Goal: Task Accomplishment & Management: Manage account settings

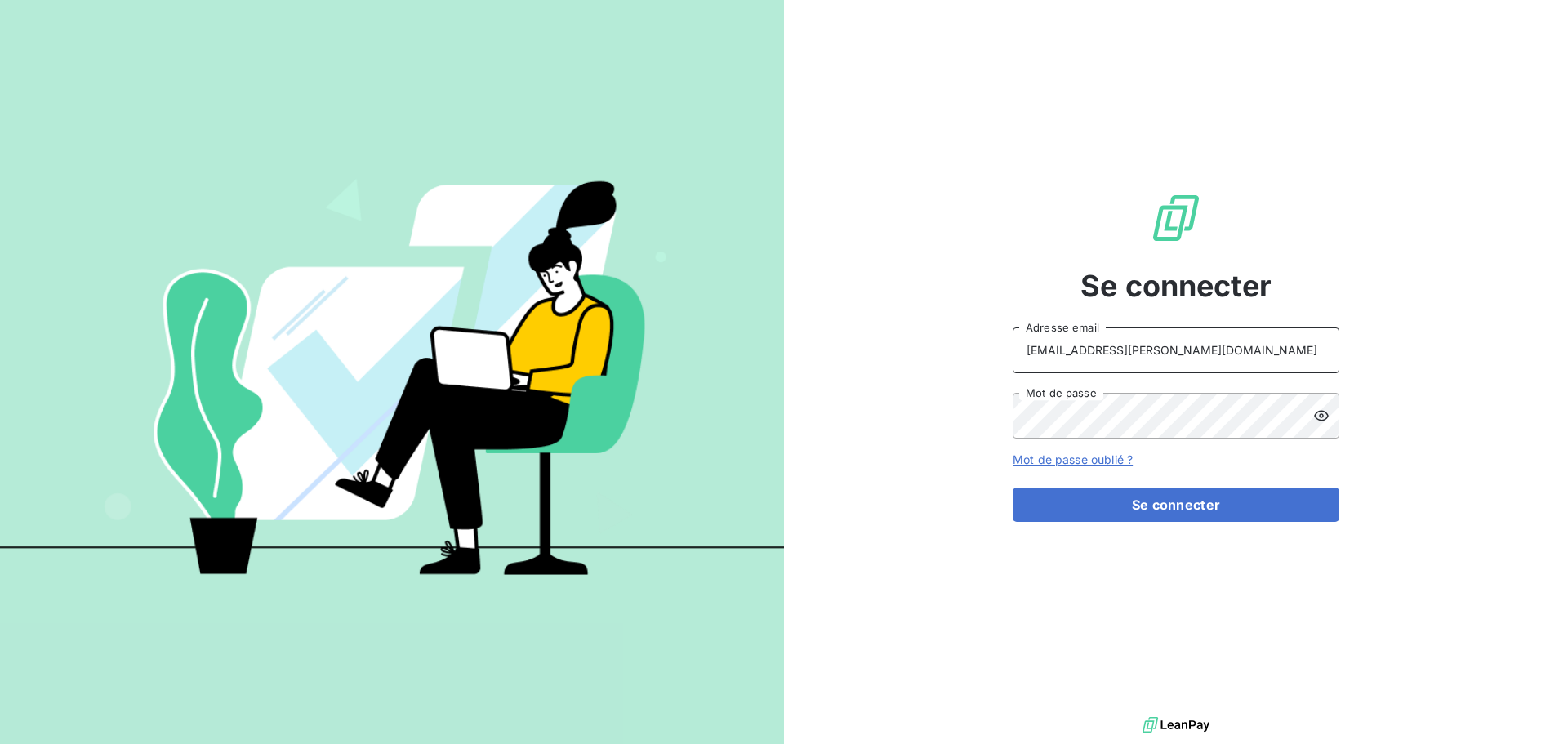
drag, startPoint x: 1232, startPoint y: 351, endPoint x: 1224, endPoint y: 358, distance: 10.6
click at [1232, 351] on input "recouvrement@serpe.fr" at bounding box center [1175, 349] width 326 height 45
type input "[EMAIL_ADDRESS][DOMAIN_NAME]"
click at [1150, 502] on button "Se connecter" at bounding box center [1175, 505] width 326 height 35
click at [1127, 507] on button "Se connecter" at bounding box center [1175, 505] width 326 height 35
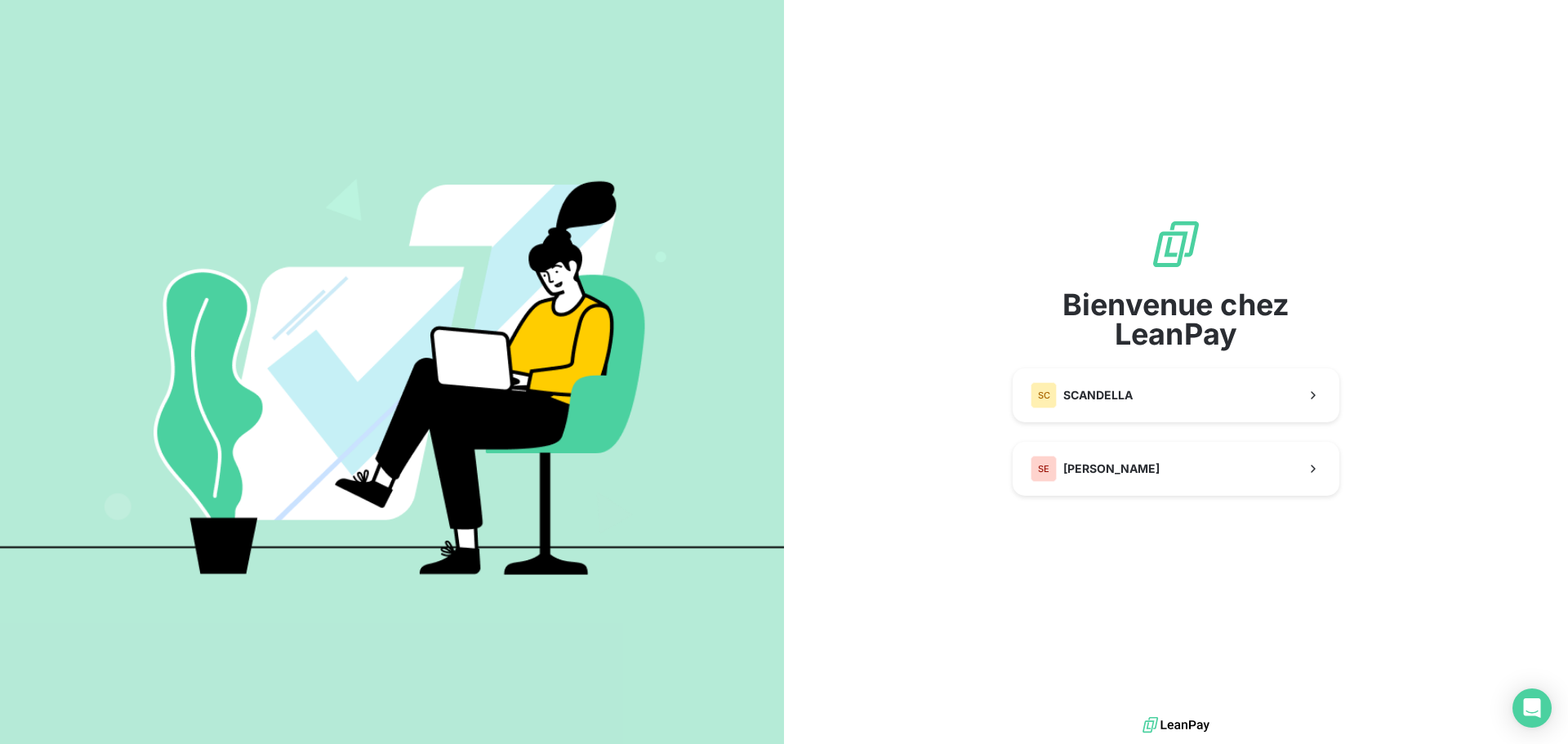
click at [1233, 510] on div "Bienvenue chez LeanPay SC SCANDELLA SE SERPE" at bounding box center [1175, 356] width 326 height 713
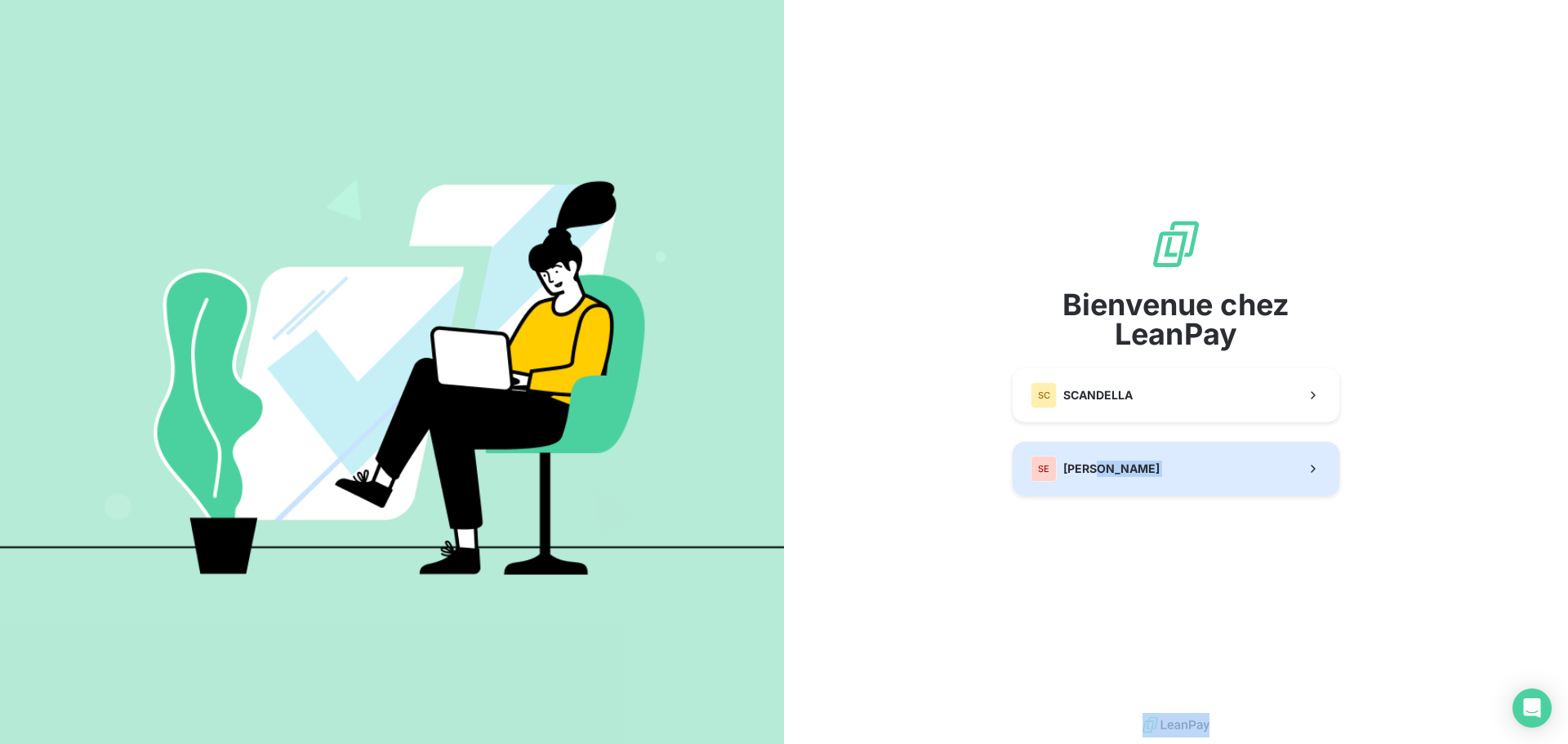
click at [1138, 470] on button "SE SERPE" at bounding box center [1175, 469] width 326 height 54
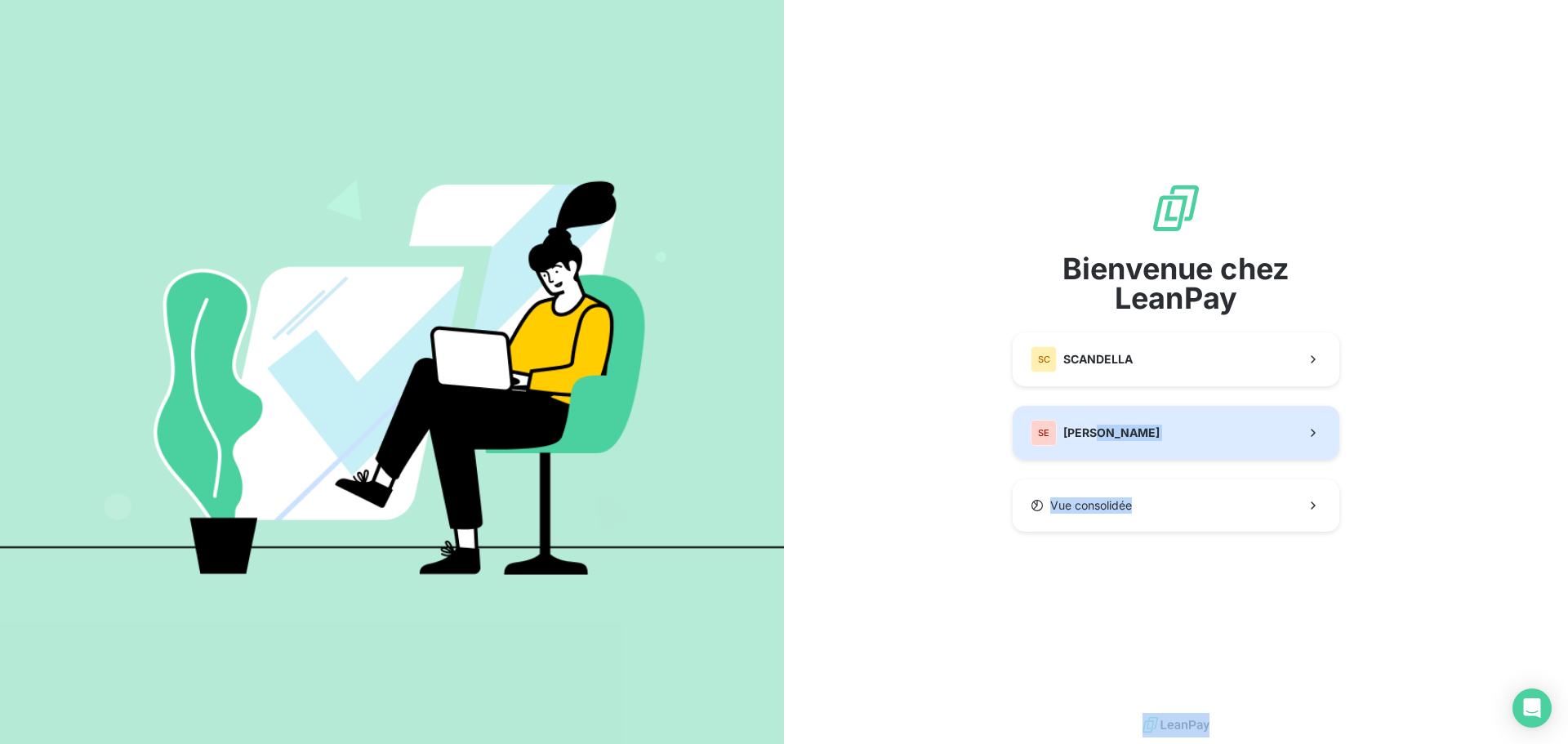
click at [1147, 435] on button "SE SERPE" at bounding box center [1175, 433] width 326 height 54
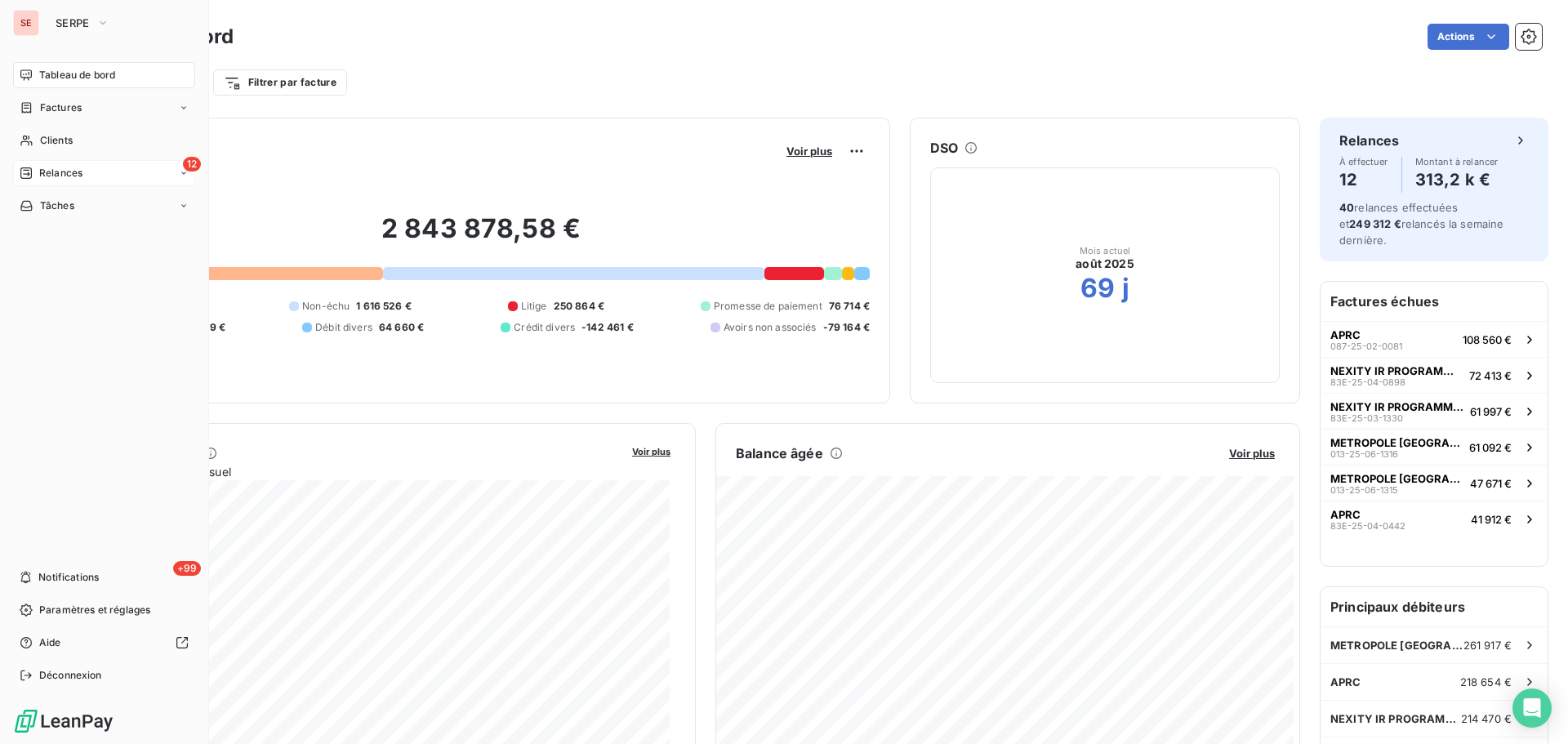
click at [76, 171] on span "Relances" at bounding box center [61, 173] width 43 height 14
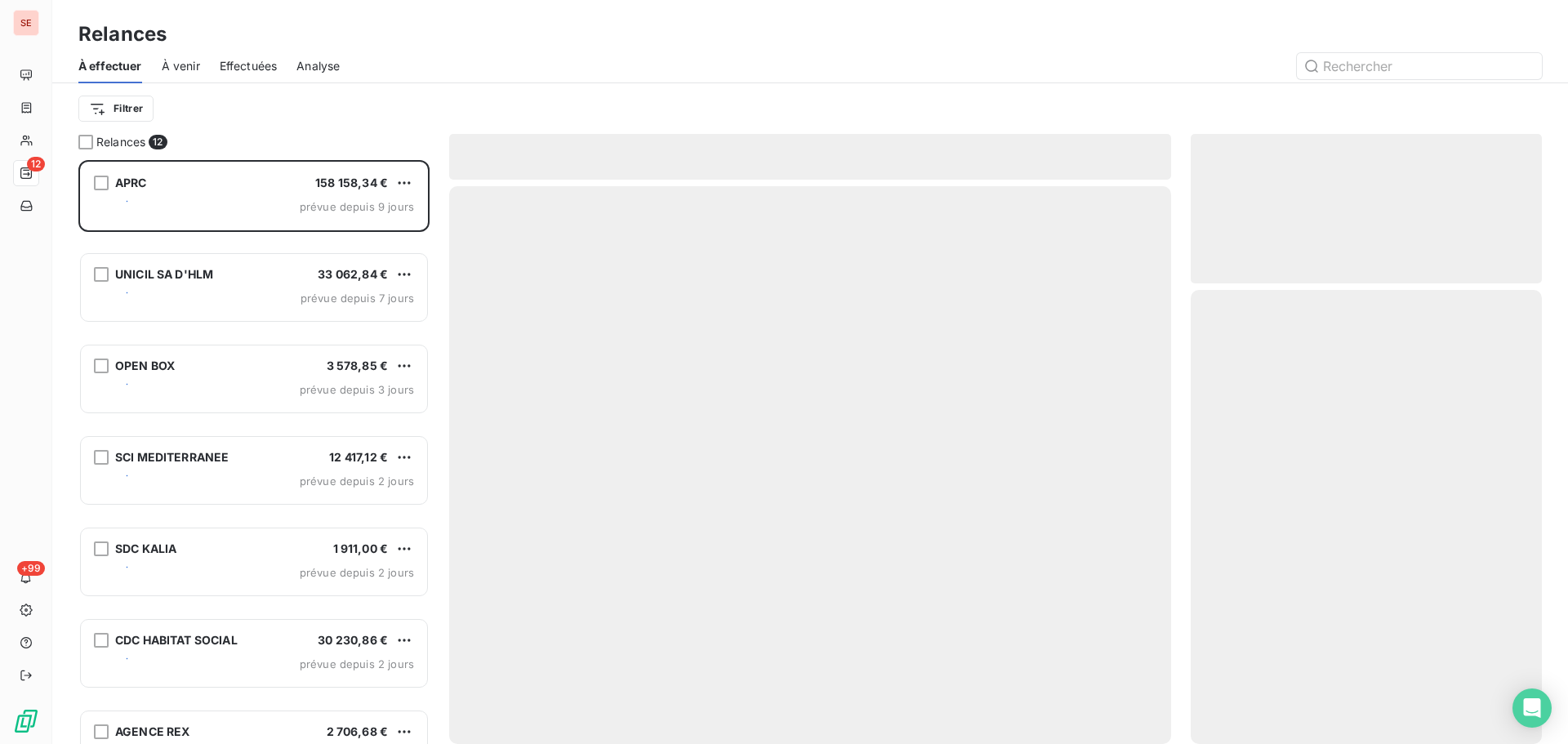
scroll to position [571, 339]
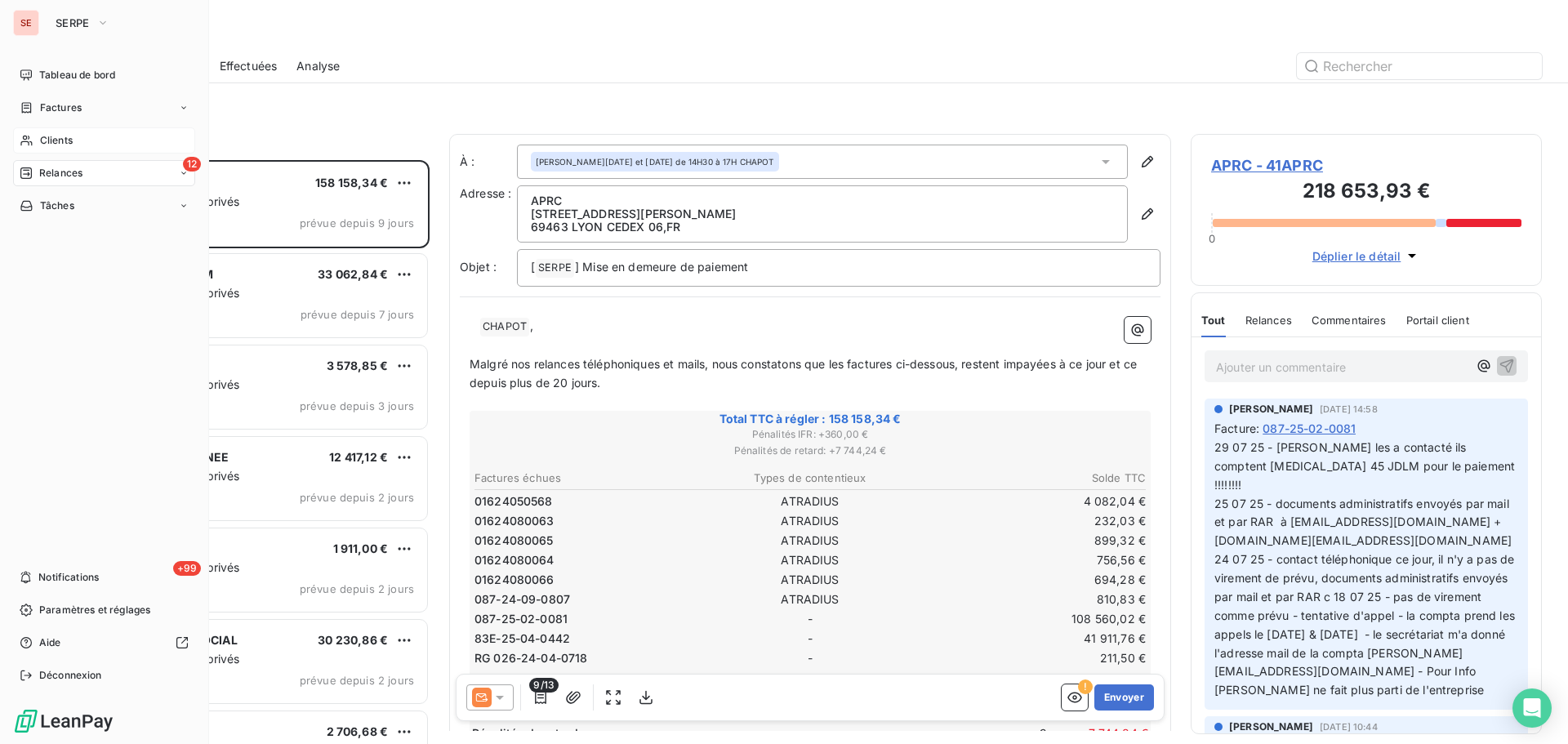
click at [76, 130] on div "Clients" at bounding box center [104, 140] width 182 height 26
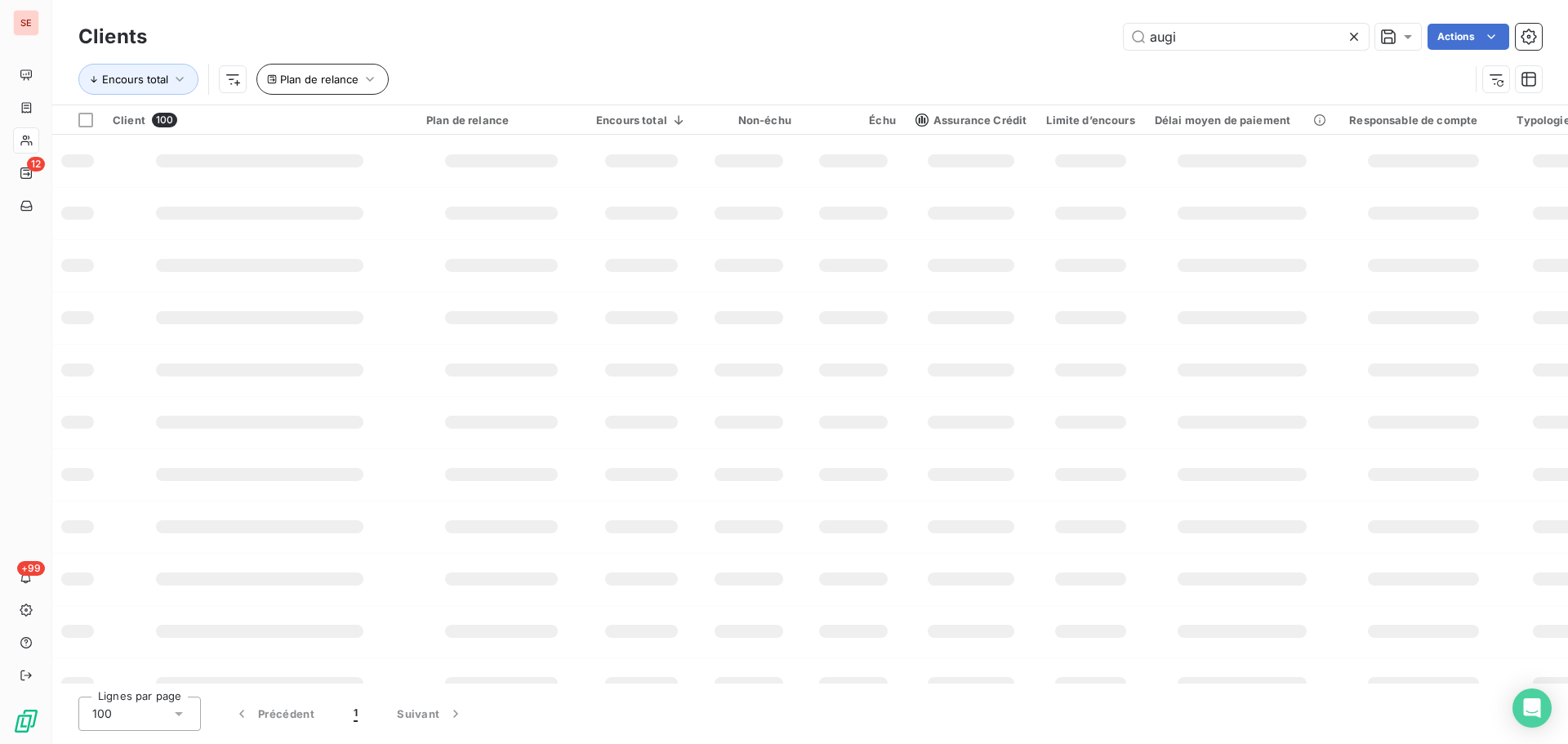
type input "augi"
click at [359, 85] on button "Plan de relance" at bounding box center [322, 79] width 132 height 31
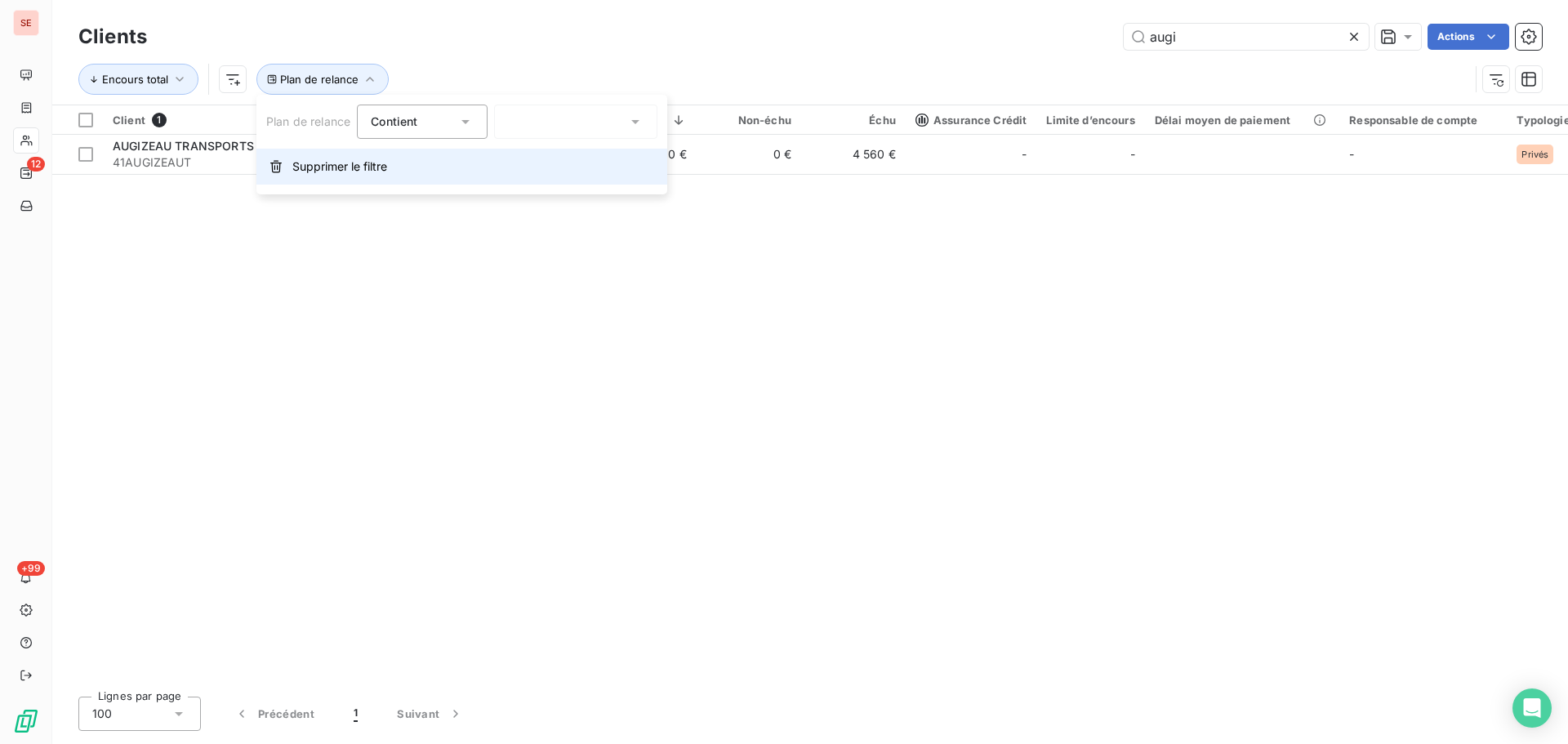
click at [330, 167] on span "Supprimer le filtre" at bounding box center [340, 166] width 95 height 16
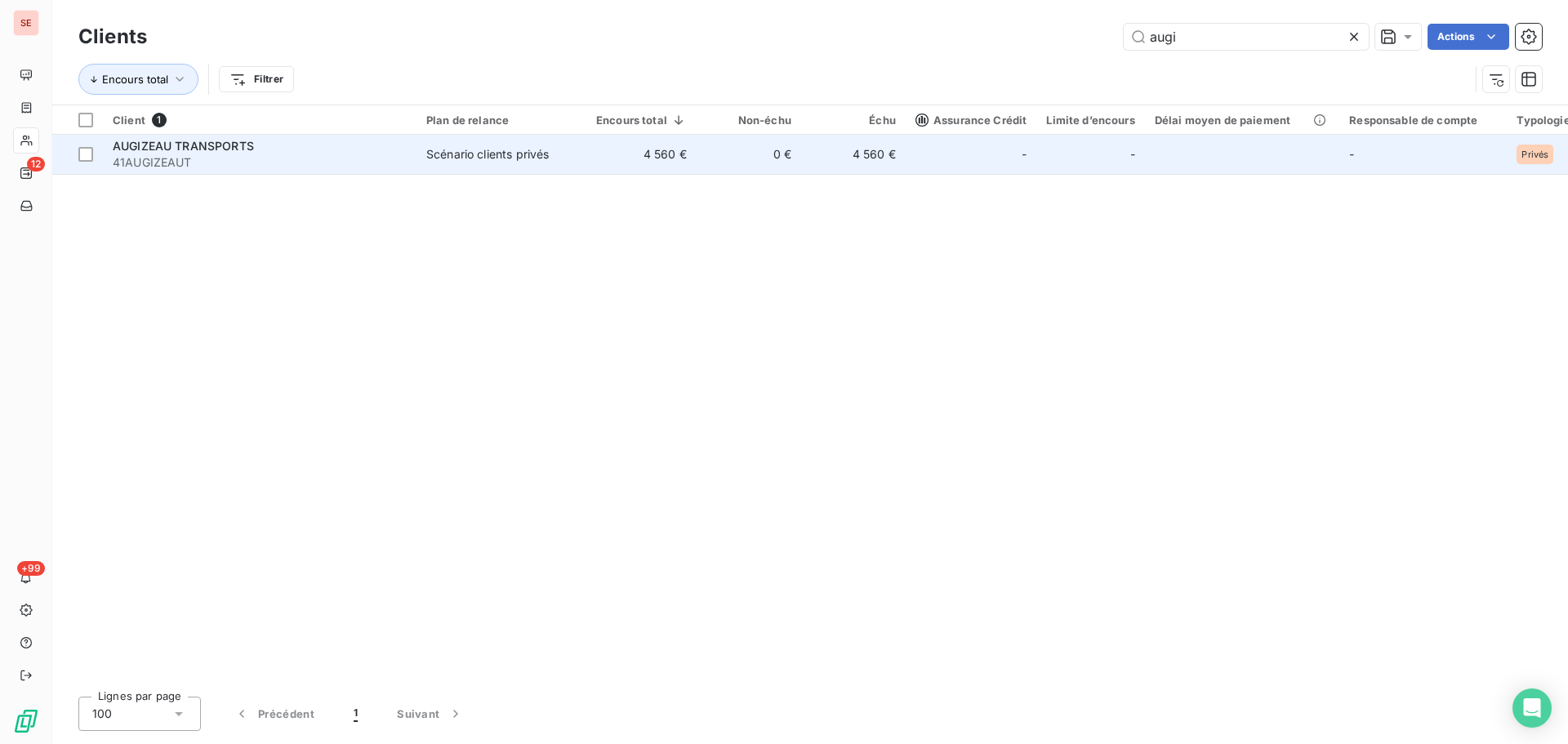
click at [271, 156] on span "41AUGIZEAUT" at bounding box center [260, 162] width 294 height 16
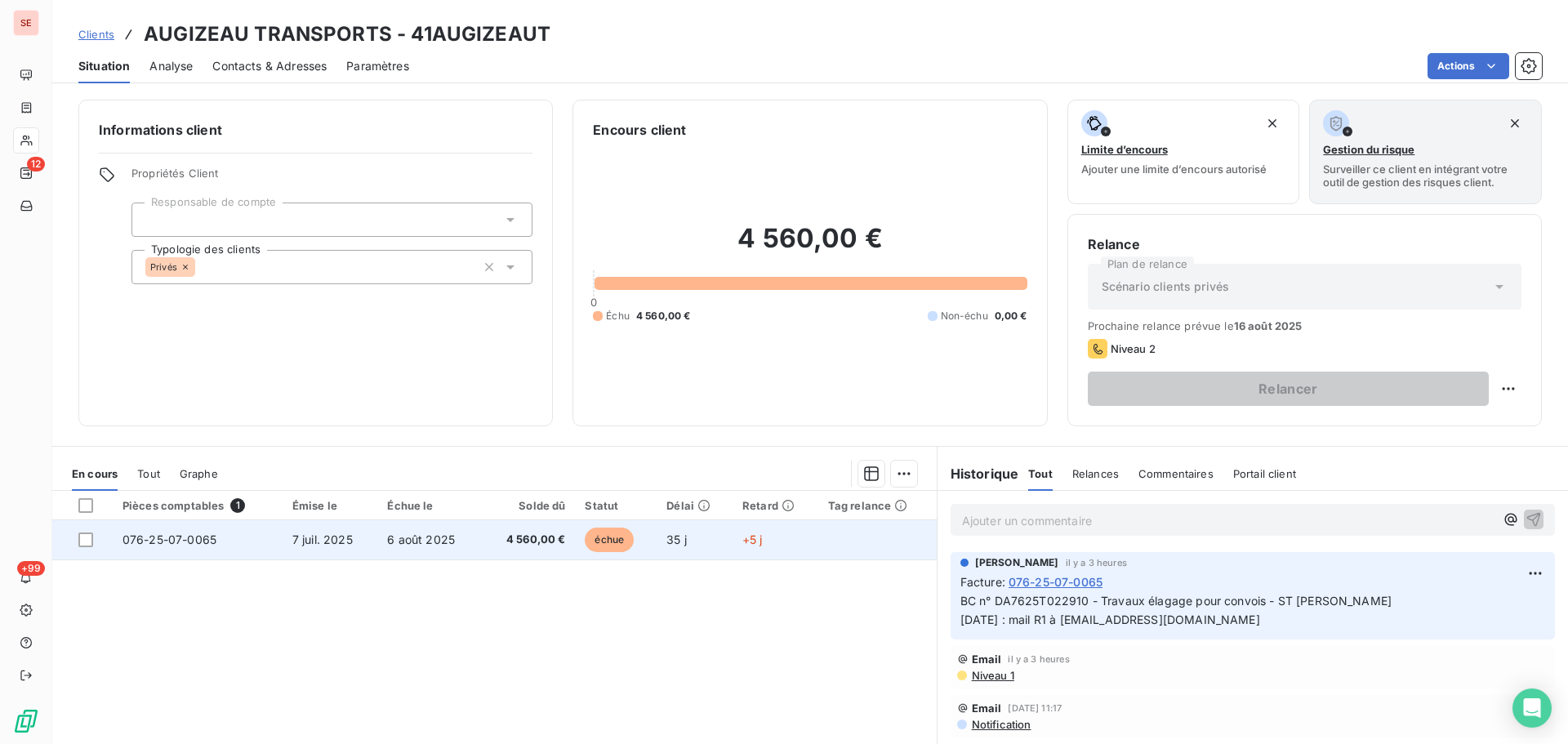
click at [269, 535] on td "076-25-07-0065" at bounding box center [198, 539] width 170 height 40
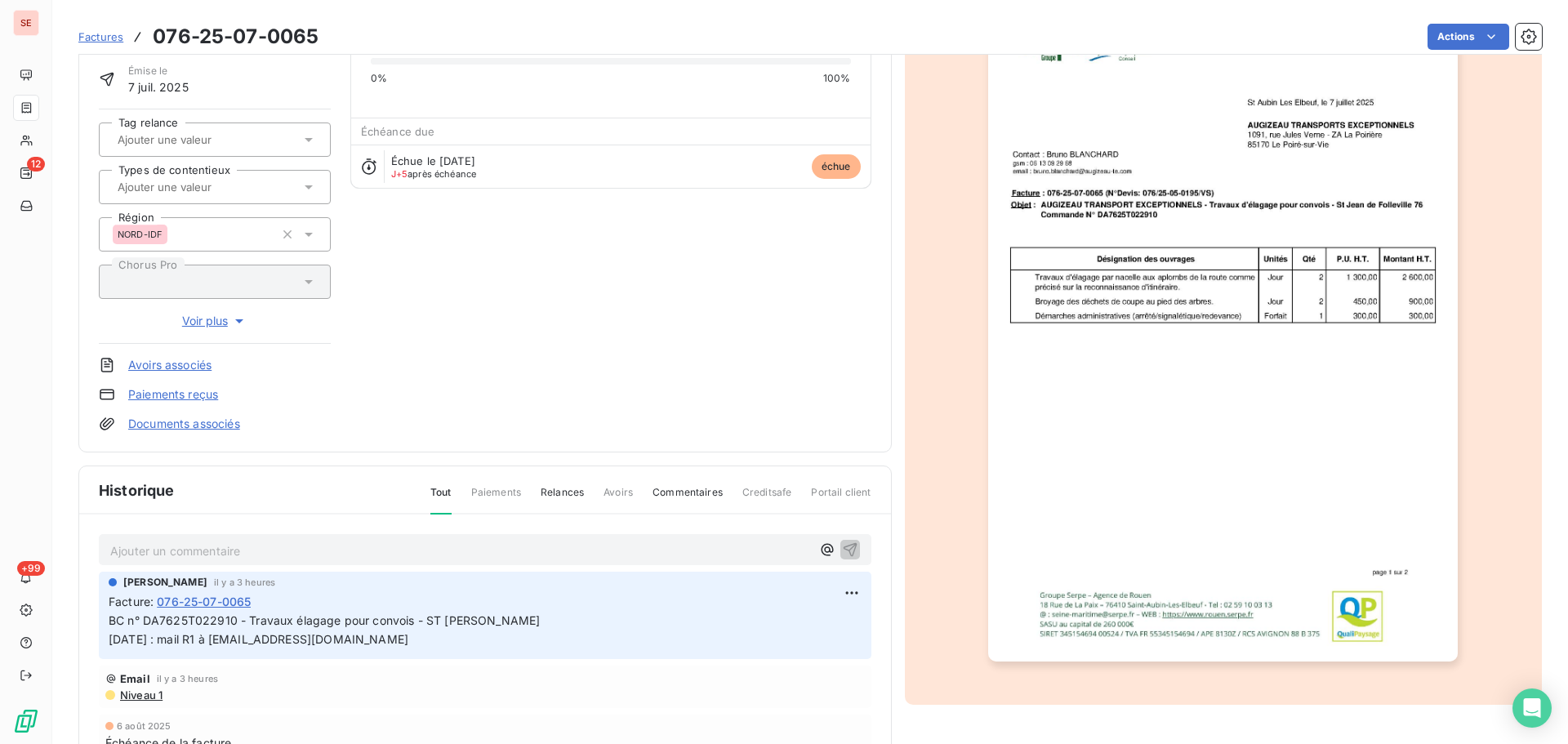
scroll to position [166, 0]
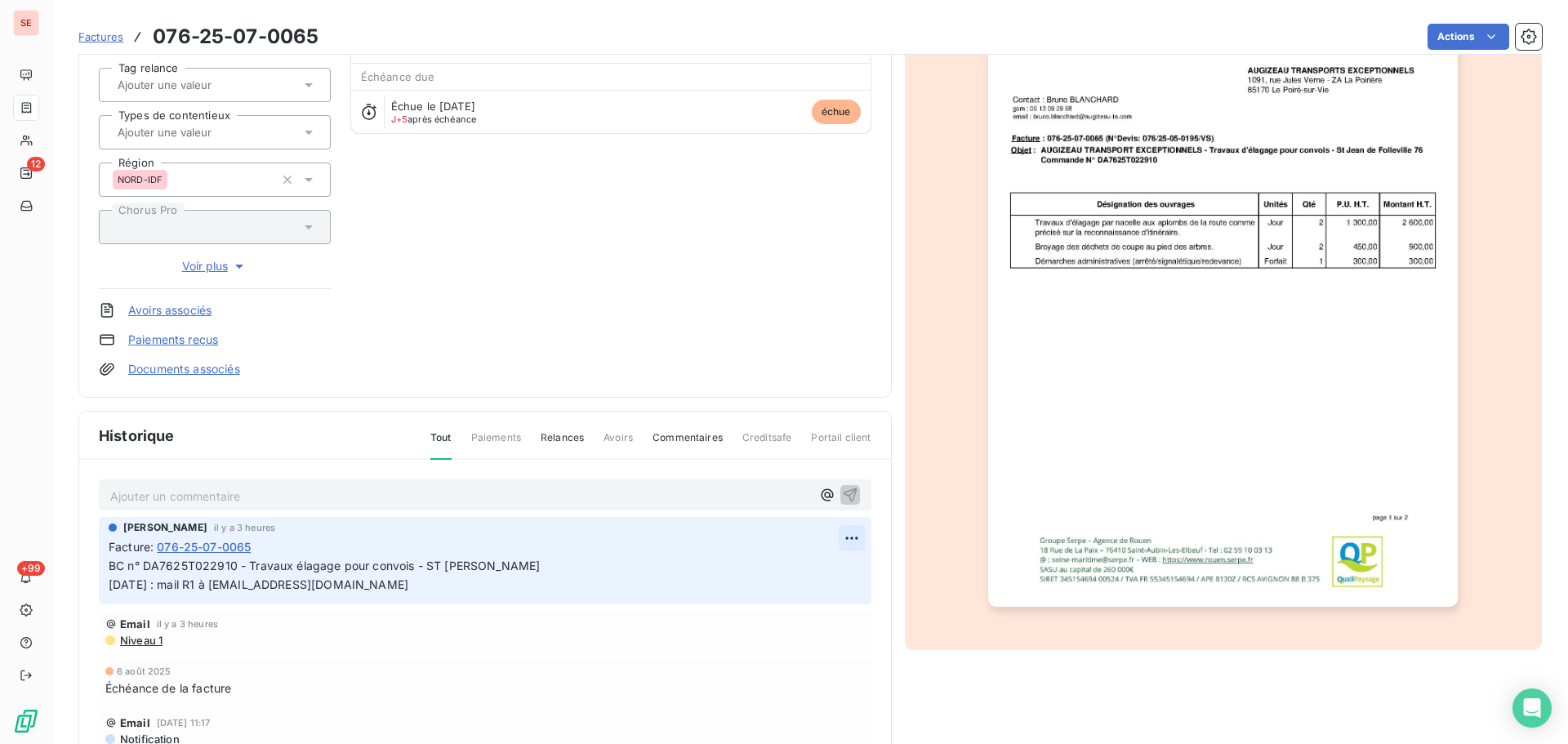
click at [829, 537] on html "SE 12 +99 Factures 076-25-07-0065 Actions AUGIZEAU TRANSPORTS 41AUGIZEAUT Monta…" at bounding box center [784, 372] width 1568 height 744
click at [809, 570] on div "Editer" at bounding box center [793, 573] width 92 height 26
click at [624, 557] on p "BC n° DA7625T022910 - Travaux élagage pour convois - ST JEAN DE FOLLEVILLE 11/0…" at bounding box center [474, 575] width 729 height 38
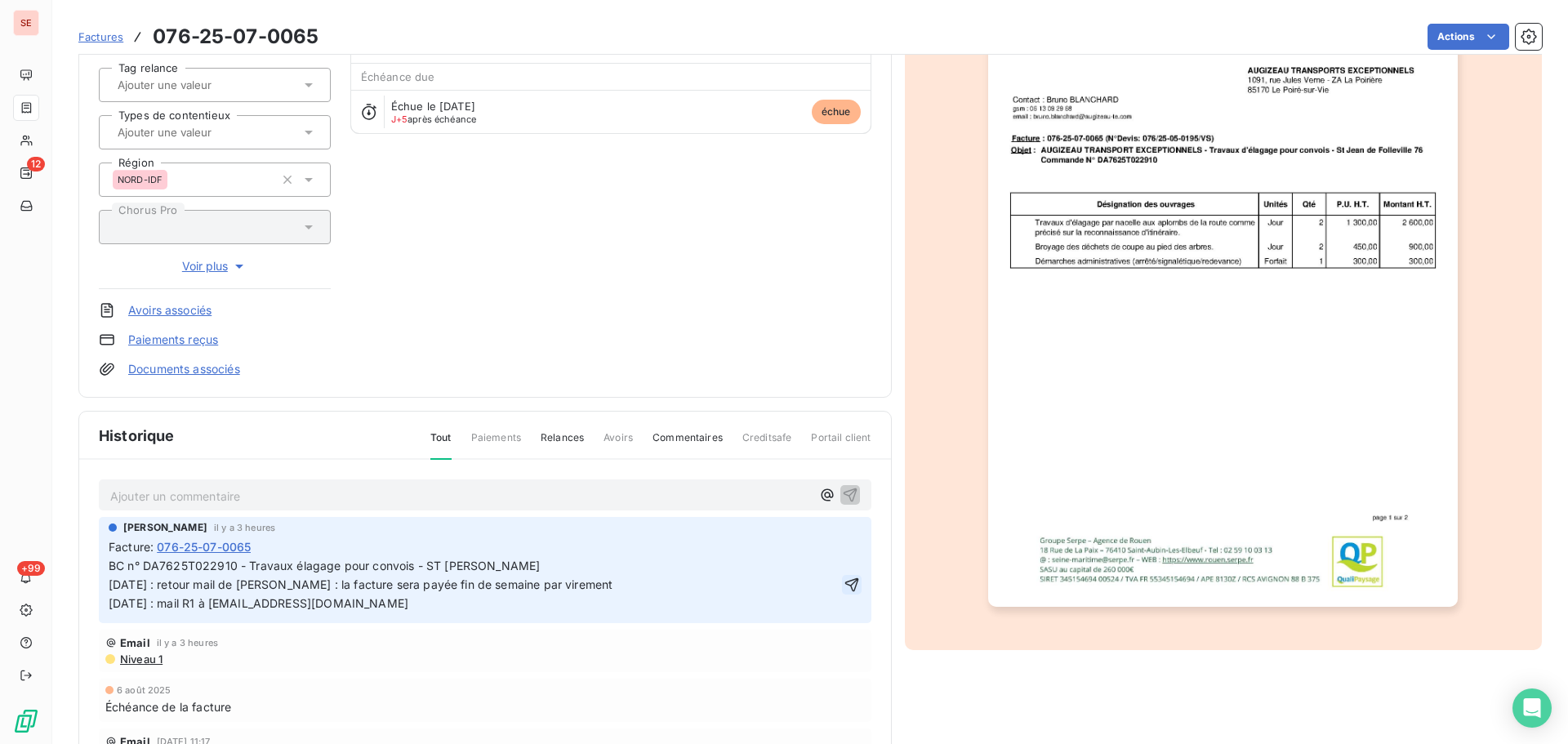
click at [843, 586] on icon "button" at bounding box center [851, 584] width 16 height 16
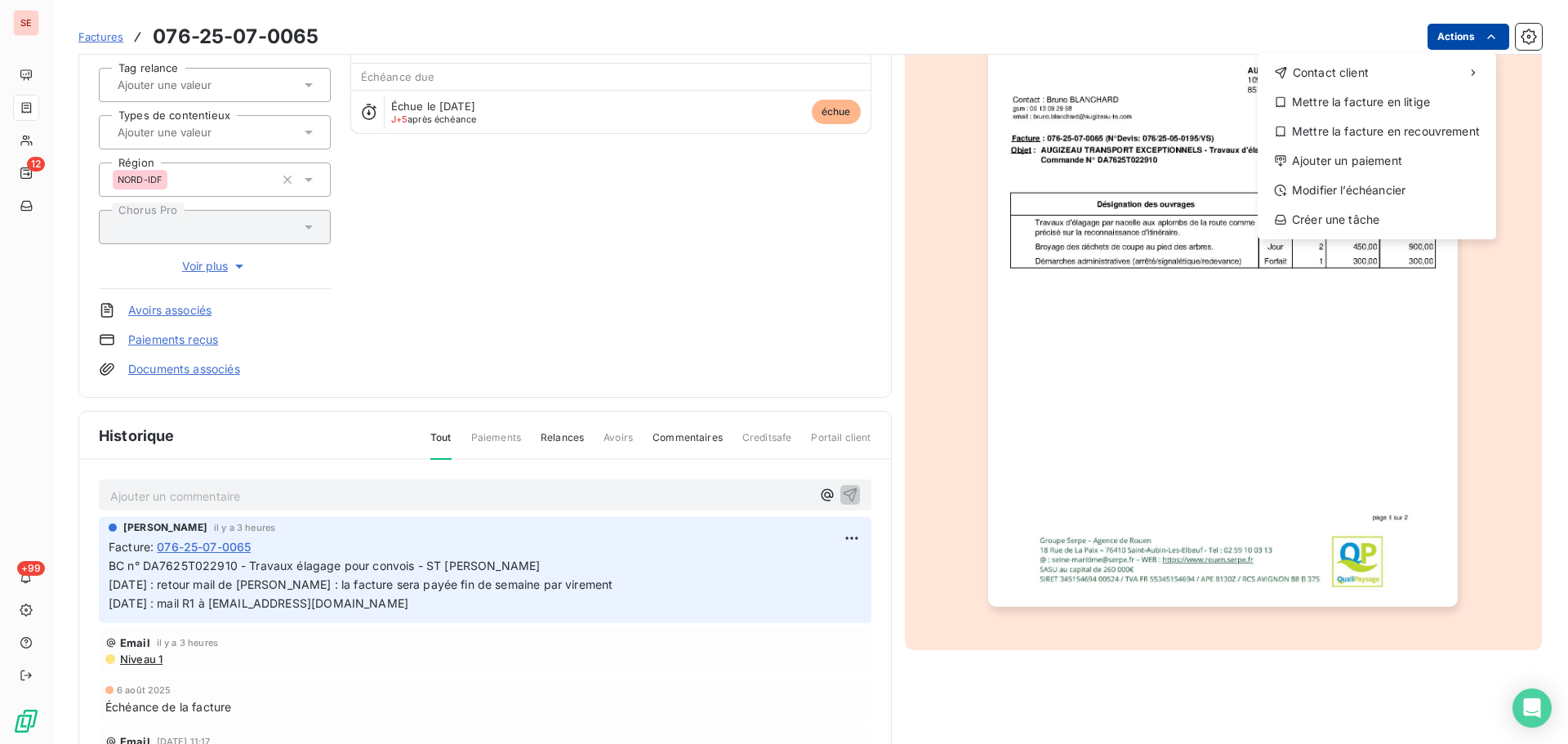
click at [1451, 36] on html "SE 12 +99 Factures 076-25-07-0065 Actions Contact client Mettre la facture en l…" at bounding box center [784, 372] width 1568 height 744
click at [1371, 161] on div "Ajouter un paiement" at bounding box center [1377, 160] width 226 height 26
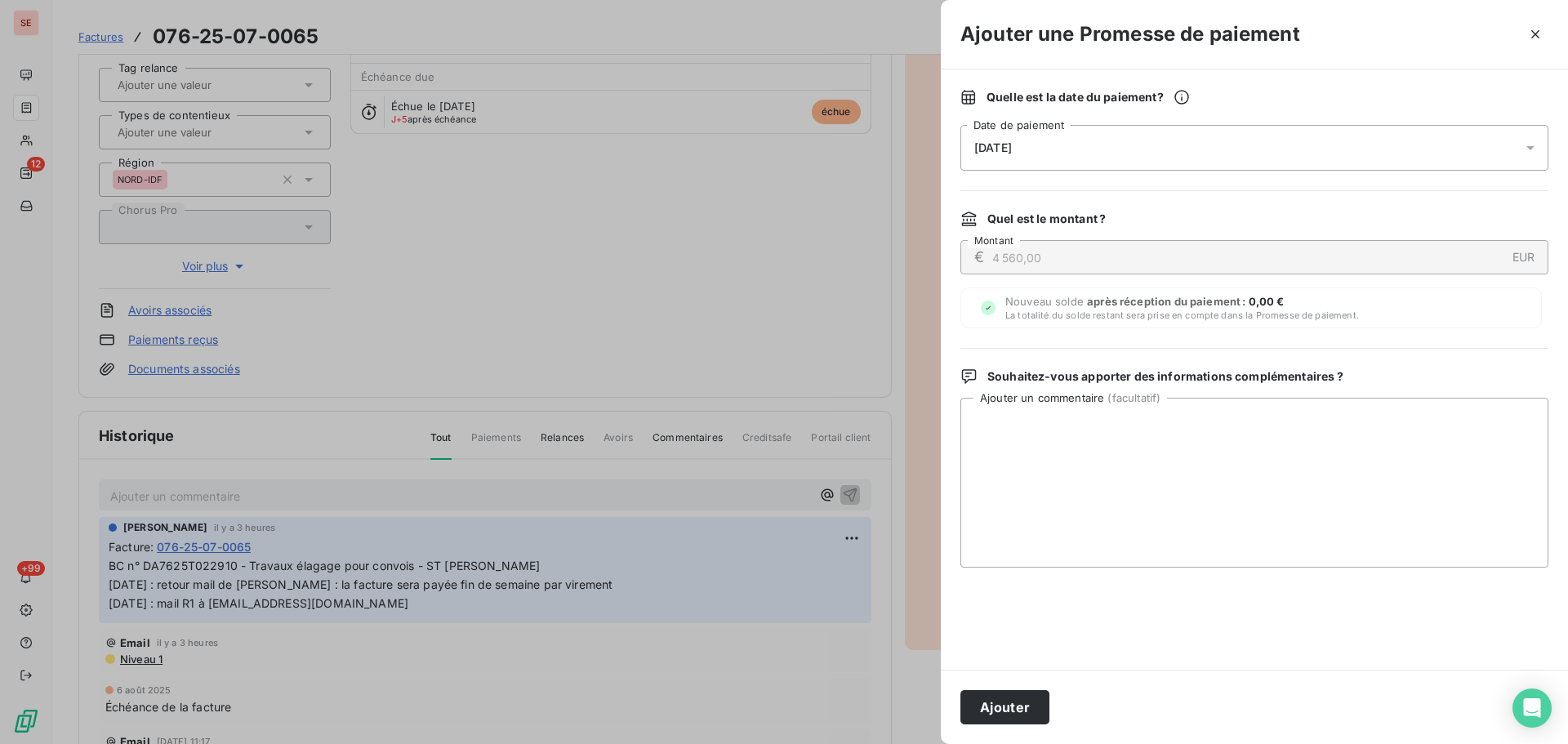
click at [1011, 148] on span "12/08/2025" at bounding box center [992, 148] width 38 height 14
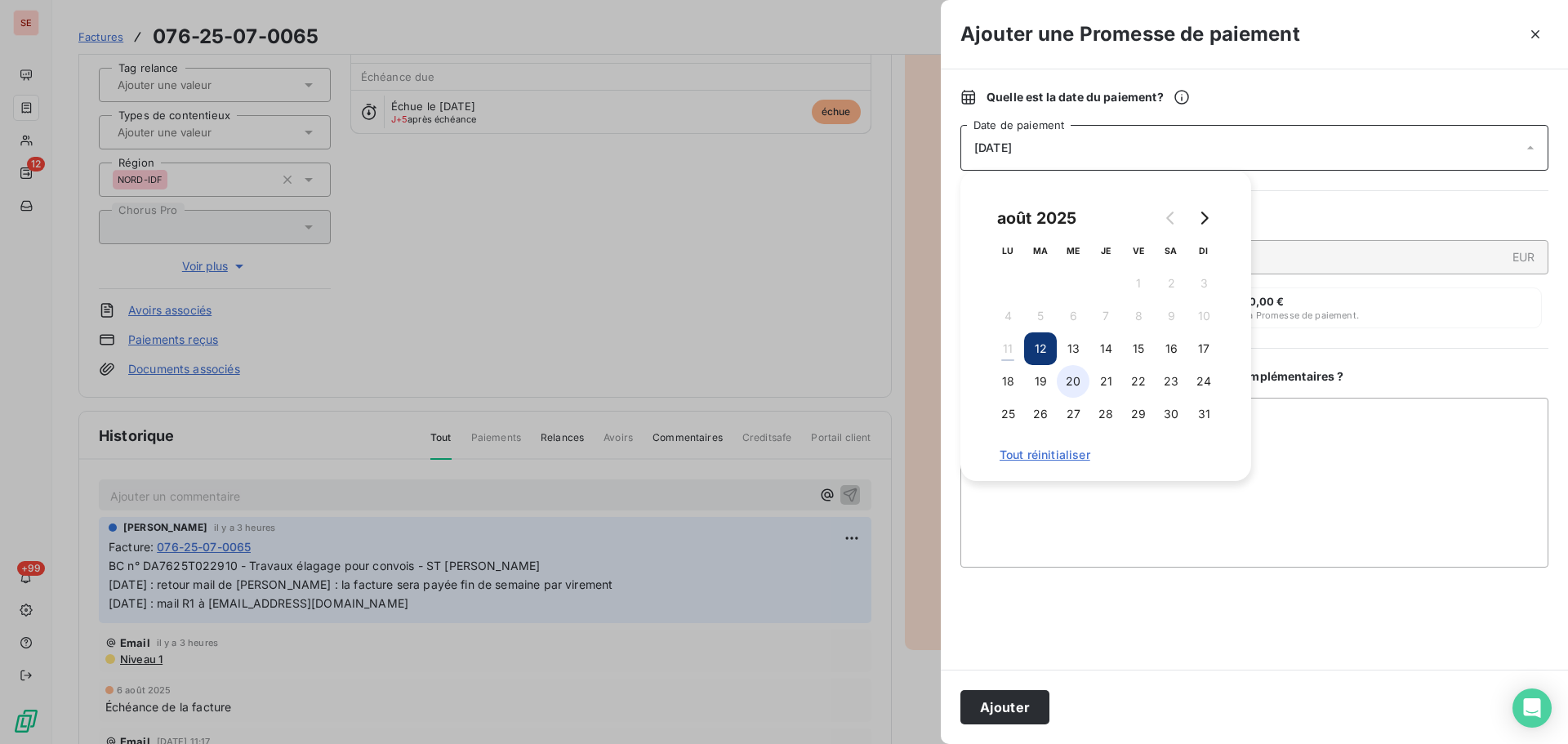
click at [1077, 380] on button "20" at bounding box center [1073, 381] width 33 height 33
click at [1030, 717] on button "Ajouter" at bounding box center [1004, 707] width 89 height 35
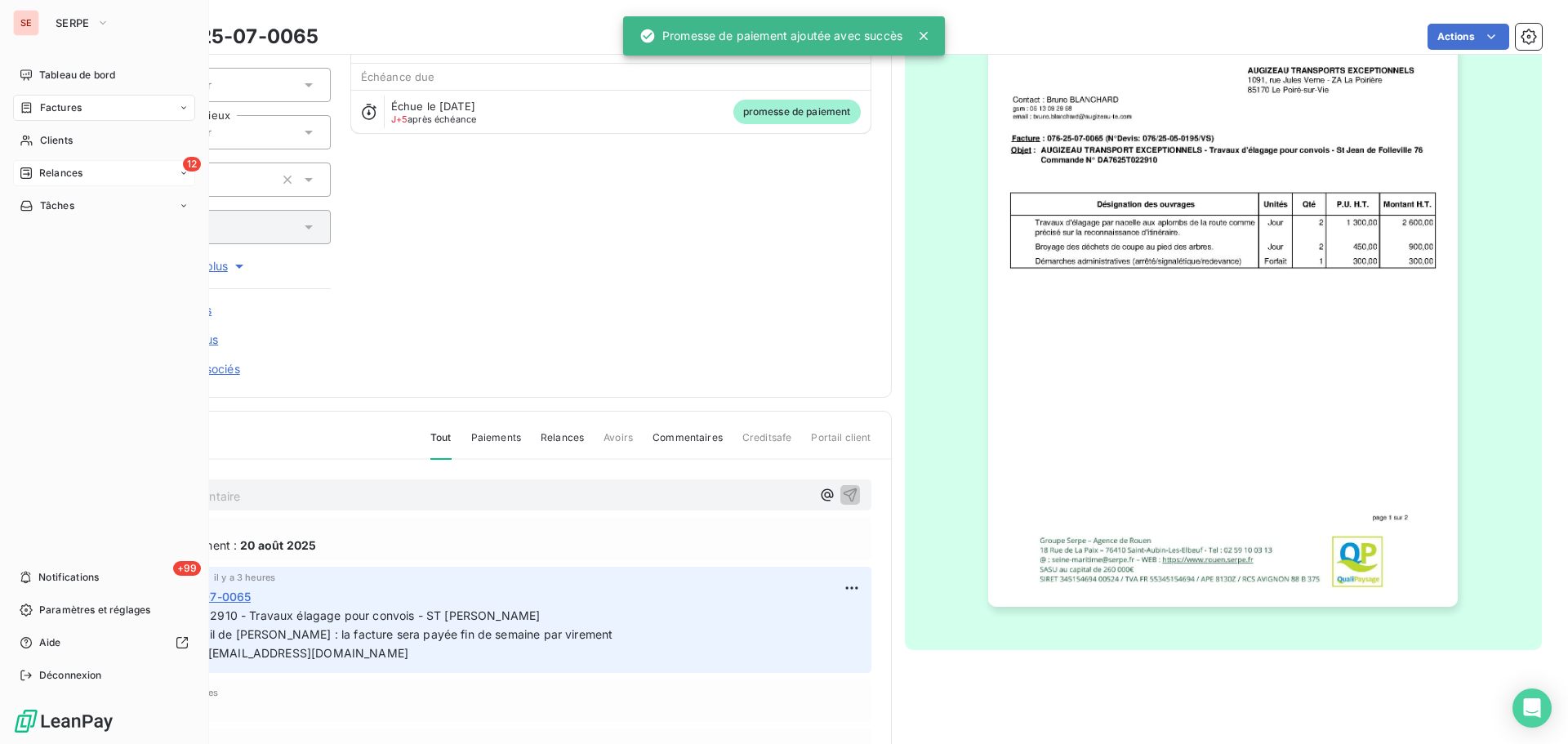
click at [91, 169] on div "12 Relances" at bounding box center [104, 173] width 182 height 26
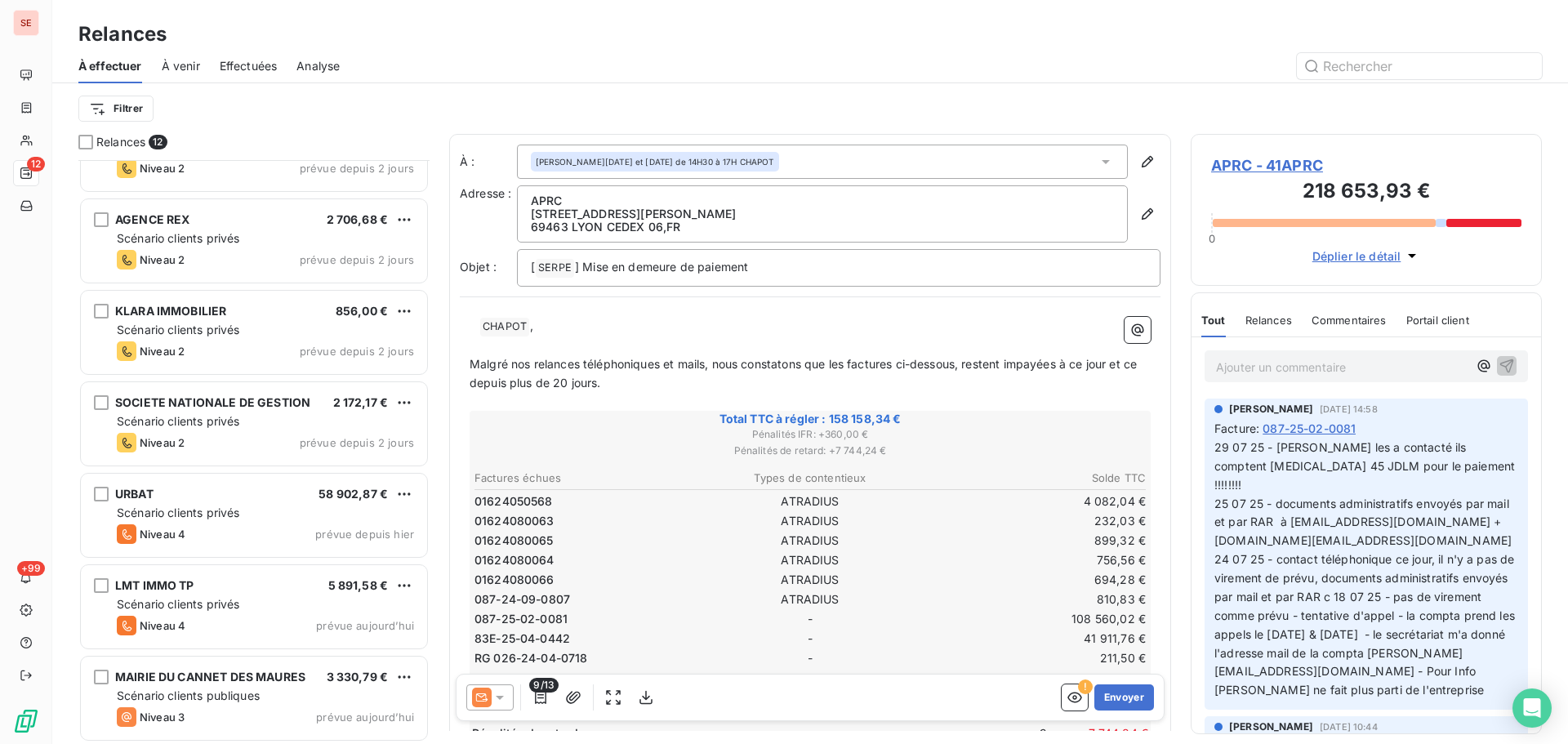
scroll to position [514, 0]
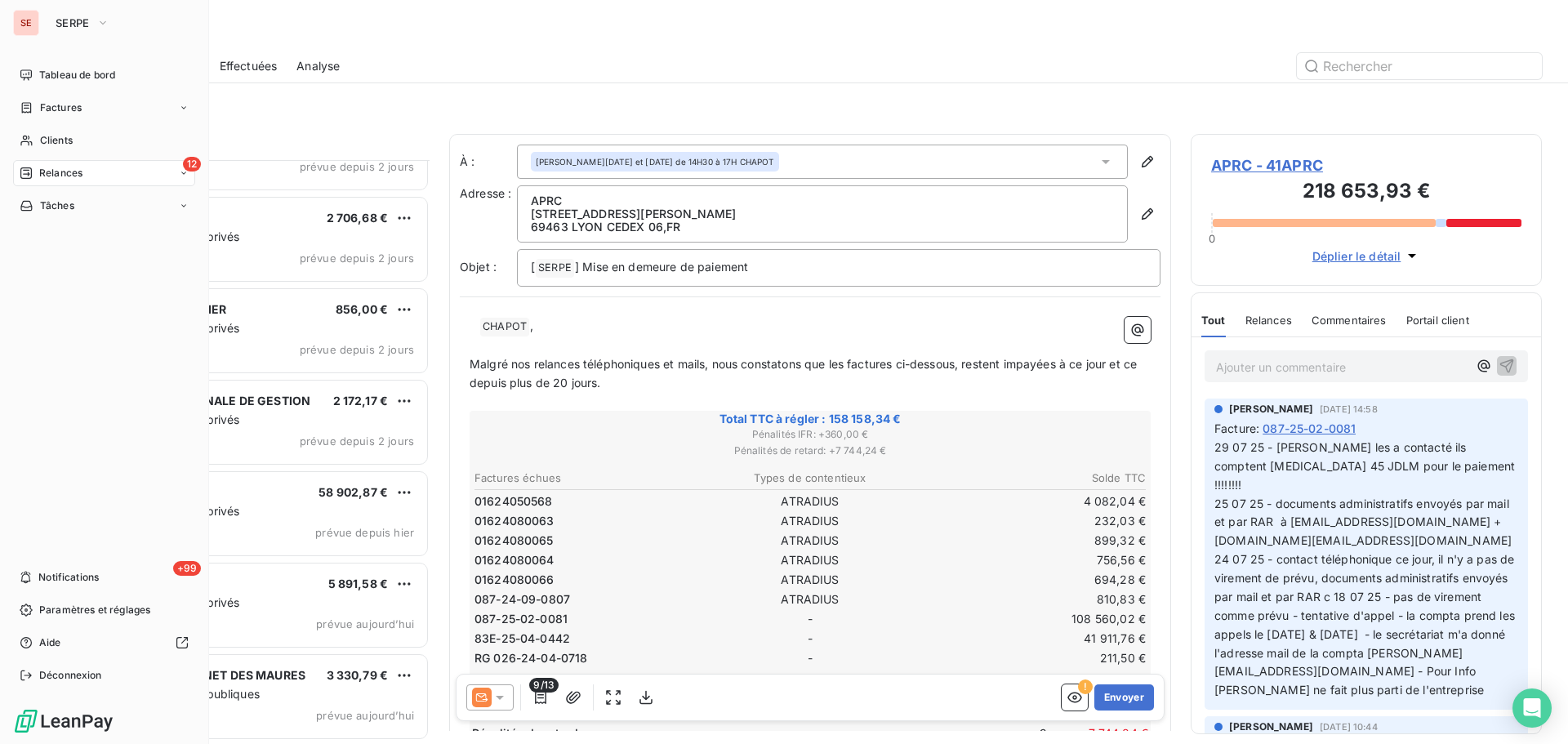
click at [74, 176] on span "Relances" at bounding box center [61, 173] width 43 height 14
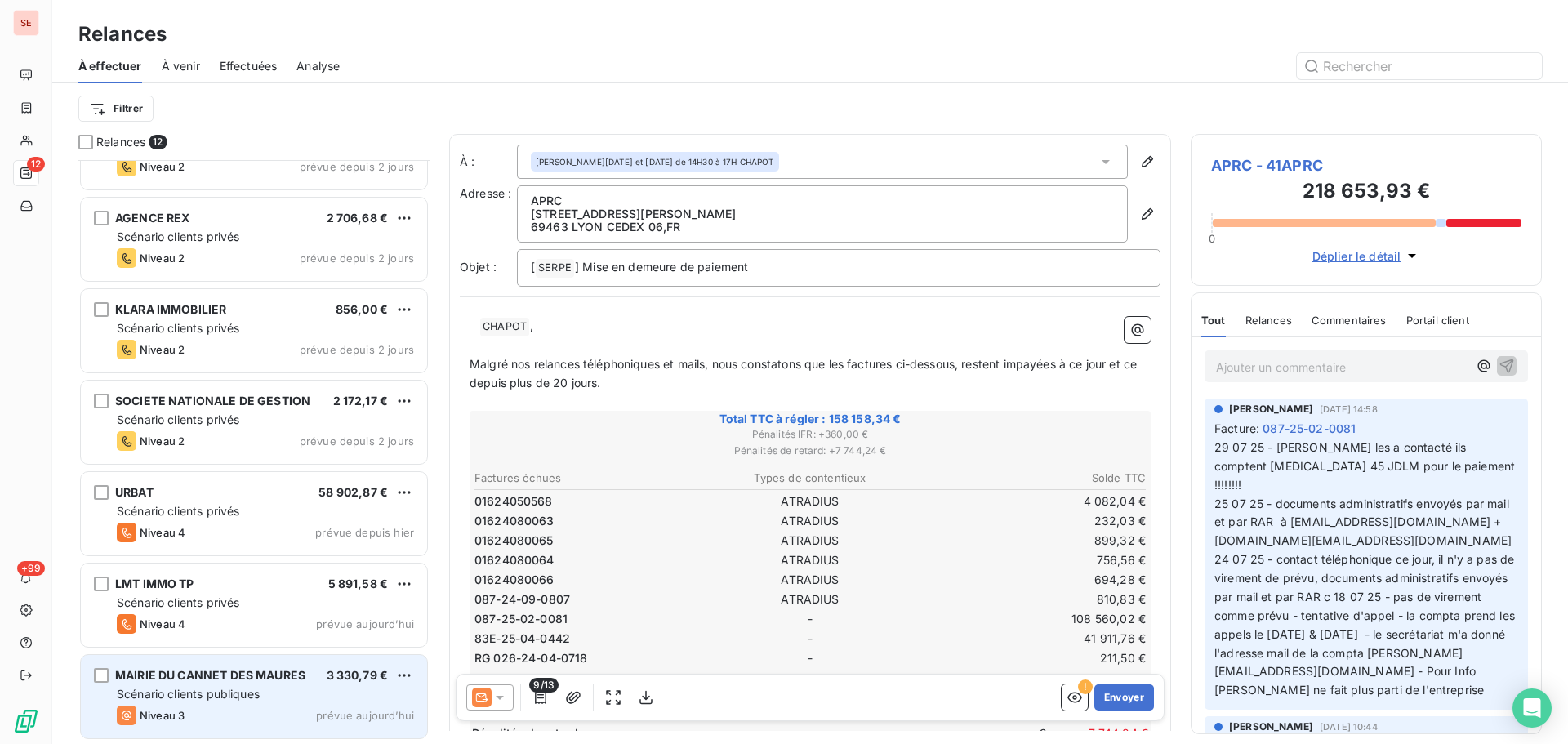
click at [197, 702] on div "Scénario clients publiques" at bounding box center [265, 694] width 297 height 16
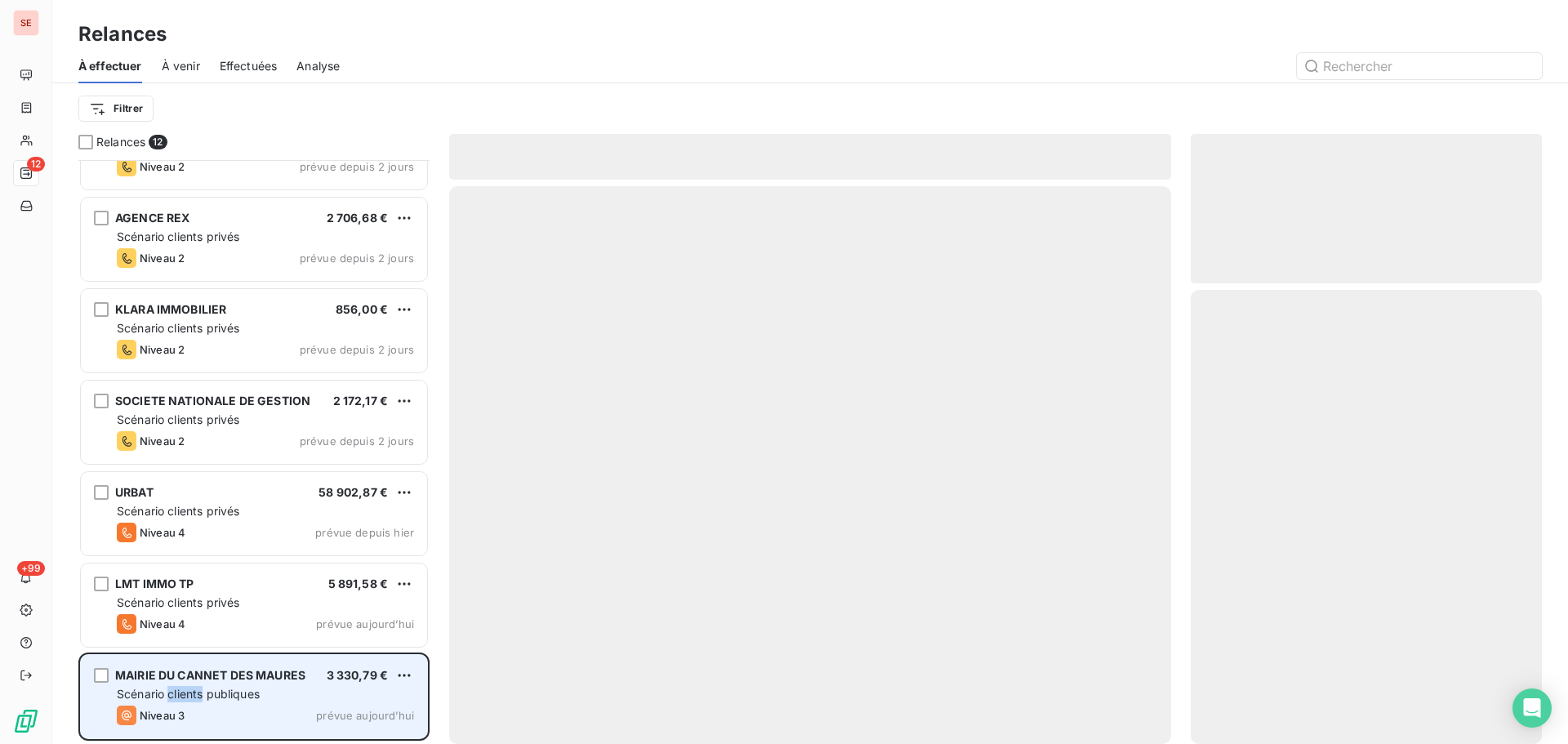
click at [199, 702] on div "Scénario clients publiques" at bounding box center [265, 694] width 297 height 16
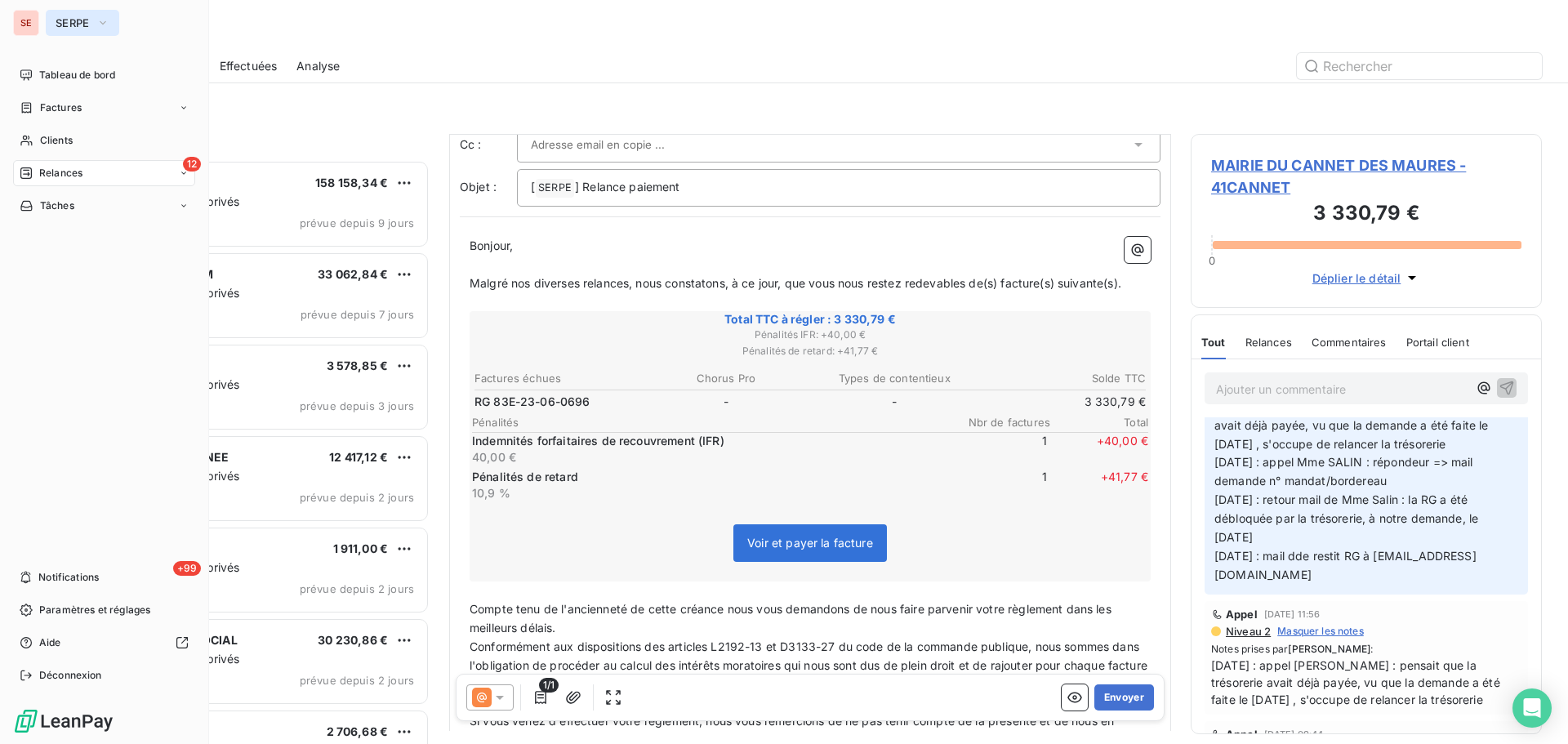
click at [108, 23] on icon "button" at bounding box center [103, 22] width 14 height 16
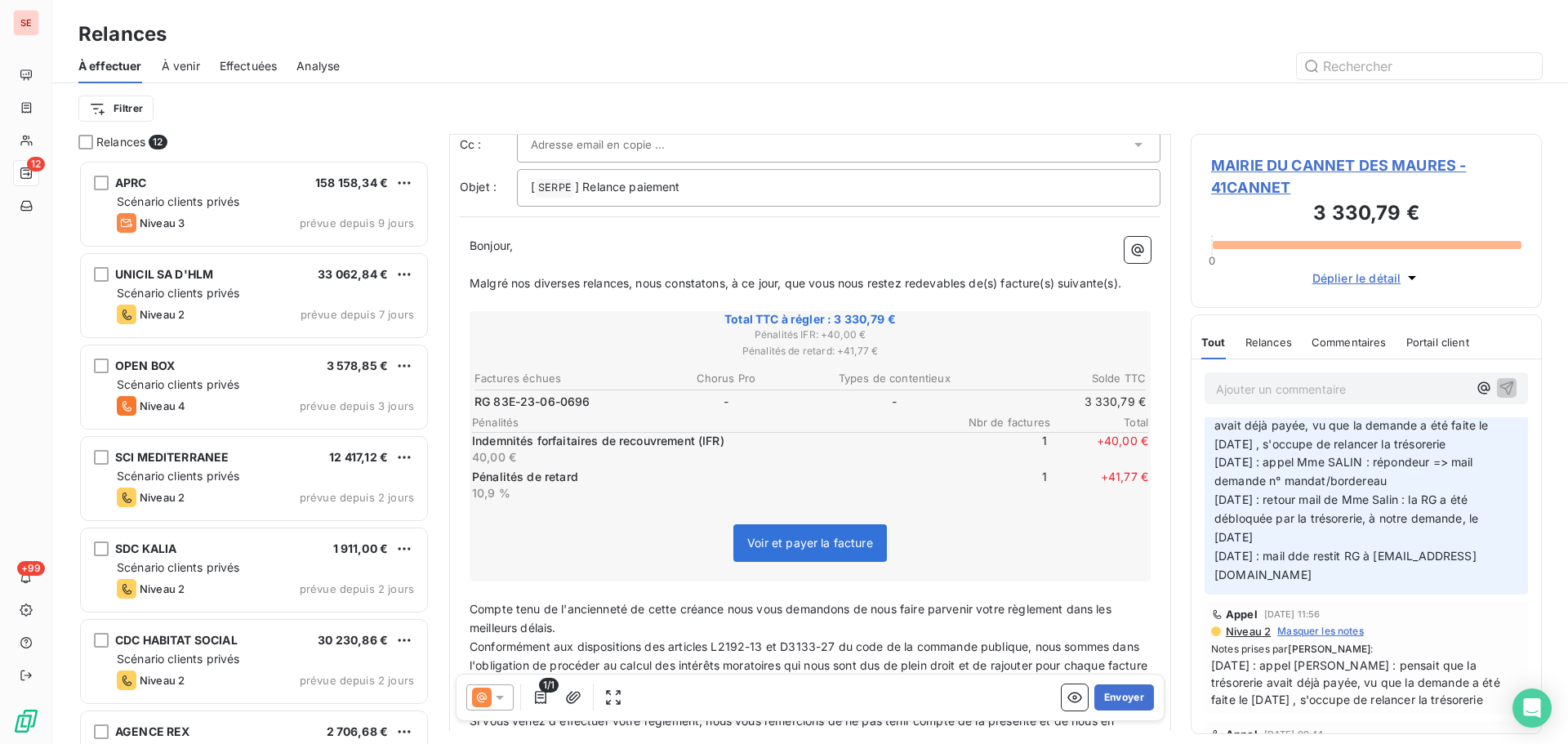
click at [483, 55] on div at bounding box center [949, 66] width 1182 height 26
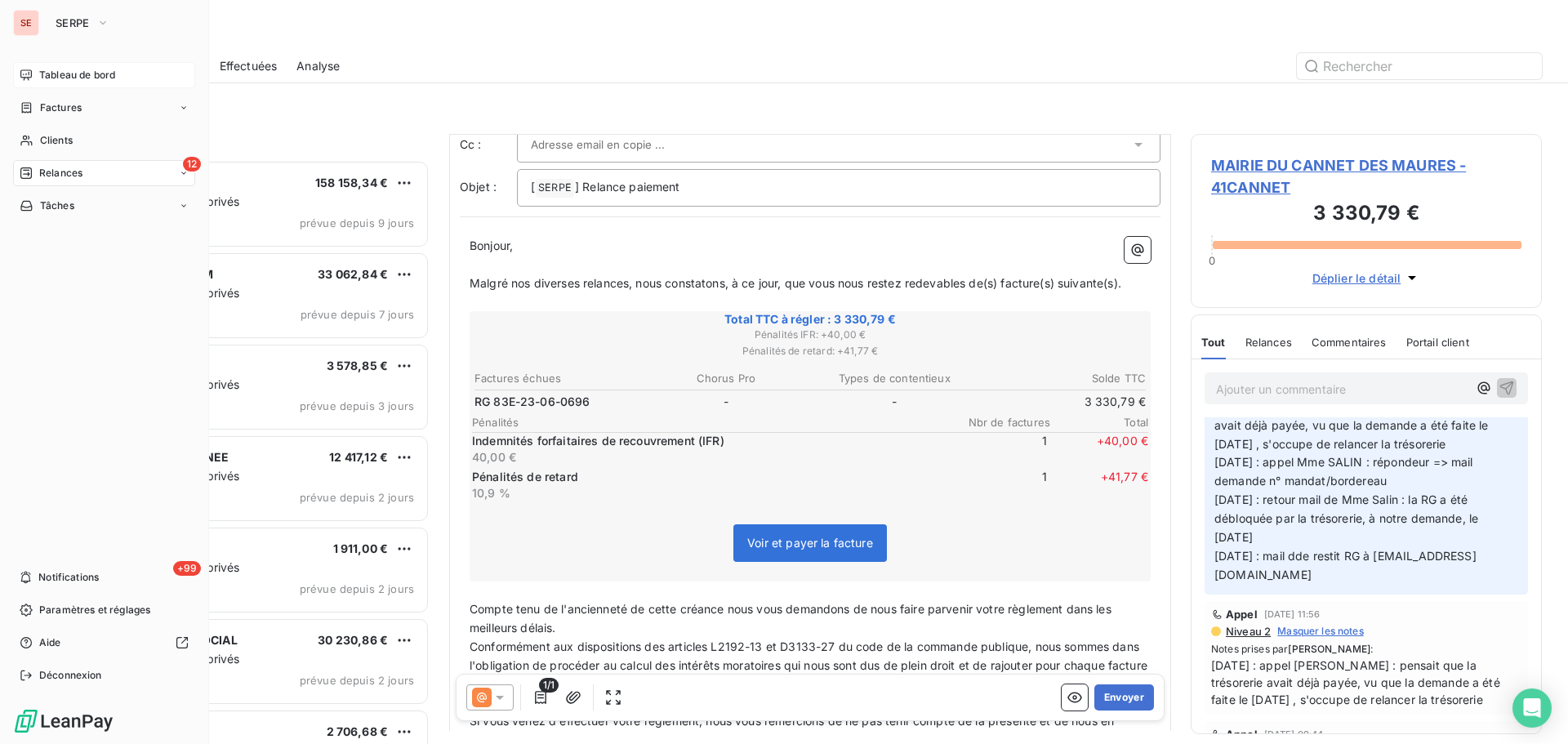
click at [120, 74] on div "Tableau de bord" at bounding box center [104, 74] width 182 height 26
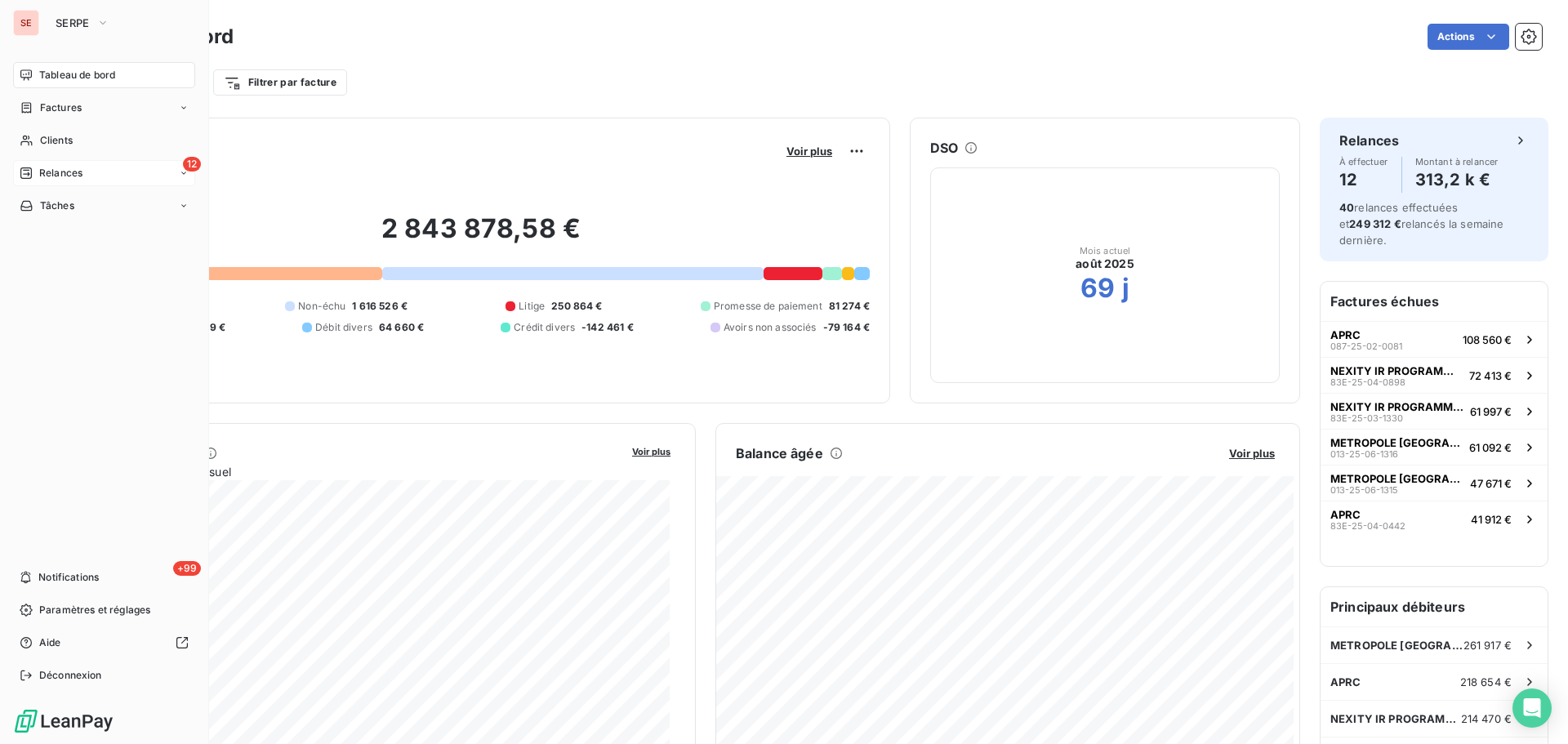
click at [54, 165] on div "12 Relances" at bounding box center [104, 173] width 182 height 26
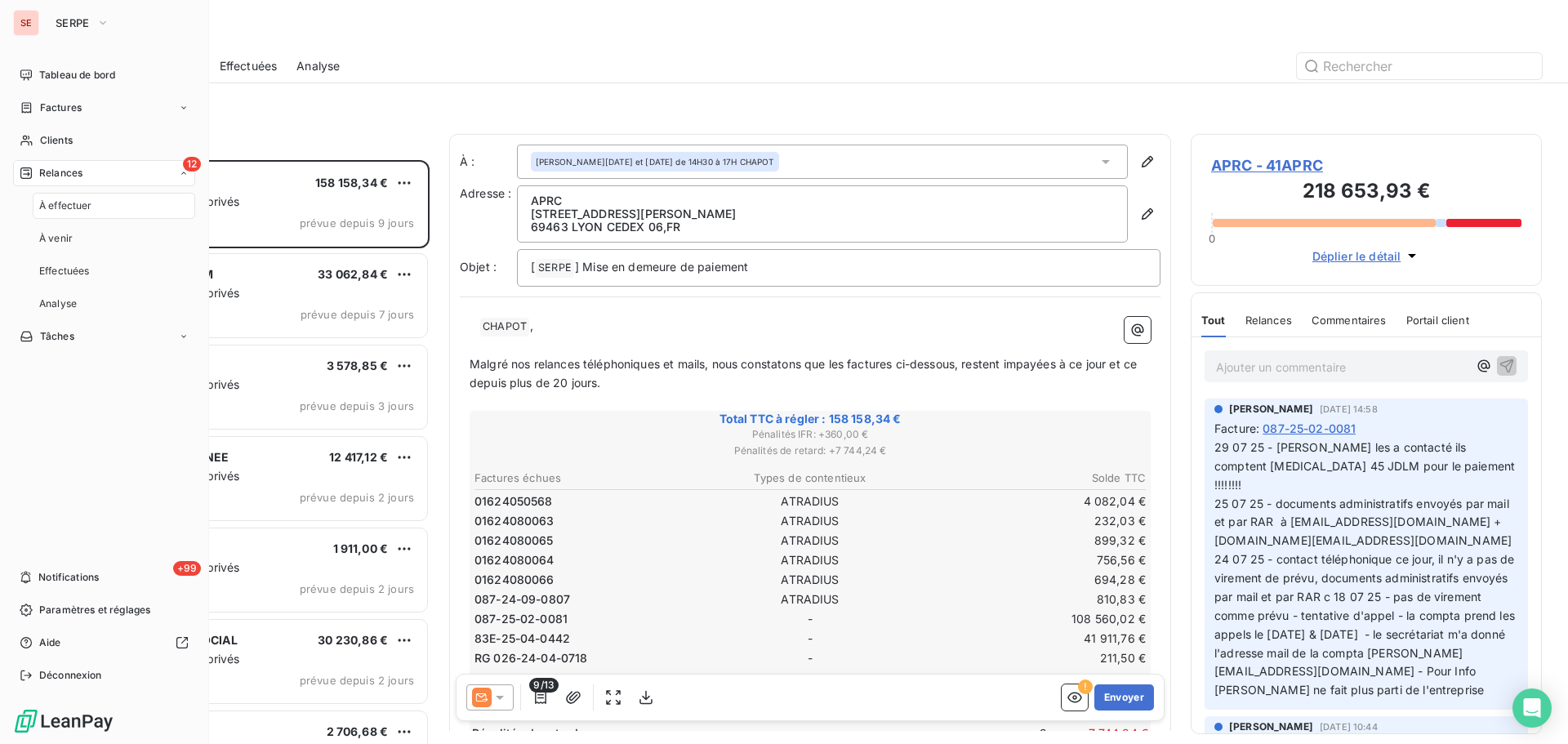
scroll to position [571, 339]
click at [61, 26] on span "SERPE" at bounding box center [73, 23] width 35 height 14
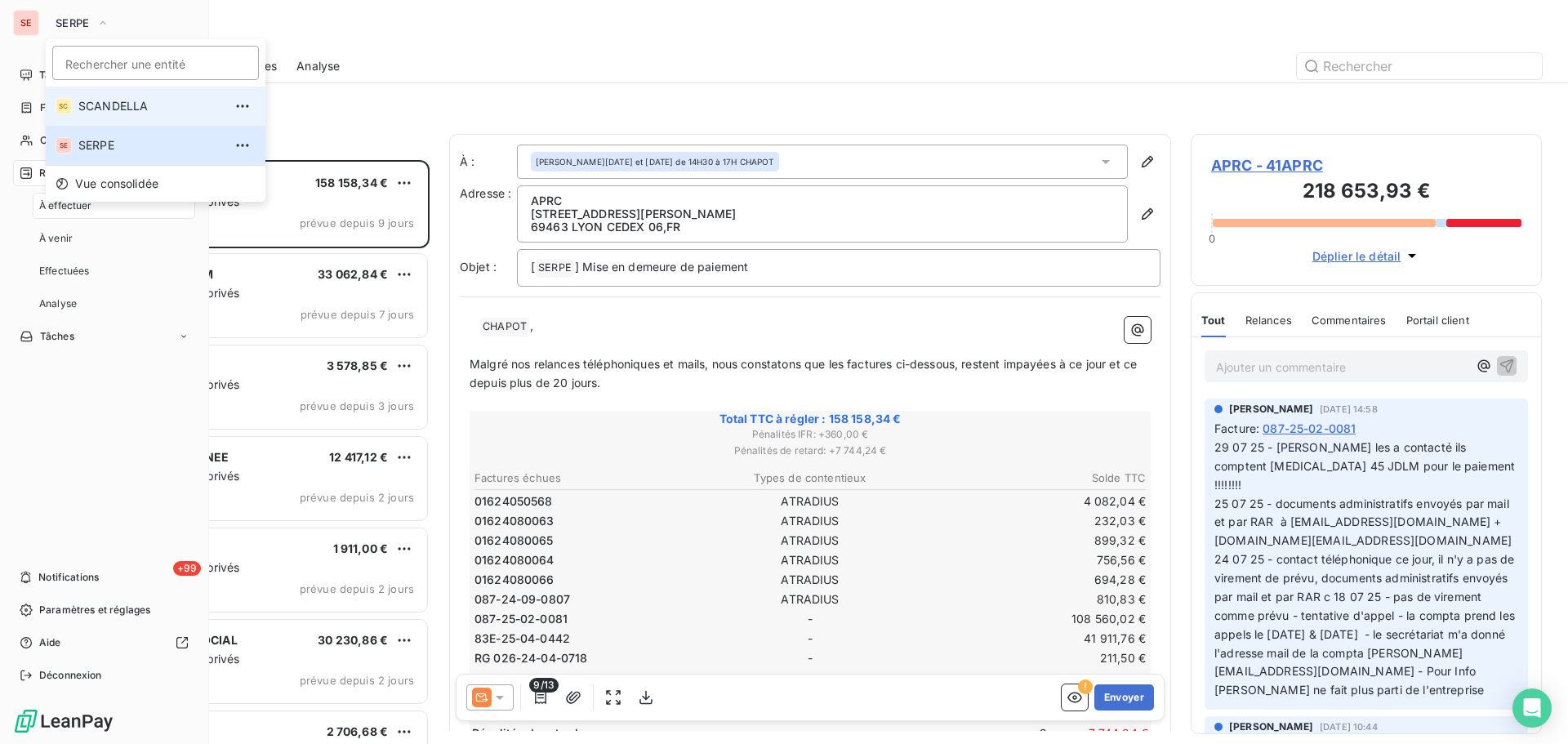
click at [105, 102] on span "SCANDELLA" at bounding box center [151, 106] width 145 height 16
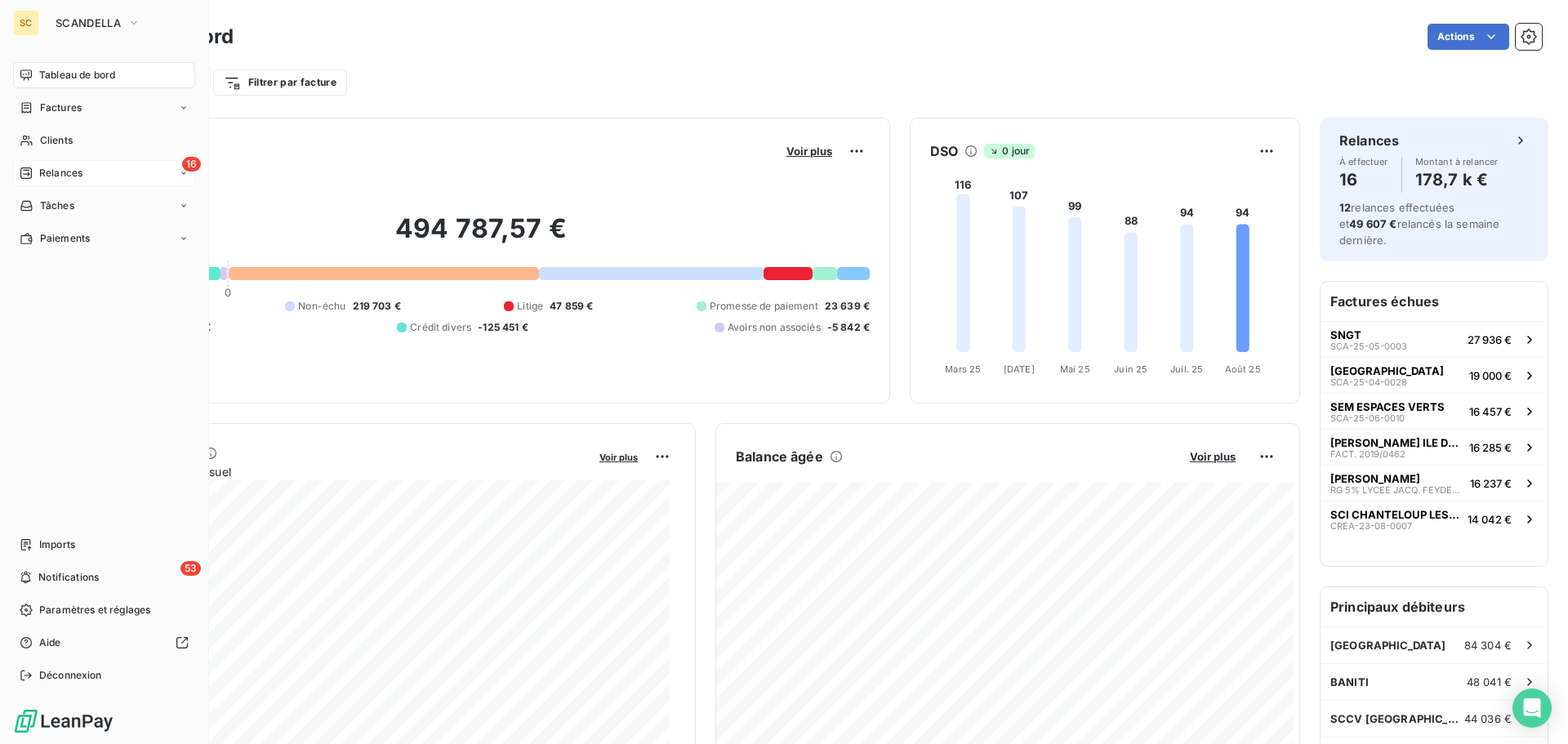
click at [59, 180] on div "16 Relances" at bounding box center [104, 173] width 182 height 26
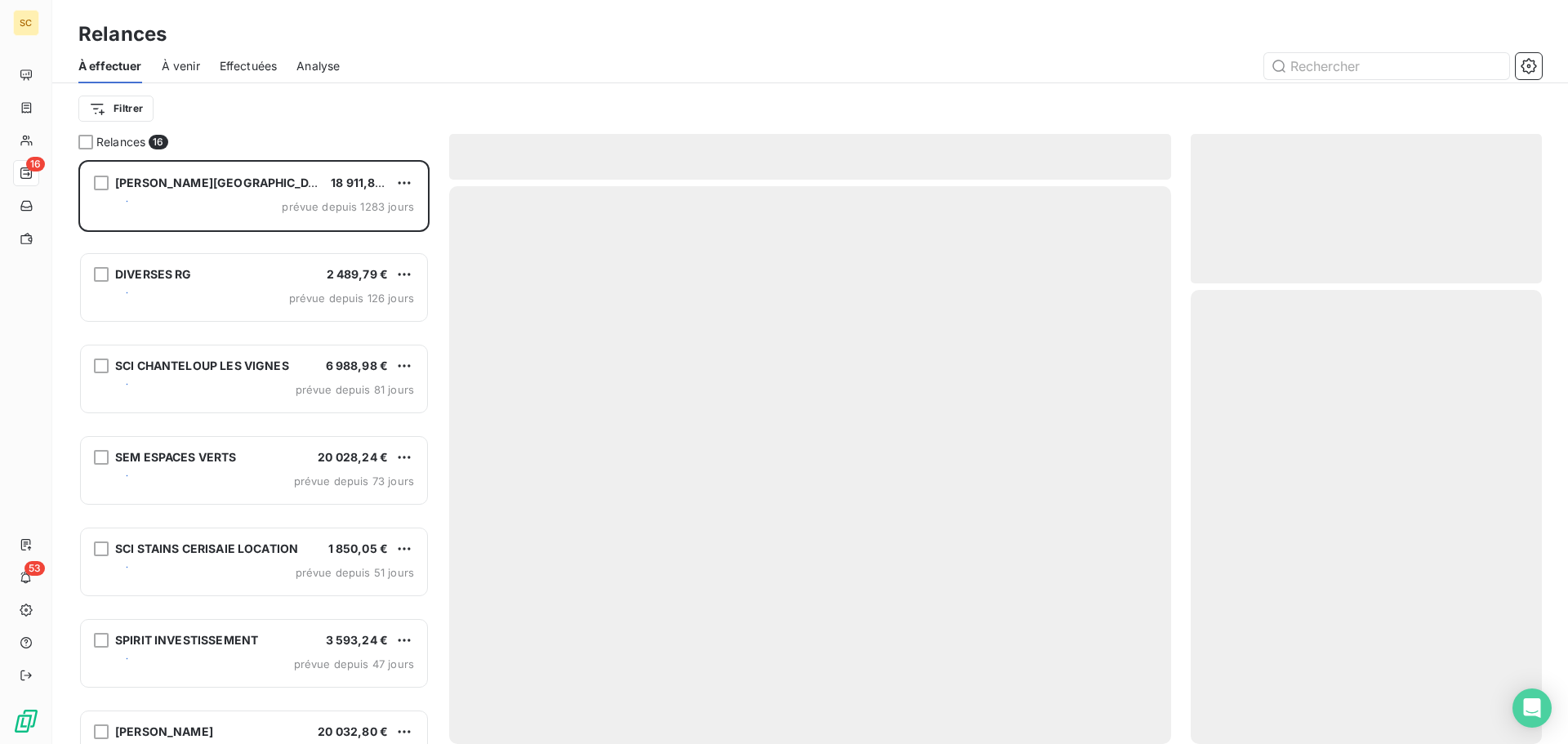
scroll to position [571, 339]
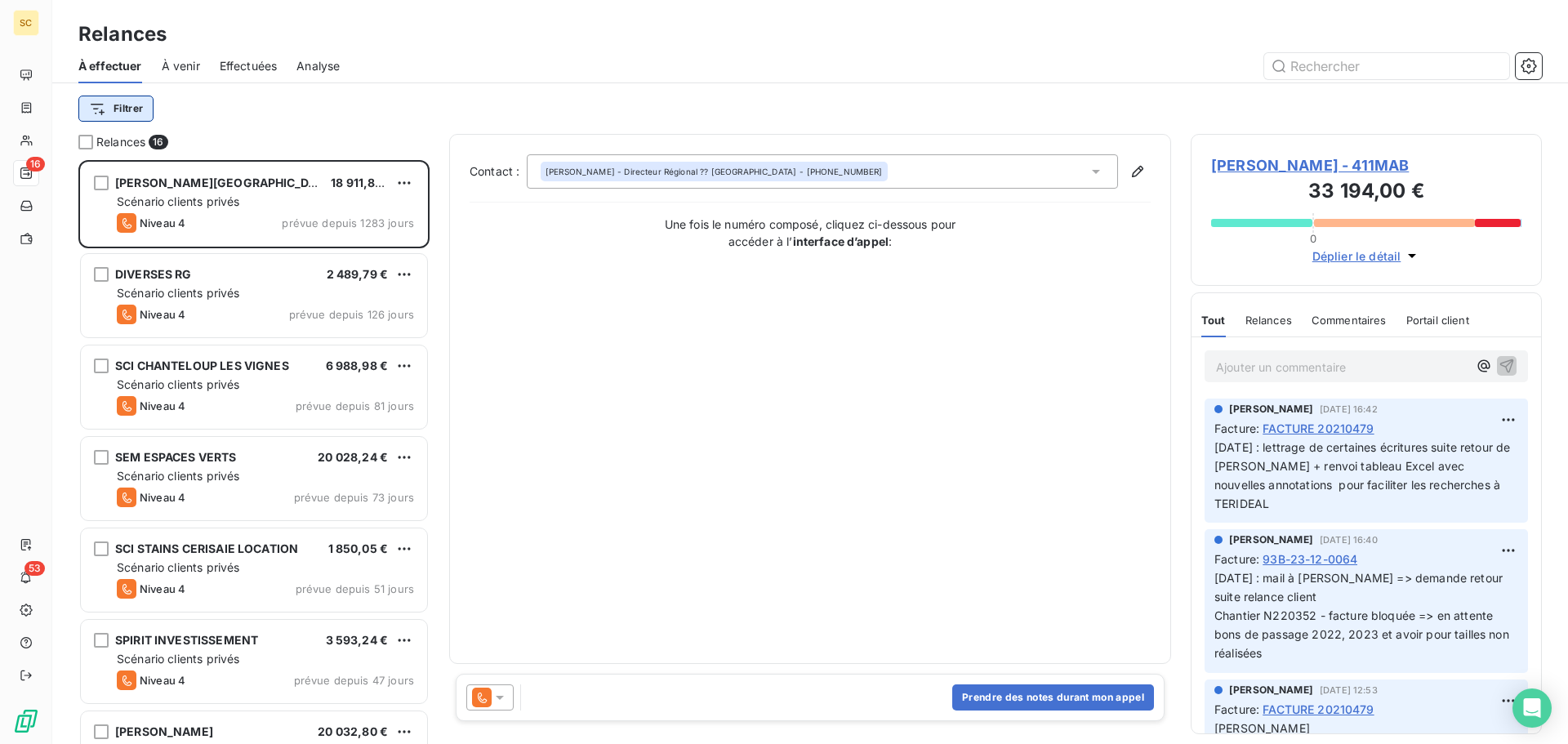
click at [123, 106] on html "SC 16 53 Relances À effectuer À venir Effectuées Analyse Filtrer Relances 16 S.…" at bounding box center [784, 372] width 1568 height 744
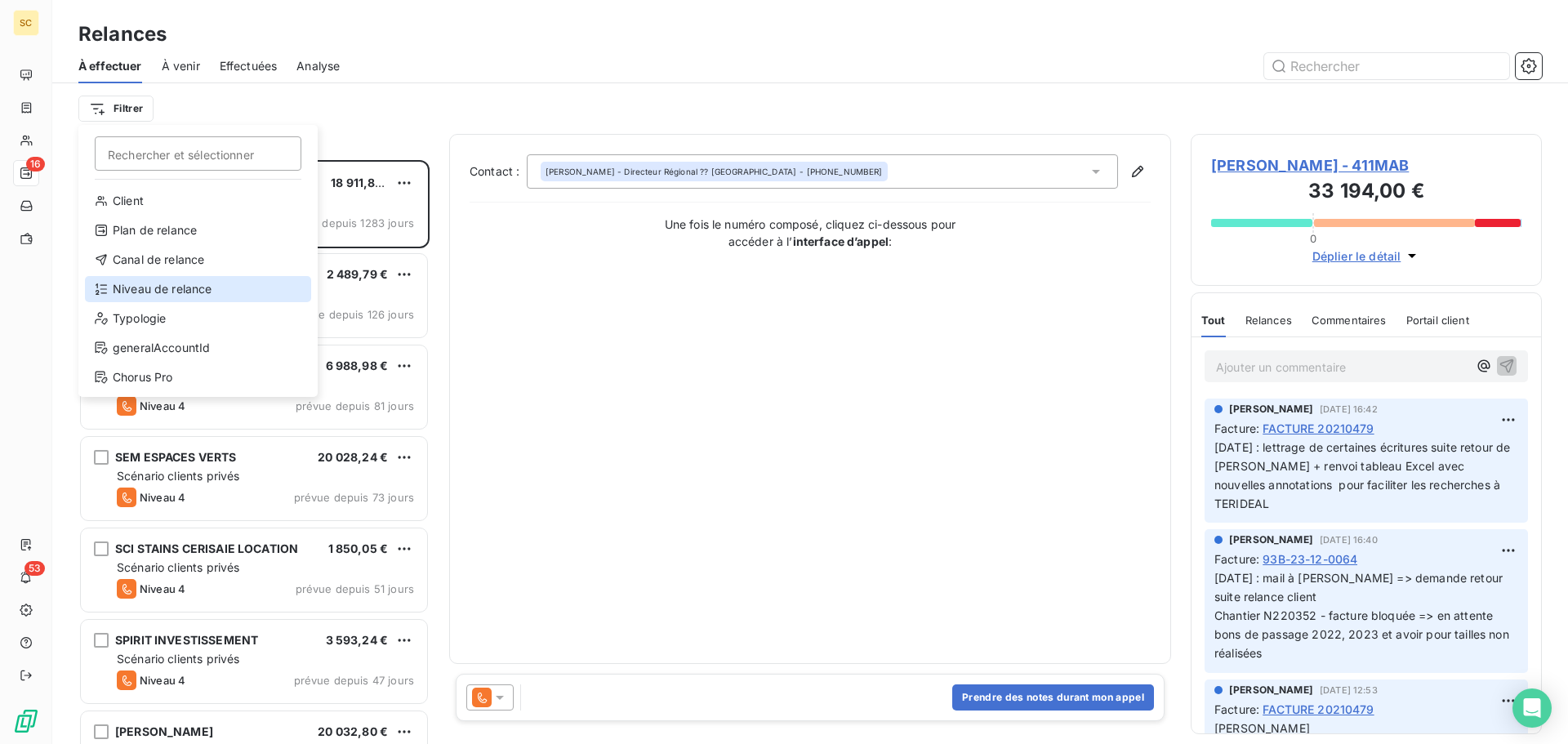
click at [177, 289] on div "Niveau de relance" at bounding box center [198, 289] width 226 height 26
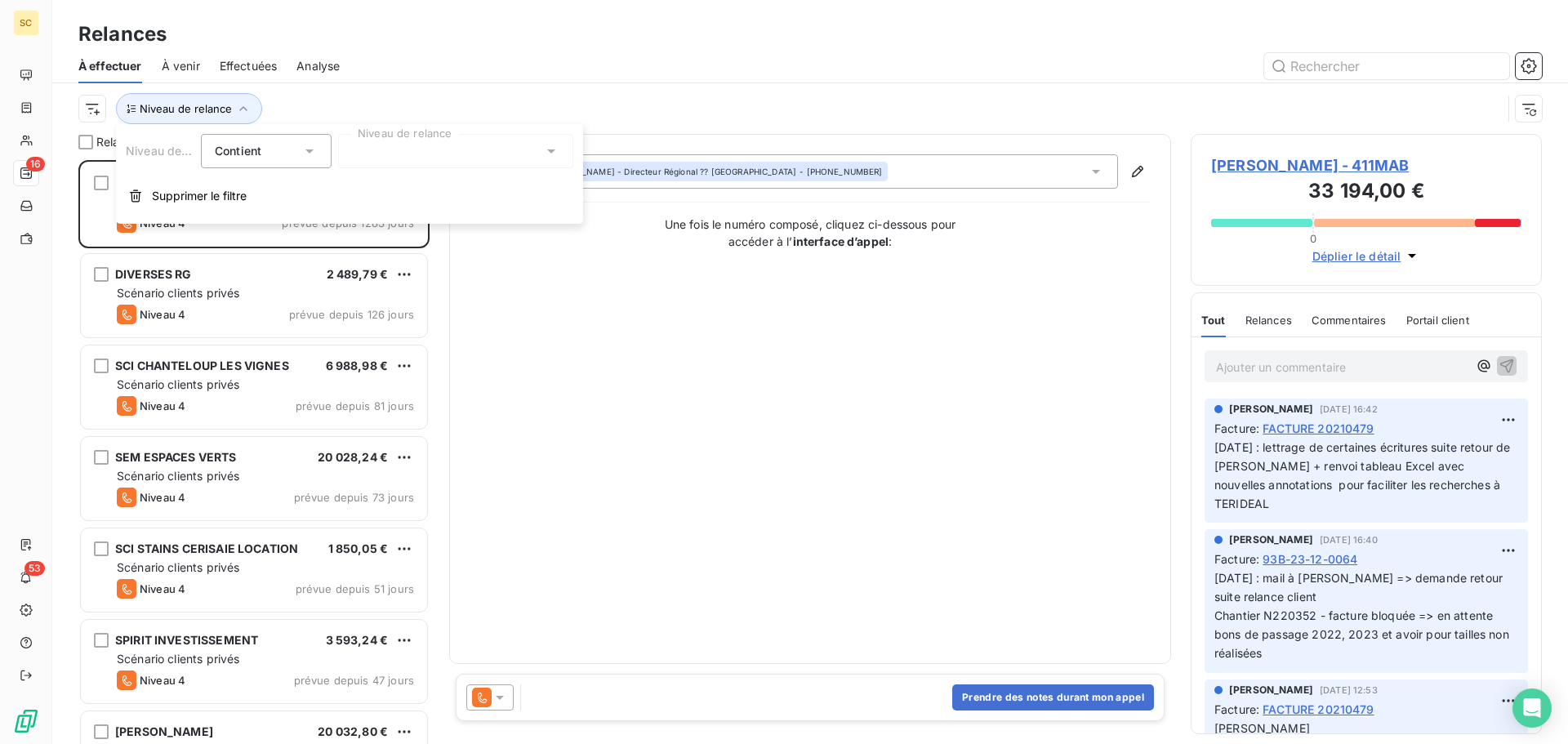
click at [450, 162] on div at bounding box center [455, 152] width 235 height 35
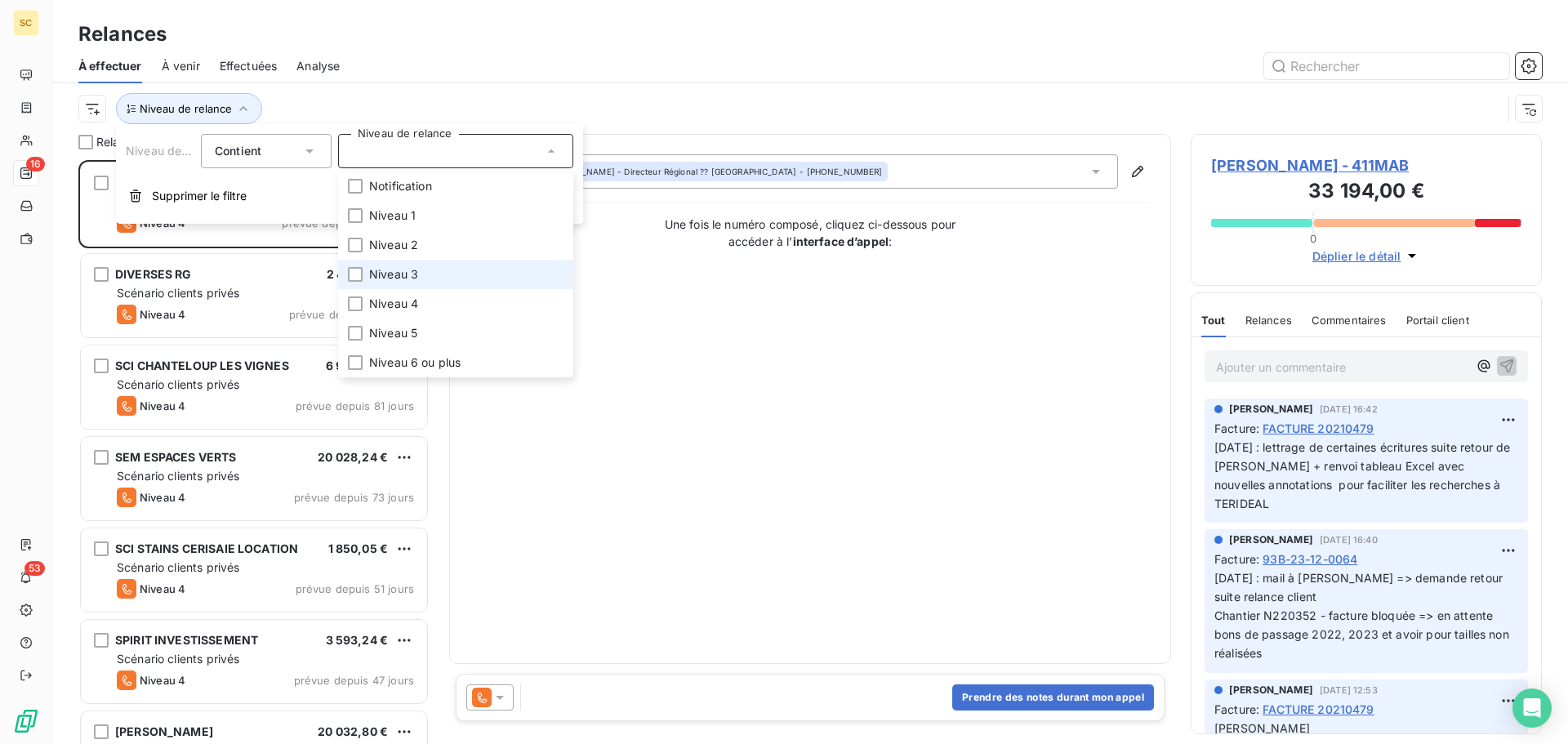
click at [415, 271] on span "Niveau 3" at bounding box center [393, 274] width 49 height 16
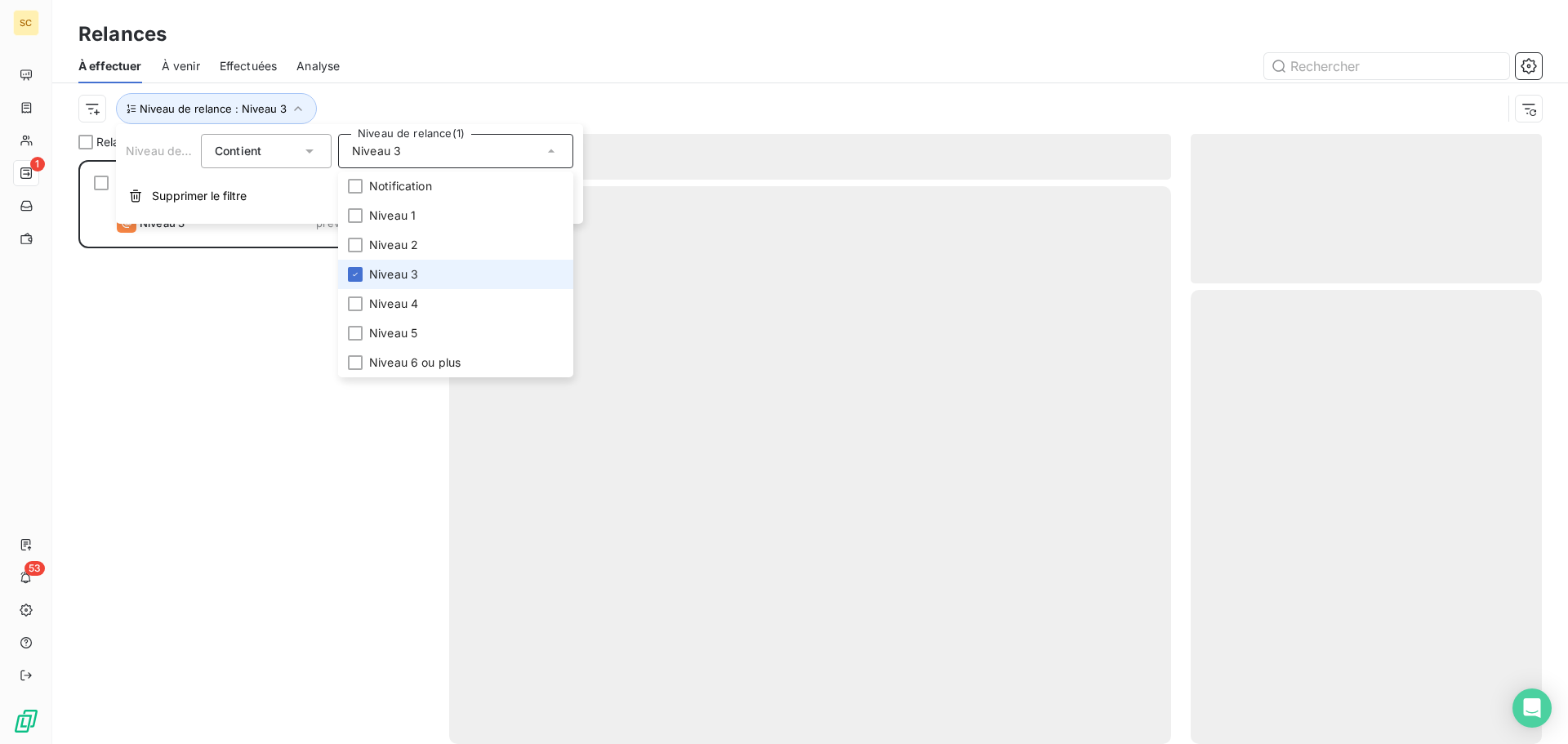
scroll to position [571, 339]
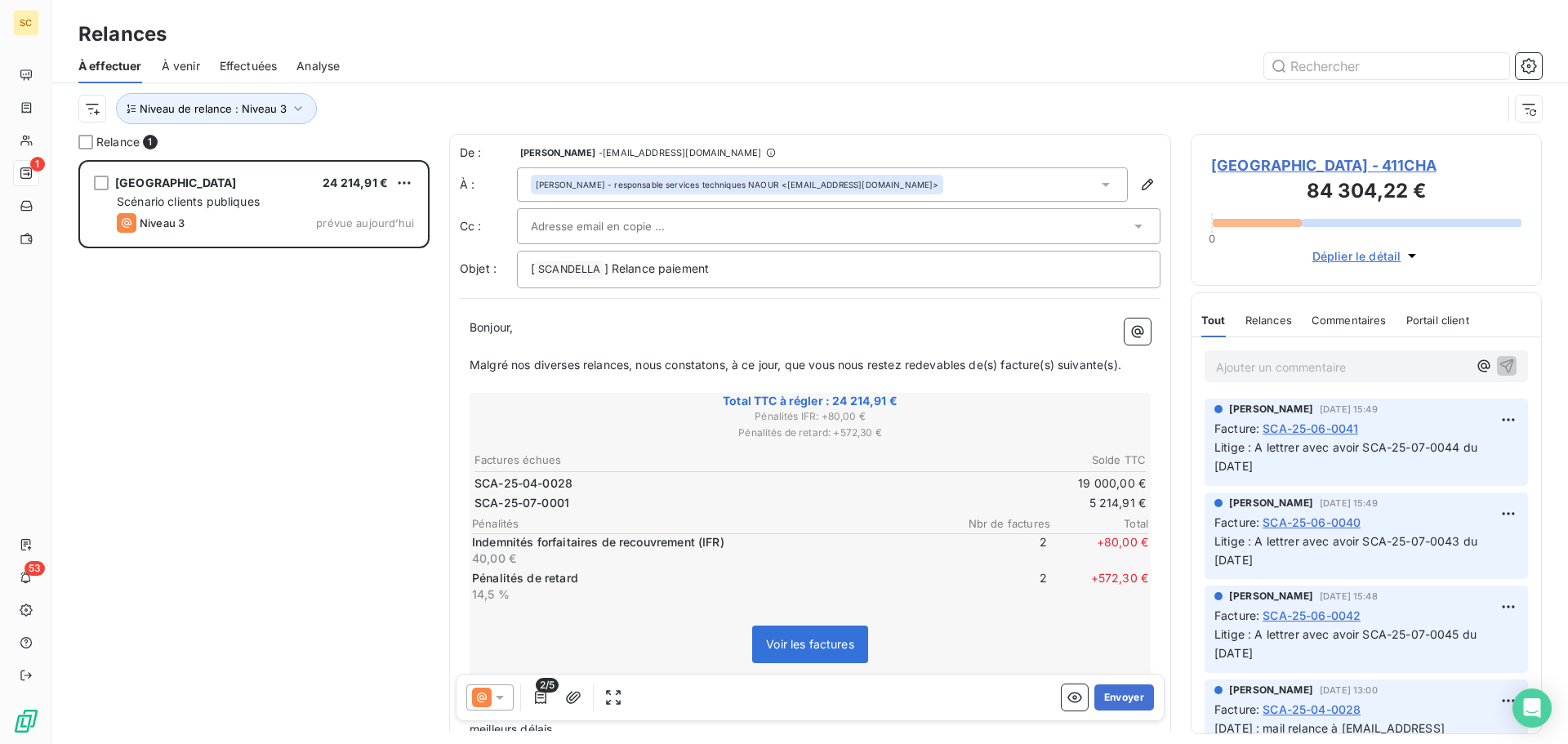
click at [183, 437] on div "MAIRIE DE CHAMPS SUR MARNE 24 214,91 € Scénario clients publiques Niveau 3 prév…" at bounding box center [254, 452] width 351 height 584
click at [1257, 156] on span "MAIRIE DE CHAMPS SUR MARNE - 411CHA" at bounding box center [1366, 165] width 311 height 22
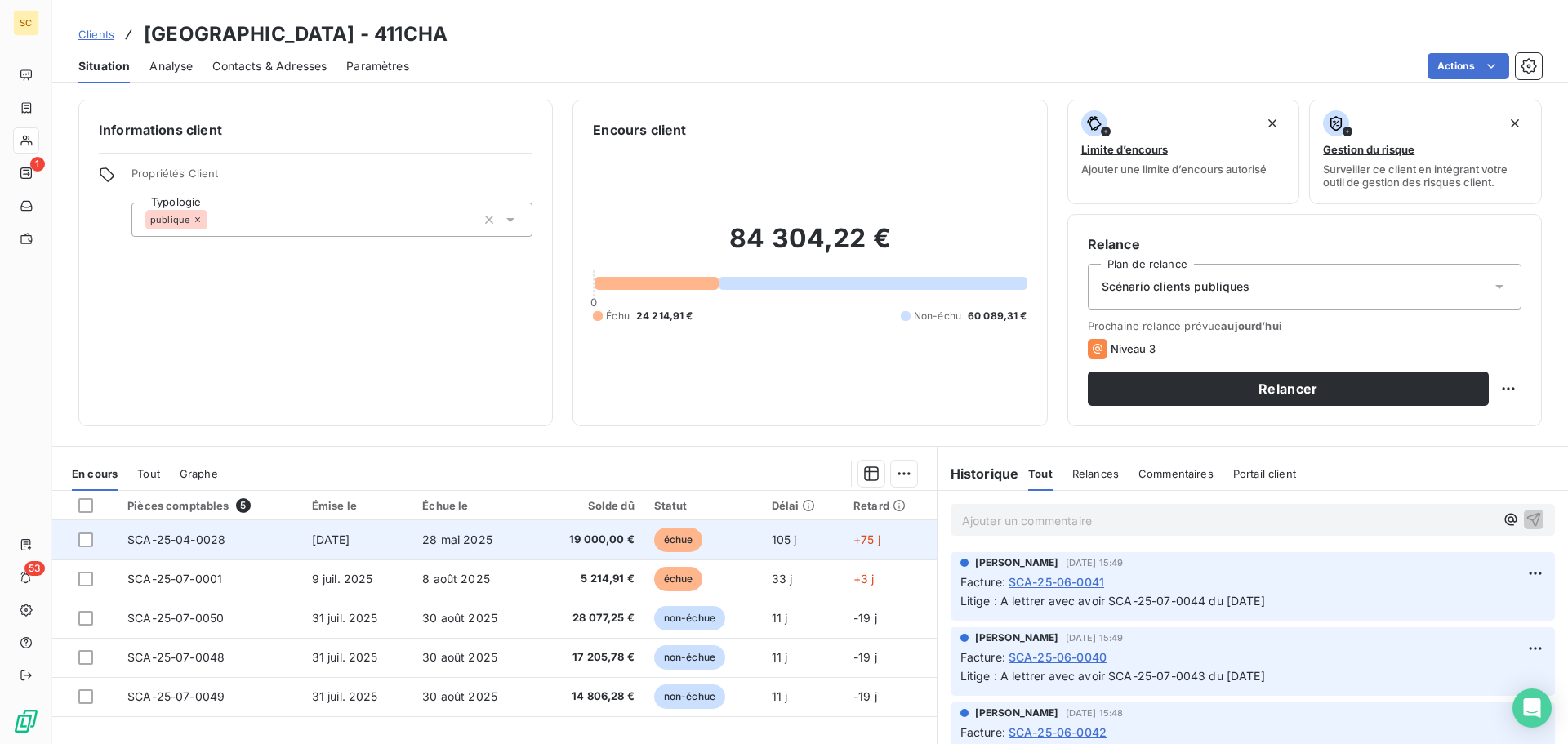
click at [440, 546] on td "28 mai 2025" at bounding box center [473, 539] width 123 height 40
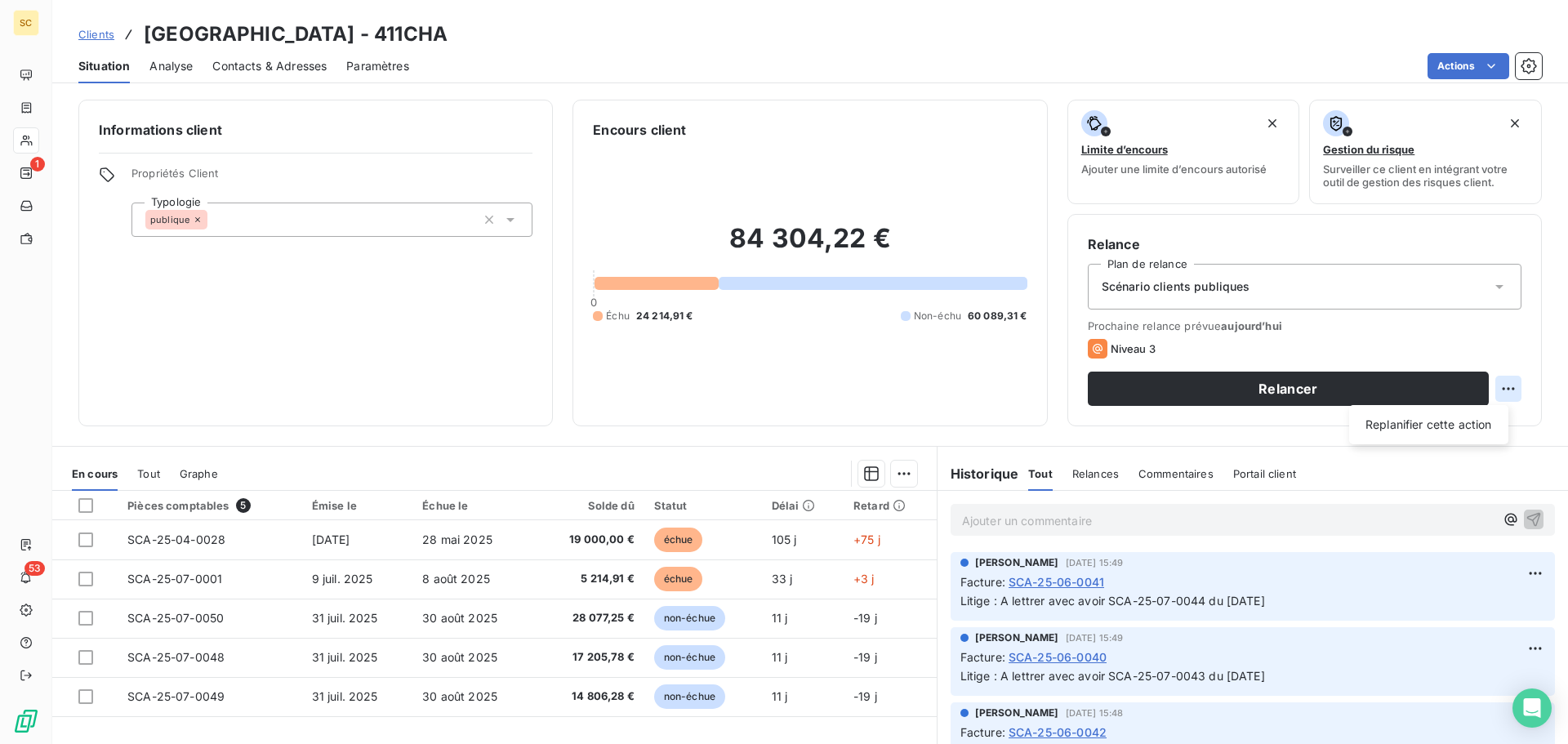
click at [1501, 390] on html "SC 1 53 Clients MAIRIE DE CHAMPS SUR MARNE - 411CHA Situation Analyse Contacts …" at bounding box center [784, 372] width 1568 height 744
click at [1472, 424] on div "Replanifier cette action" at bounding box center [1428, 424] width 146 height 26
select select "7"
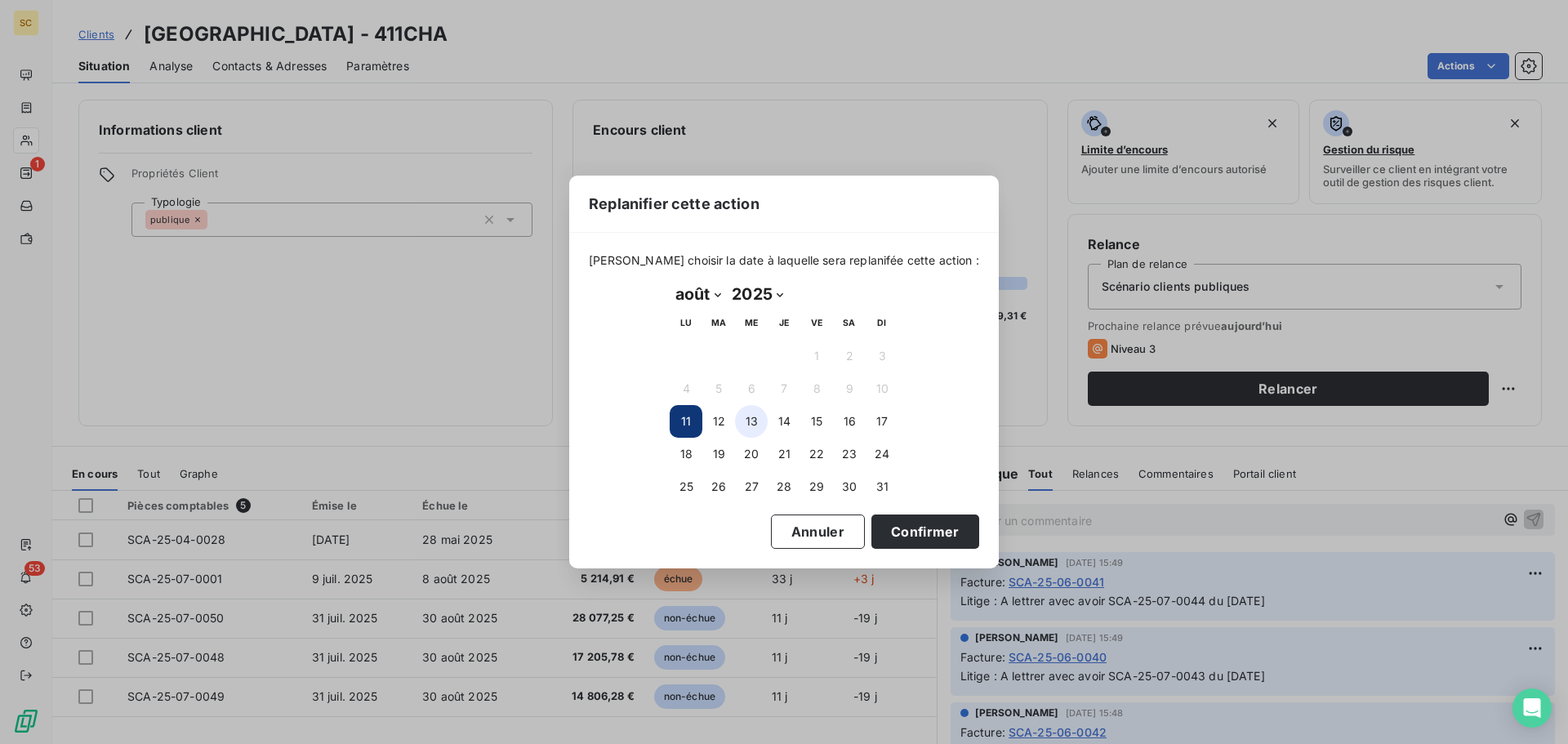
click at [745, 422] on button "13" at bounding box center [751, 422] width 33 height 33
click at [902, 534] on button "Confirmer" at bounding box center [925, 532] width 108 height 35
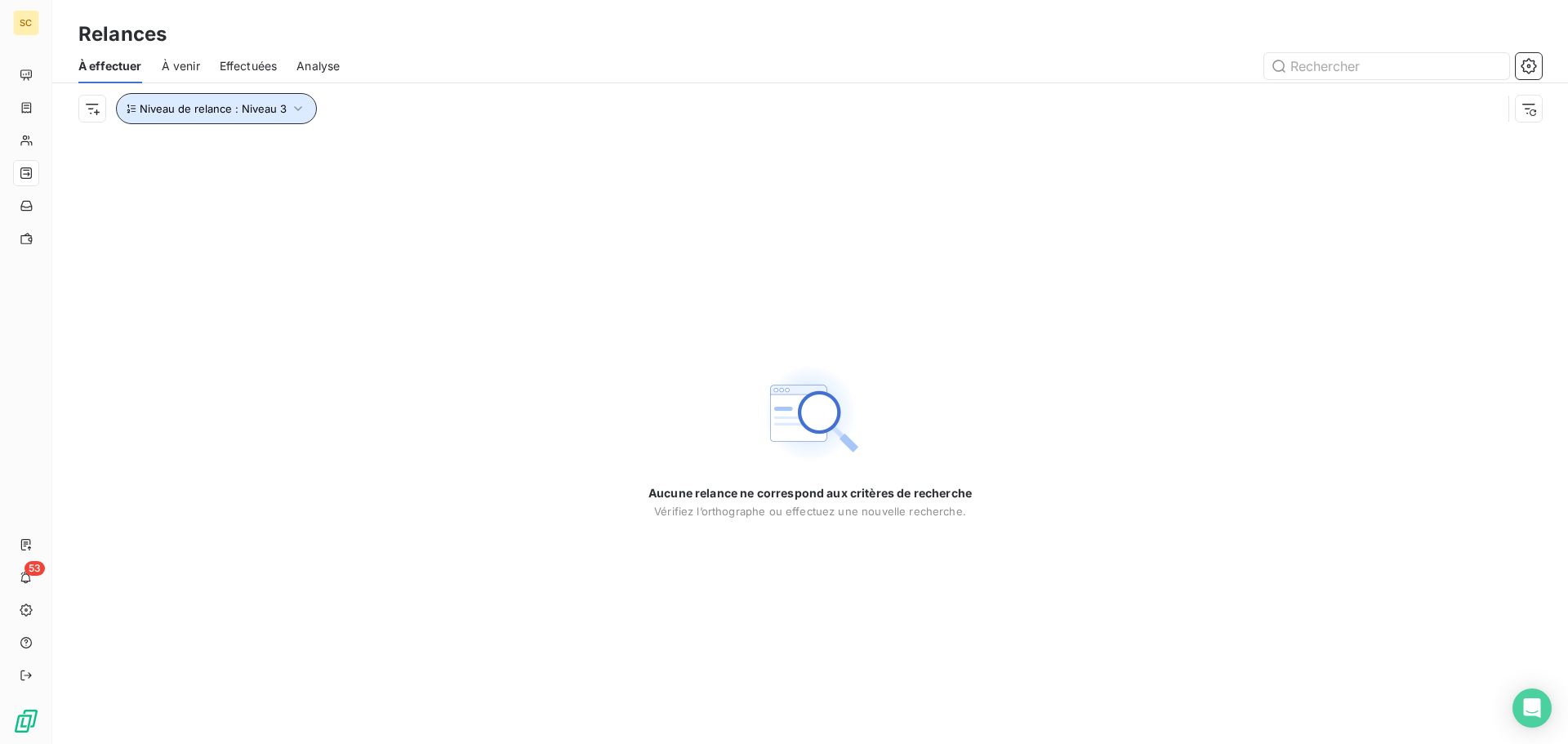
click at [299, 109] on icon "button" at bounding box center [297, 108] width 16 height 16
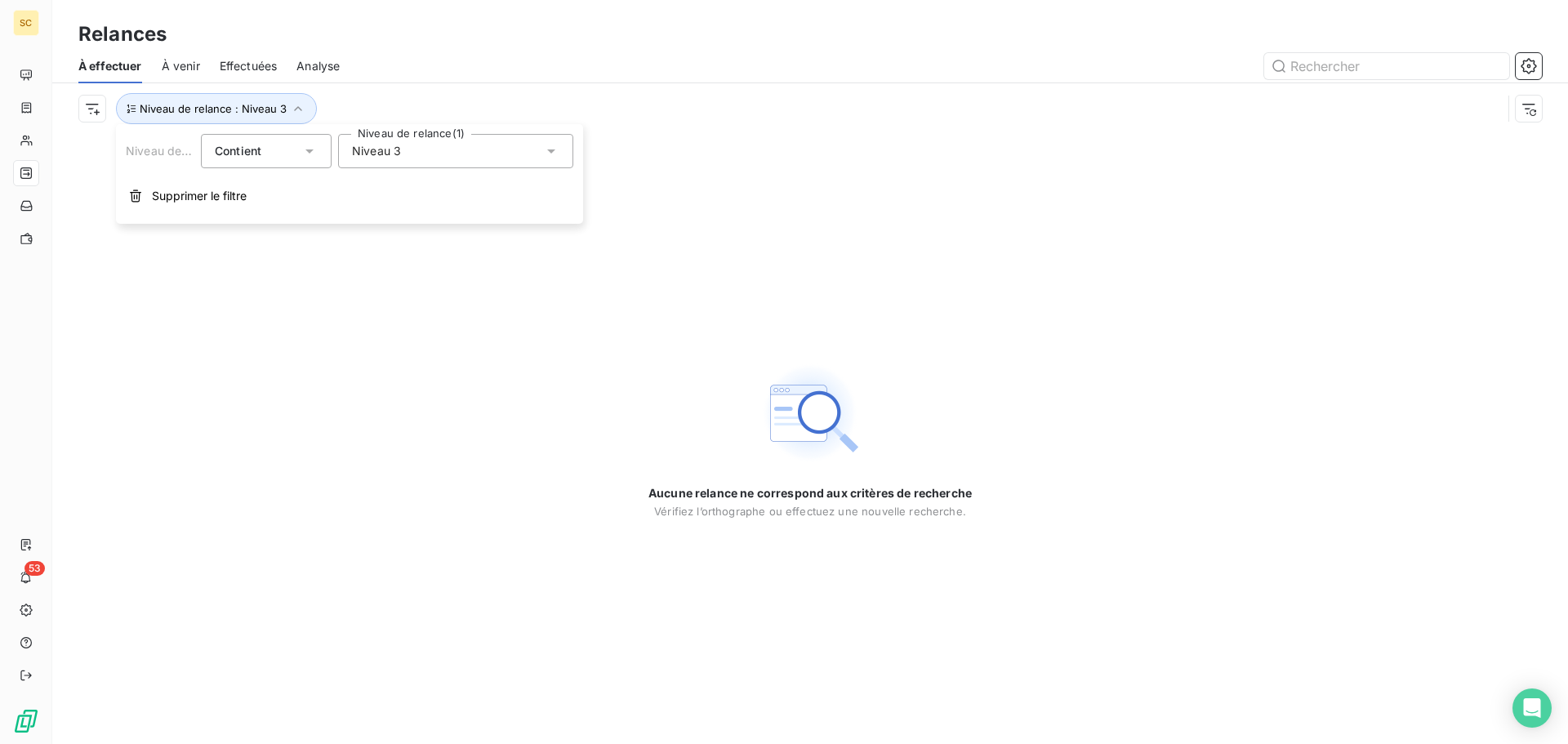
click at [375, 159] on div "Niveau 3" at bounding box center [455, 152] width 235 height 35
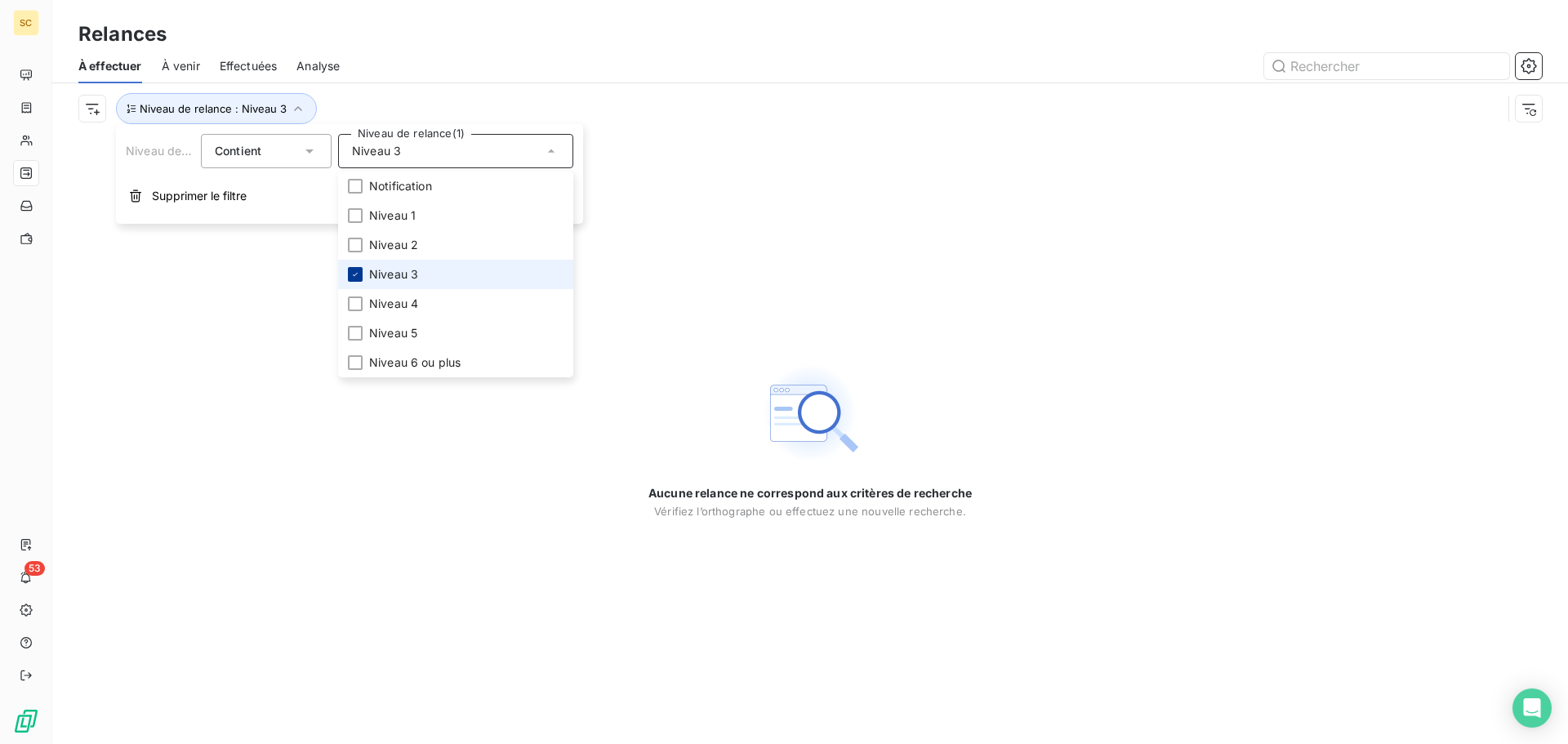
click at [353, 275] on icon at bounding box center [355, 274] width 5 height 3
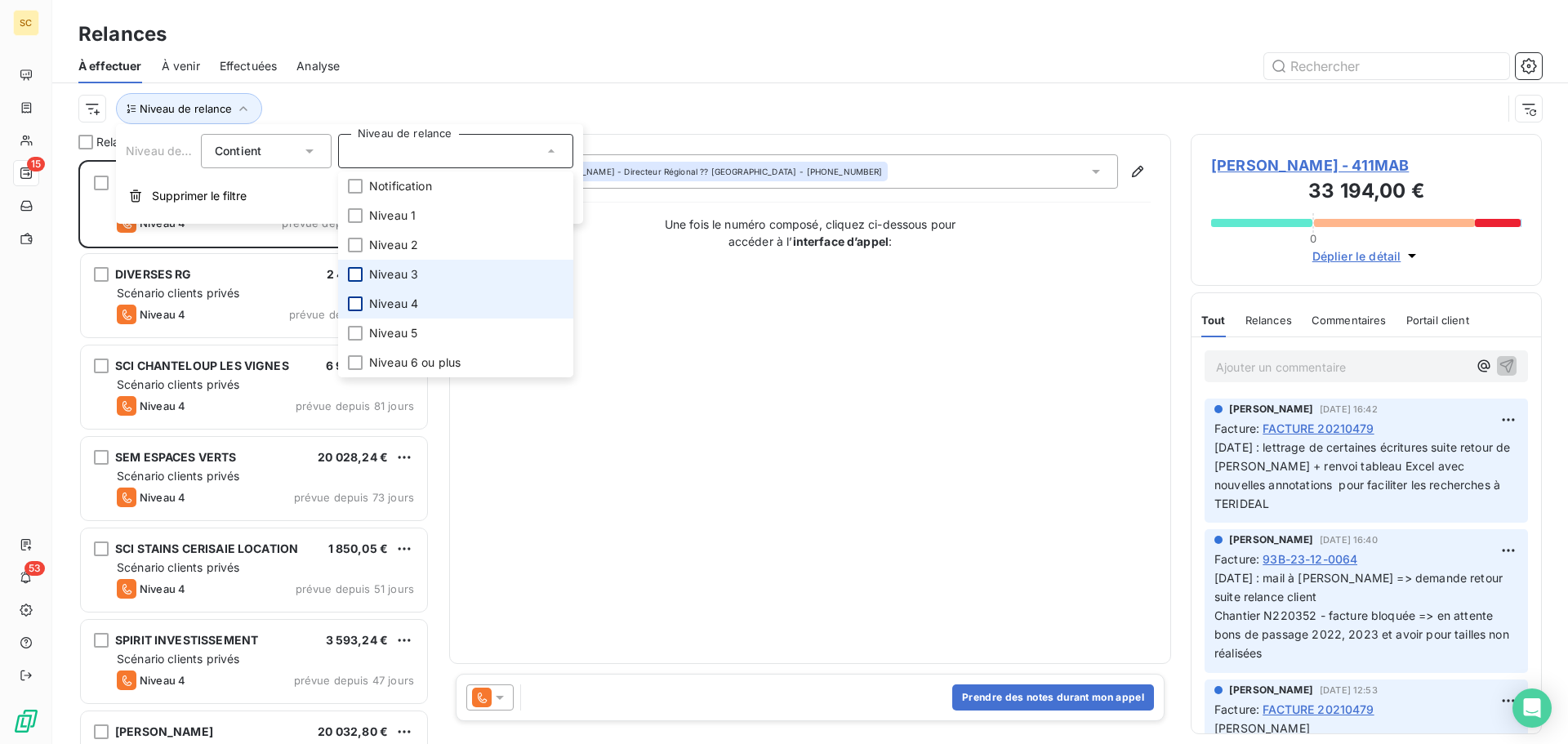
scroll to position [571, 339]
click at [358, 310] on div at bounding box center [354, 303] width 14 height 14
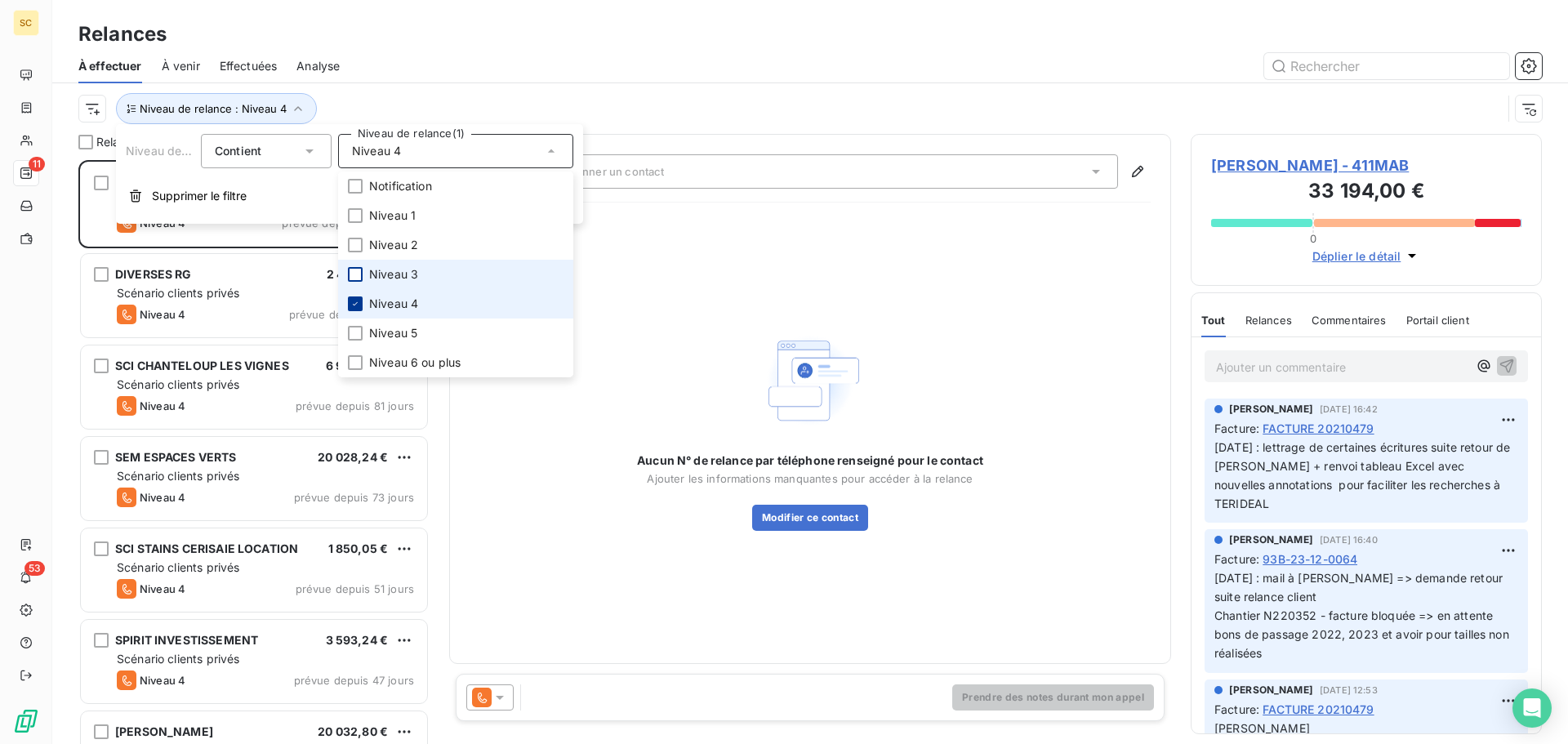
click at [358, 297] on div at bounding box center [354, 303] width 14 height 14
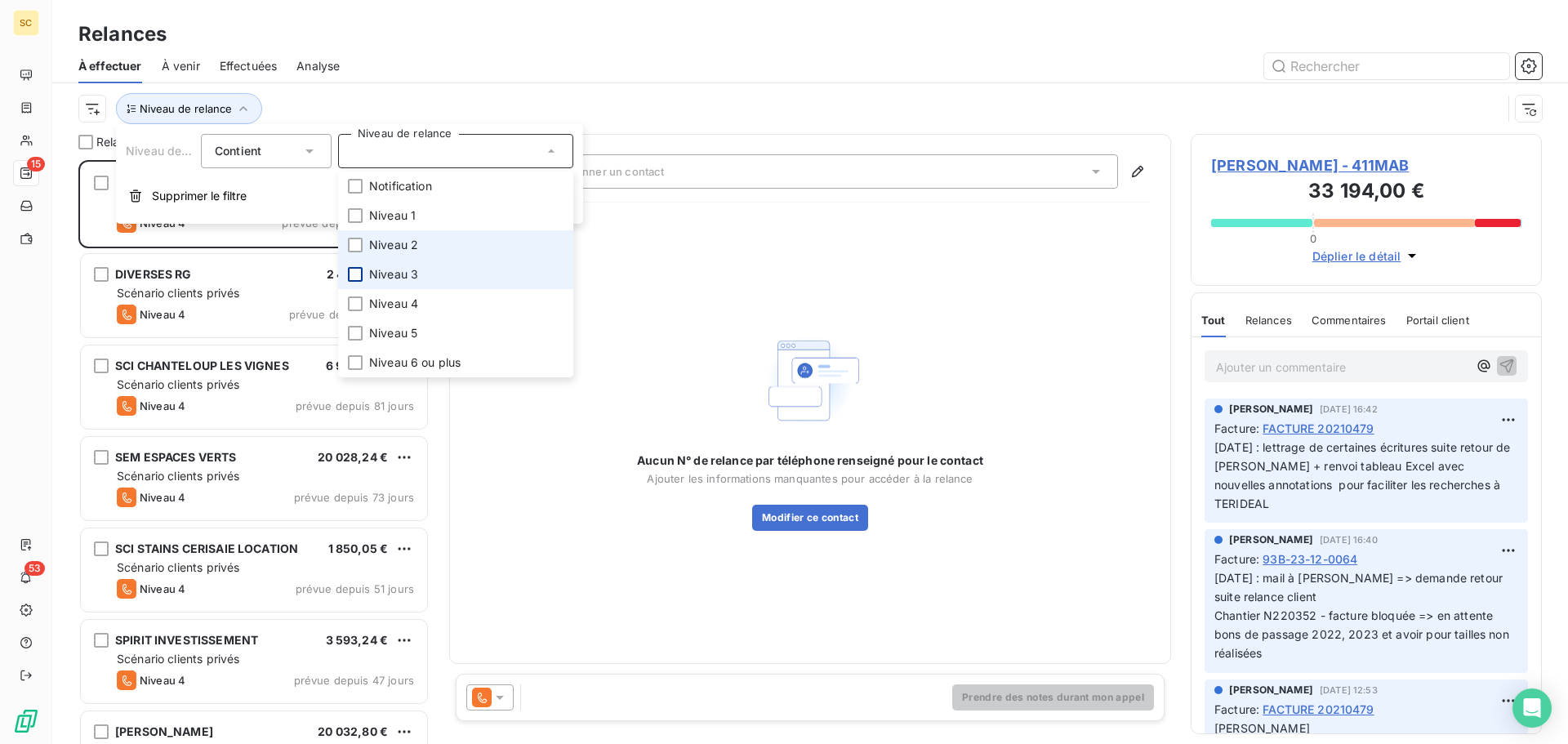
click at [400, 241] on span "Niveau 2" at bounding box center [393, 244] width 49 height 16
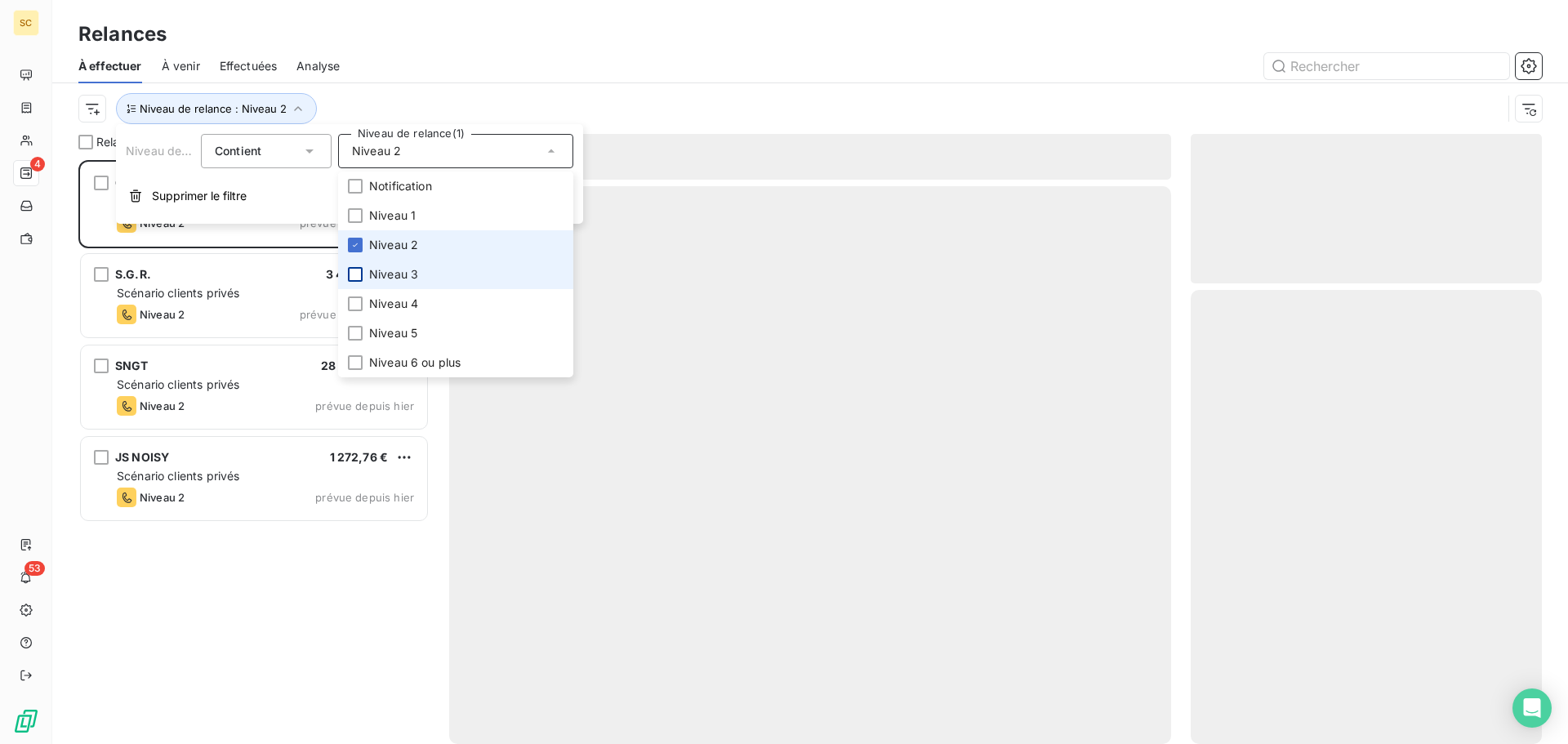
scroll to position [571, 339]
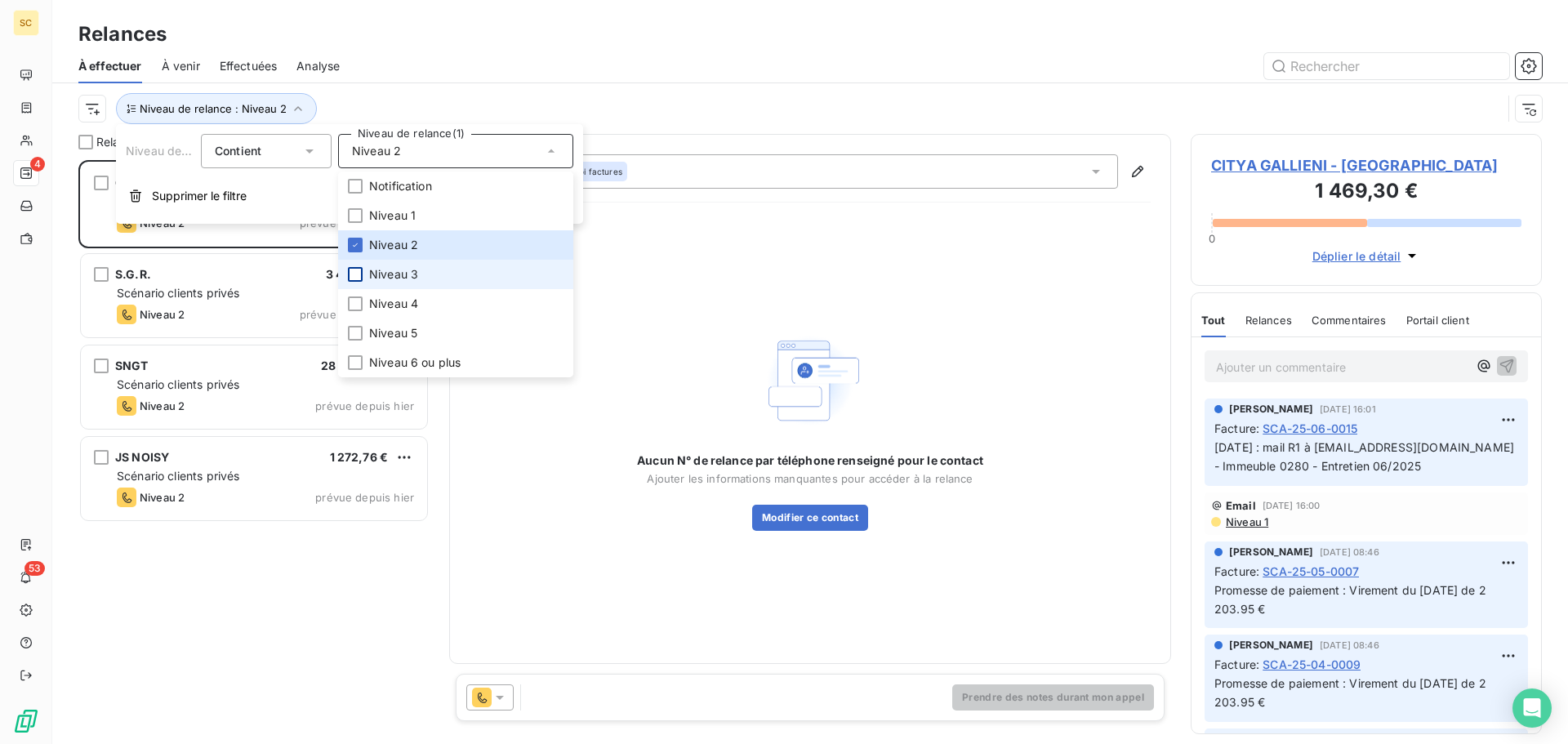
click at [495, 14] on div "Relances À effectuer À venir Effectuées Analyse Niveau de relance : Niveau 2" at bounding box center [810, 67] width 1515 height 134
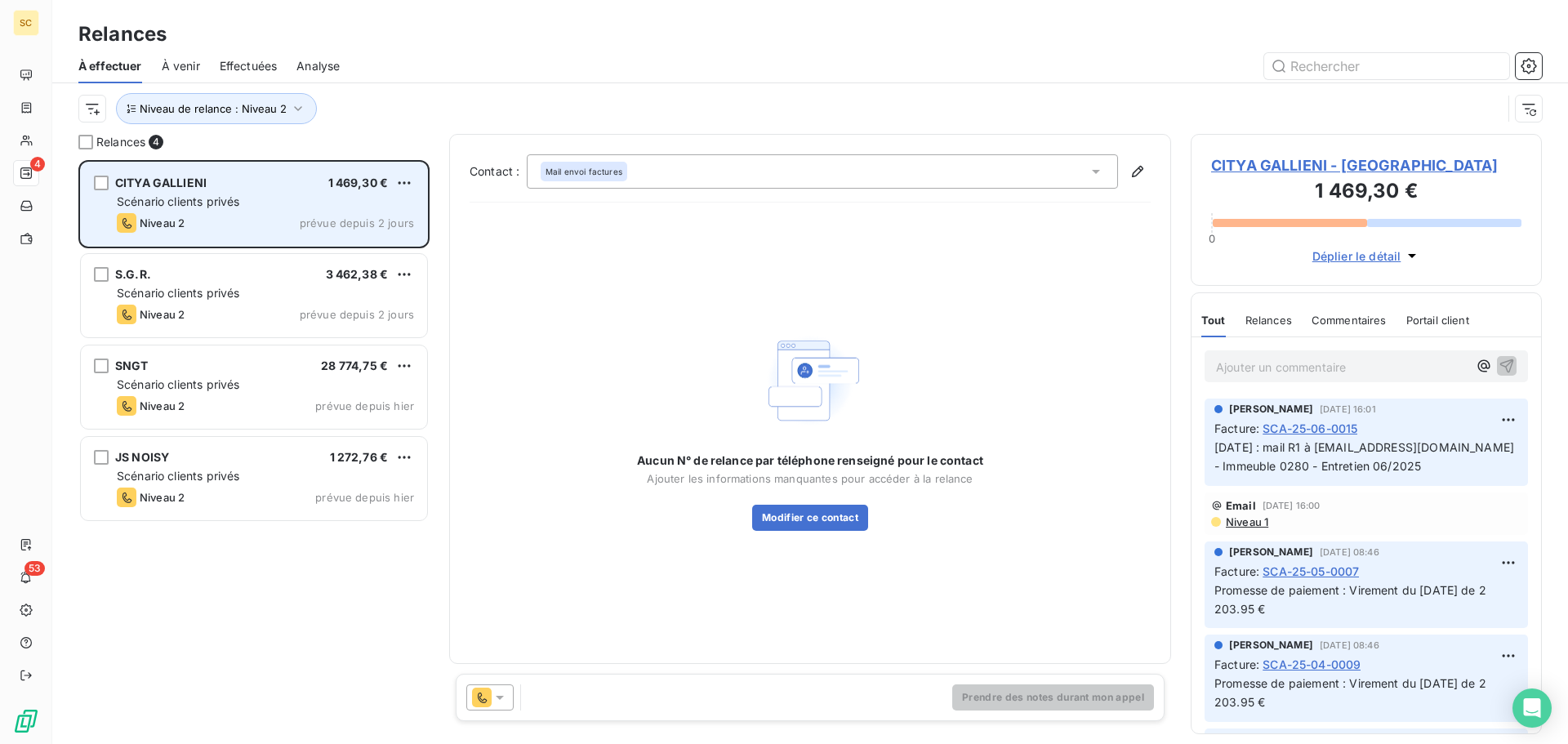
click at [228, 213] on div "Niveau 2 prévue depuis 2 jours" at bounding box center [265, 223] width 297 height 19
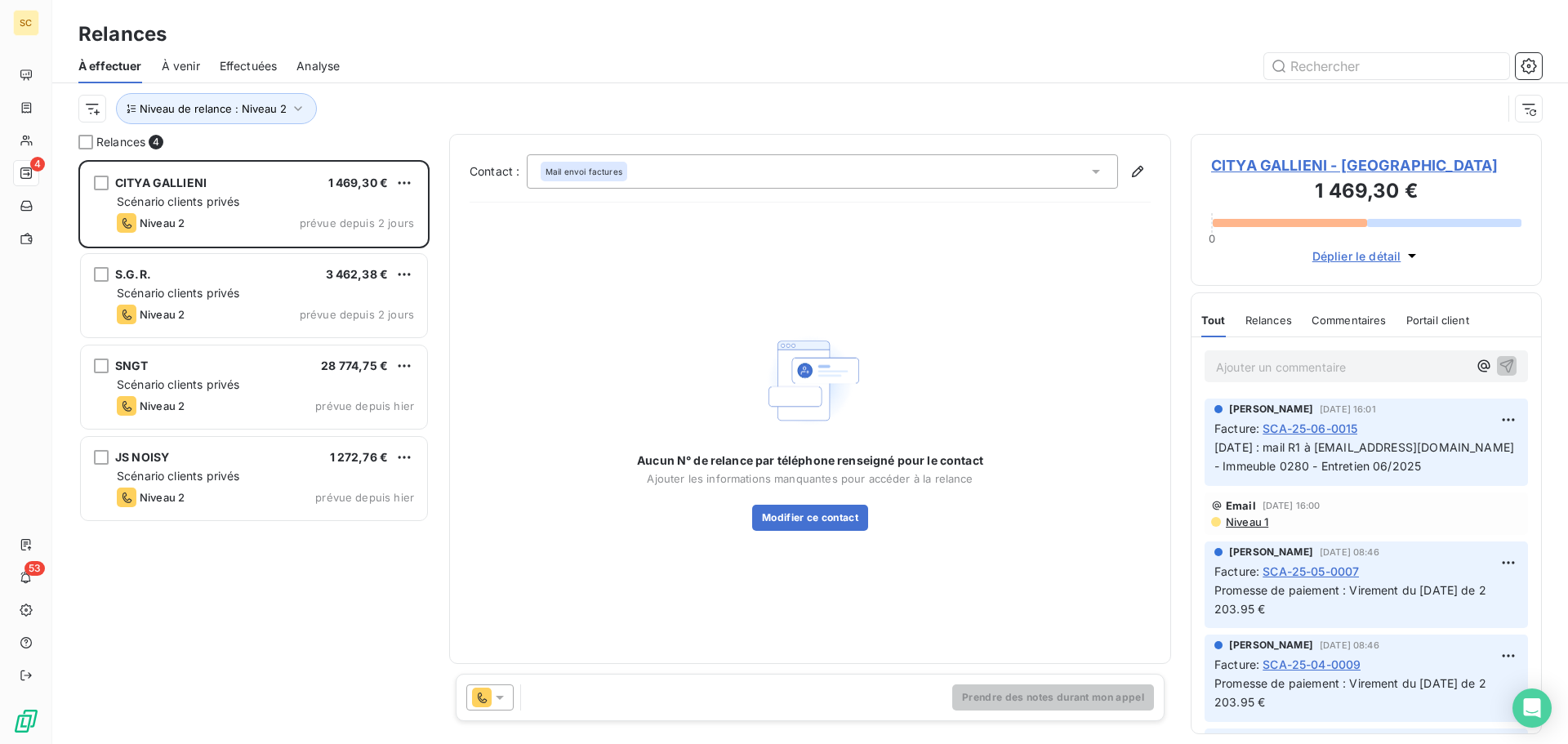
click at [1310, 164] on span "CITYA GALLIENI - 411CITYAGALLIEN" at bounding box center [1366, 165] width 311 height 22
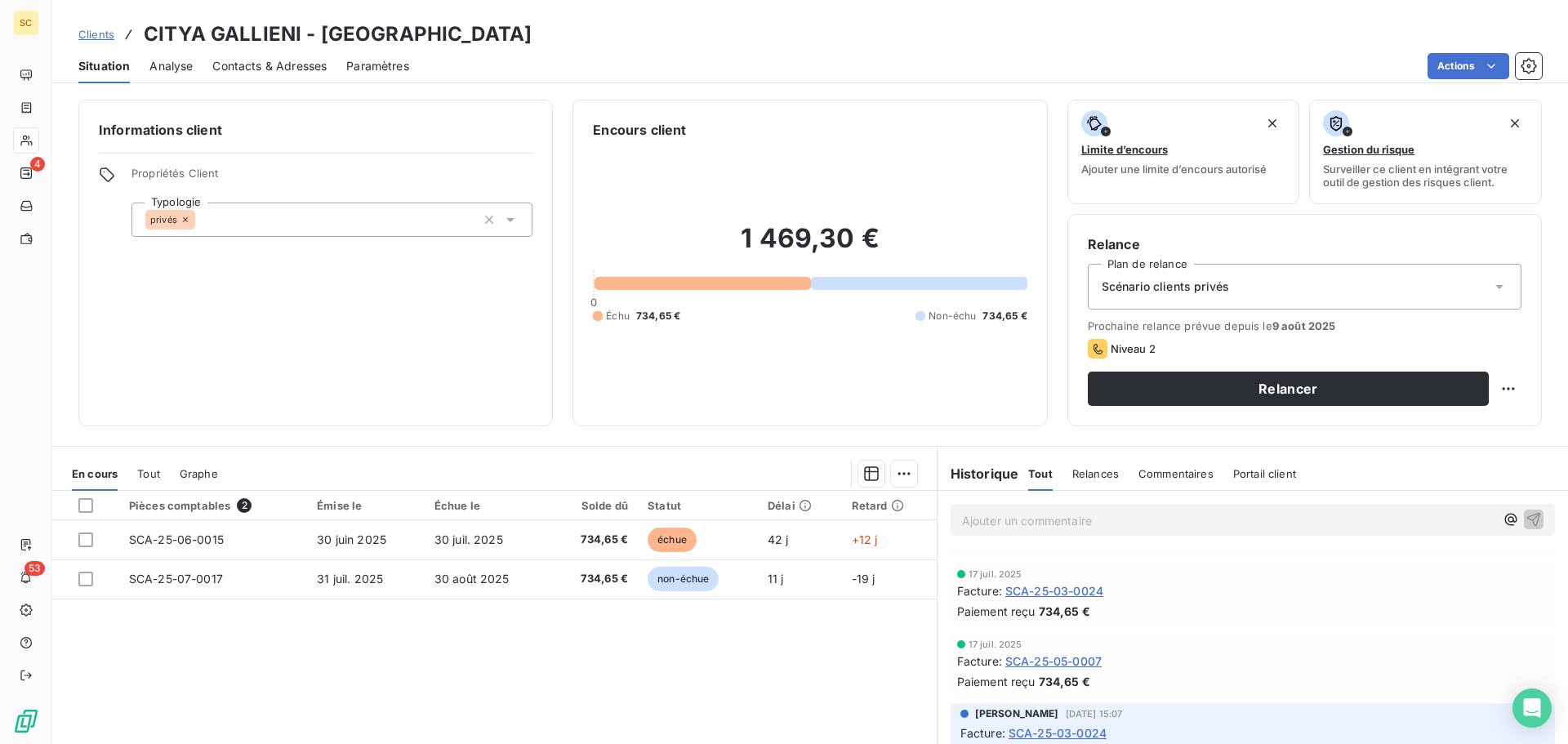
scroll to position [490, 0]
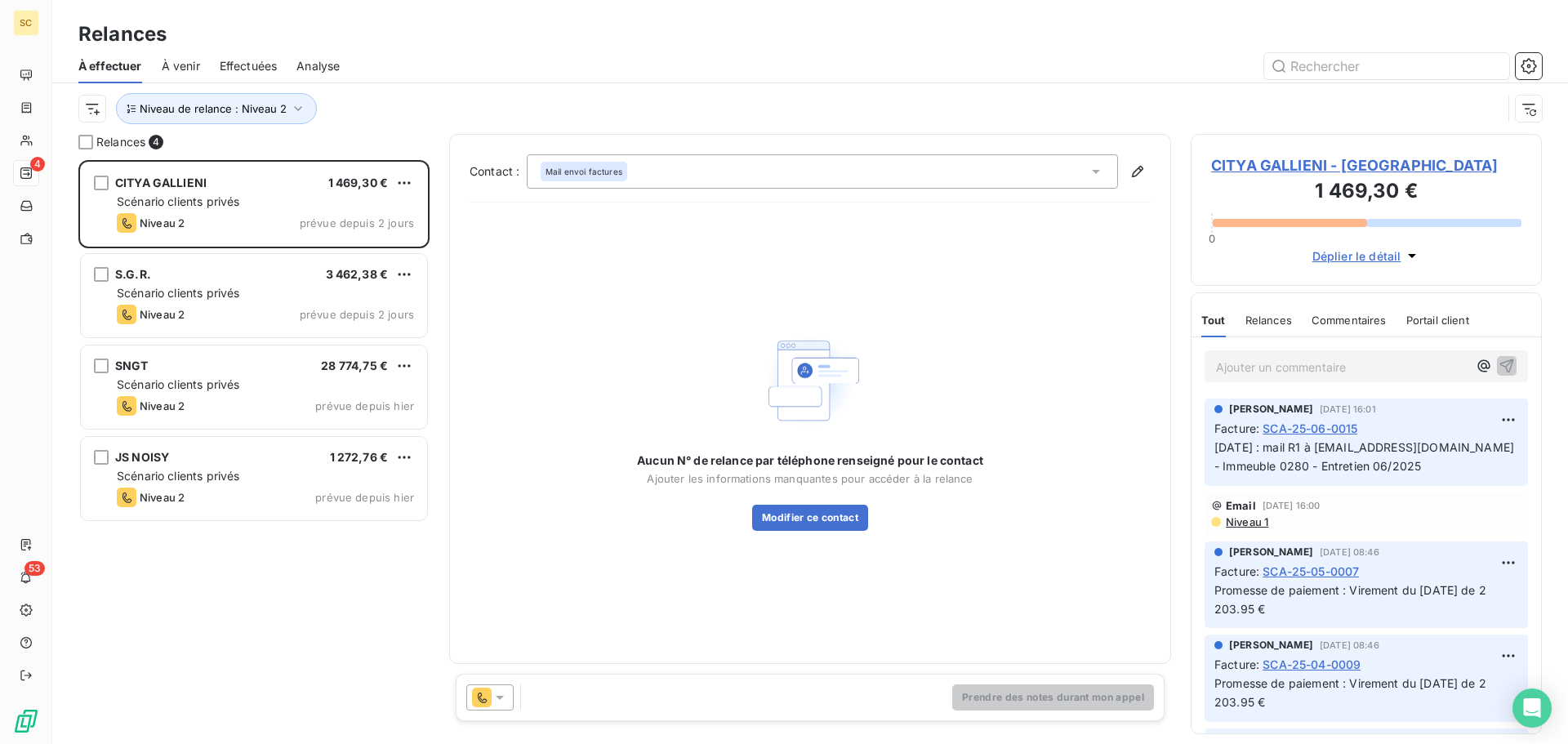
scroll to position [571, 339]
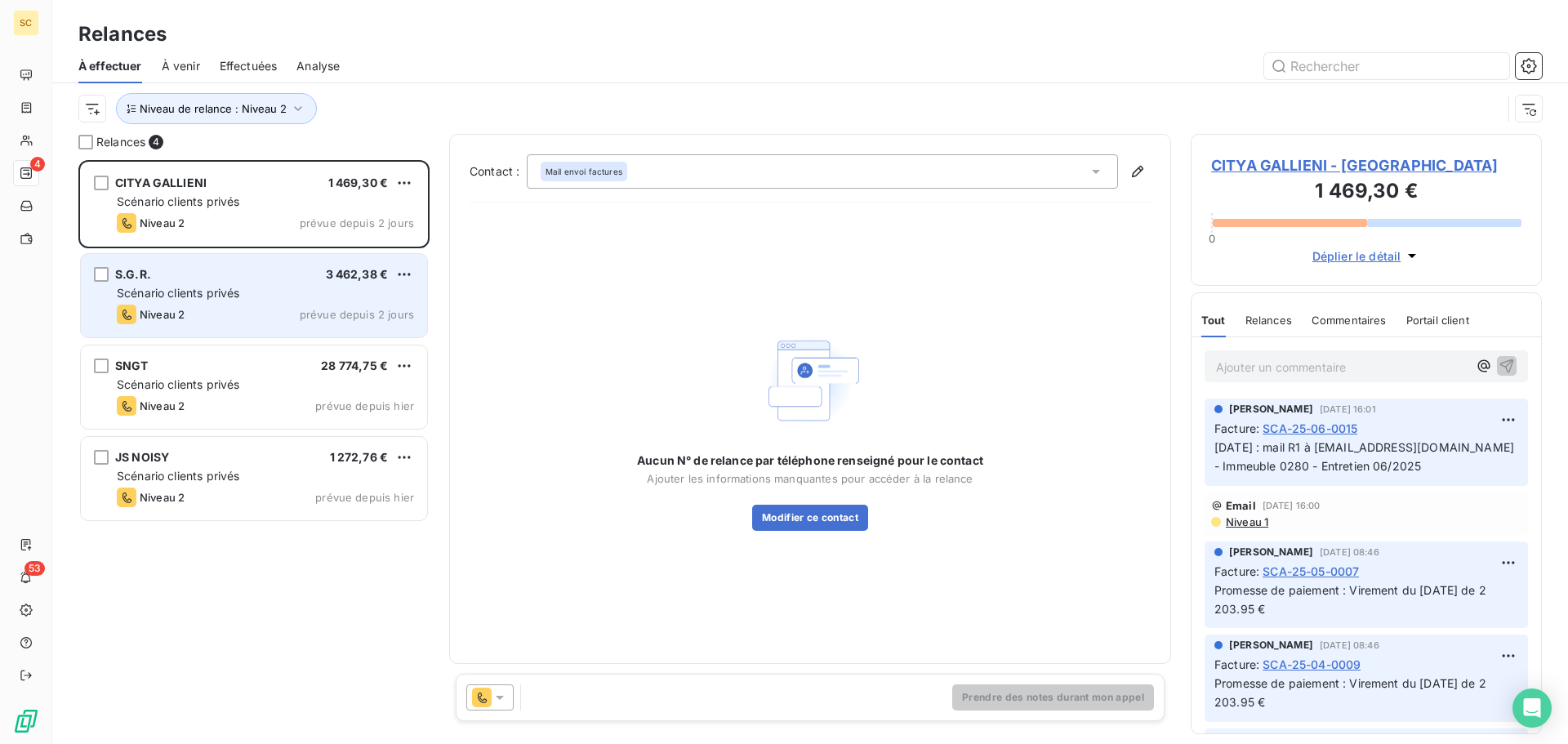
click at [215, 320] on div "Niveau 2 prévue depuis 2 jours" at bounding box center [265, 315] width 297 height 19
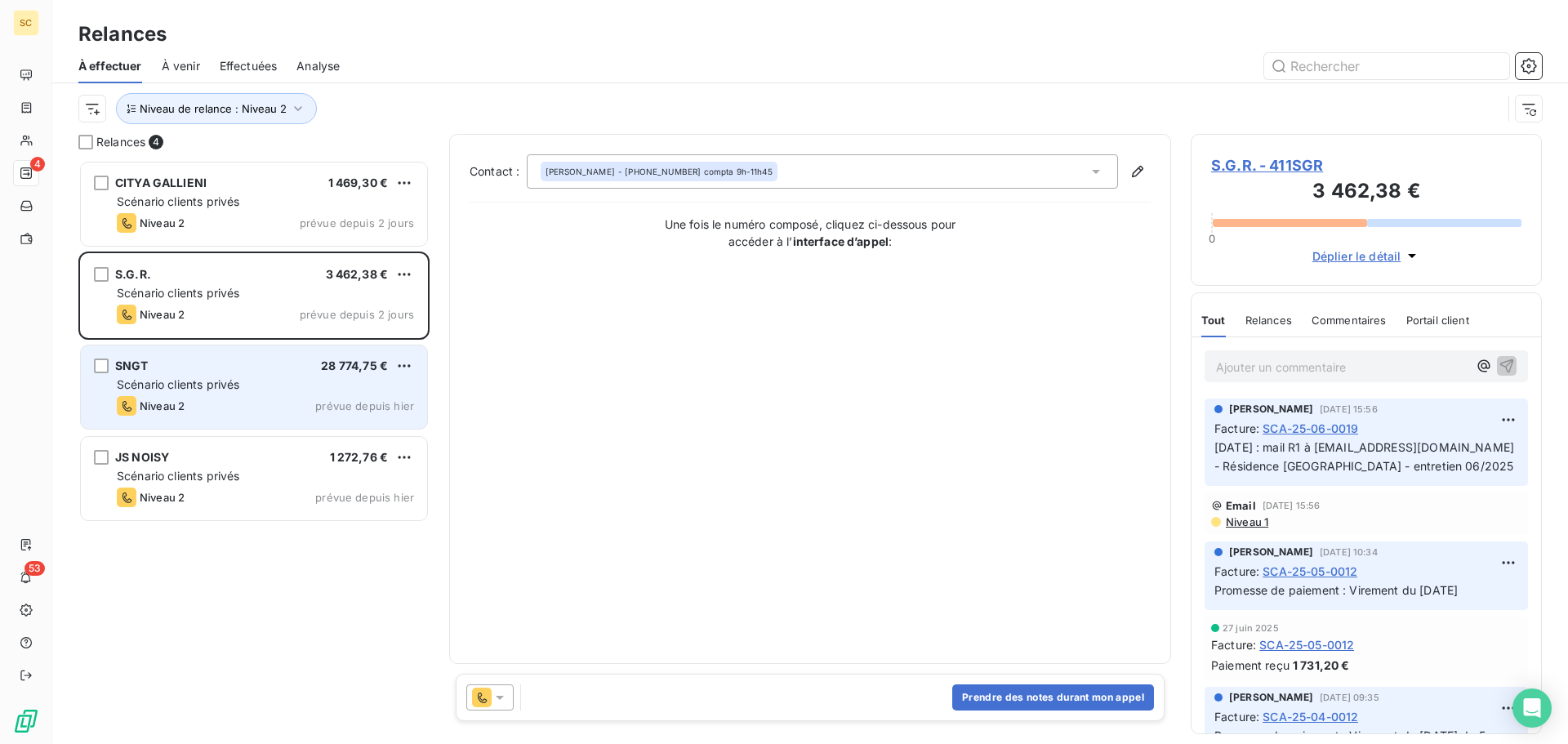
click at [171, 373] on div "SNGT 28 774,75 € Scénario clients privés Niveau 2 prévue depuis hier" at bounding box center [254, 387] width 346 height 83
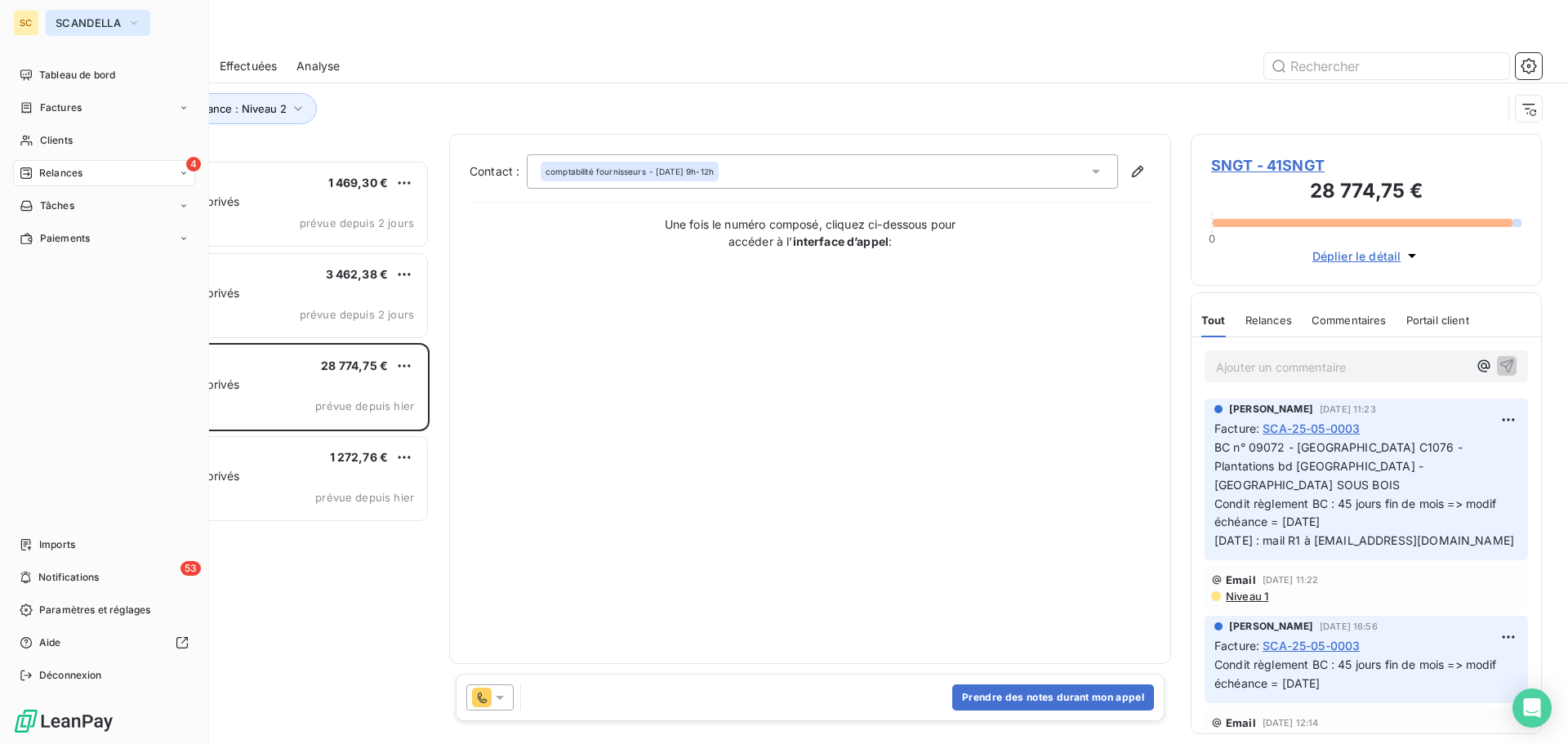
click at [109, 27] on span "SCANDELLA" at bounding box center [89, 23] width 66 height 14
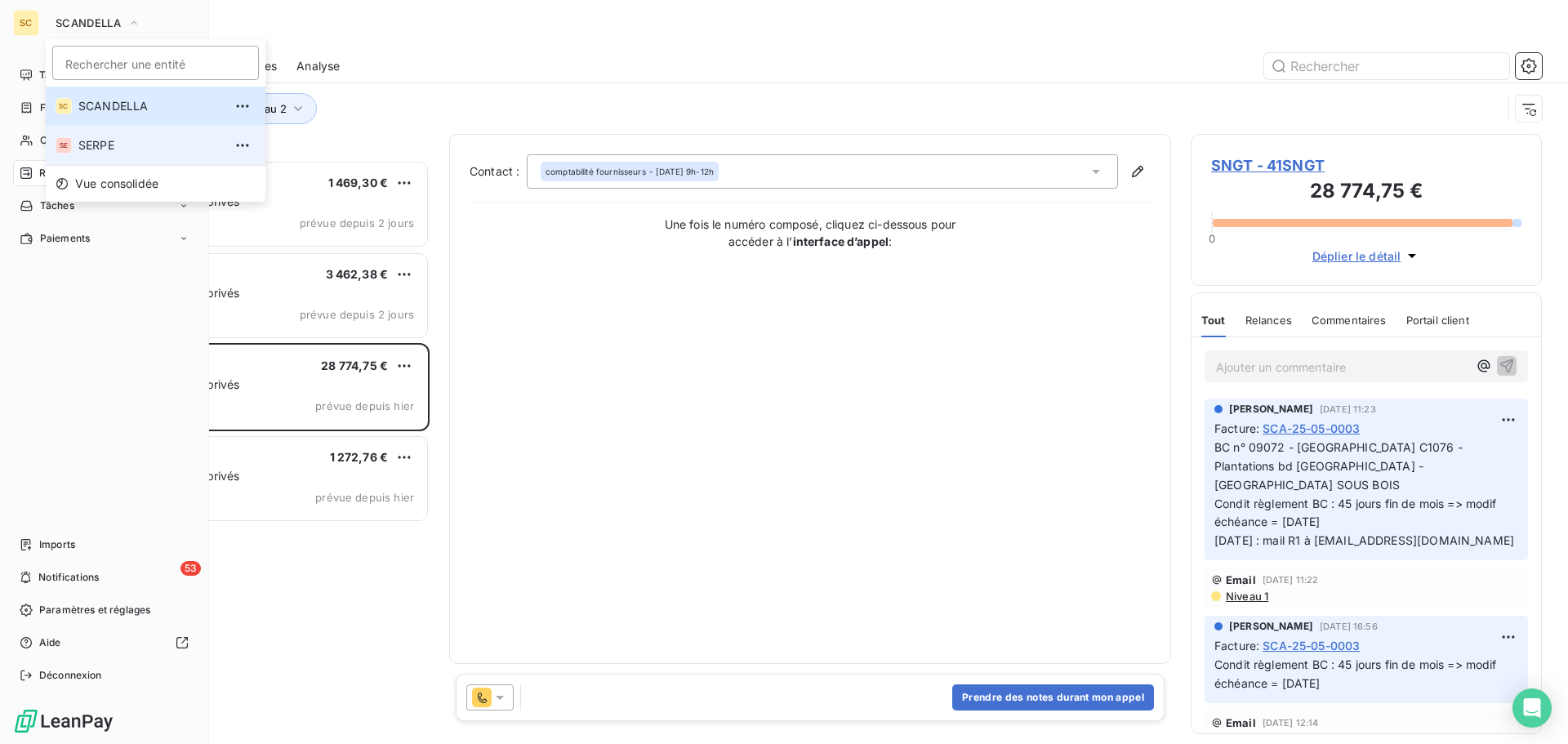
click at [95, 143] on span "SERPE" at bounding box center [151, 145] width 145 height 16
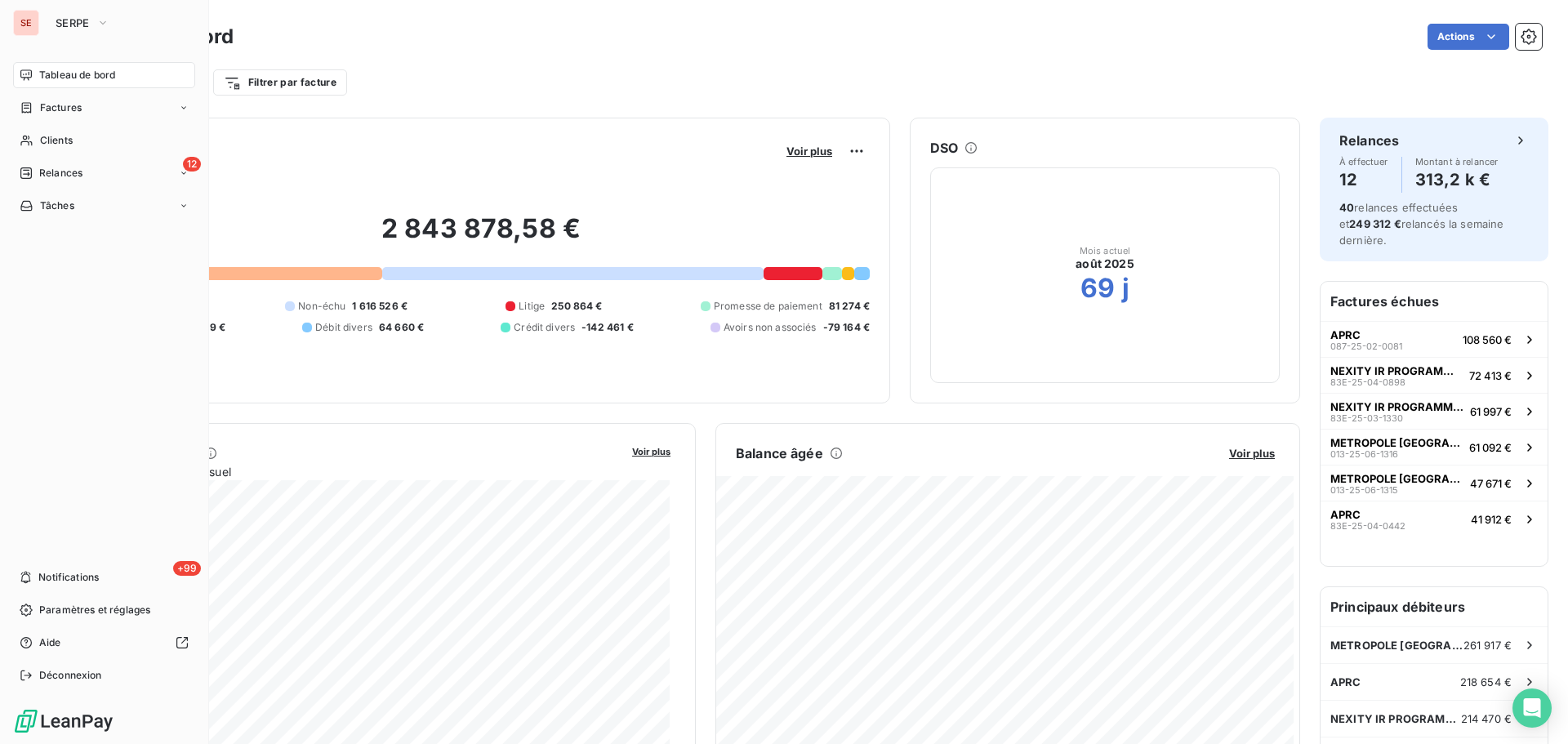
click at [86, 73] on span "Tableau de bord" at bounding box center [77, 74] width 76 height 14
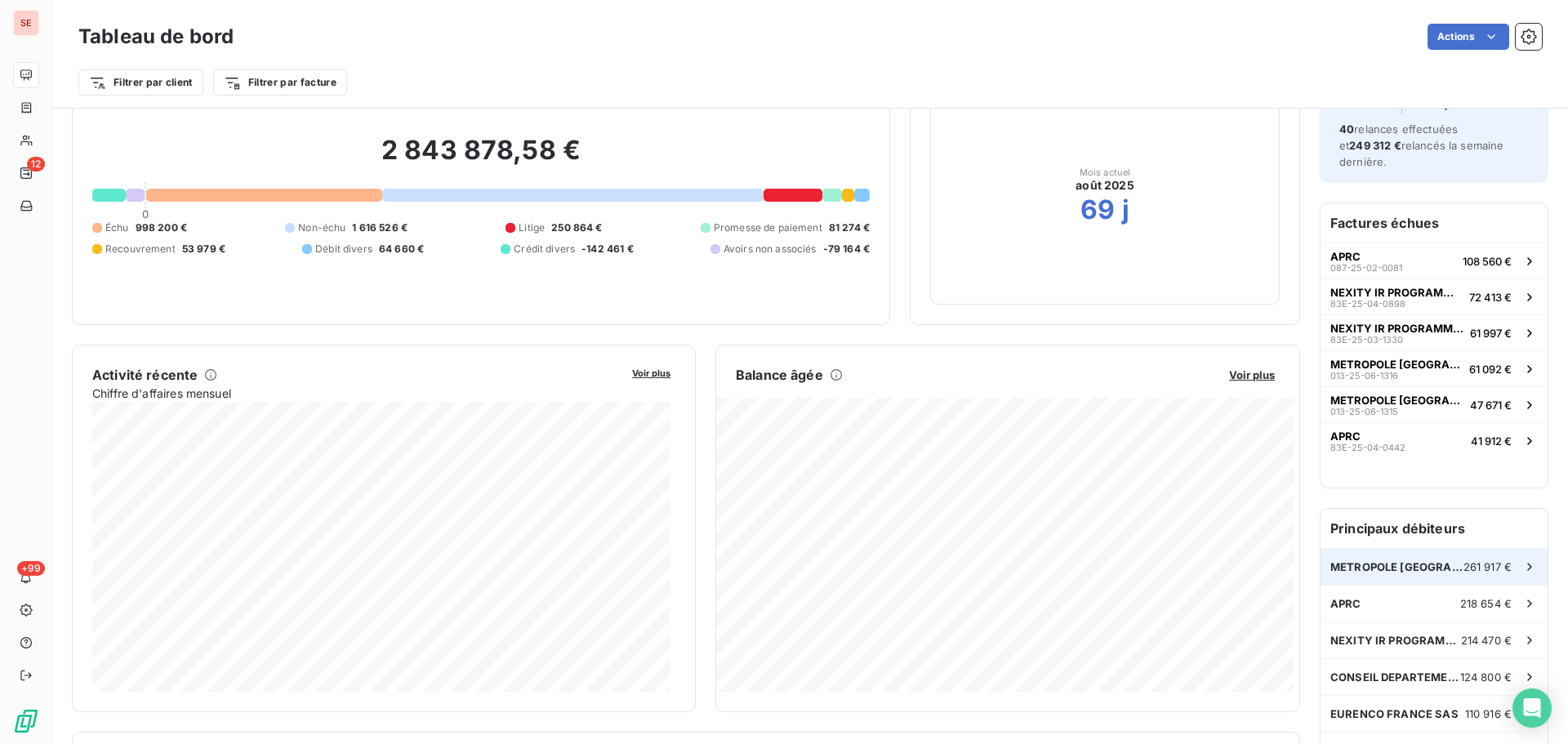
scroll to position [83, 0]
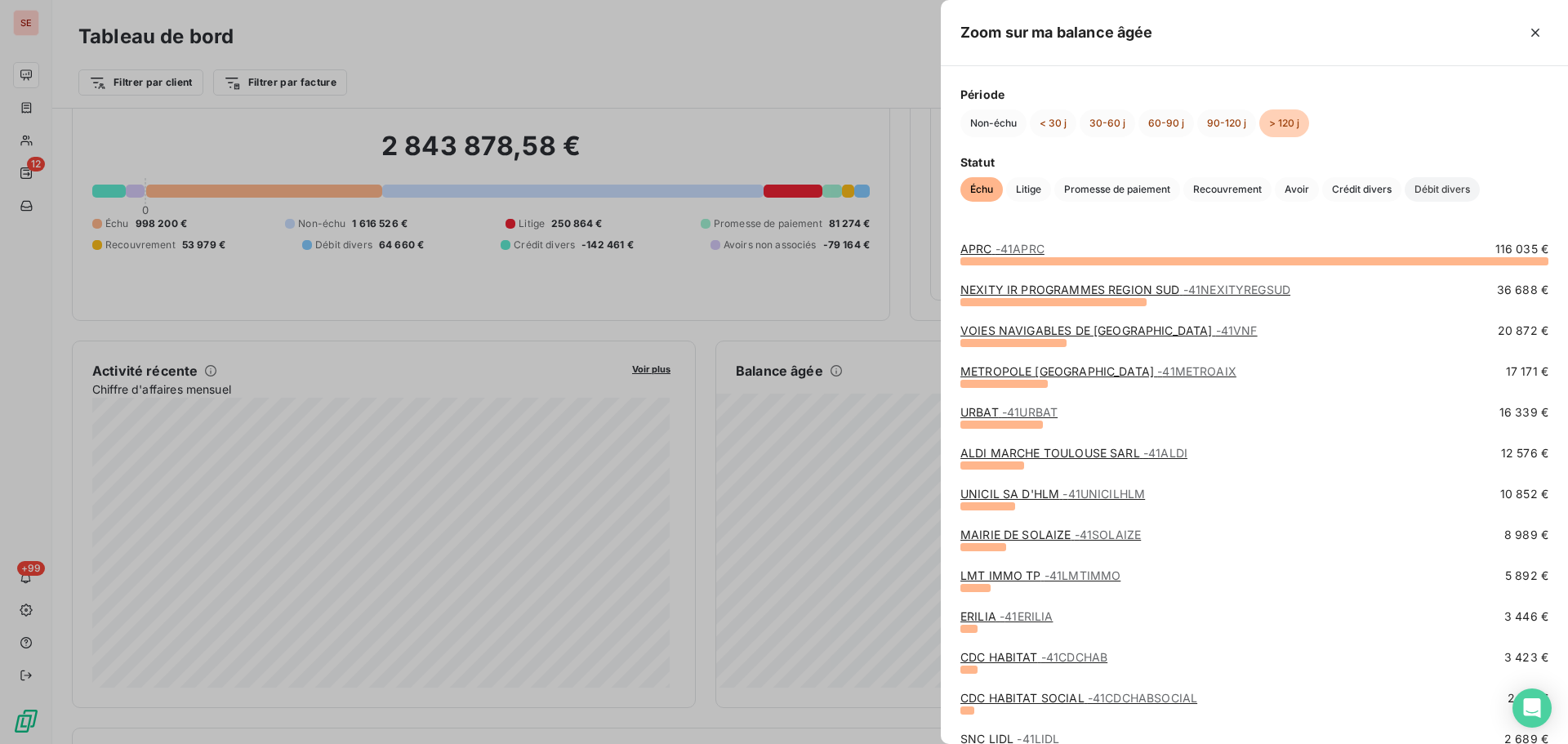
click at [1451, 188] on span "Débit divers" at bounding box center [1442, 189] width 75 height 24
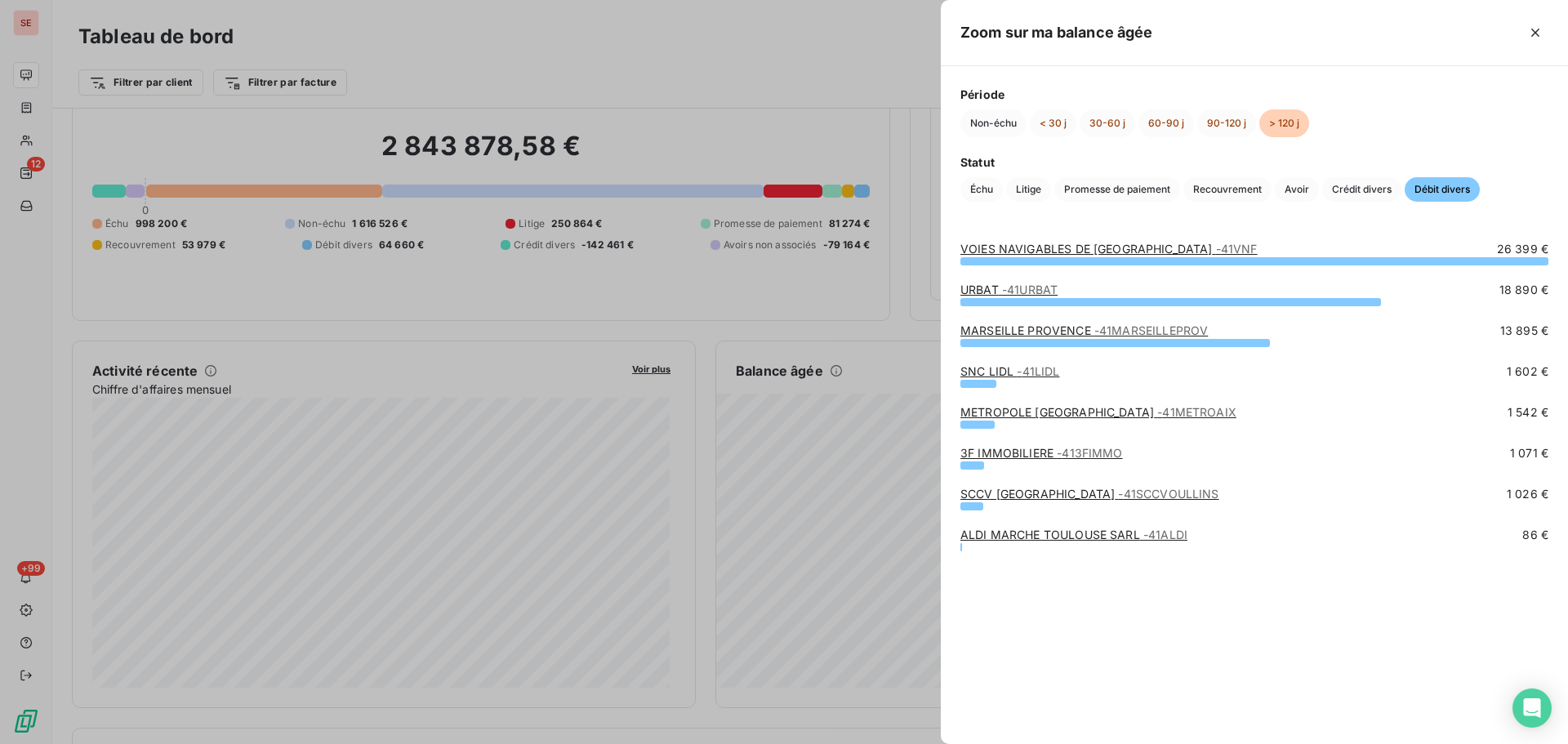
click at [1027, 496] on link "SCCV RUE DES JARDINS OULLINS - 41SCCVOULLINS" at bounding box center [1089, 493] width 259 height 14
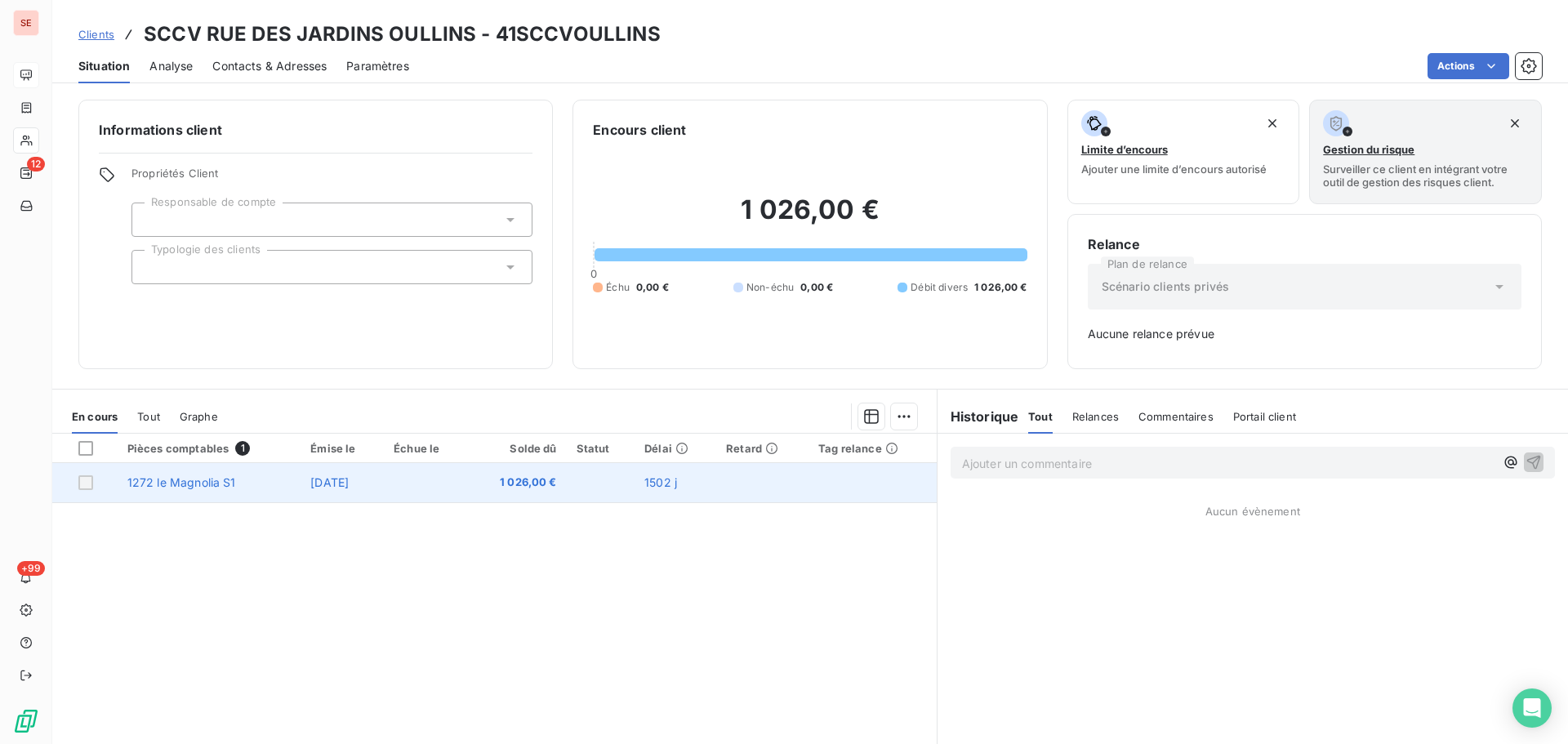
click at [342, 490] on td "1 juil. 2021" at bounding box center [342, 482] width 83 height 40
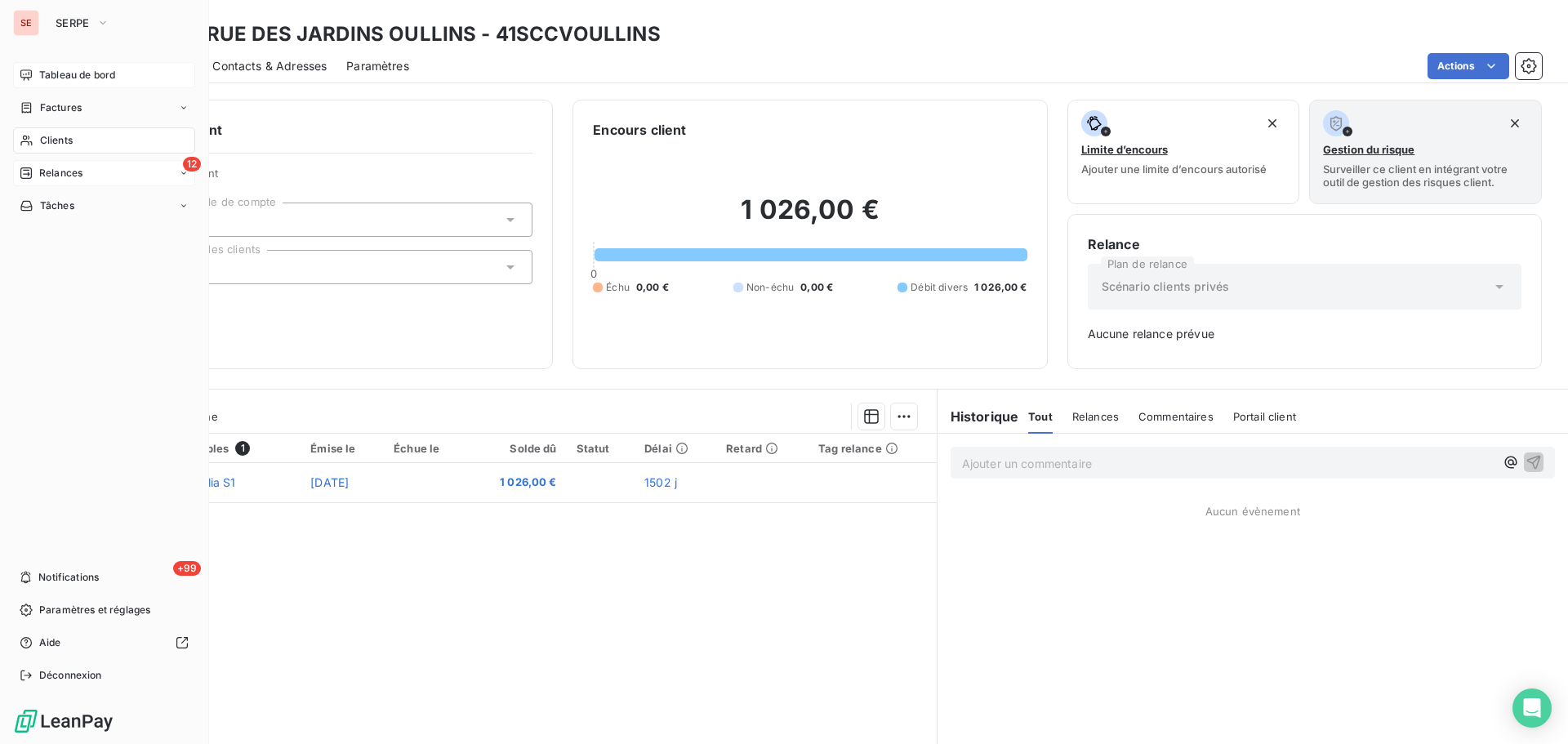
click at [63, 173] on span "Relances" at bounding box center [61, 173] width 43 height 14
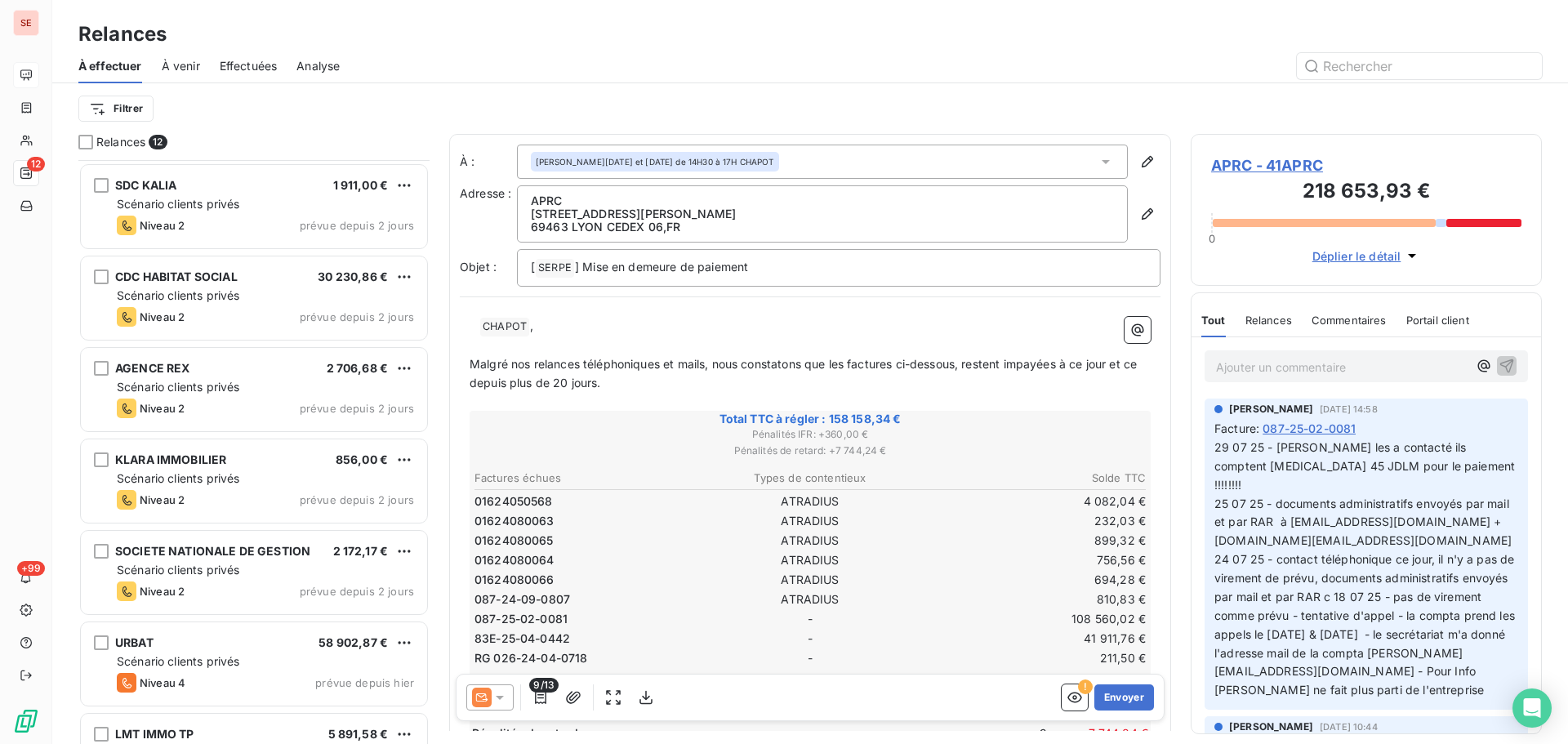
scroll to position [514, 0]
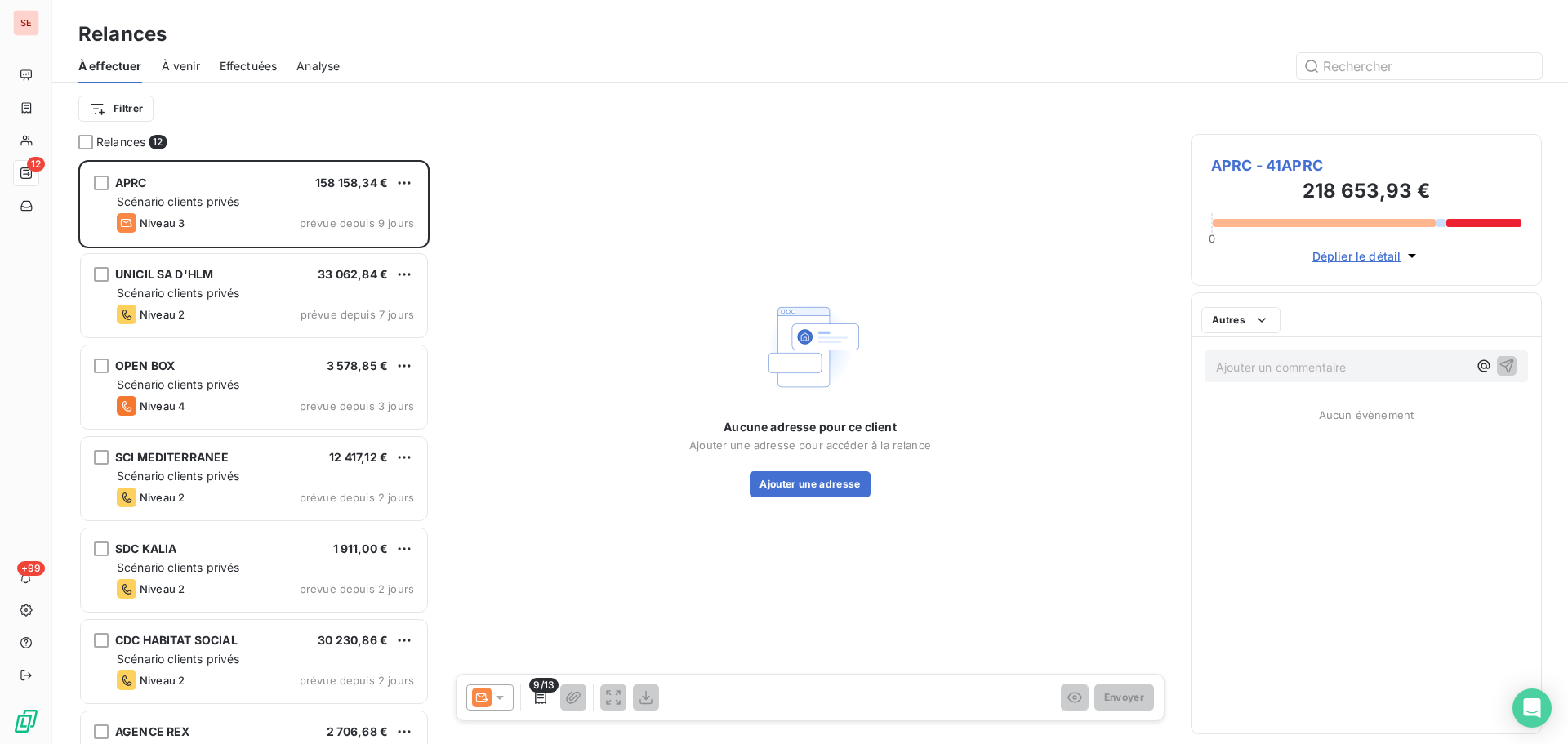
scroll to position [571, 339]
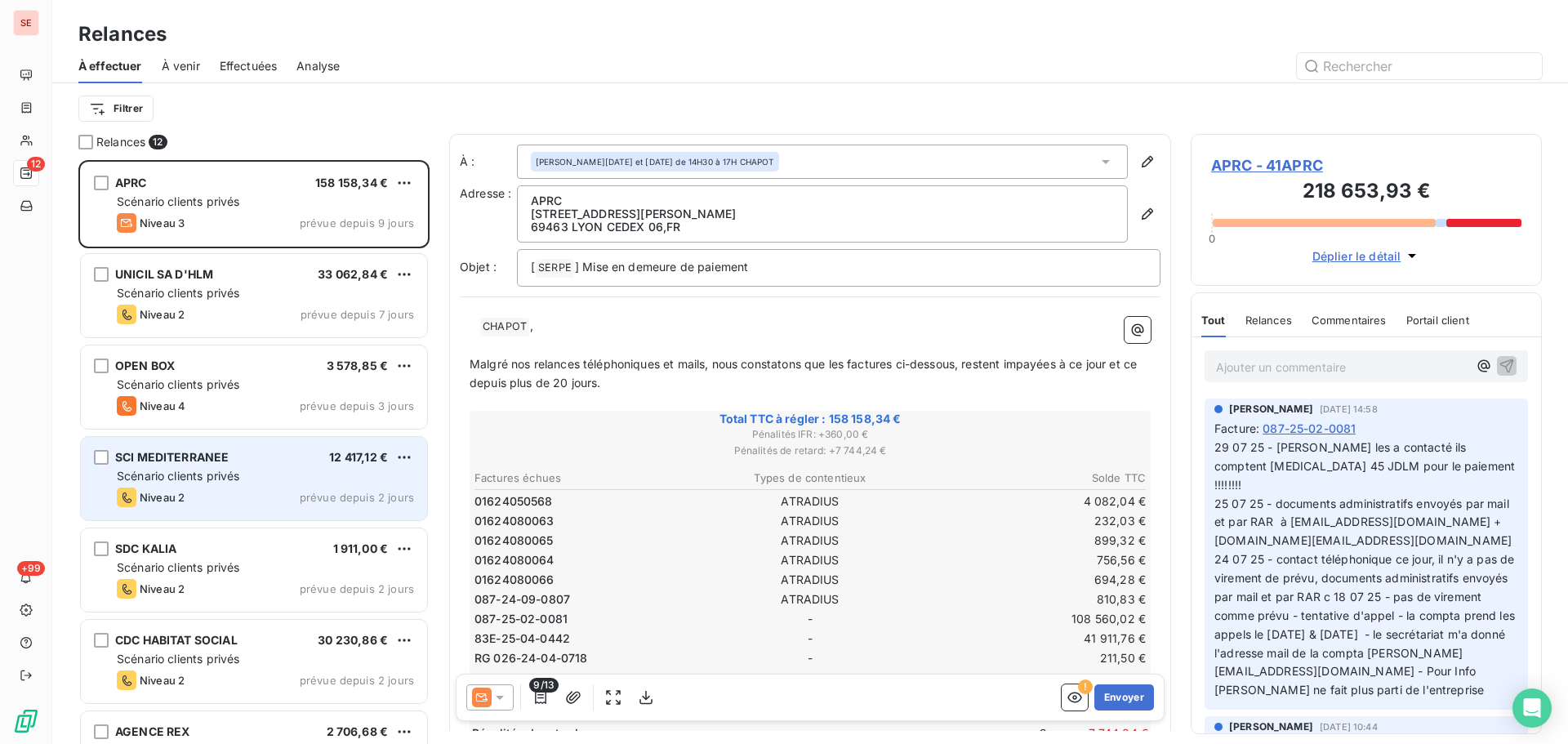
click at [311, 492] on span "prévue depuis 2 jours" at bounding box center [357, 498] width 114 height 14
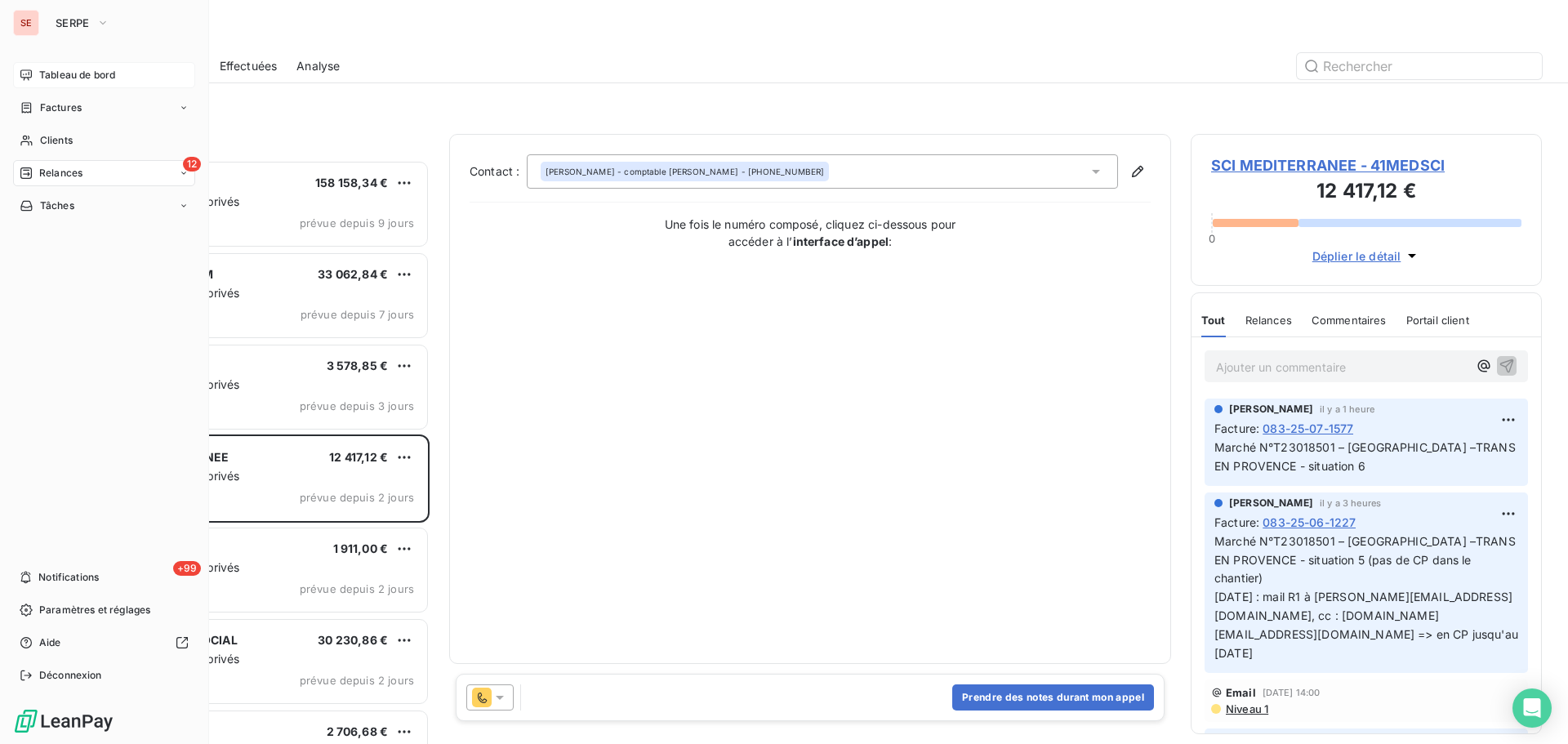
click at [98, 74] on span "Tableau de bord" at bounding box center [77, 74] width 76 height 14
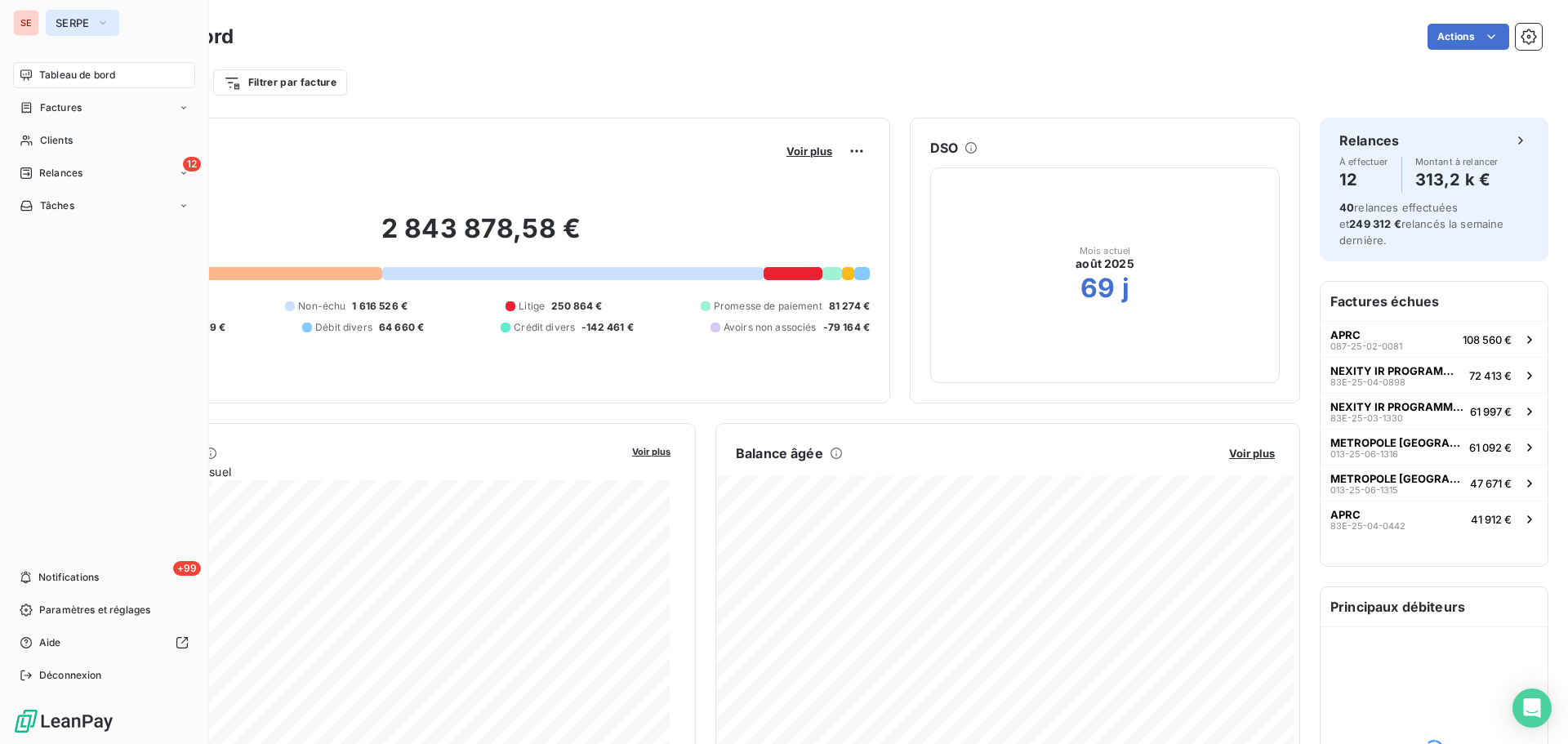
click at [79, 24] on span "SERPE" at bounding box center [73, 23] width 35 height 14
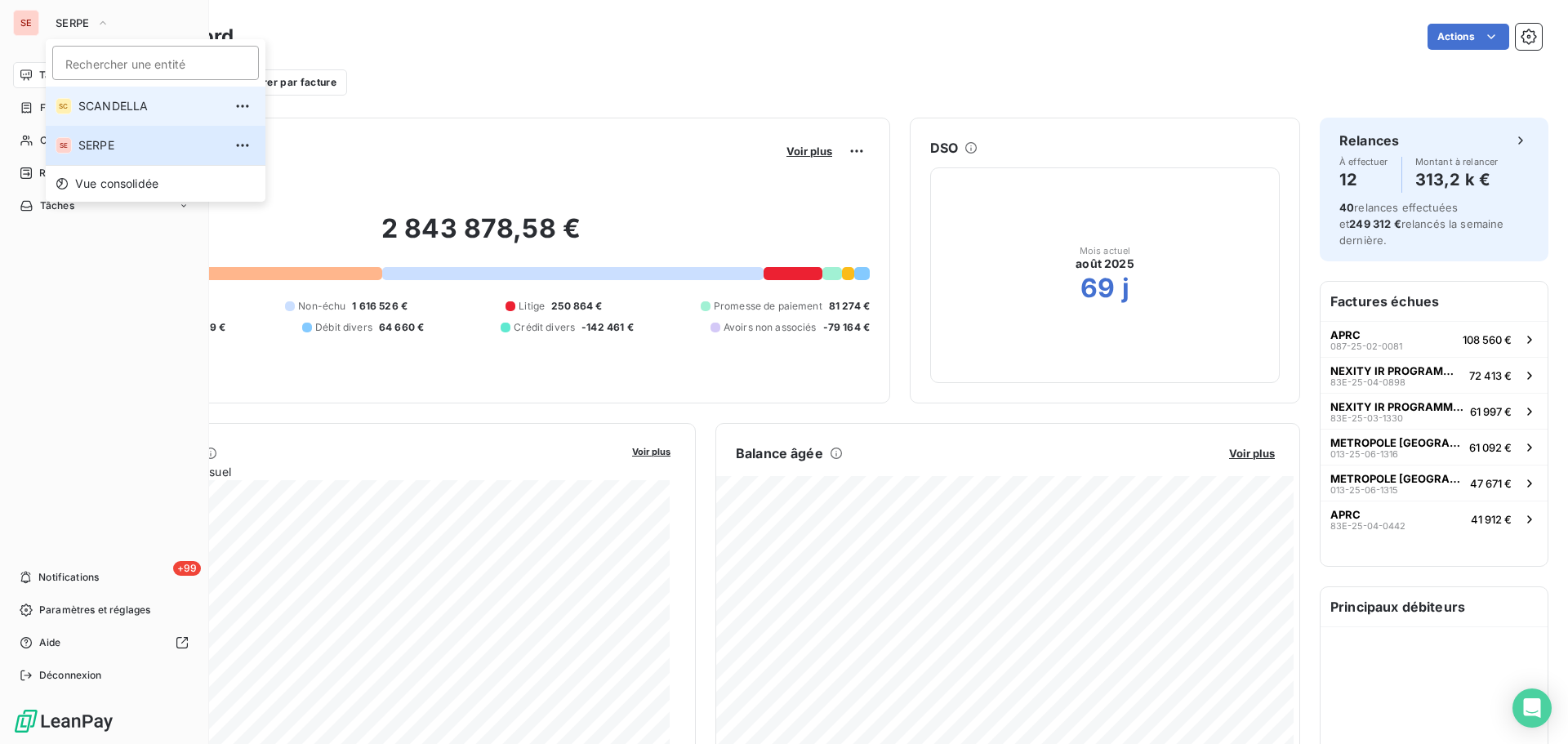
click at [99, 103] on span "SCANDELLA" at bounding box center [151, 106] width 145 height 16
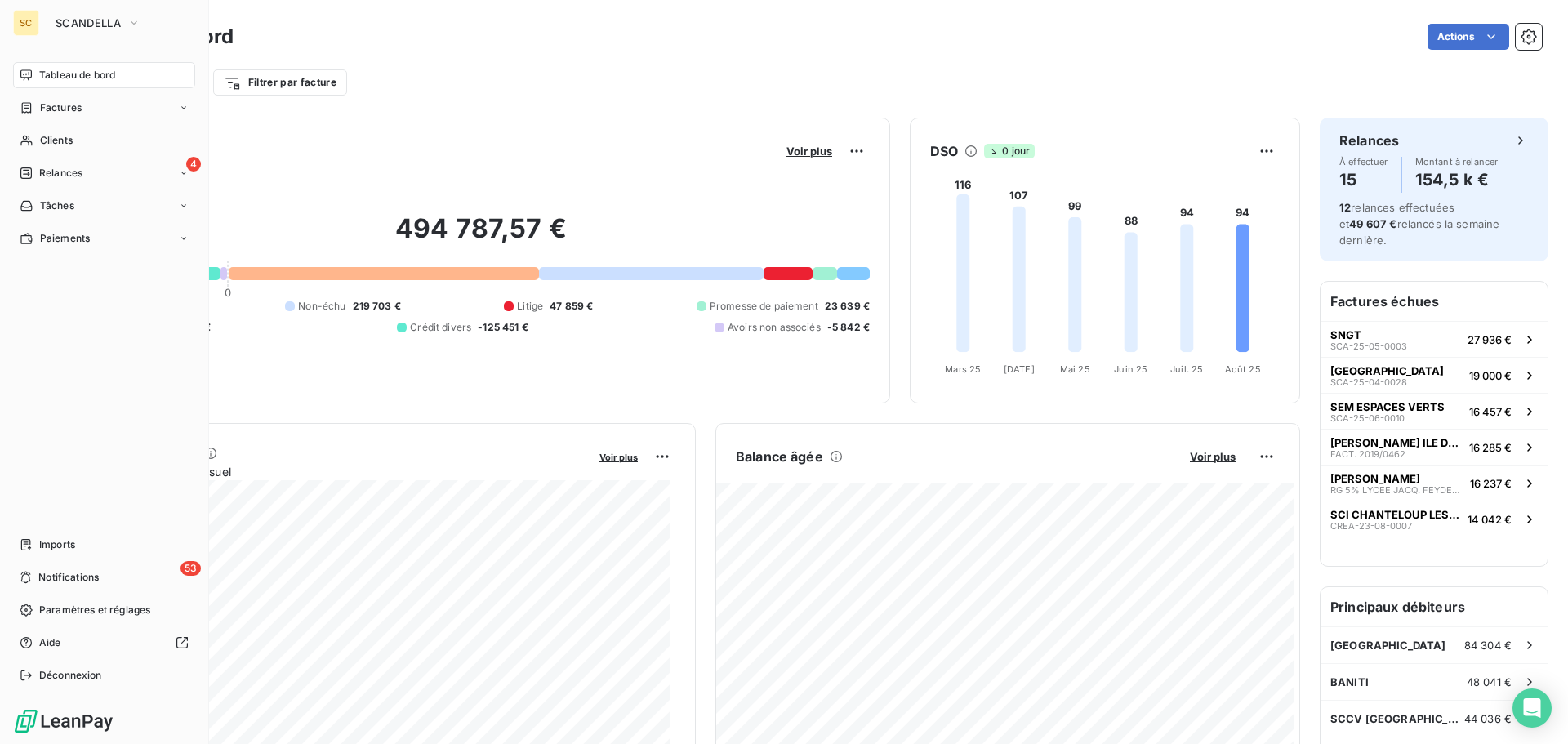
click at [114, 71] on span "Tableau de bord" at bounding box center [77, 74] width 76 height 14
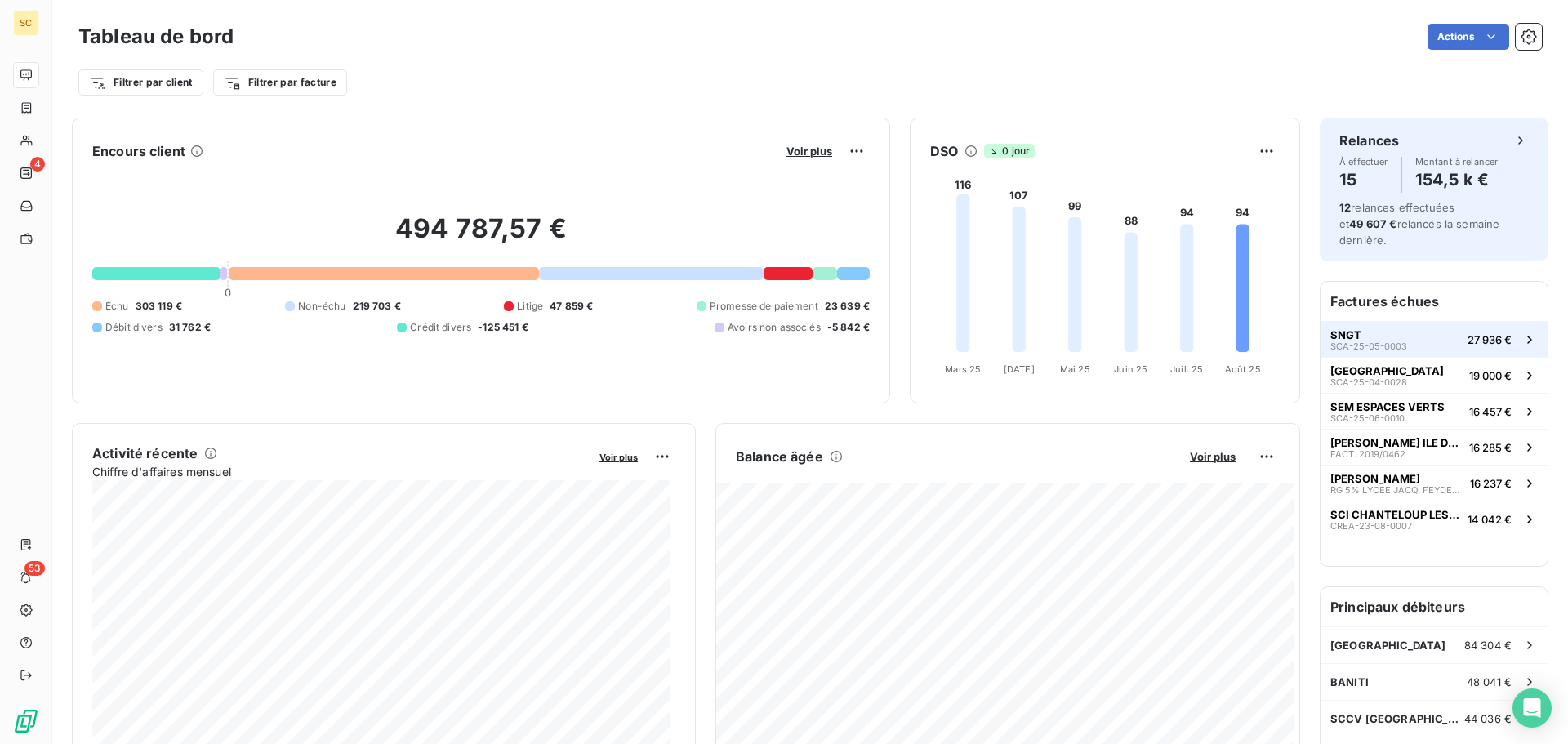
click at [1397, 323] on button "SNGT SCA-25-05-0003 27 936 €" at bounding box center [1433, 339] width 227 height 36
click at [1393, 364] on span "MAIRIE DE CHAMPS SUR MARNE" at bounding box center [1387, 371] width 114 height 14
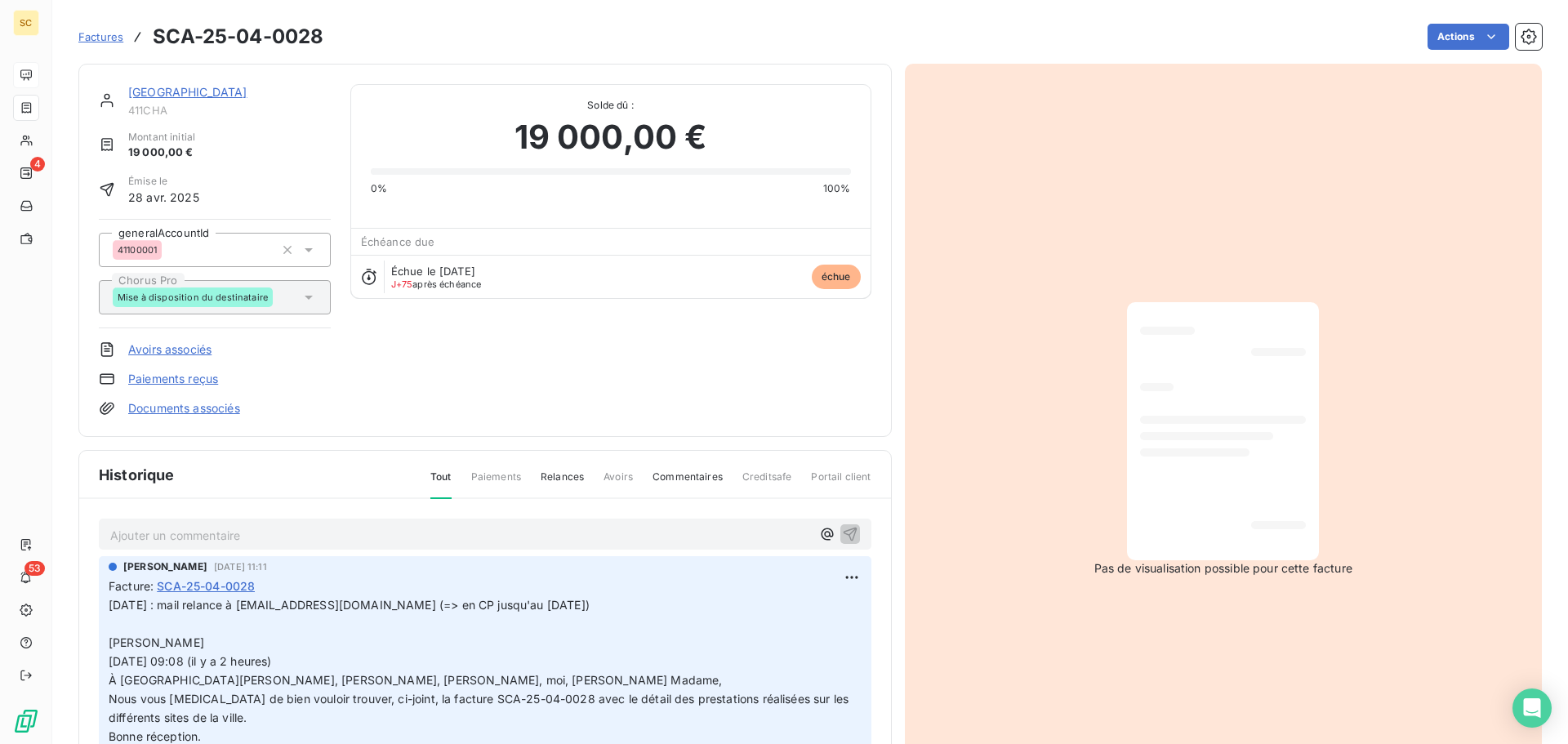
scroll to position [82, 0]
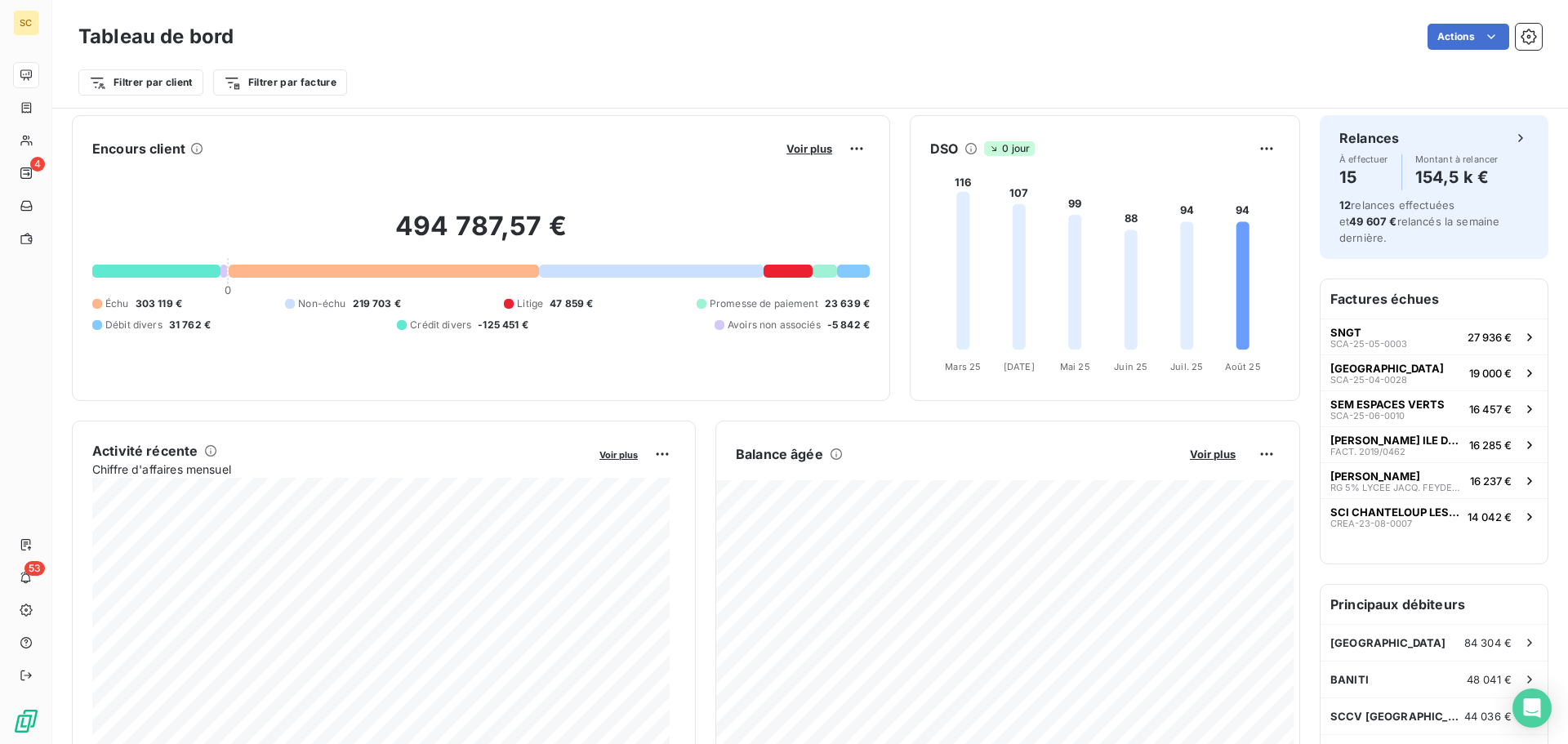
scroll to position [84, 0]
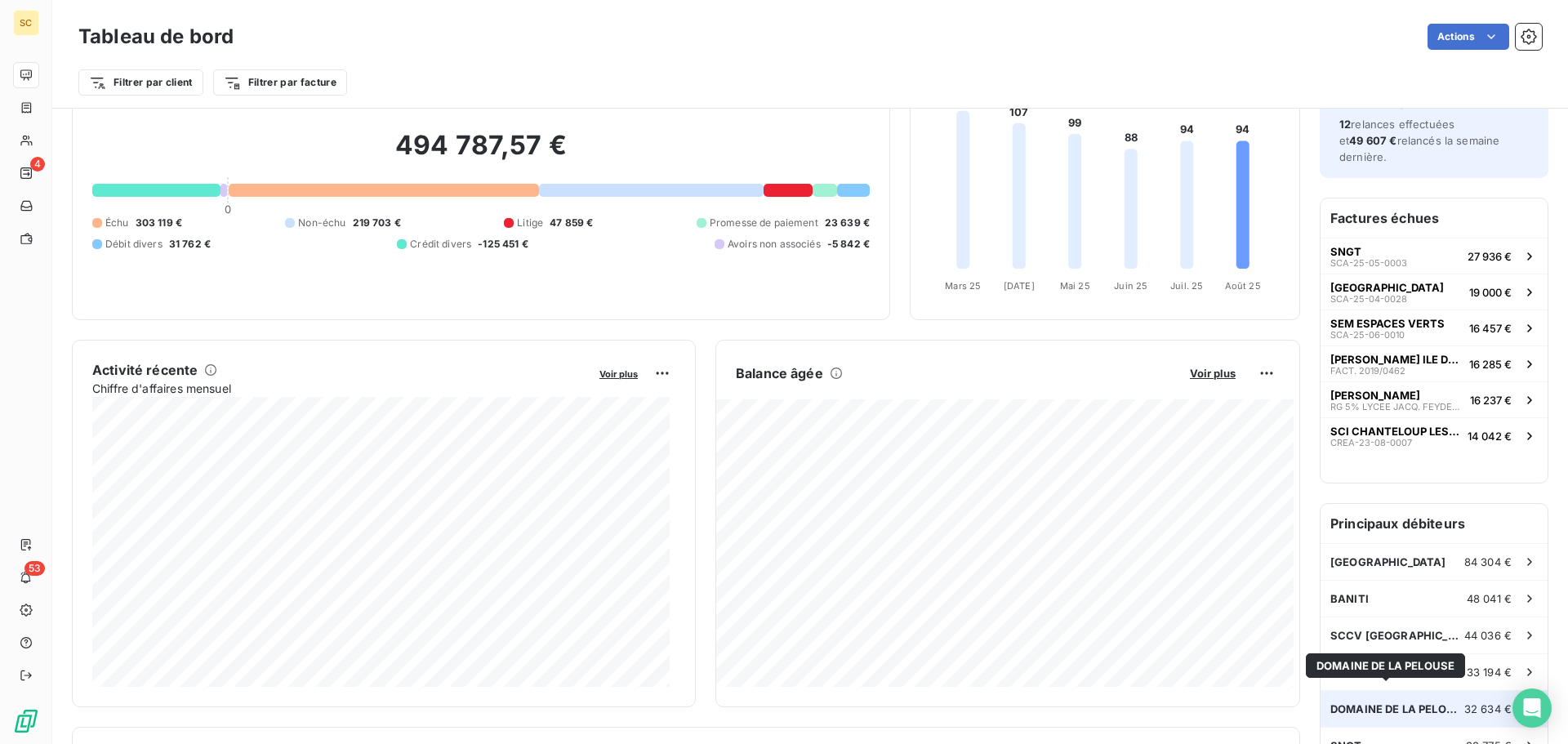
click at [1381, 703] on span "DOMAINE DE LA PELOUSE" at bounding box center [1396, 709] width 134 height 14
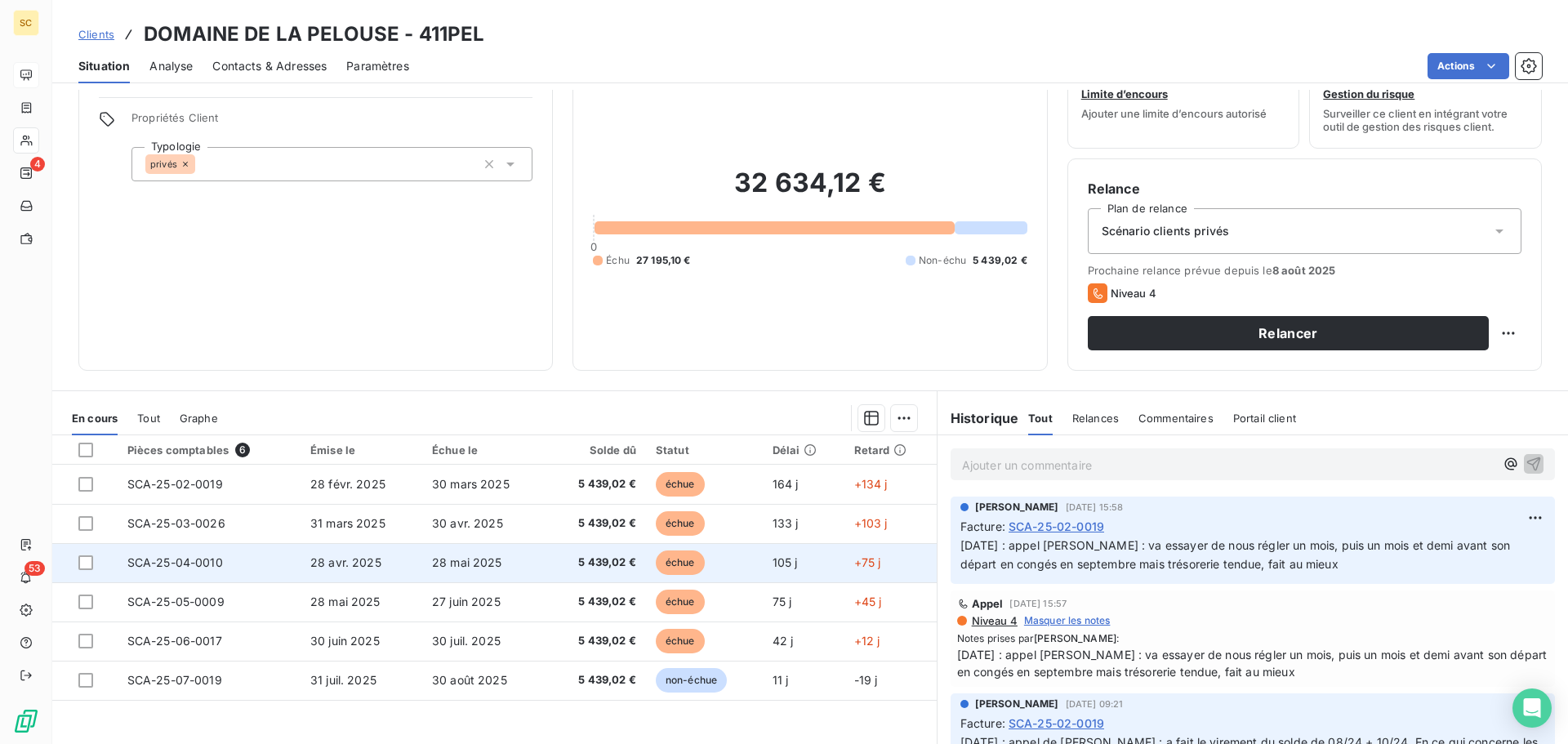
scroll to position [82, 0]
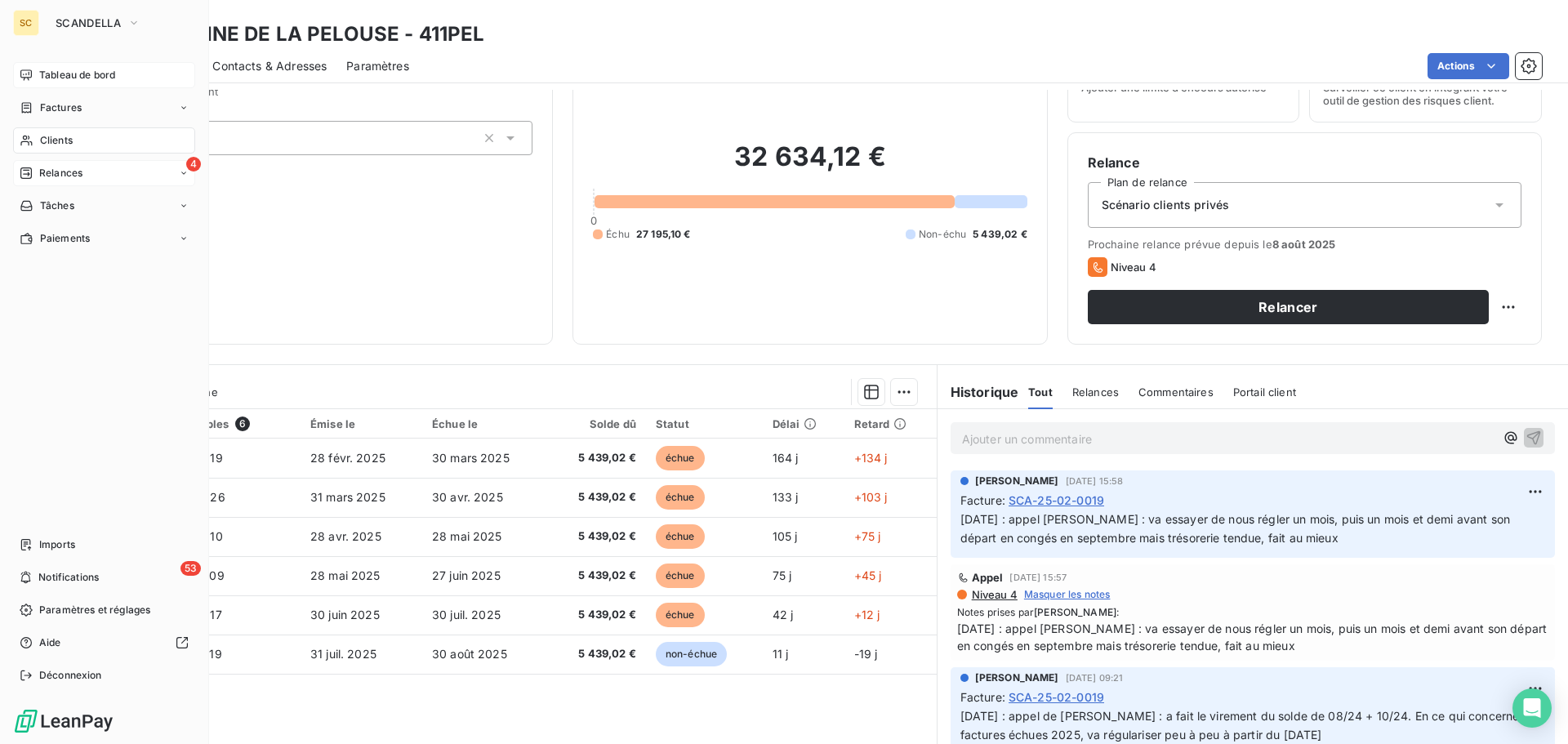
click at [77, 172] on span "Relances" at bounding box center [61, 173] width 43 height 14
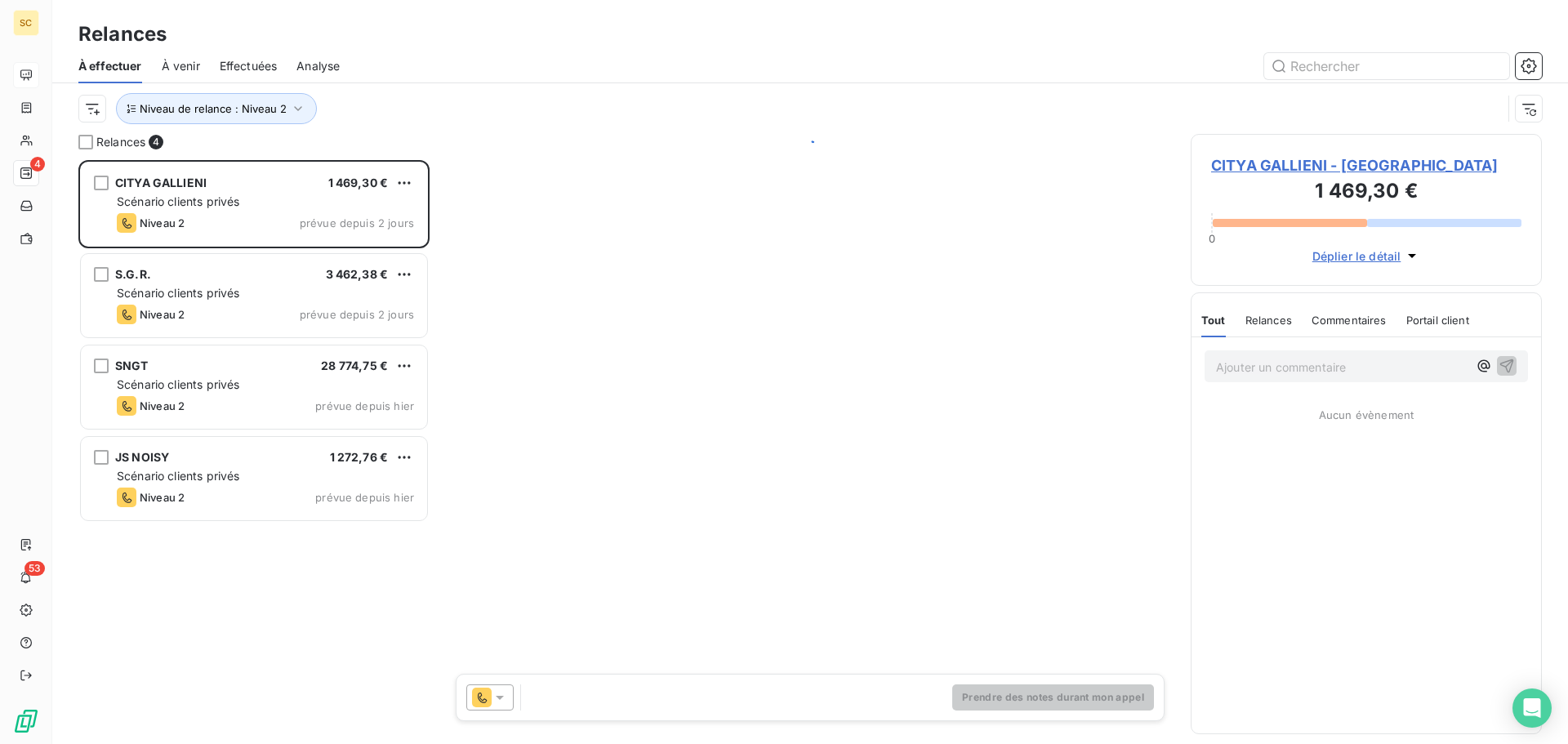
scroll to position [571, 339]
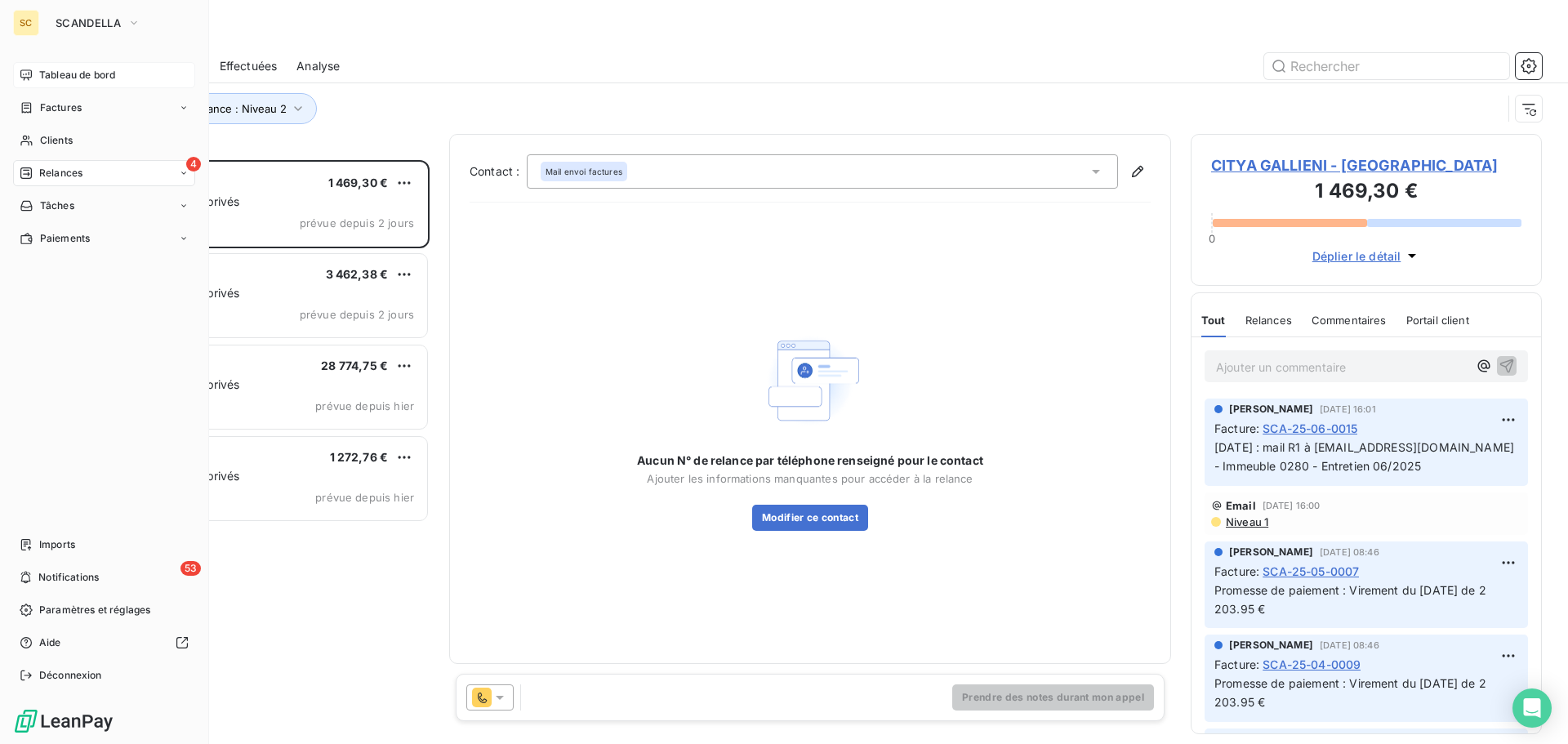
click at [95, 74] on span "Tableau de bord" at bounding box center [77, 74] width 76 height 14
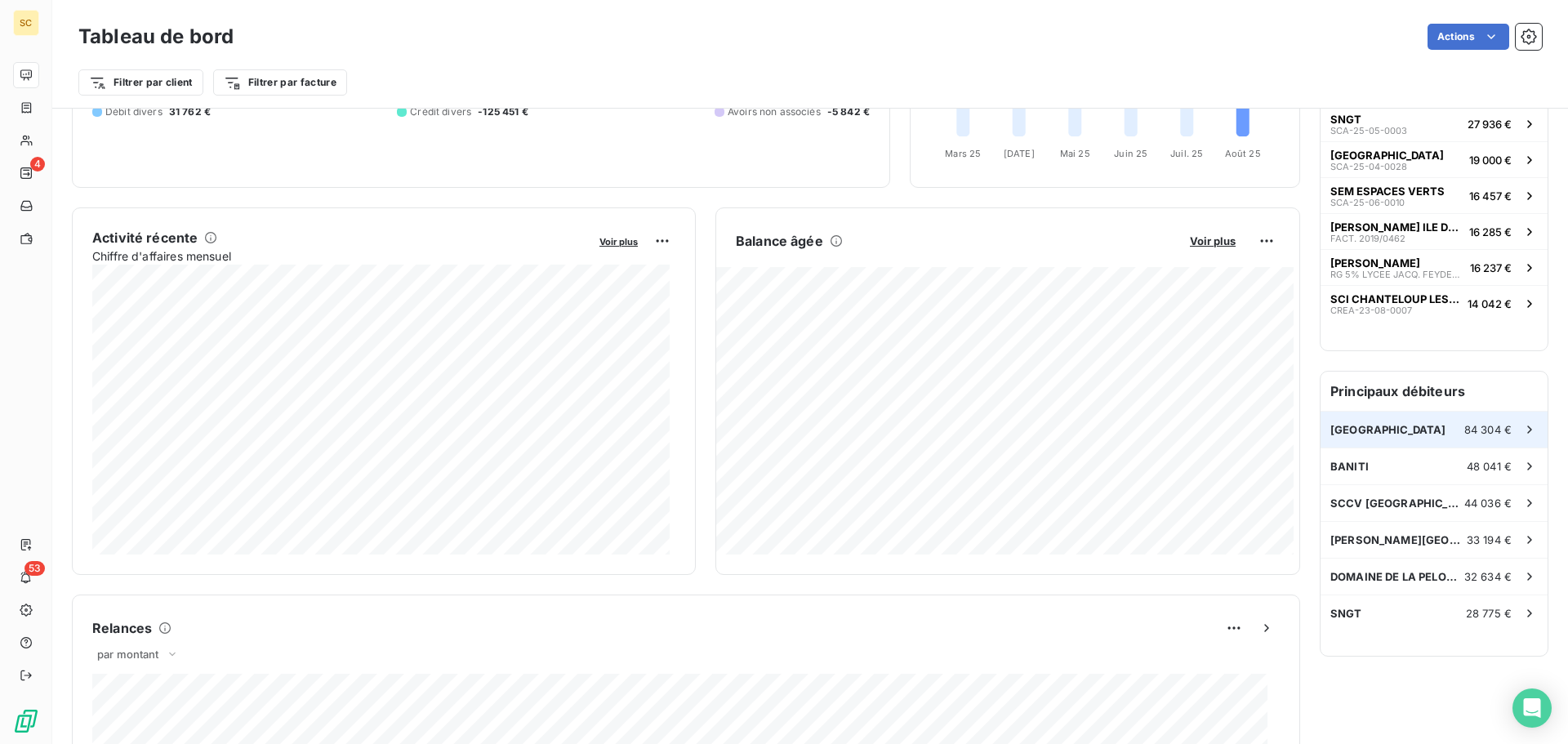
scroll to position [246, 0]
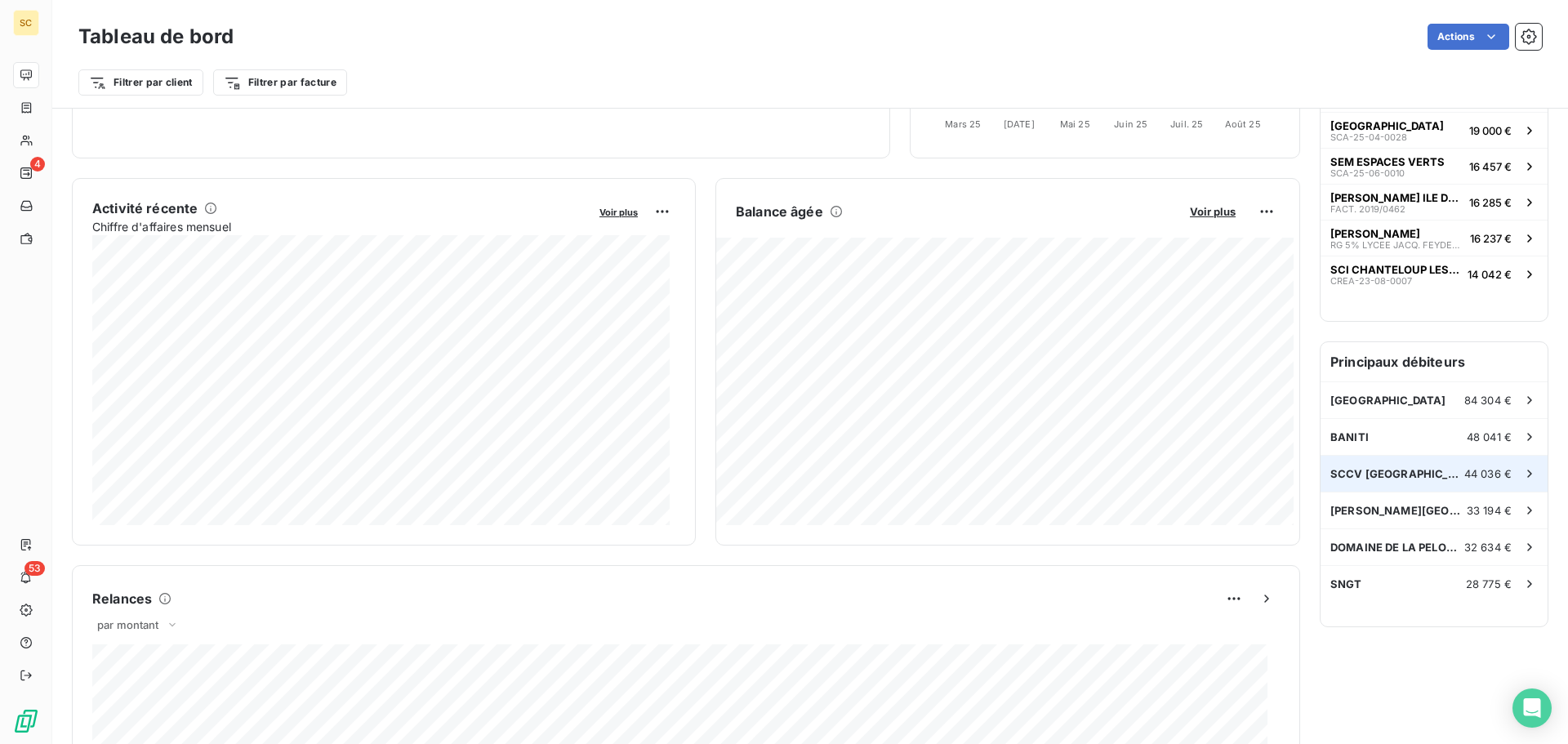
click at [1372, 467] on span "SCCV PARIS 19" at bounding box center [1396, 474] width 134 height 14
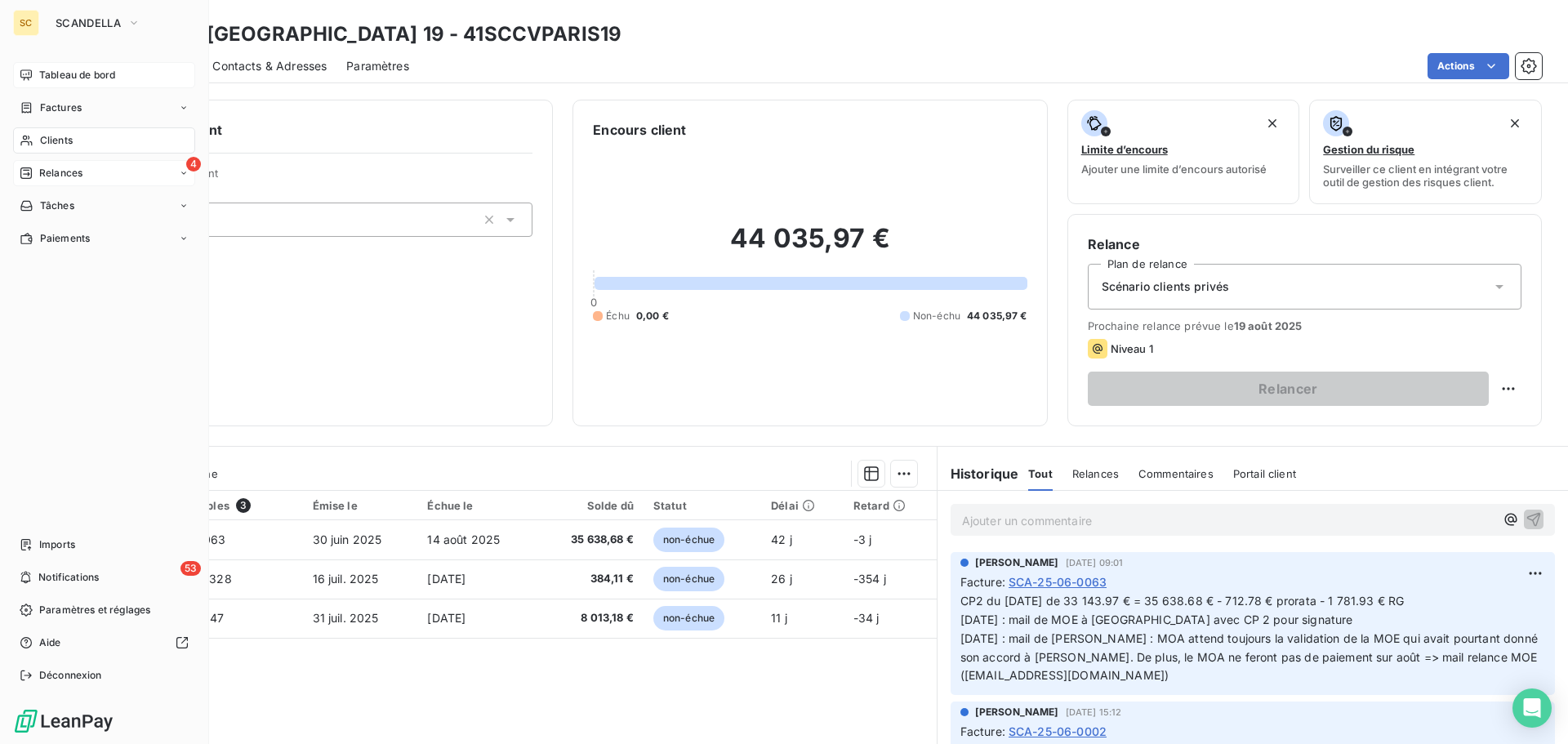
click at [73, 177] on span "Relances" at bounding box center [61, 173] width 43 height 14
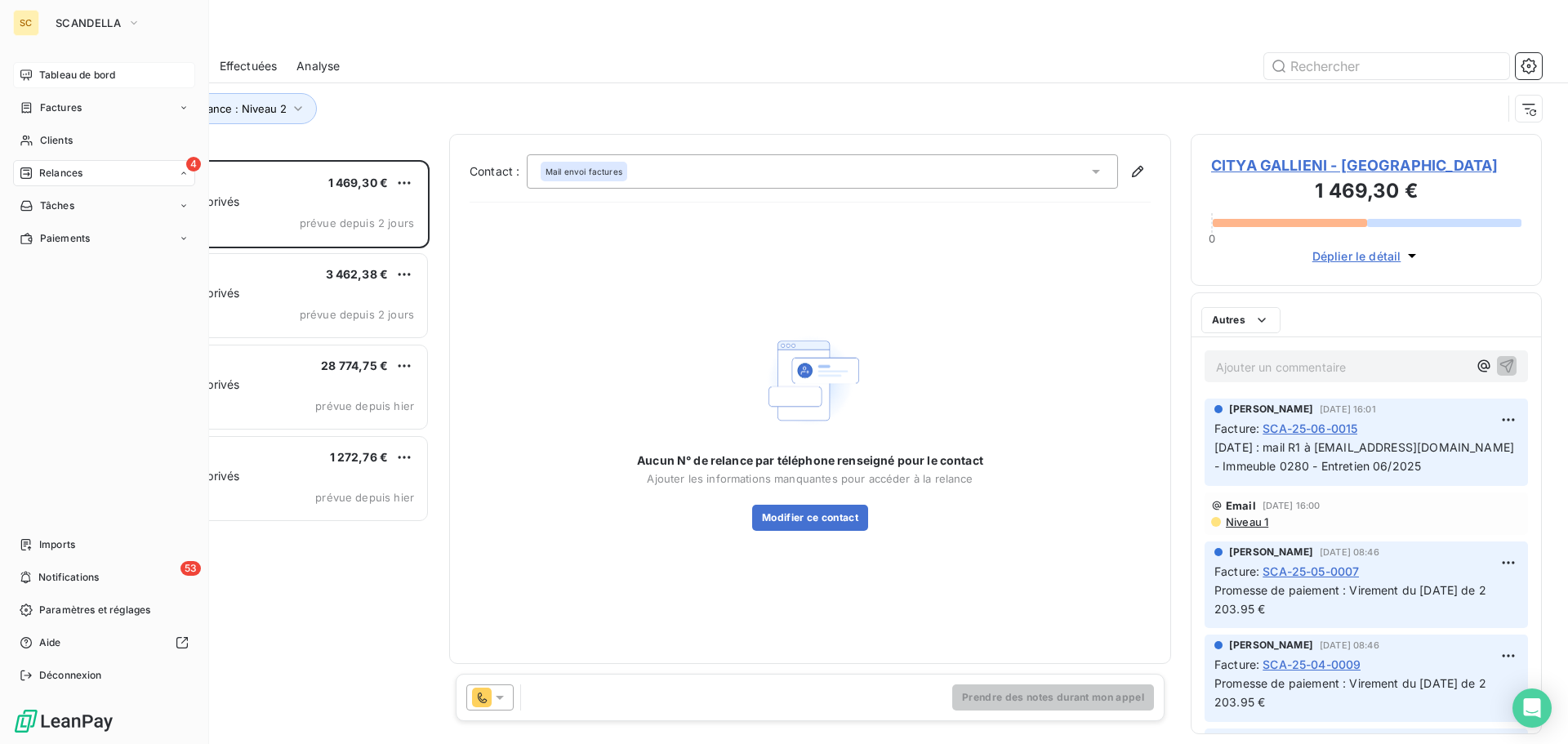
scroll to position [571, 339]
click at [71, 74] on span "Tableau de bord" at bounding box center [77, 74] width 76 height 14
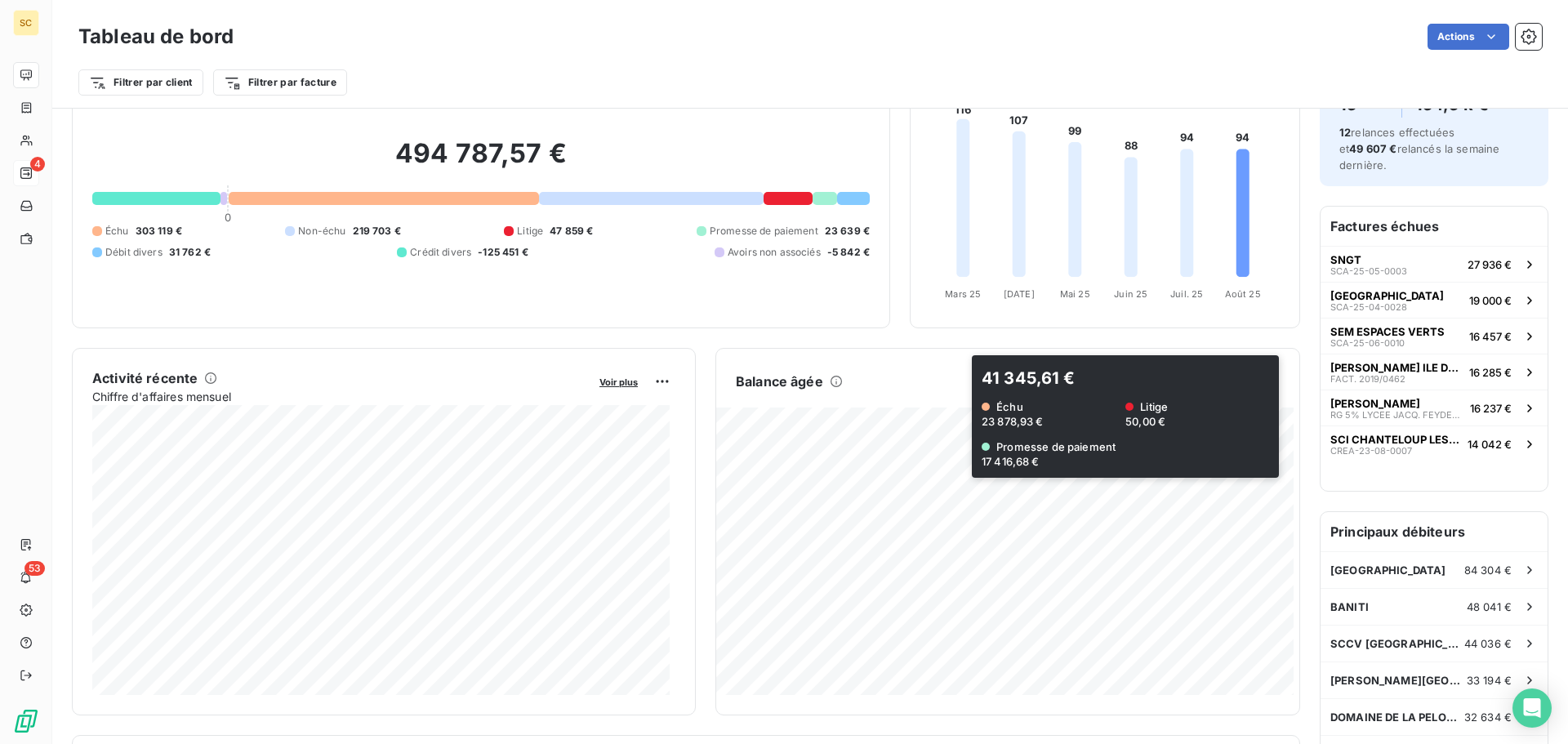
scroll to position [83, 0]
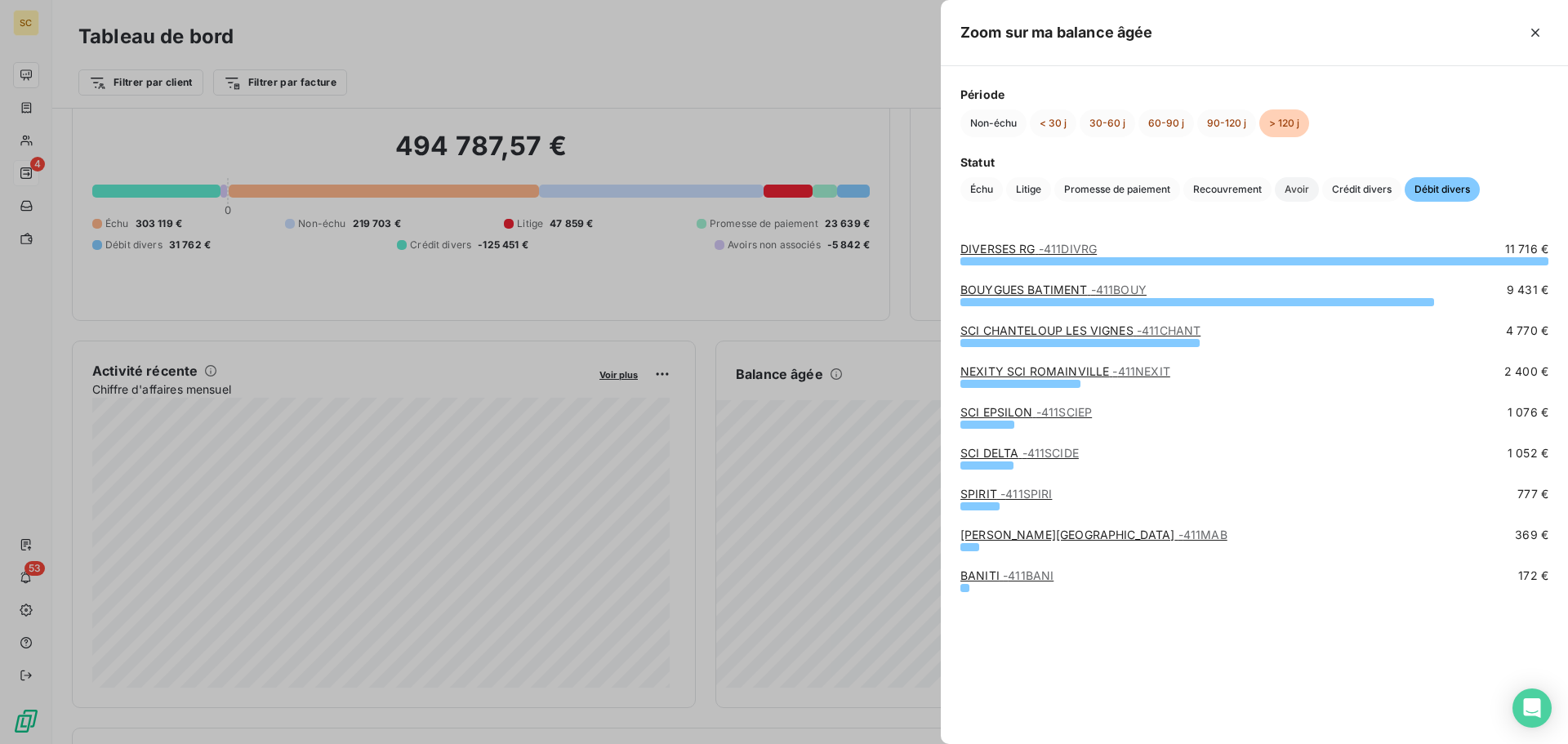
click at [1308, 192] on span "Avoir" at bounding box center [1297, 189] width 44 height 24
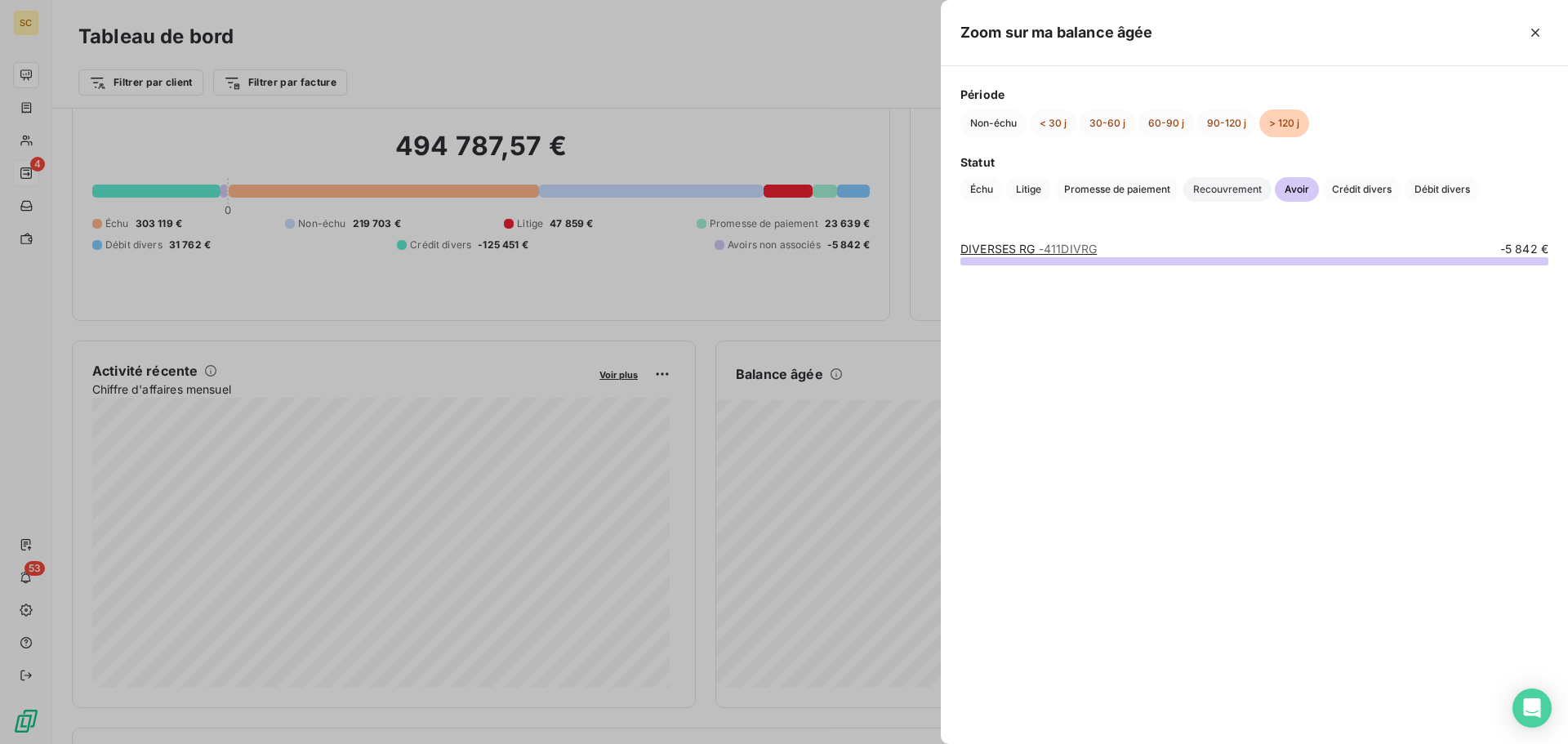
click at [1224, 188] on span "Recouvrement" at bounding box center [1226, 189] width 88 height 24
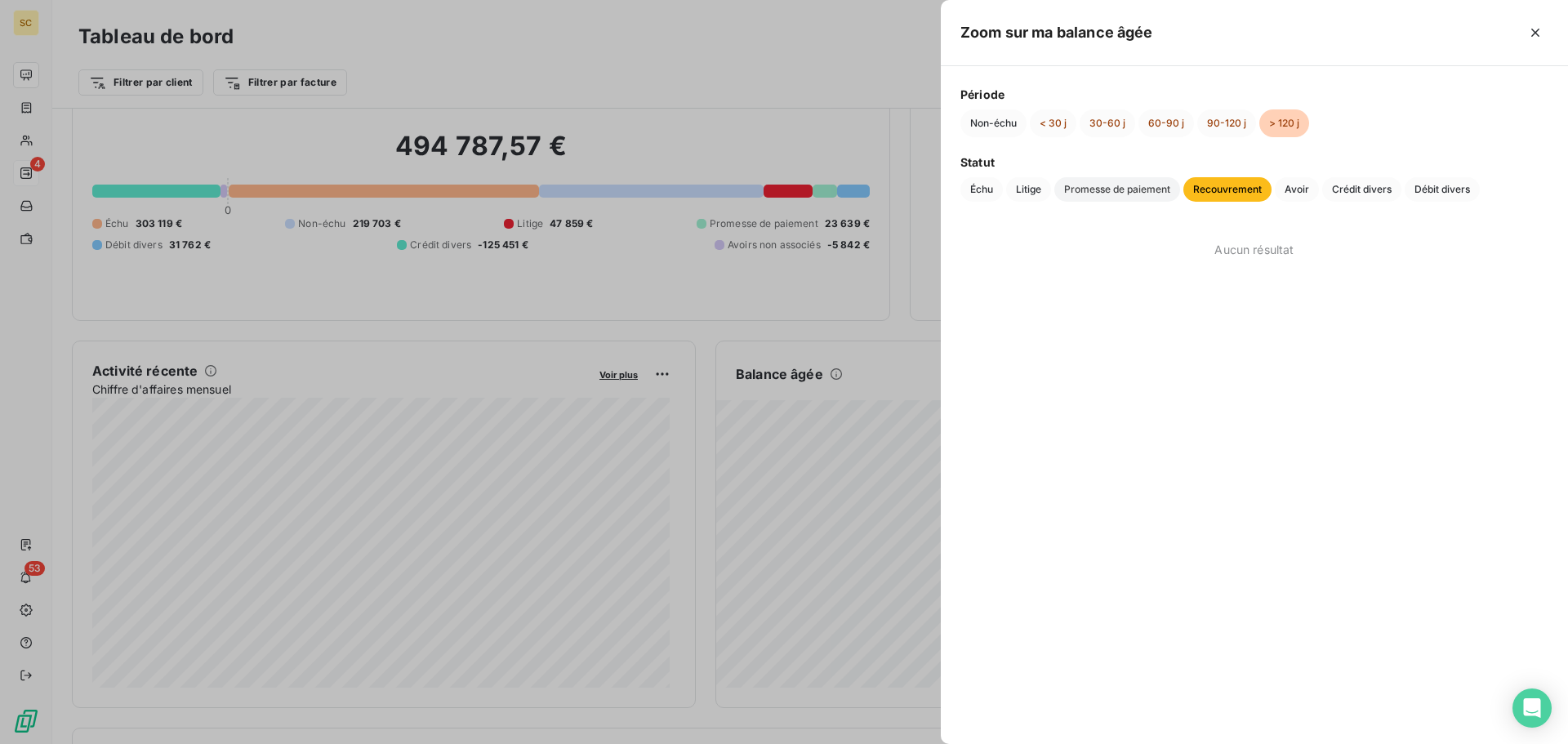
click at [1141, 188] on span "Promesse de paiement" at bounding box center [1116, 189] width 125 height 24
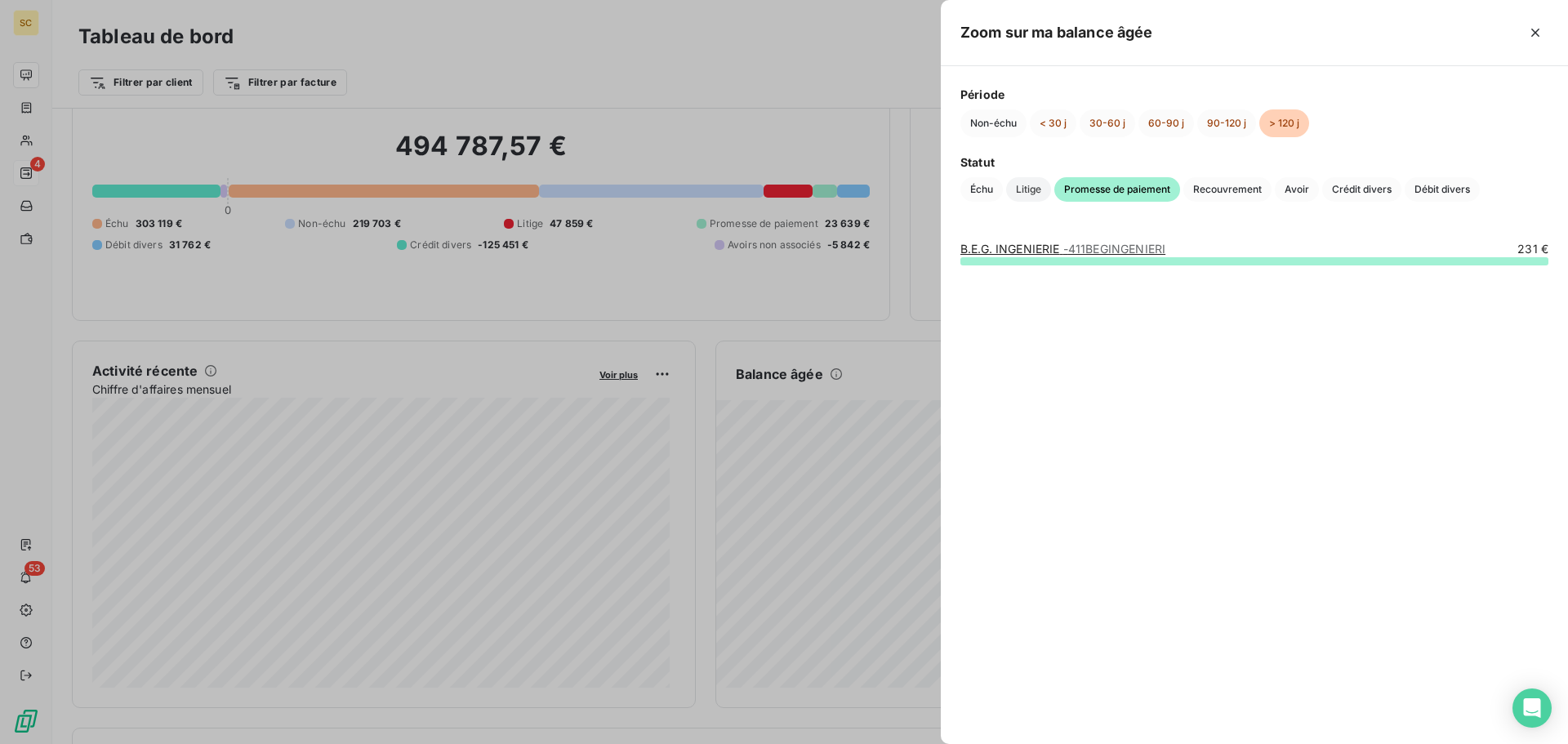
click at [1028, 188] on span "Litige" at bounding box center [1028, 189] width 45 height 24
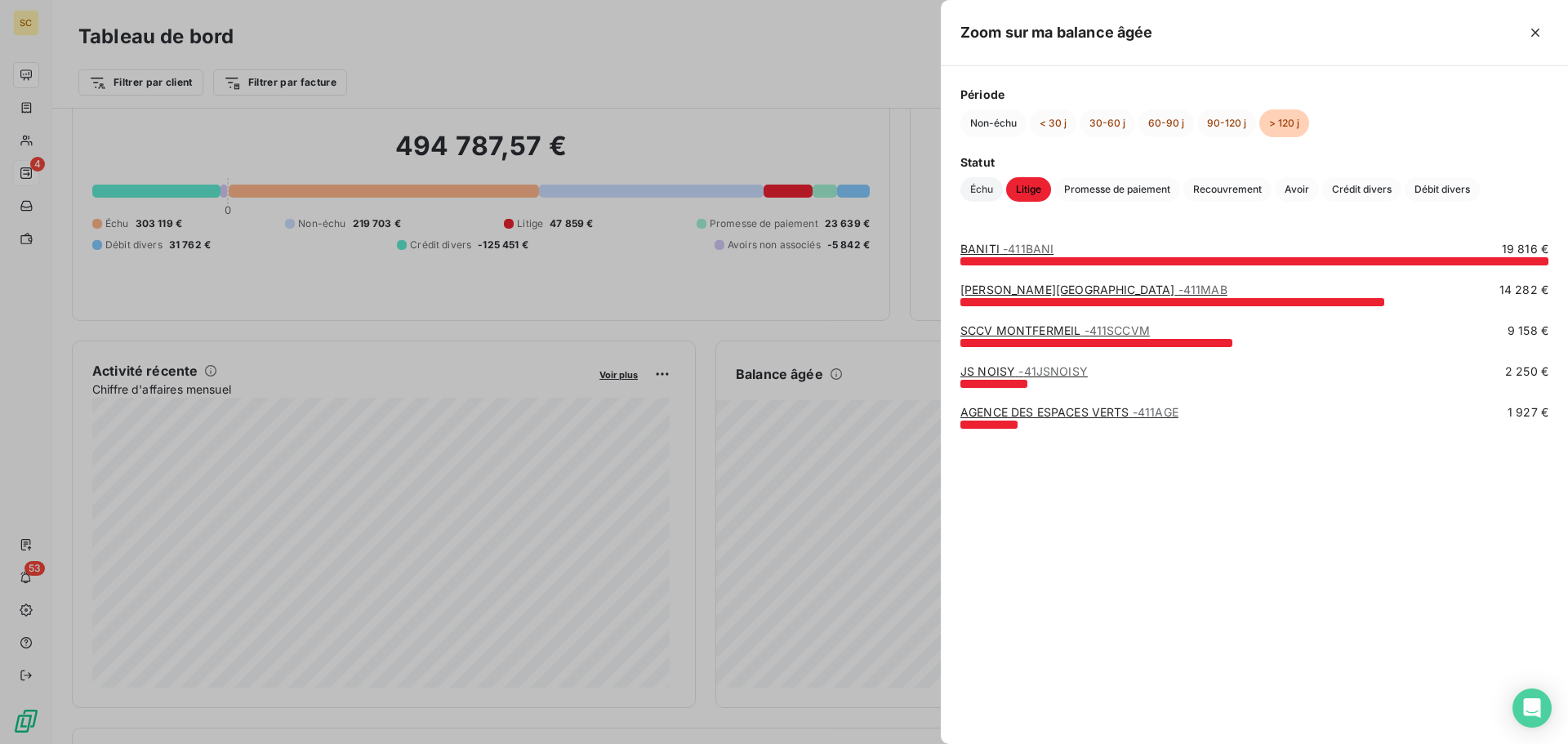
click at [970, 187] on span "Échu" at bounding box center [981, 189] width 42 height 24
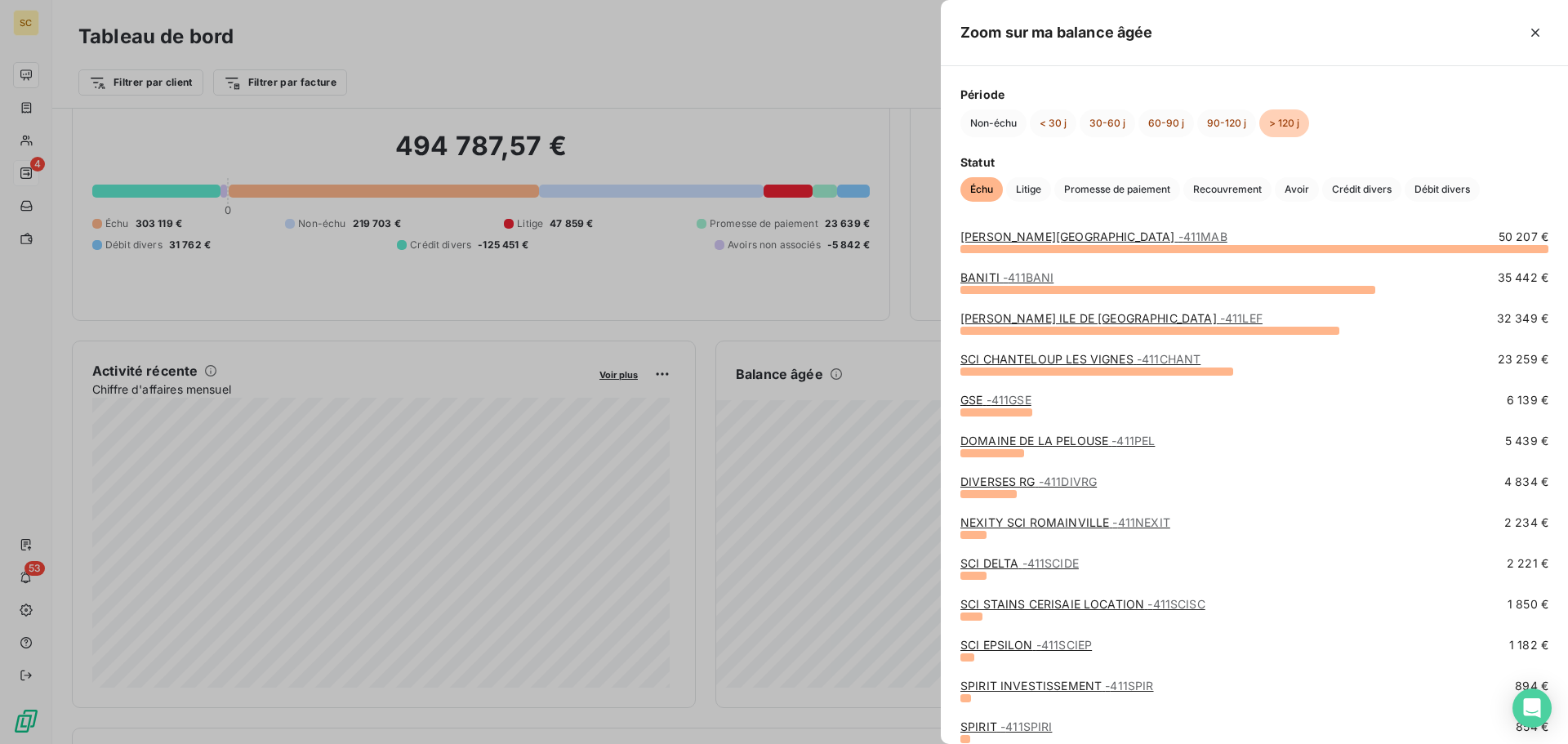
scroll to position [0, 0]
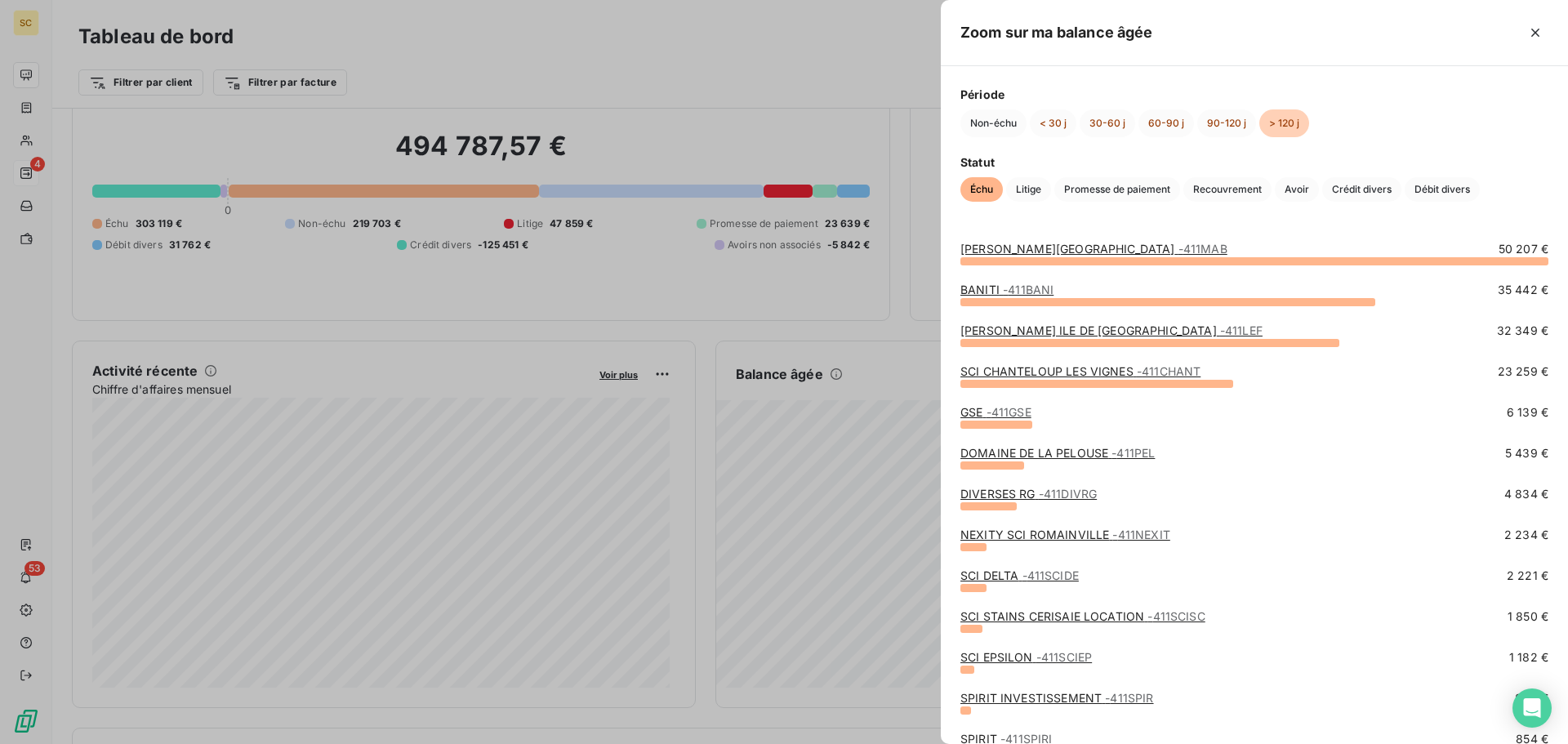
click at [1098, 528] on link "NEXITY SCI ROMAINVILLE - 411NEXIT" at bounding box center [1064, 535] width 209 height 14
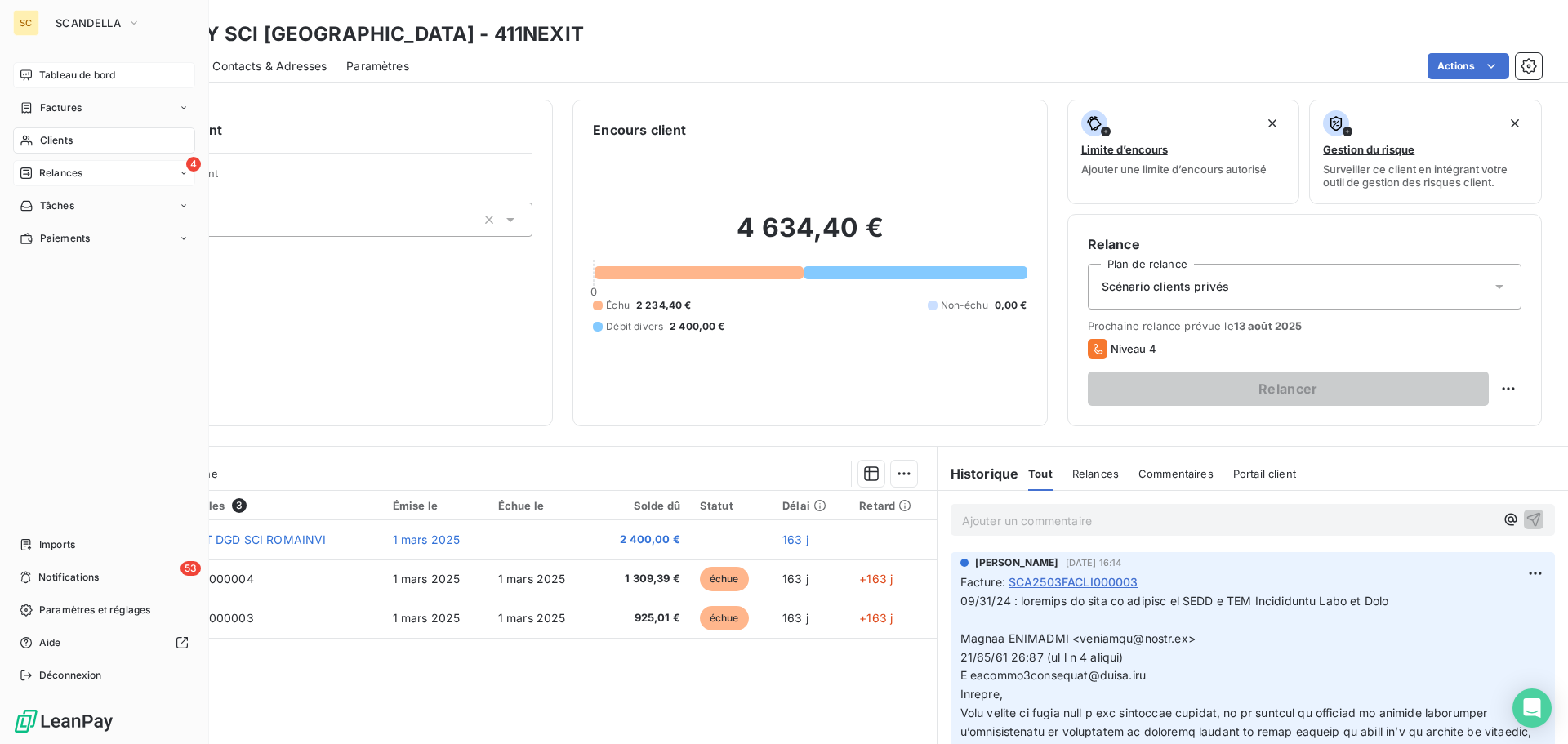
click at [82, 173] on span "Relances" at bounding box center [61, 173] width 43 height 14
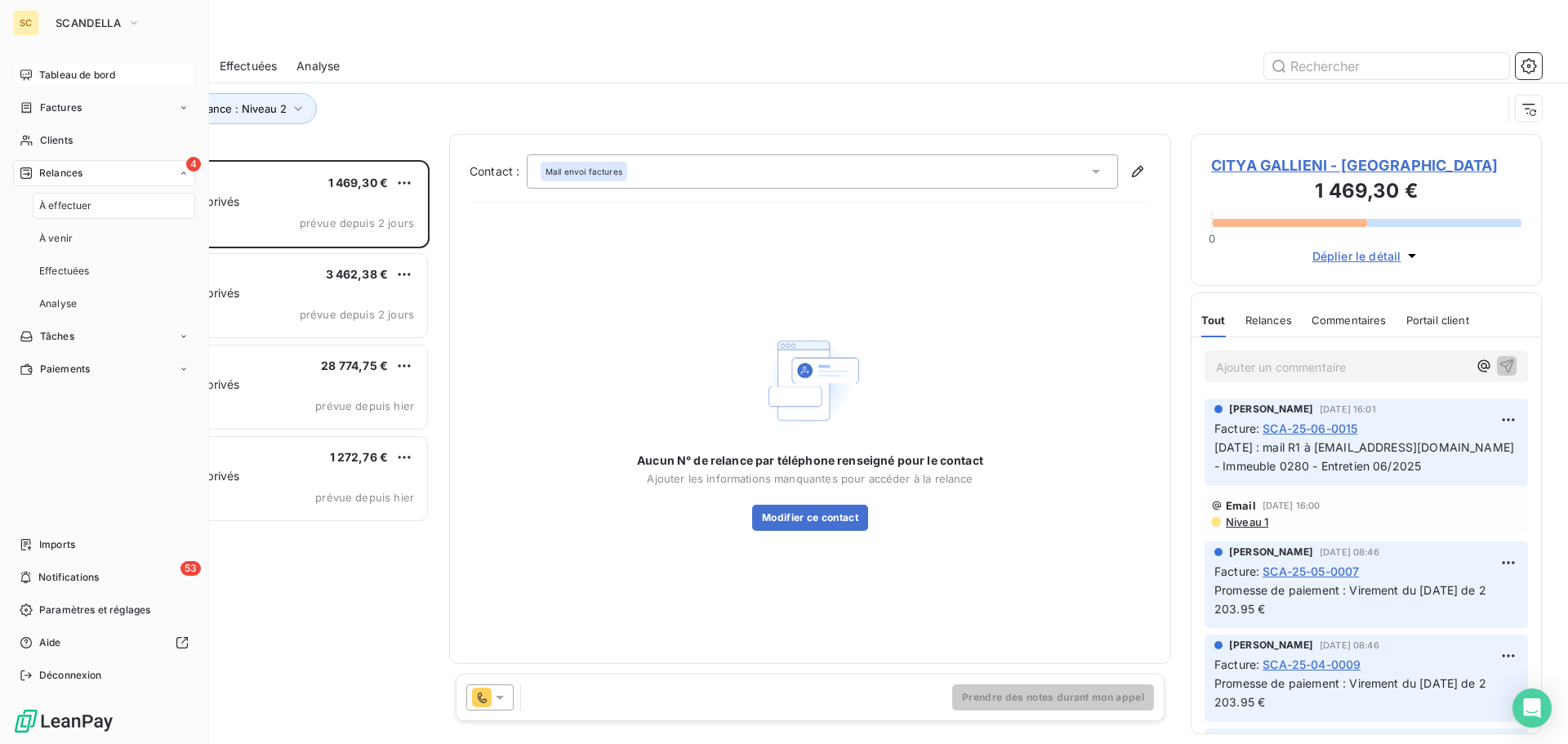
scroll to position [571, 339]
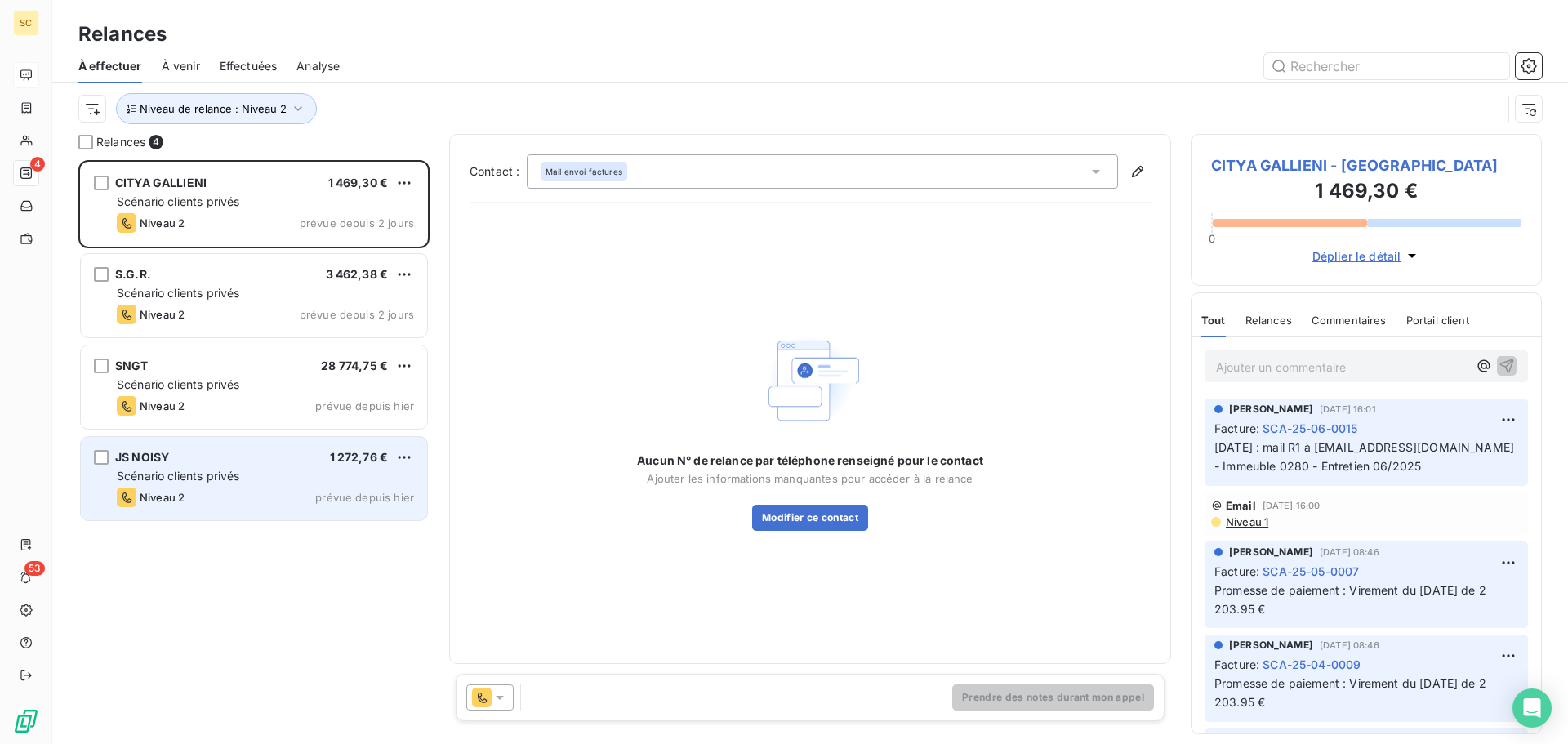
click at [229, 479] on span "Scénario clients privés" at bounding box center [178, 476] width 123 height 14
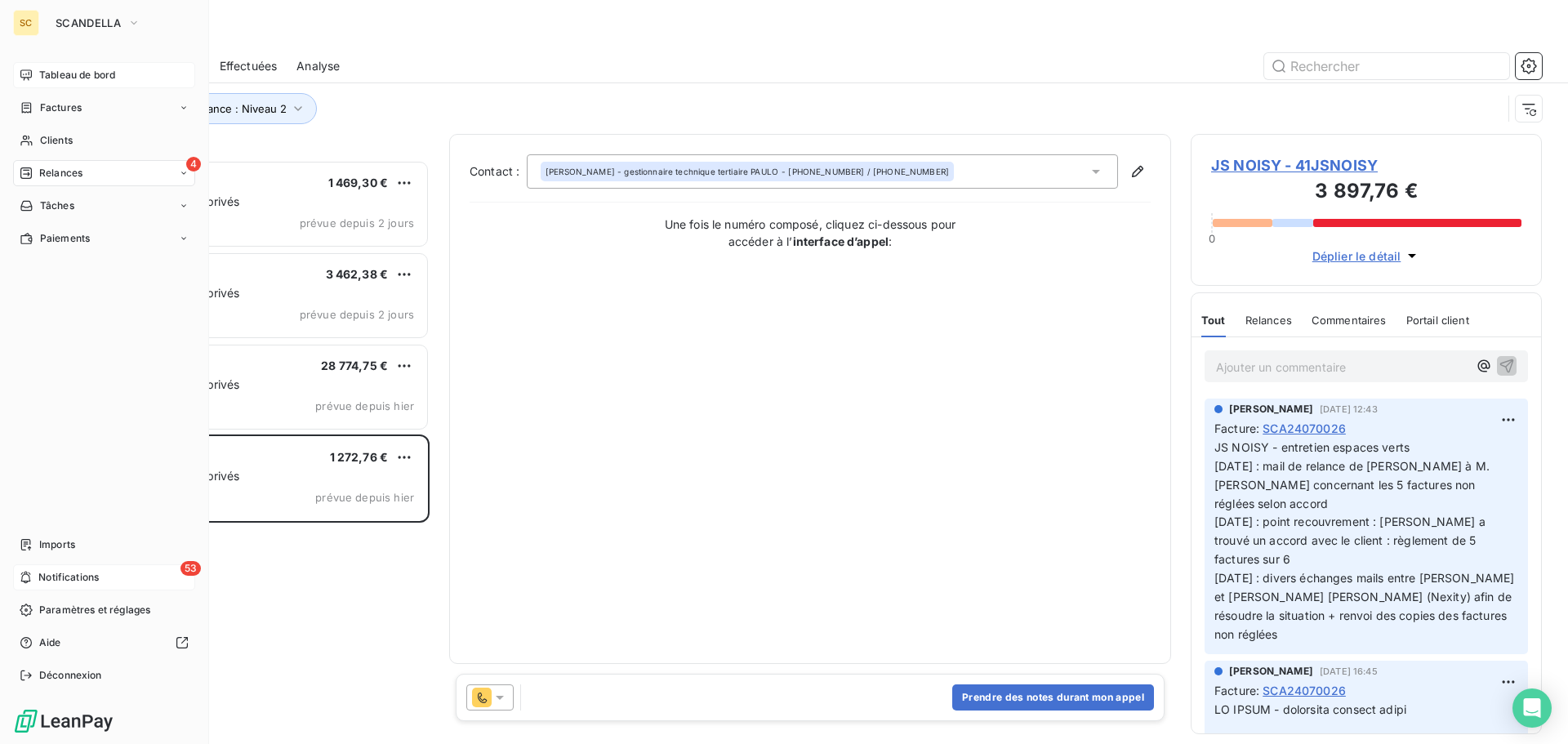
click at [77, 576] on span "Notifications" at bounding box center [69, 577] width 61 height 14
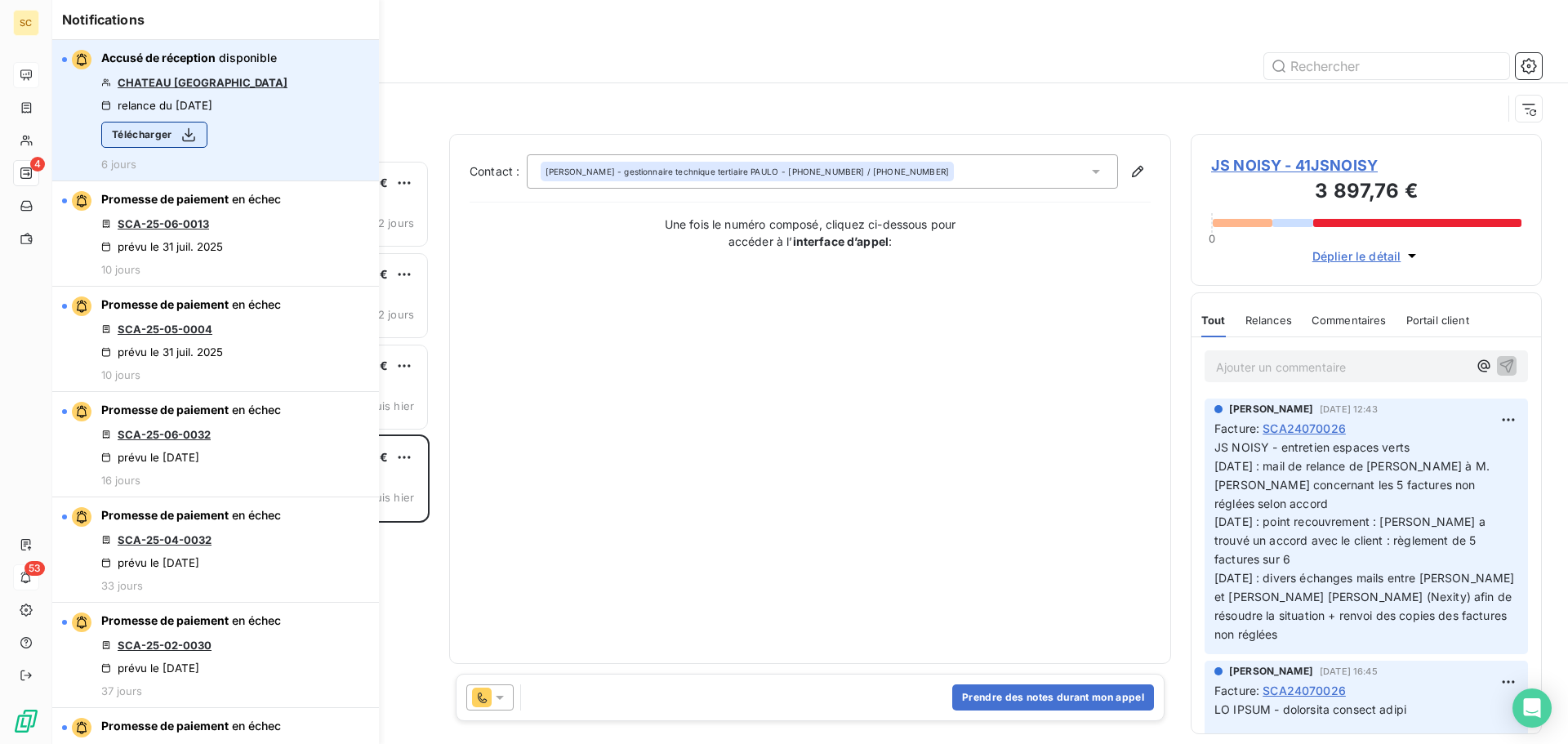
click at [191, 130] on icon "button" at bounding box center [188, 134] width 16 height 16
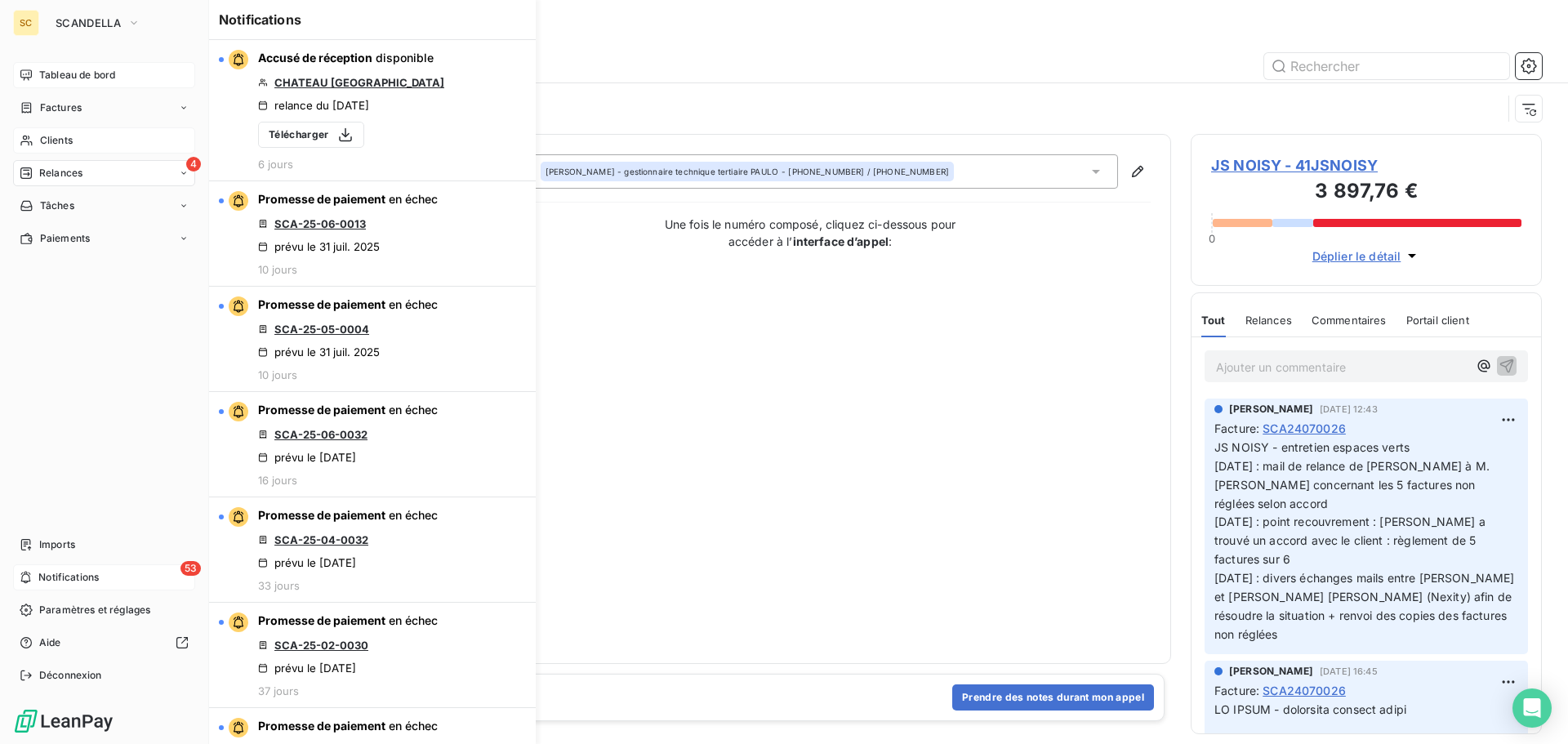
click at [77, 136] on div "Clients" at bounding box center [104, 140] width 182 height 26
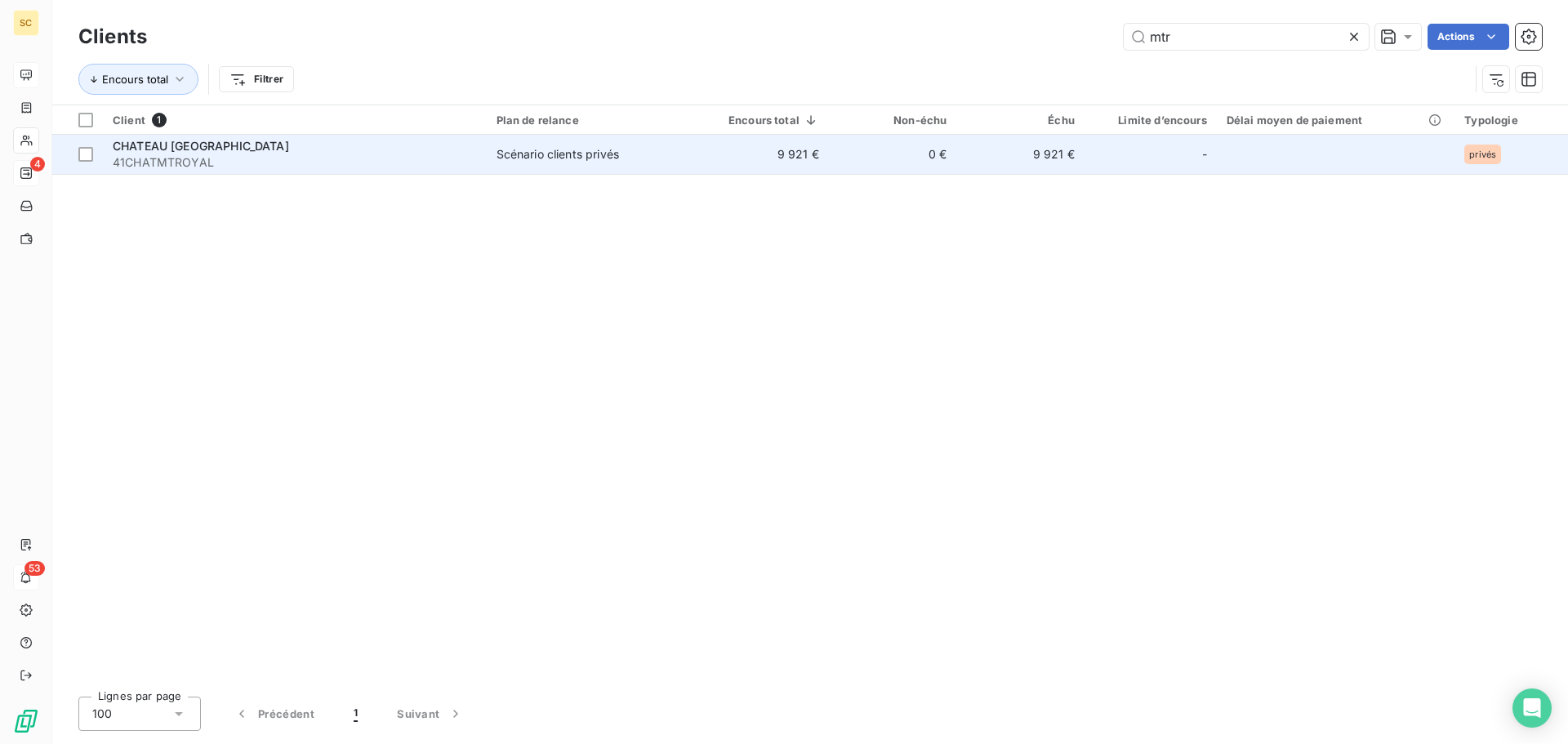
type input "mtr"
click at [315, 156] on span "41CHATMTROYAL" at bounding box center [294, 162] width 364 height 16
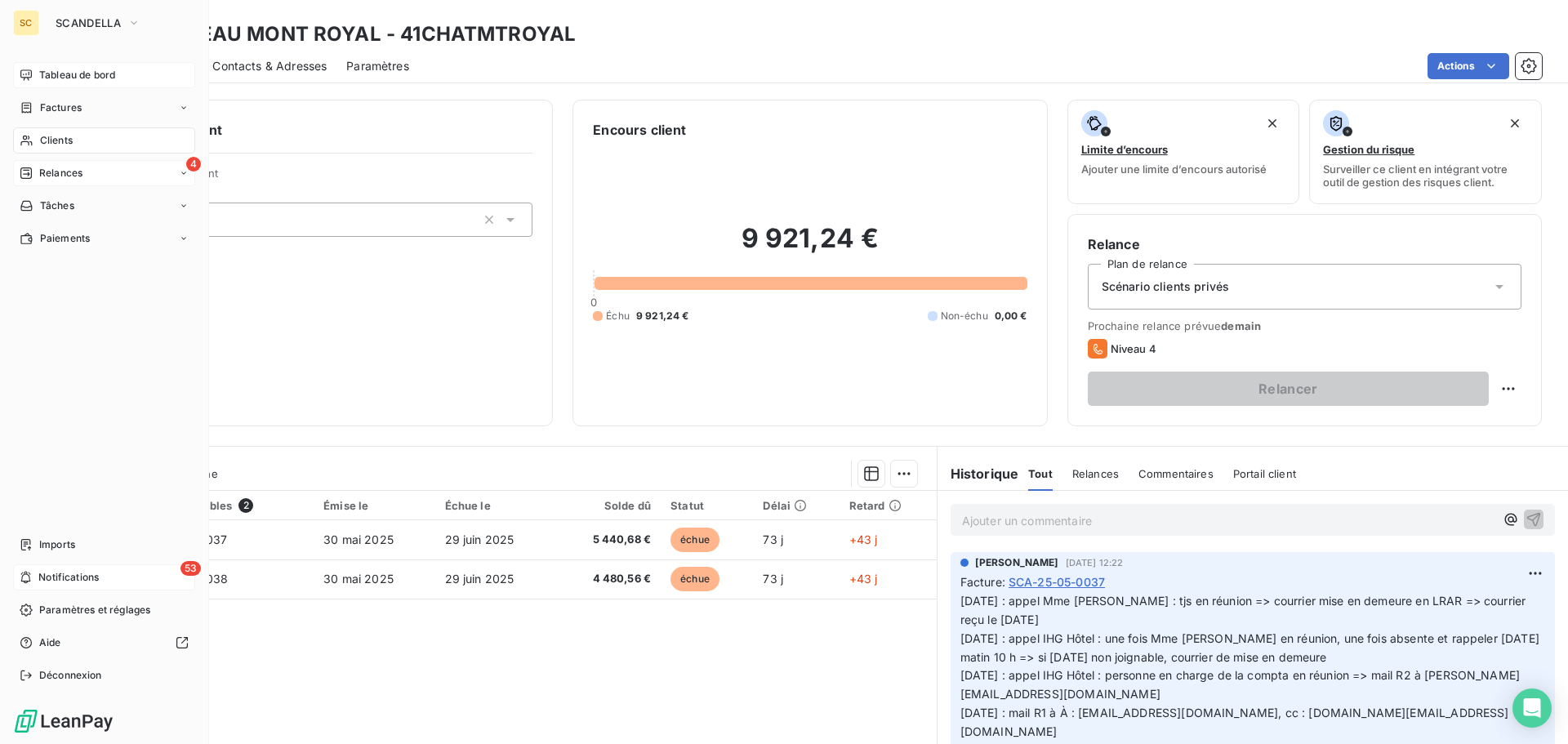
click at [87, 390] on div "Tableau de bord Factures Clients 4 Relances Tâches Paiements Imports 53 Notific…" at bounding box center [104, 374] width 182 height 626
click at [94, 175] on div "4 Relances" at bounding box center [104, 173] width 182 height 26
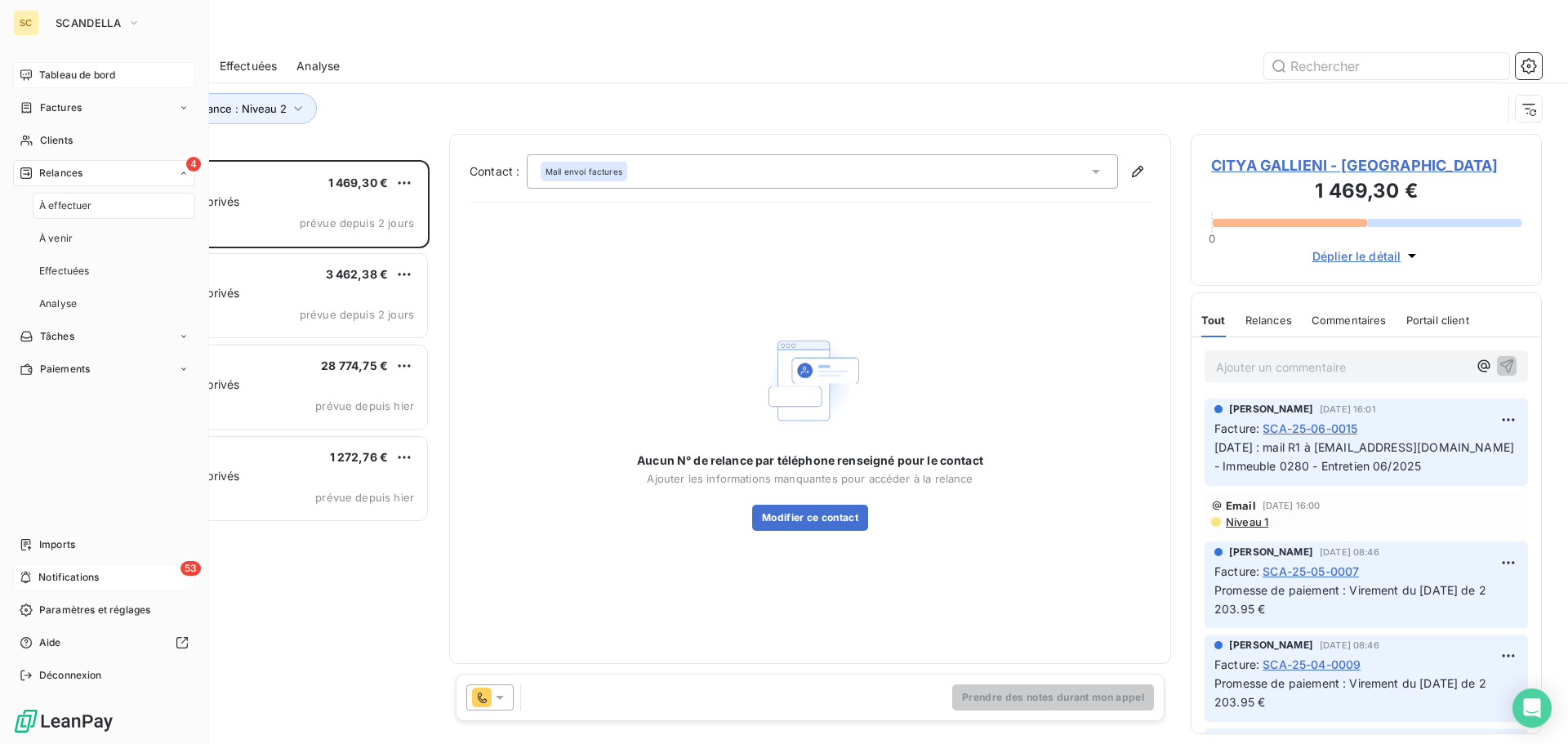
scroll to position [571, 339]
click at [76, 569] on div "53 Notifications" at bounding box center [104, 577] width 182 height 26
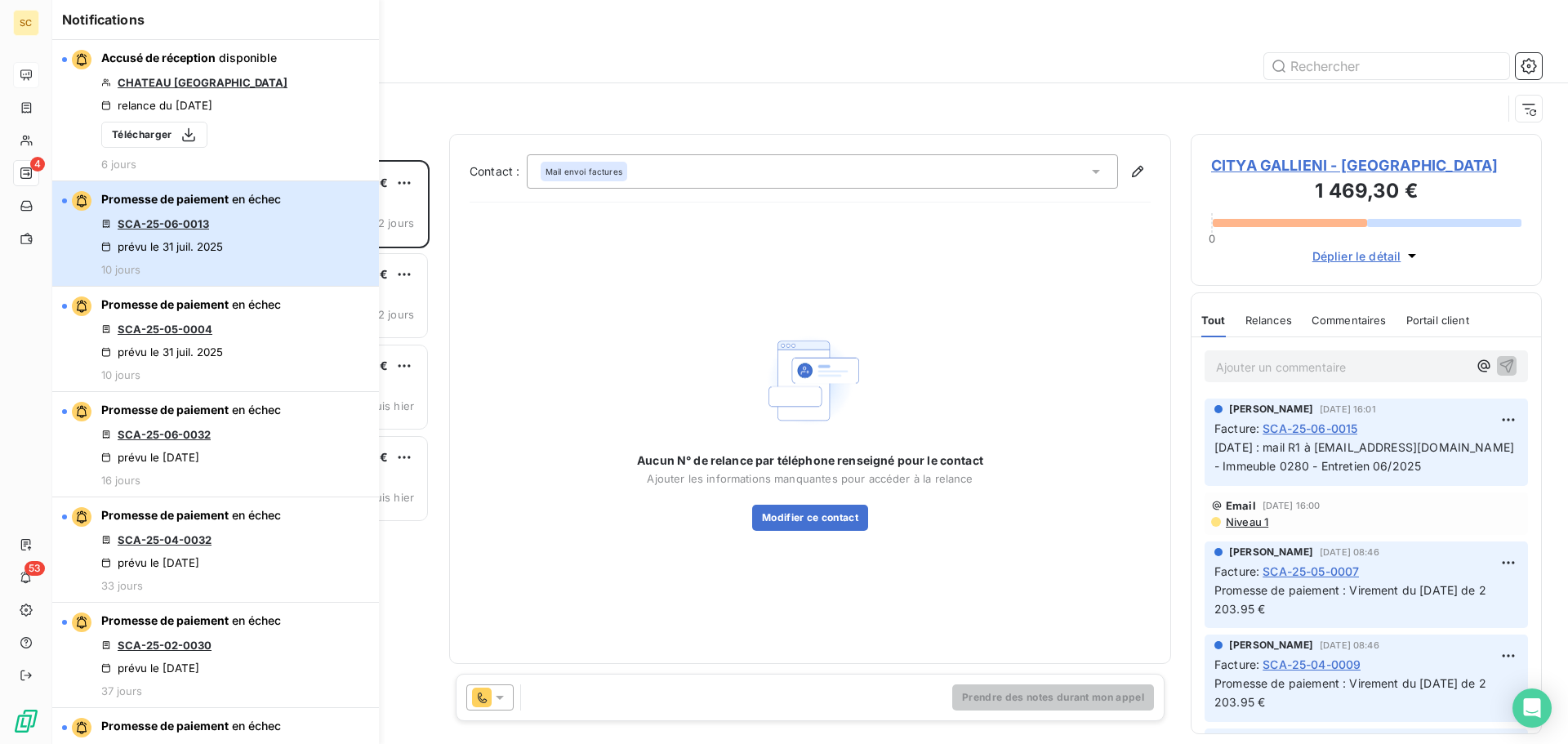
click at [223, 241] on div "prévu le 31 juil. 2025" at bounding box center [162, 247] width 122 height 14
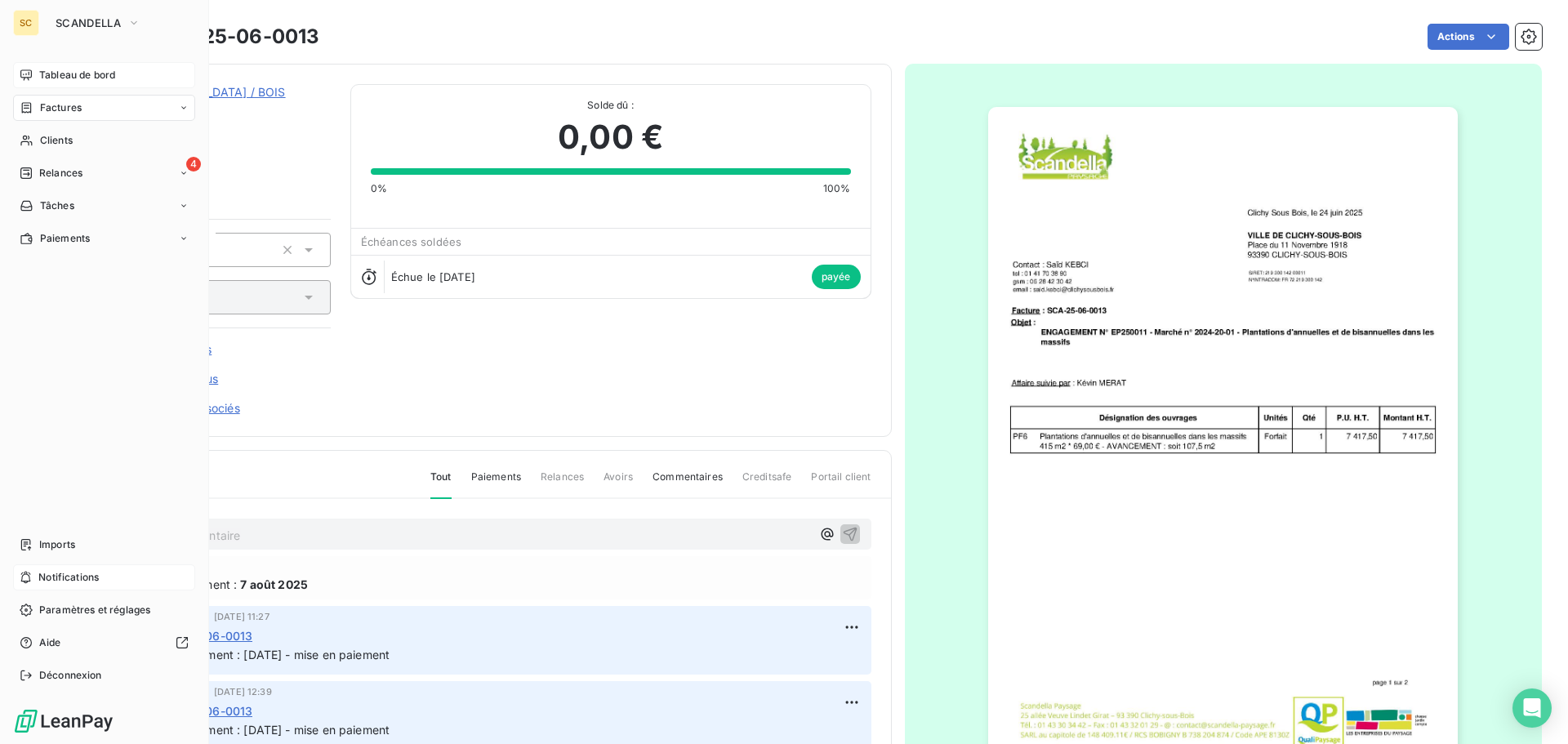
click at [97, 580] on span "Notifications" at bounding box center [69, 577] width 61 height 14
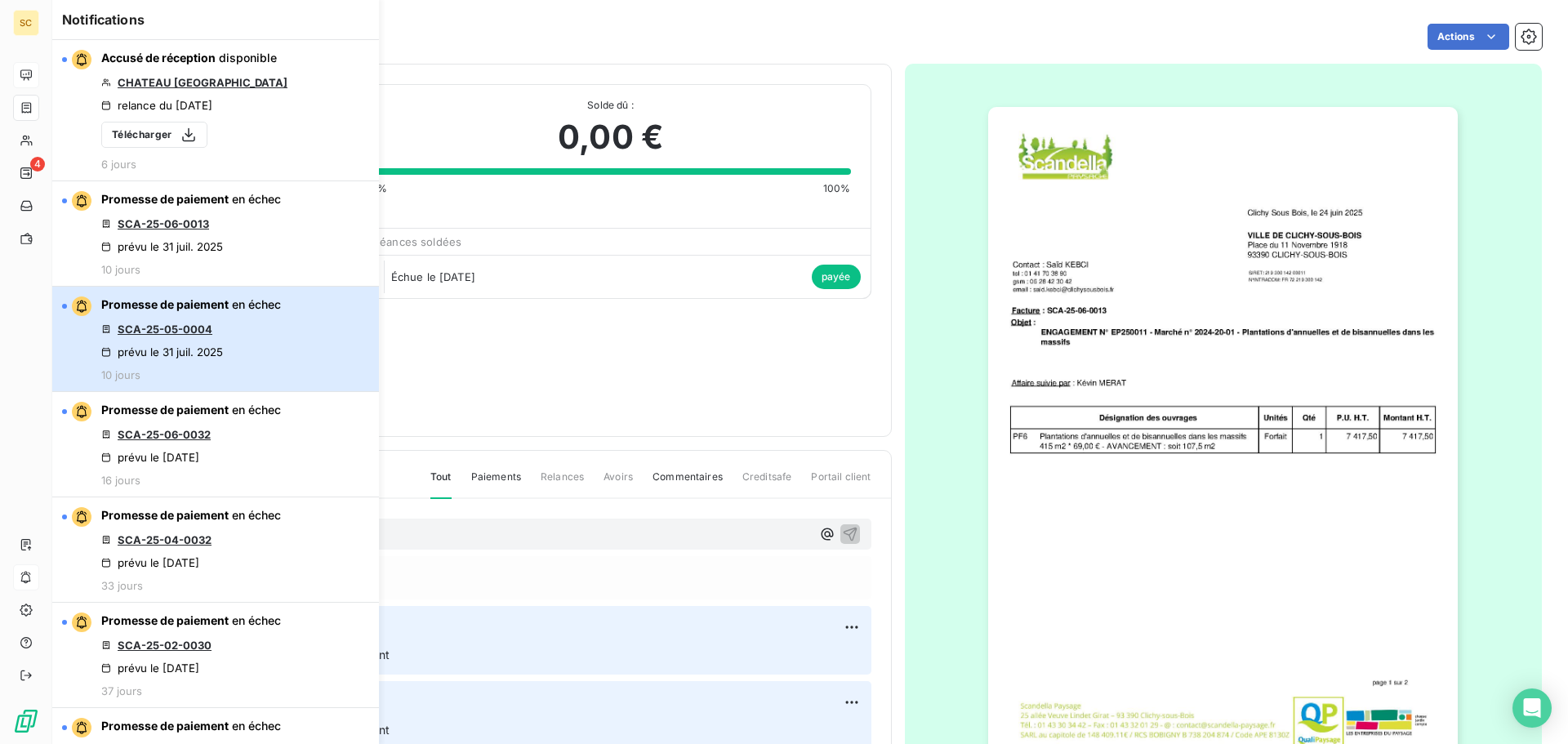
click at [283, 326] on button "Promesse de paiement en échec SCA-25-05-0004 prévu le 31 juil. 2025 10 jours" at bounding box center [215, 339] width 326 height 105
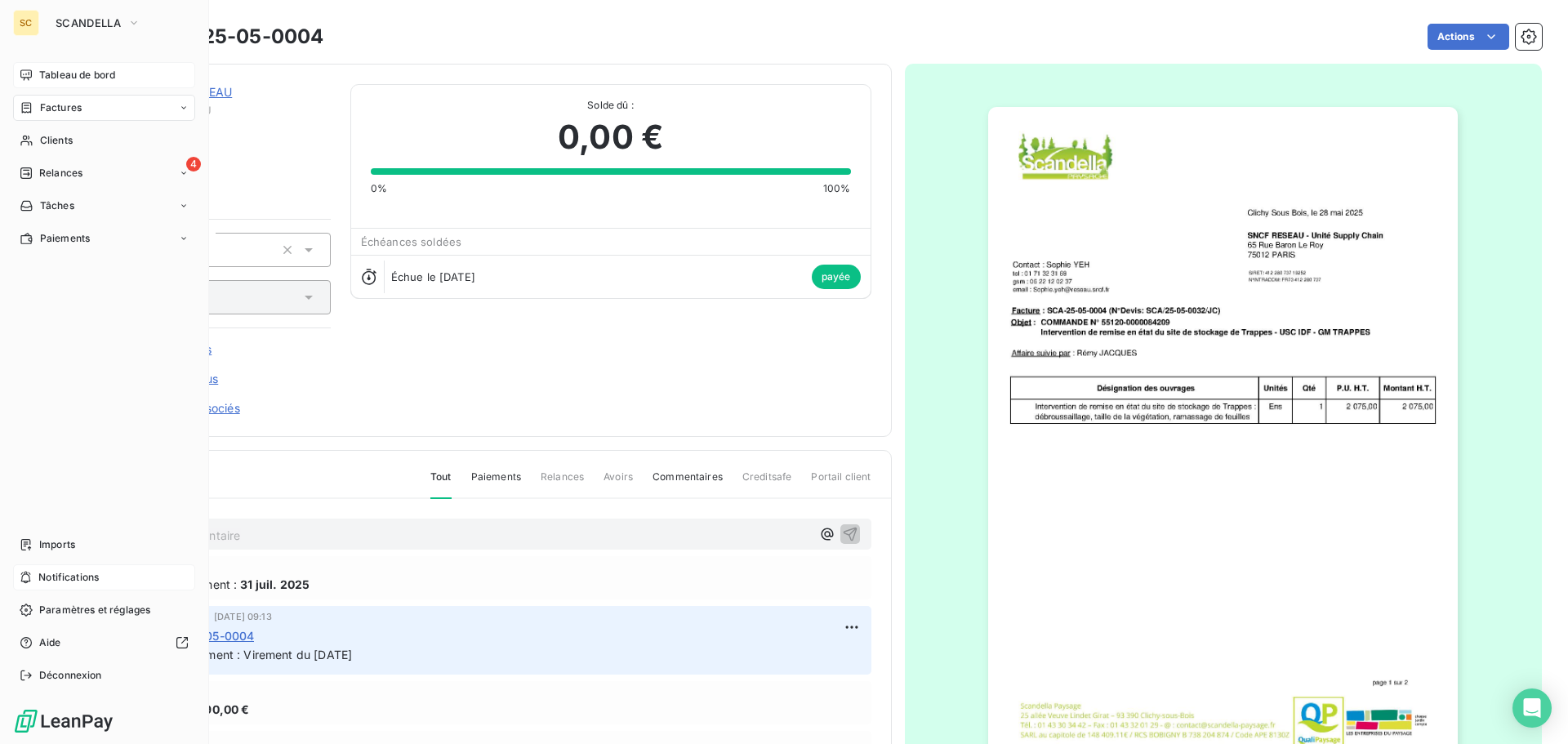
click at [96, 576] on span "Notifications" at bounding box center [69, 577] width 61 height 14
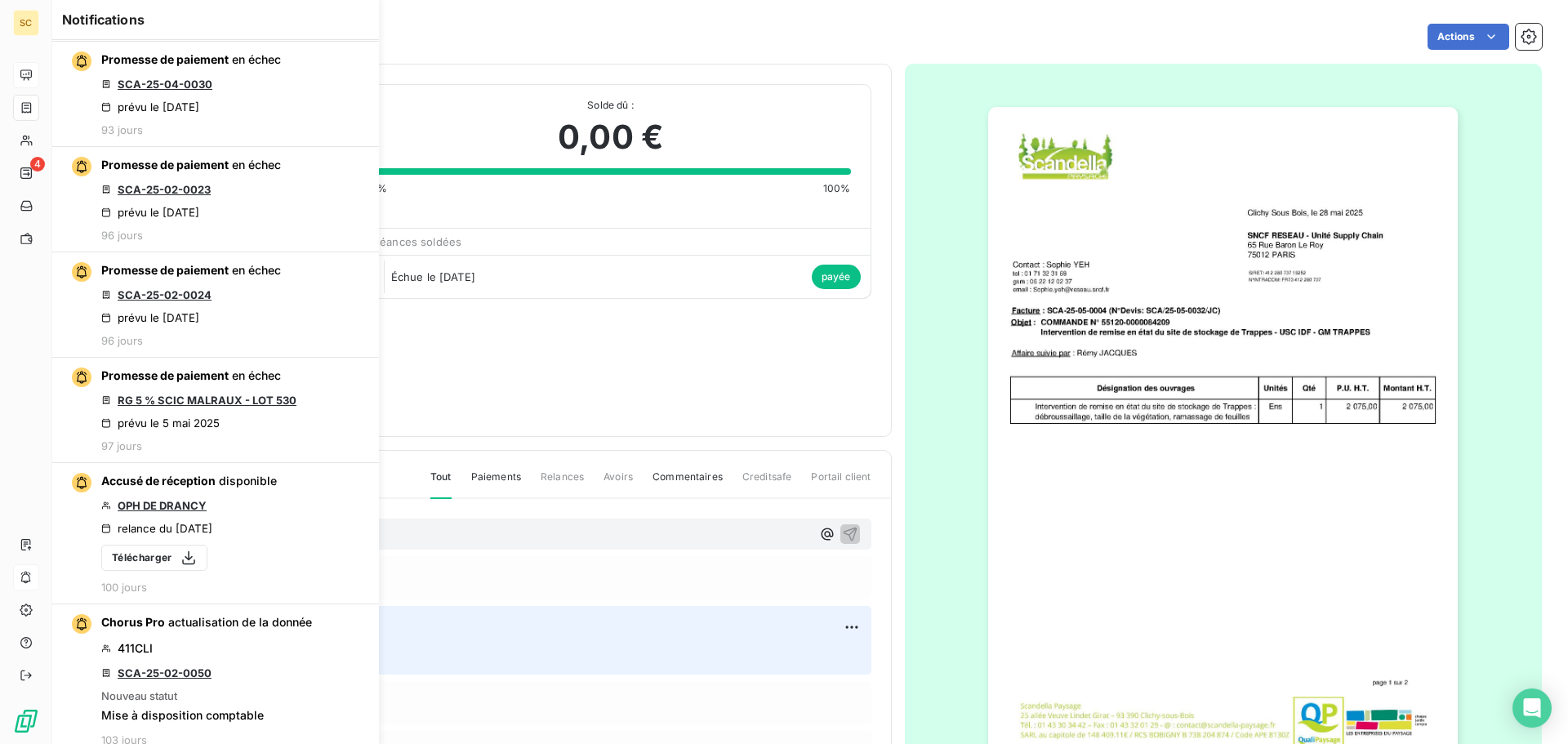
scroll to position [3511, 0]
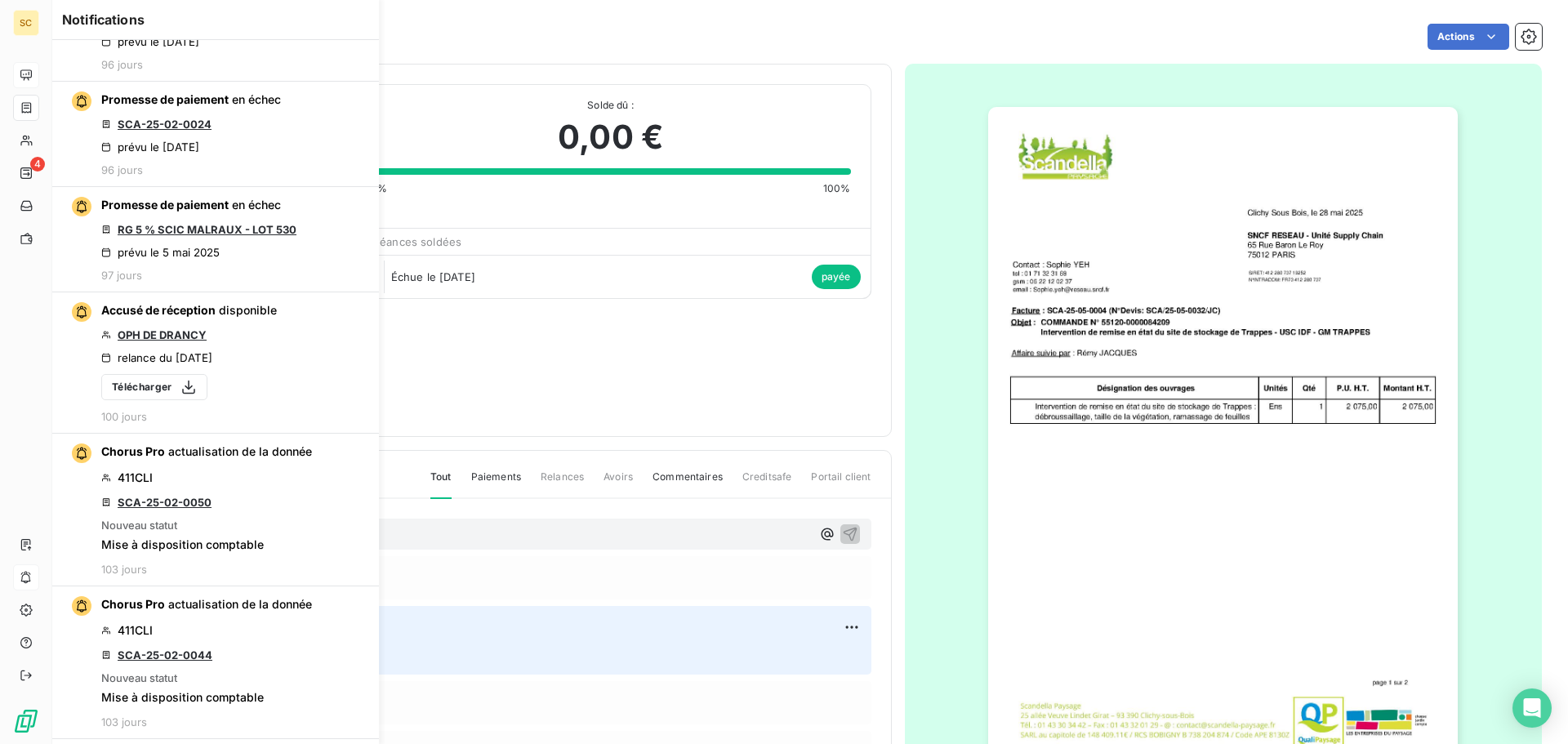
click at [1115, 617] on img "button" at bounding box center [1223, 439] width 470 height 665
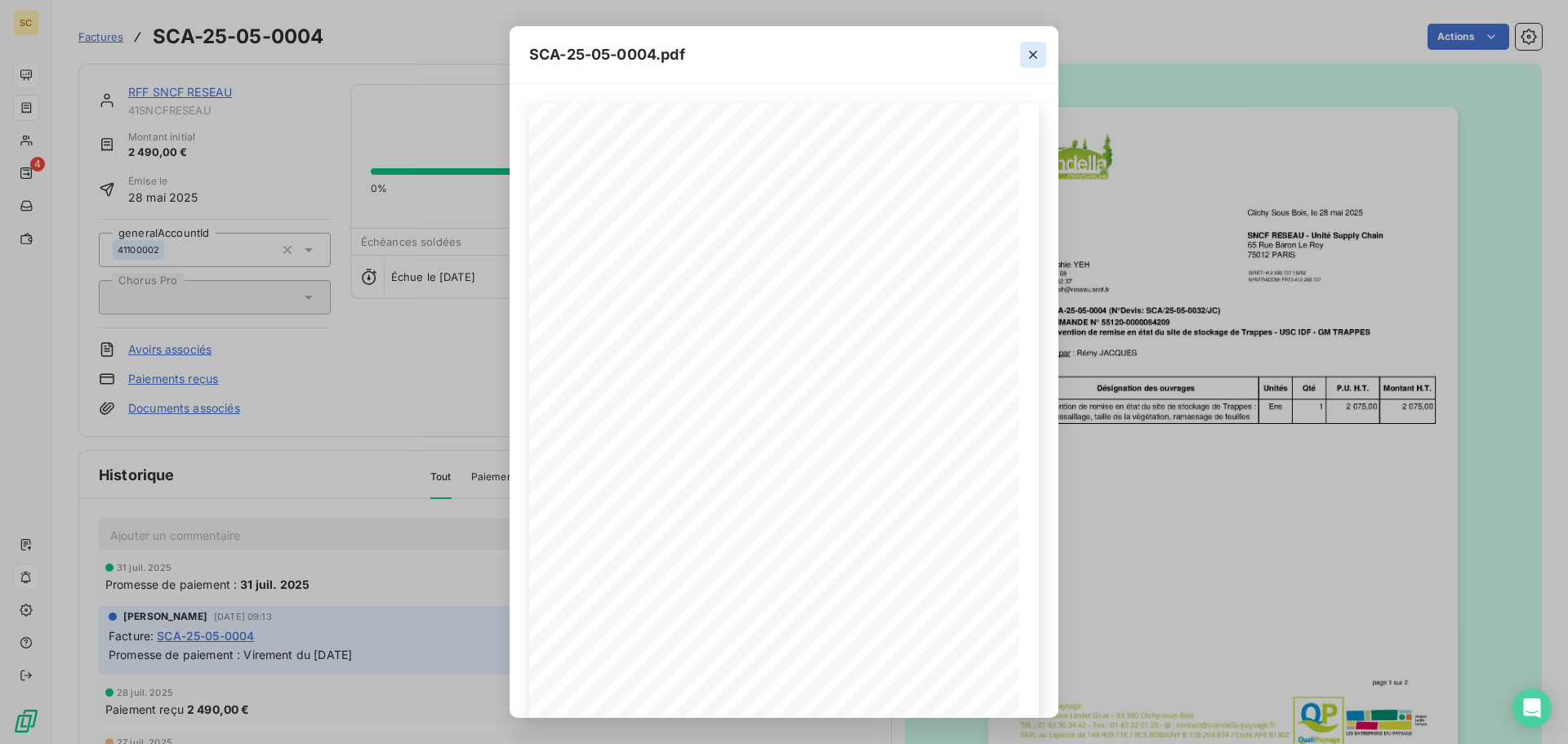
click at [1038, 53] on icon "button" at bounding box center [1032, 54] width 16 height 16
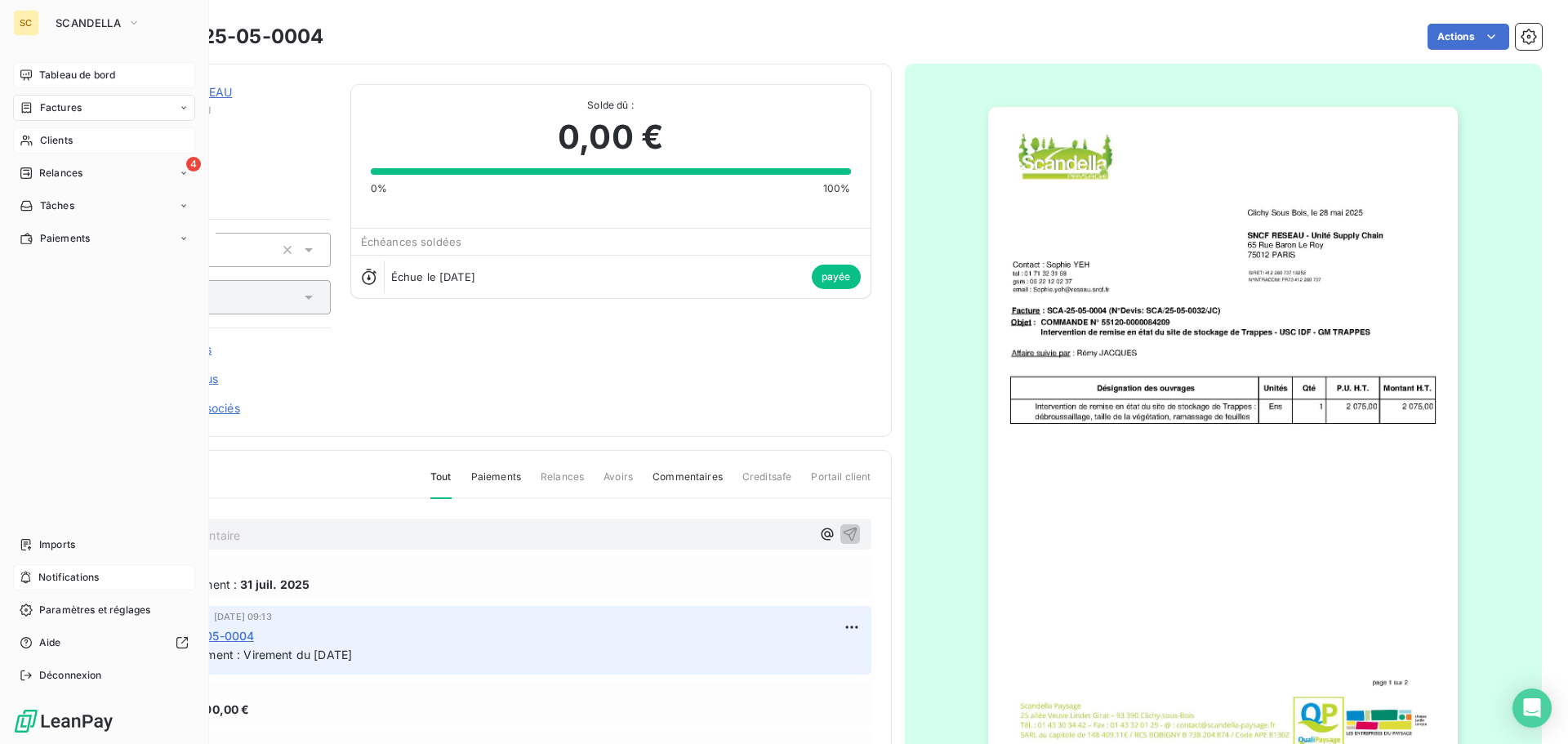
click at [59, 143] on span "Clients" at bounding box center [56, 140] width 33 height 14
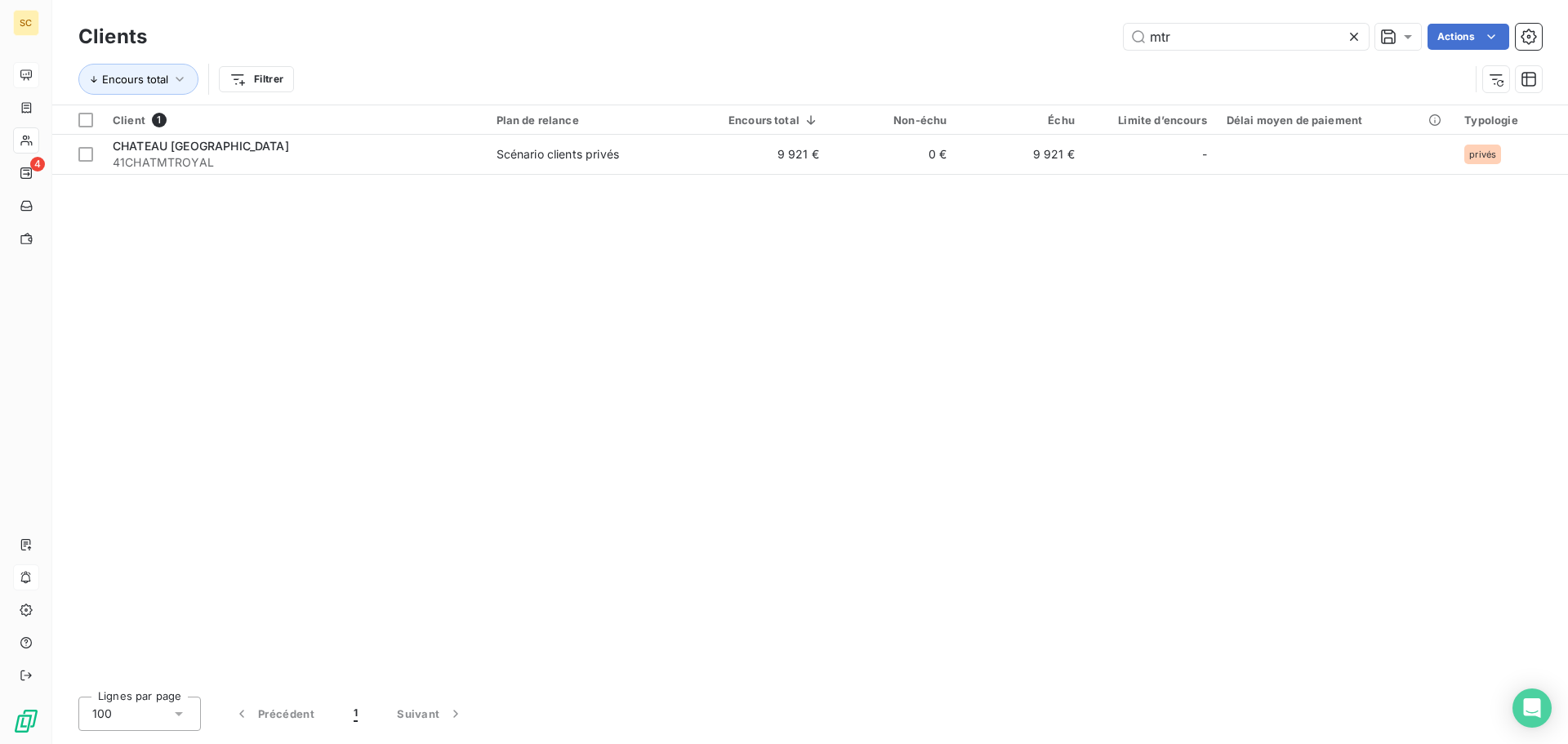
drag, startPoint x: 925, startPoint y: 24, endPoint x: 890, endPoint y: 14, distance: 36.4
click at [889, 21] on div "Clients mtr Actions" at bounding box center [810, 37] width 1463 height 35
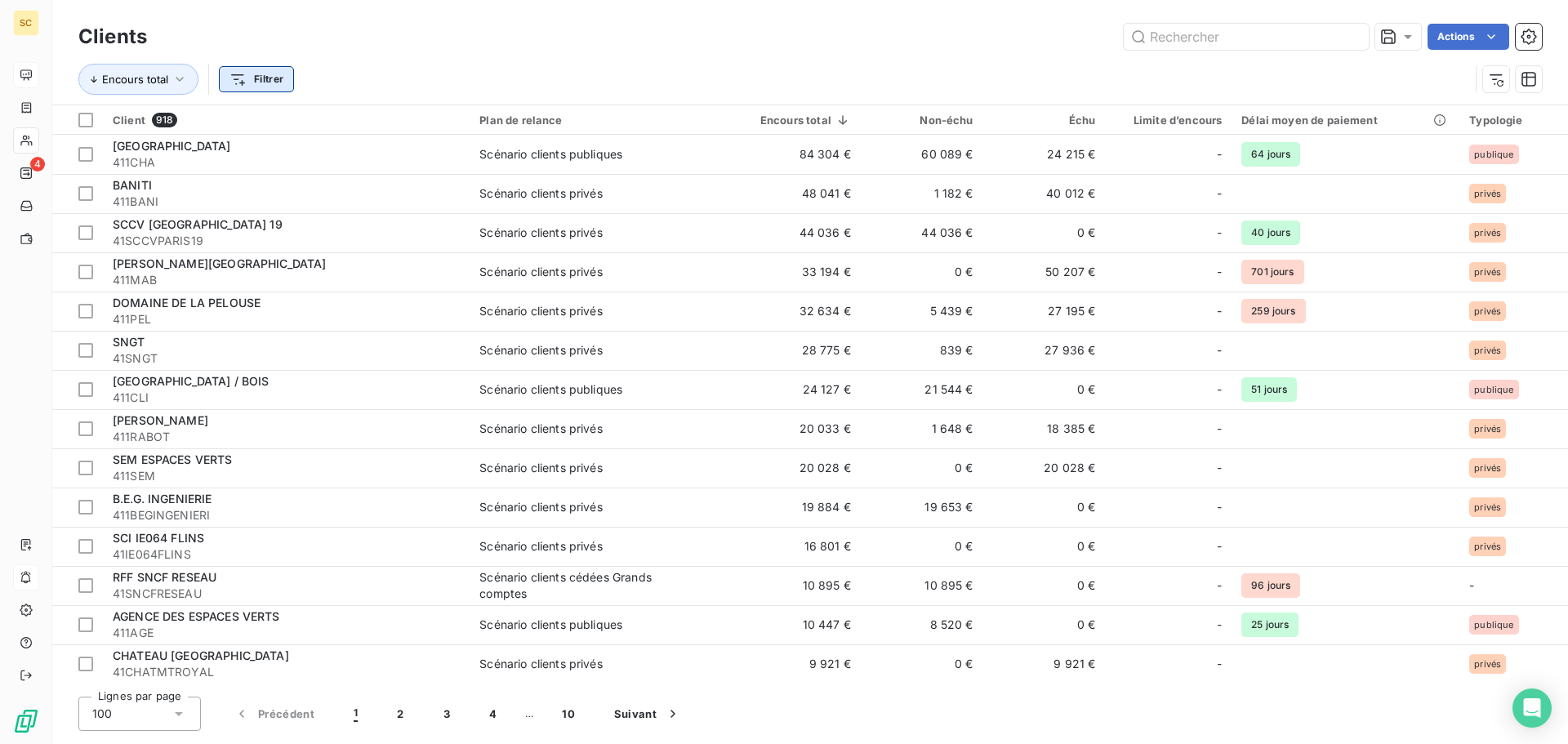
click at [283, 70] on html "SC 4 Clients Actions Encours total Filtrer Client 918 Plan de relance Encours t…" at bounding box center [784, 372] width 1568 height 744
click at [422, 45] on html "SC 4 Clients Actions Encours total Filtrer Rechercher et sélectionner Client Pl…" at bounding box center [784, 372] width 1568 height 744
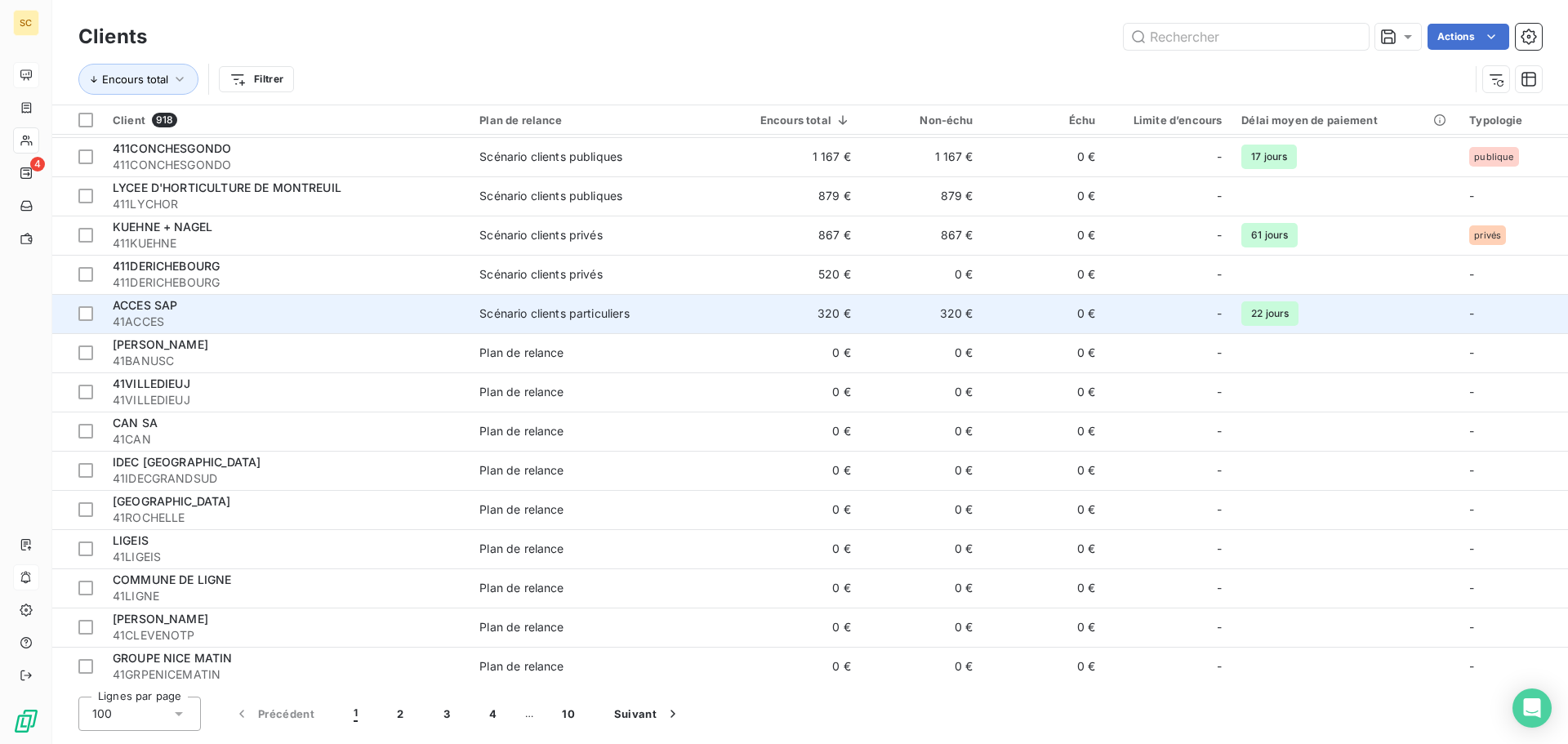
scroll to position [1633, 0]
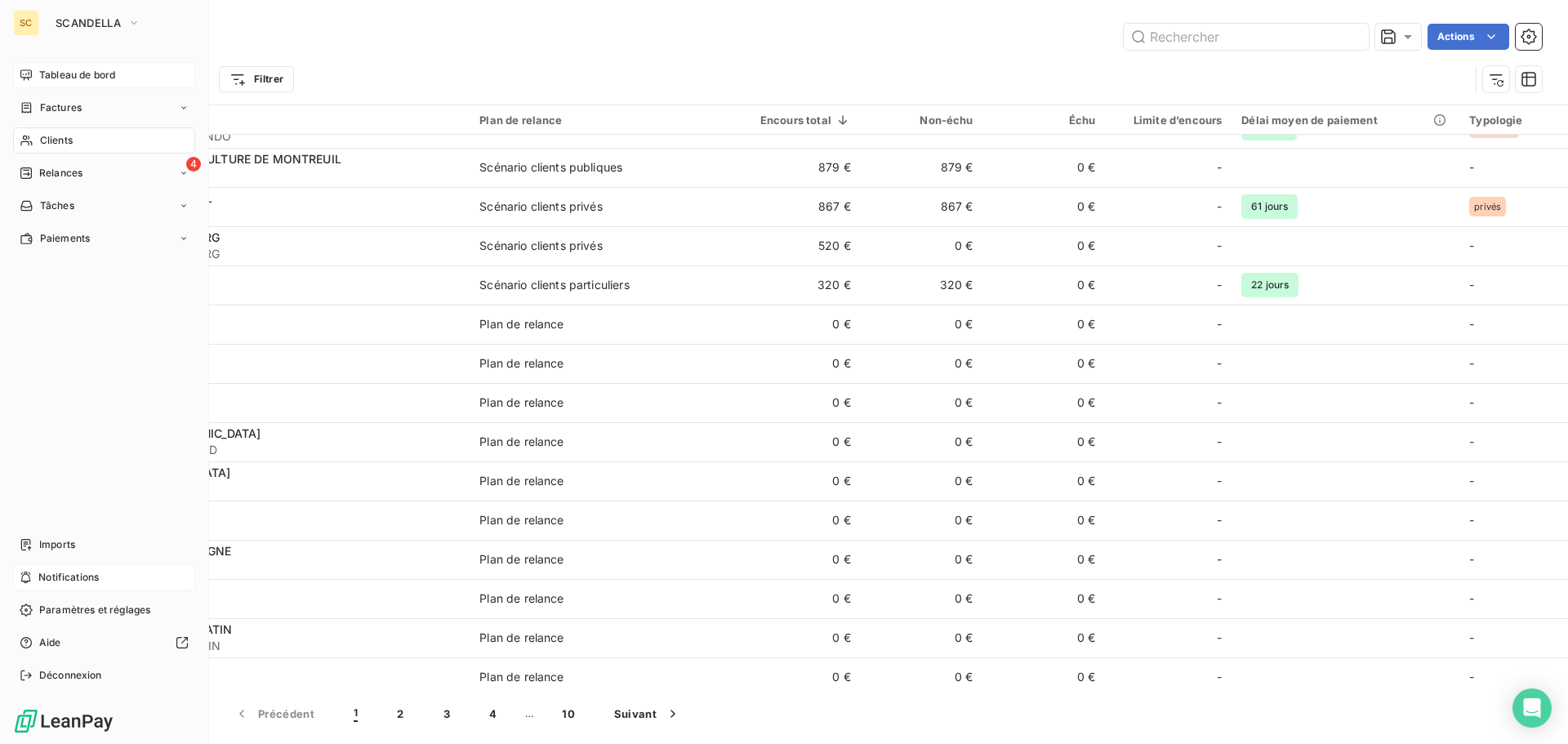
click at [65, 169] on span "Relances" at bounding box center [61, 173] width 43 height 14
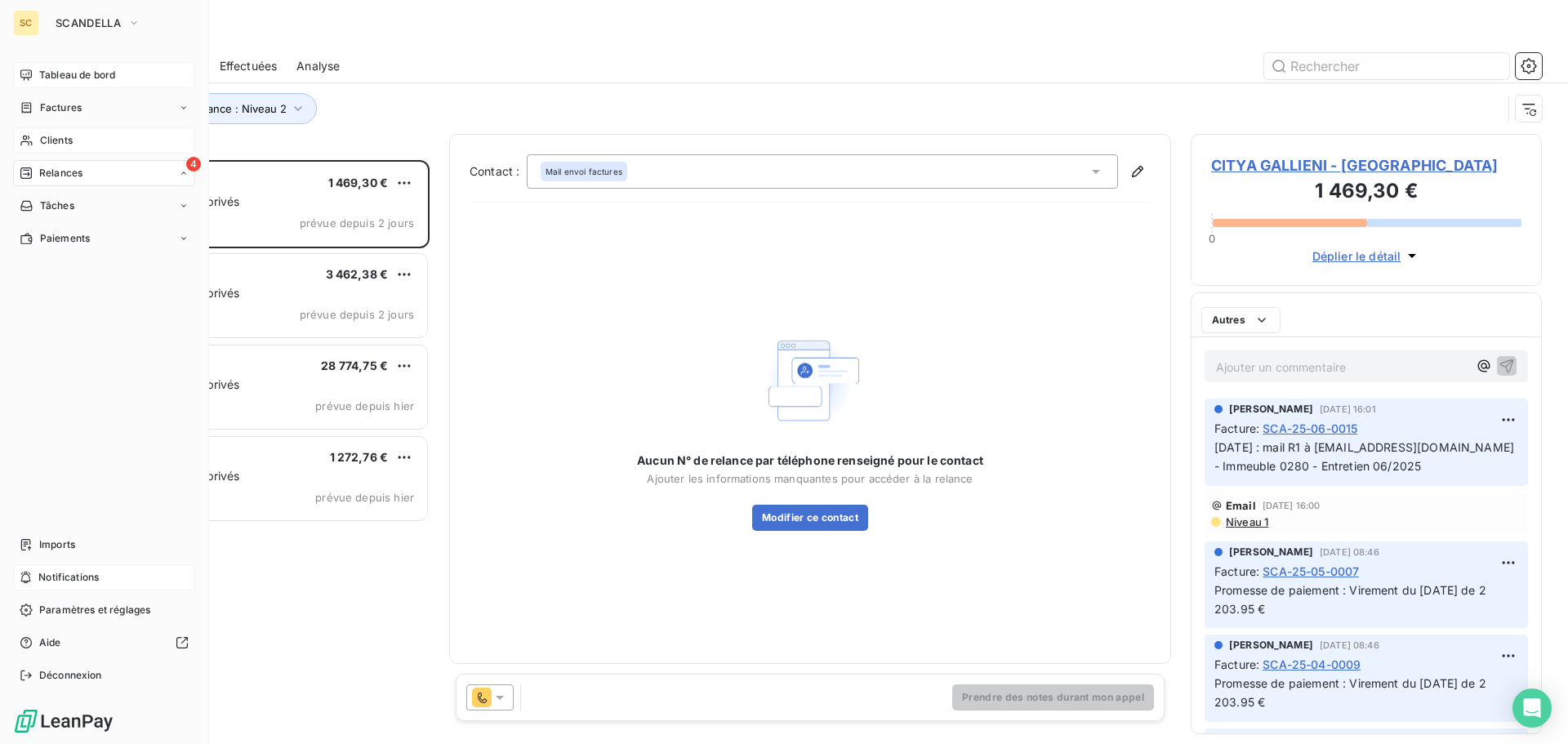
scroll to position [571, 339]
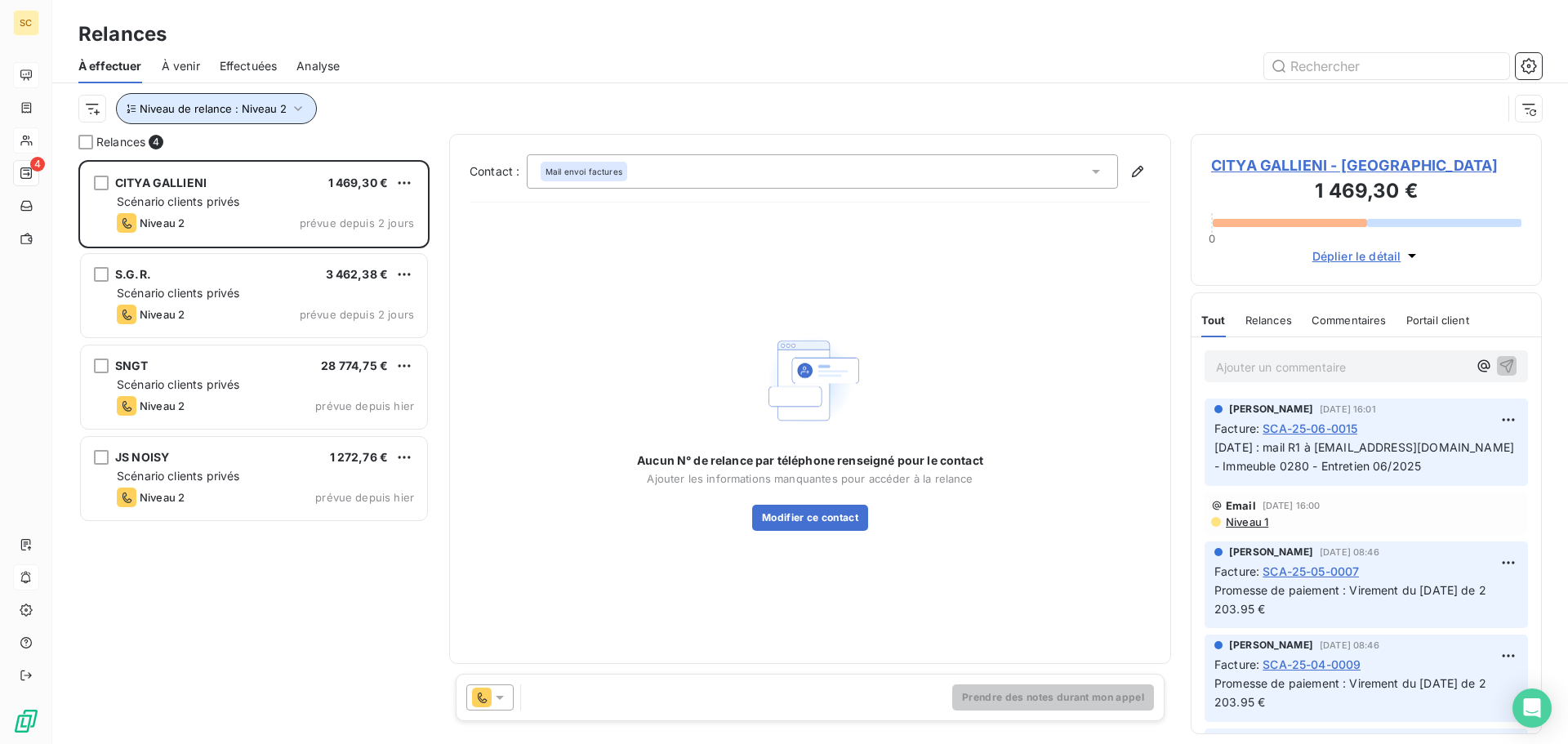
click at [247, 116] on button "Niveau de relance : Niveau 2" at bounding box center [216, 108] width 201 height 31
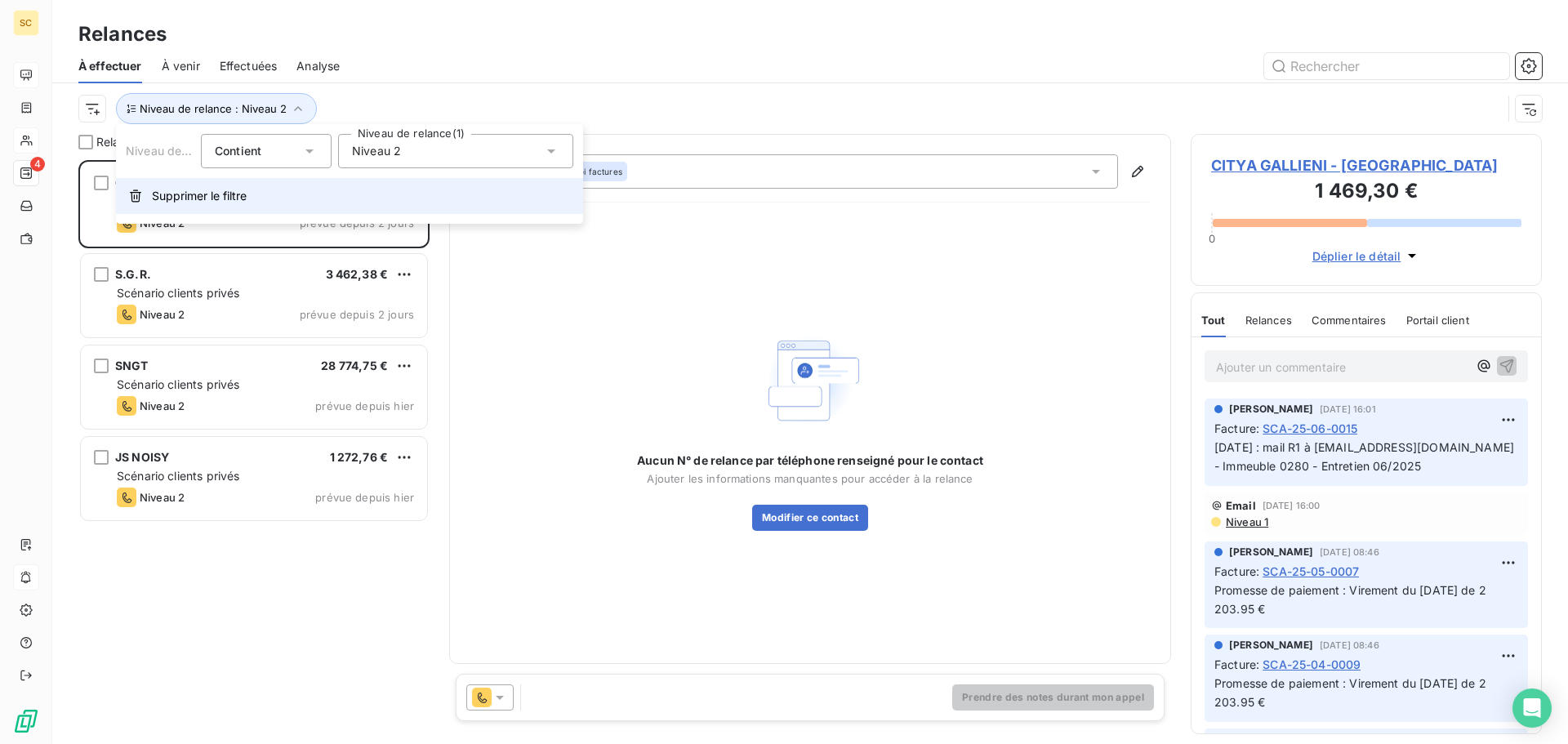
click at [209, 194] on span "Supprimer le filtre" at bounding box center [199, 196] width 95 height 16
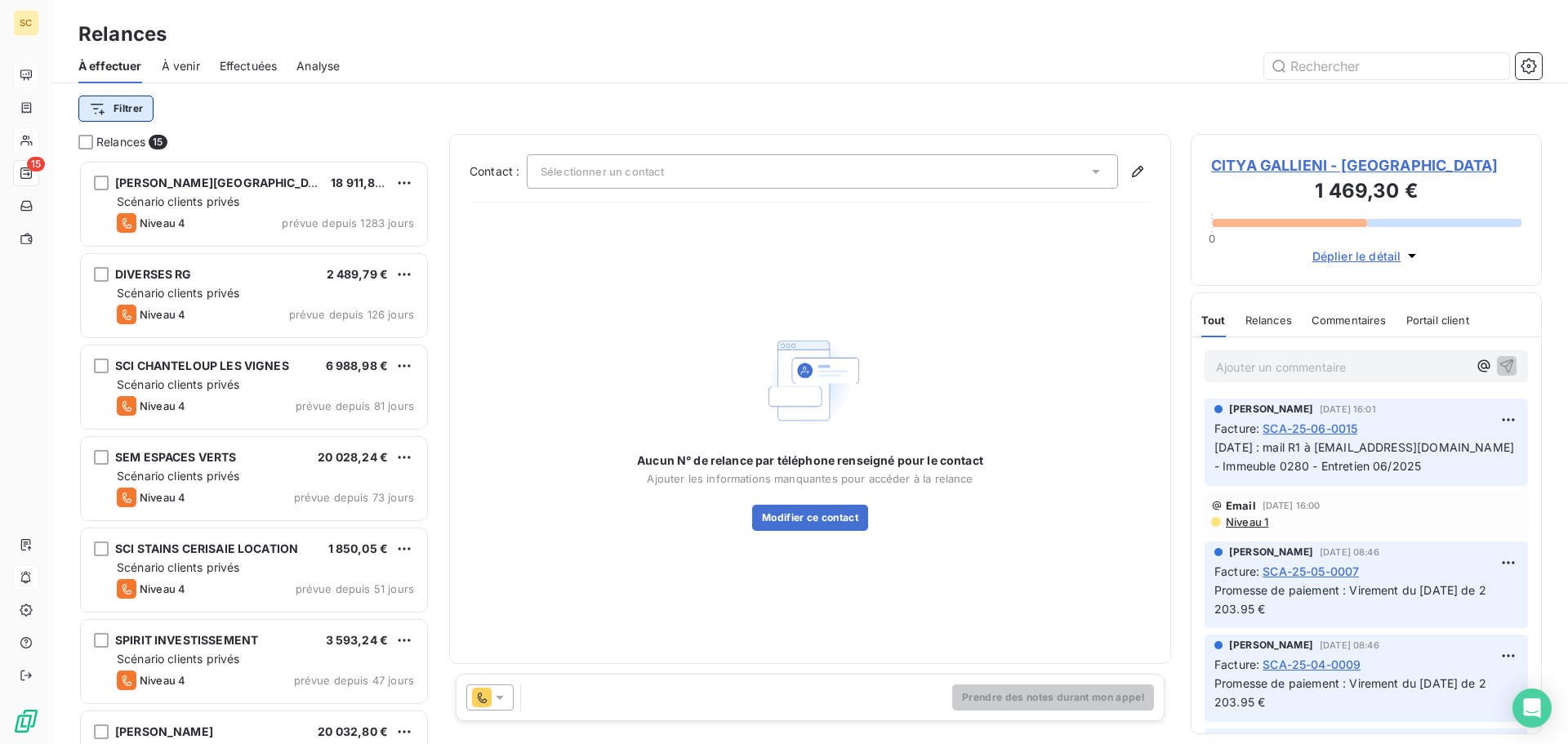
click at [130, 105] on html "SC 15 Relances À effectuer À venir Effectuées Analyse Filtrer Relances 15 S.A. …" at bounding box center [784, 372] width 1568 height 744
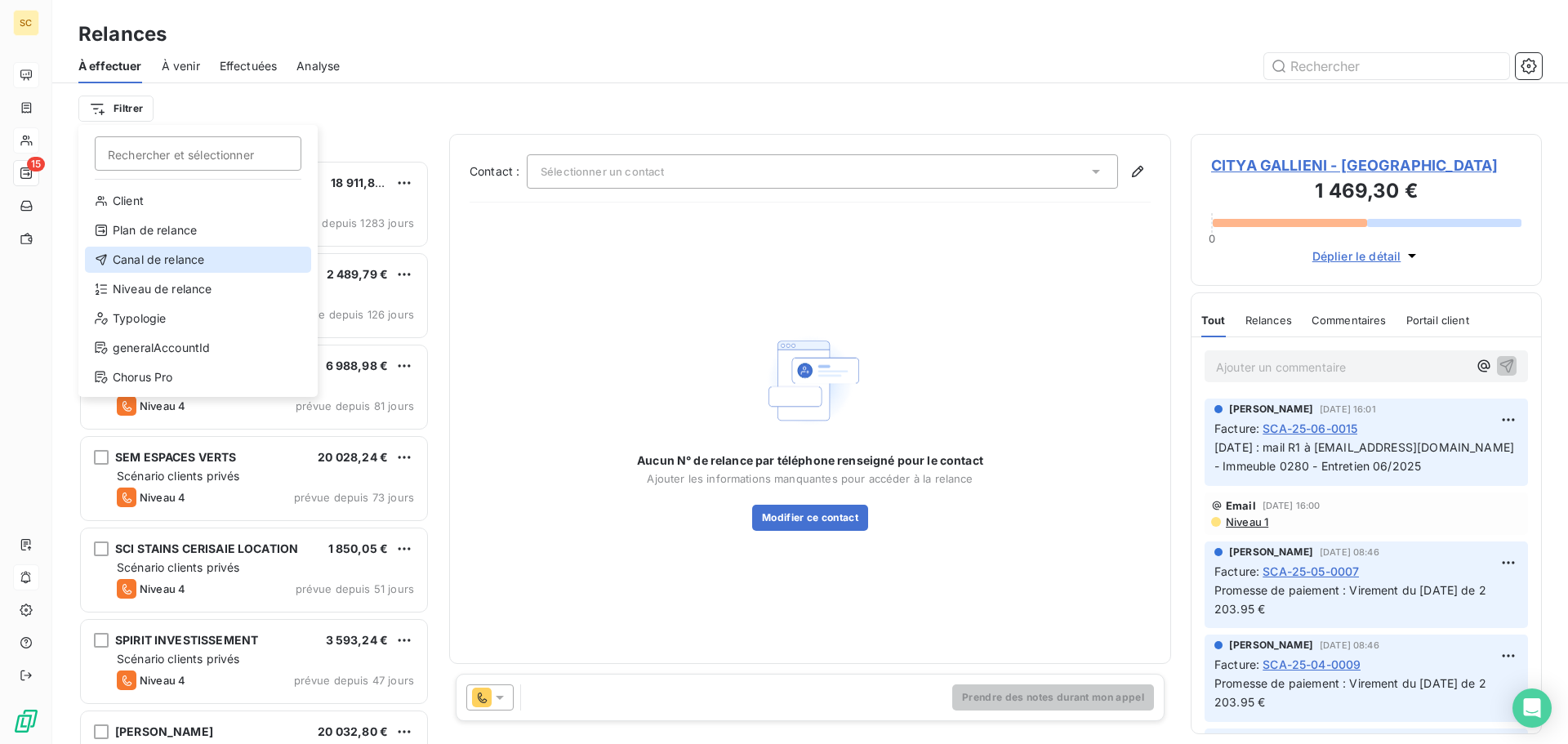
click at [151, 262] on div "Canal de relance" at bounding box center [198, 260] width 226 height 26
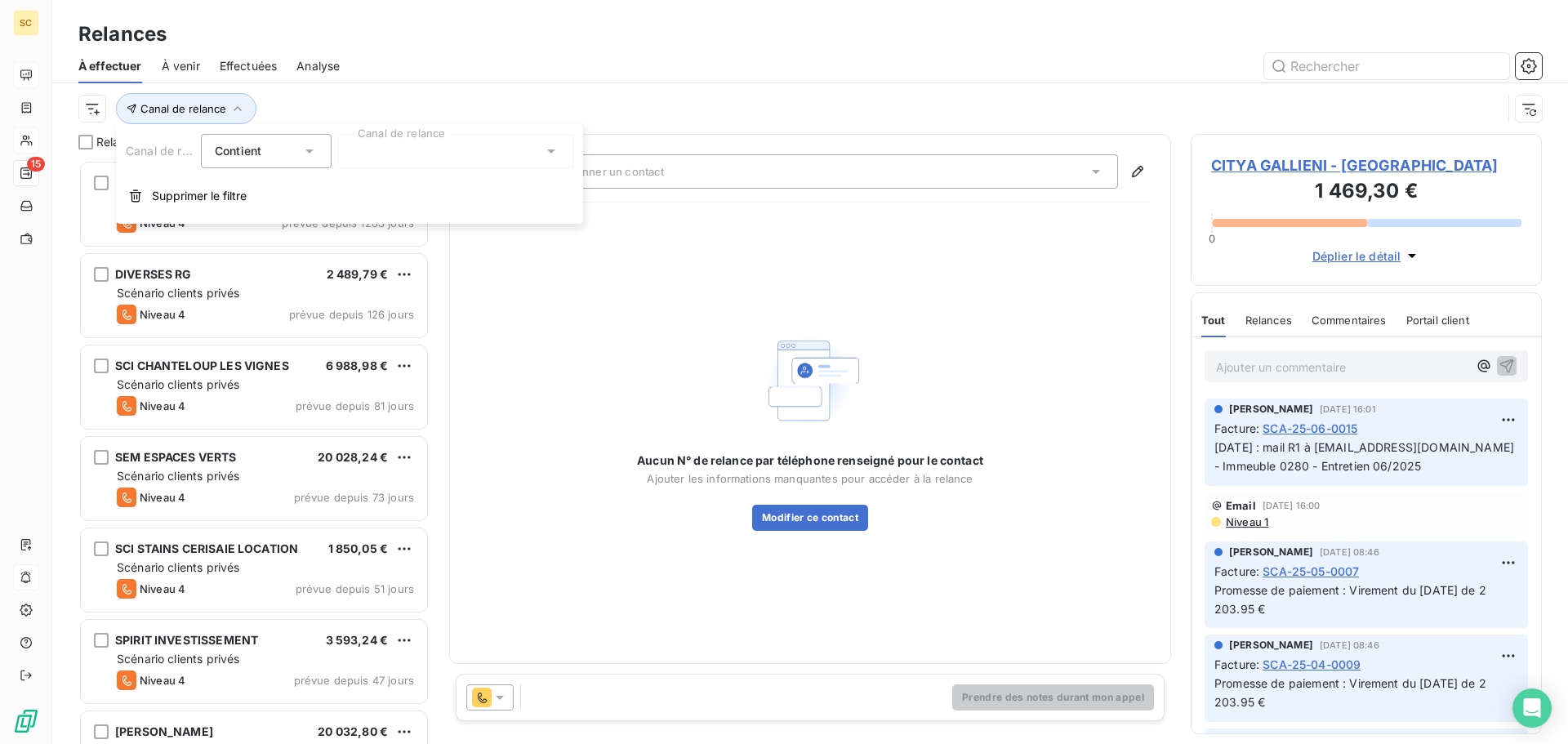
click at [381, 146] on div at bounding box center [455, 152] width 235 height 35
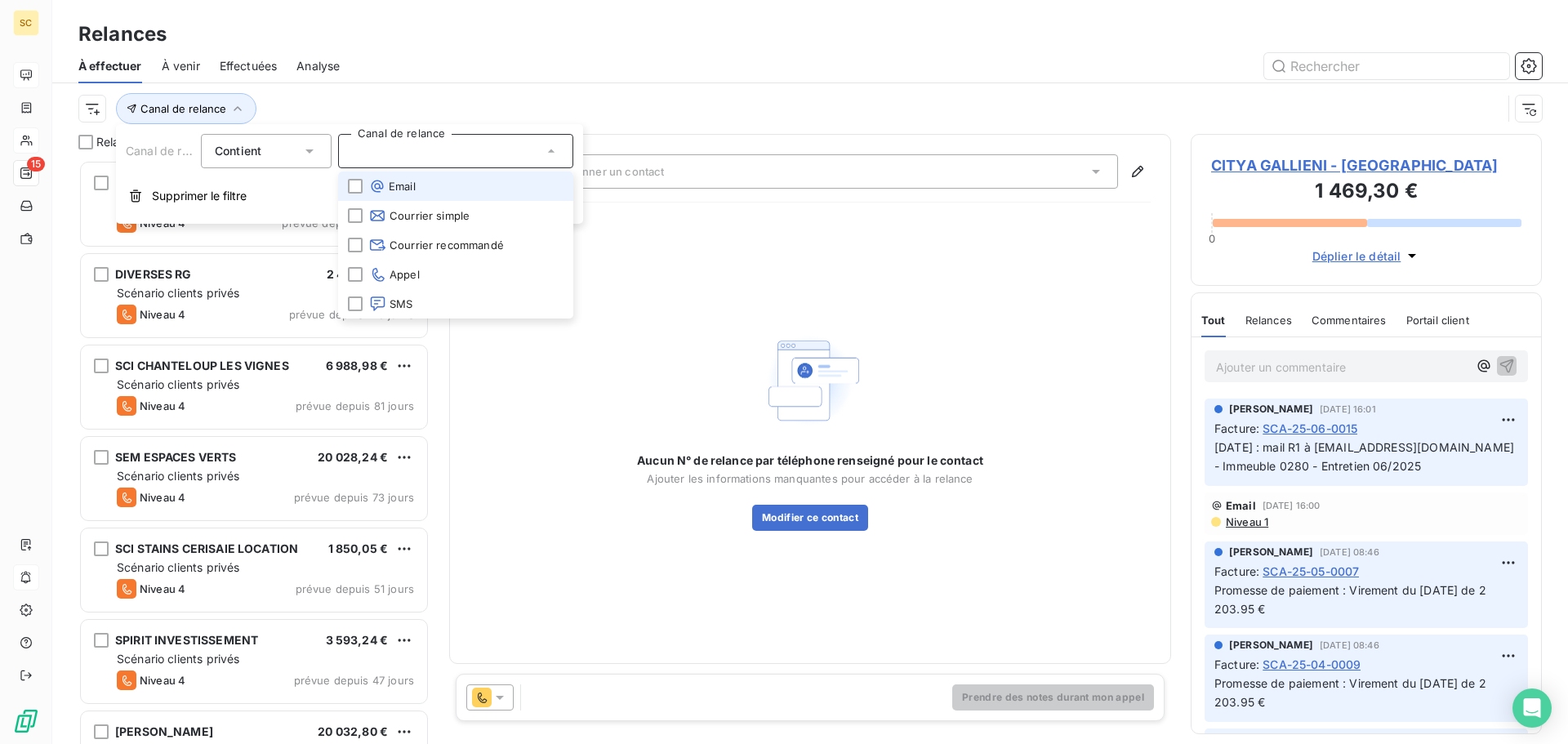
click at [424, 192] on li "Email" at bounding box center [455, 186] width 235 height 29
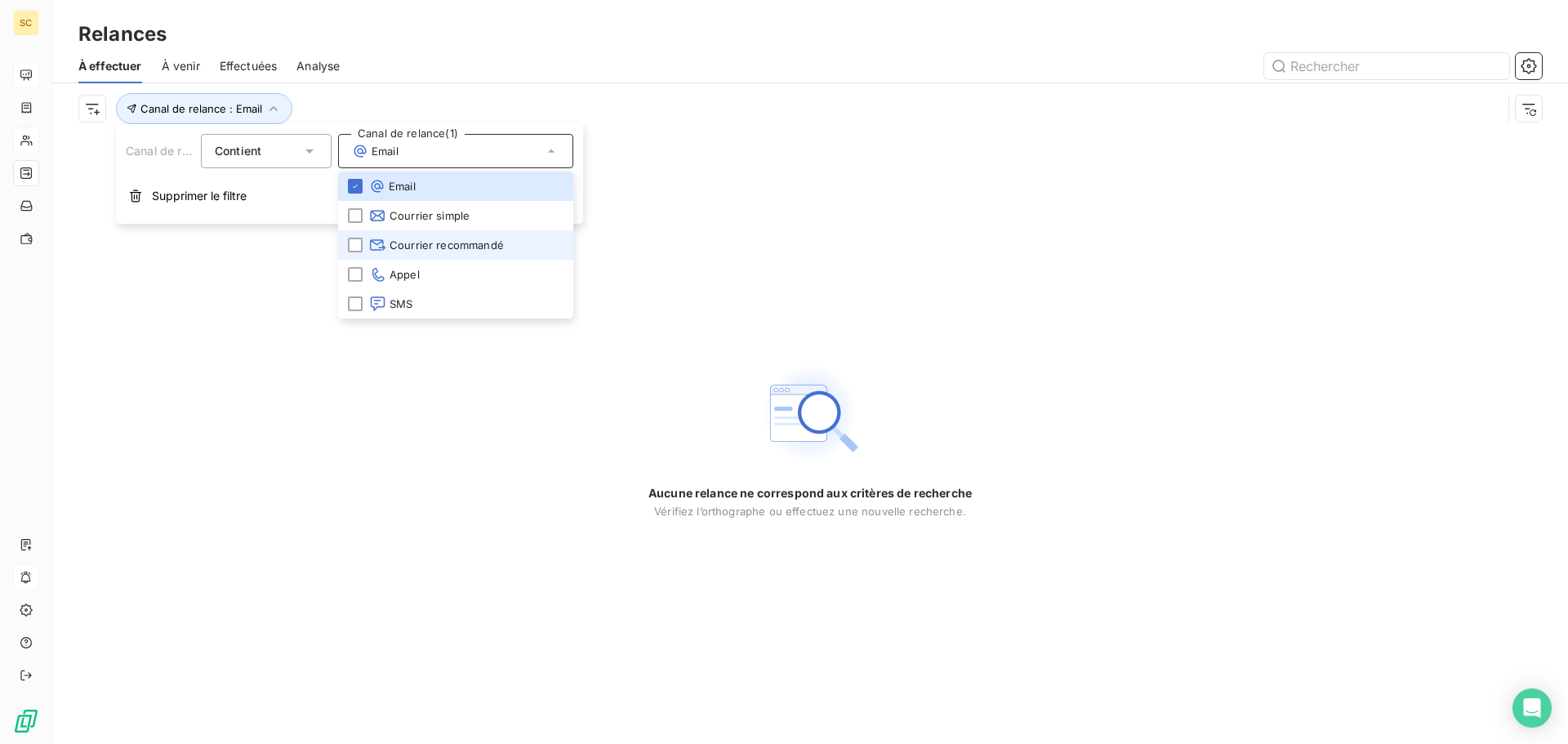
click at [436, 247] on span "Courrier recommandé" at bounding box center [436, 244] width 135 height 16
drag, startPoint x: 347, startPoint y: 245, endPoint x: 352, endPoint y: 234, distance: 12.1
click at [348, 245] on div at bounding box center [354, 244] width 14 height 14
click at [359, 180] on div at bounding box center [354, 185] width 14 height 14
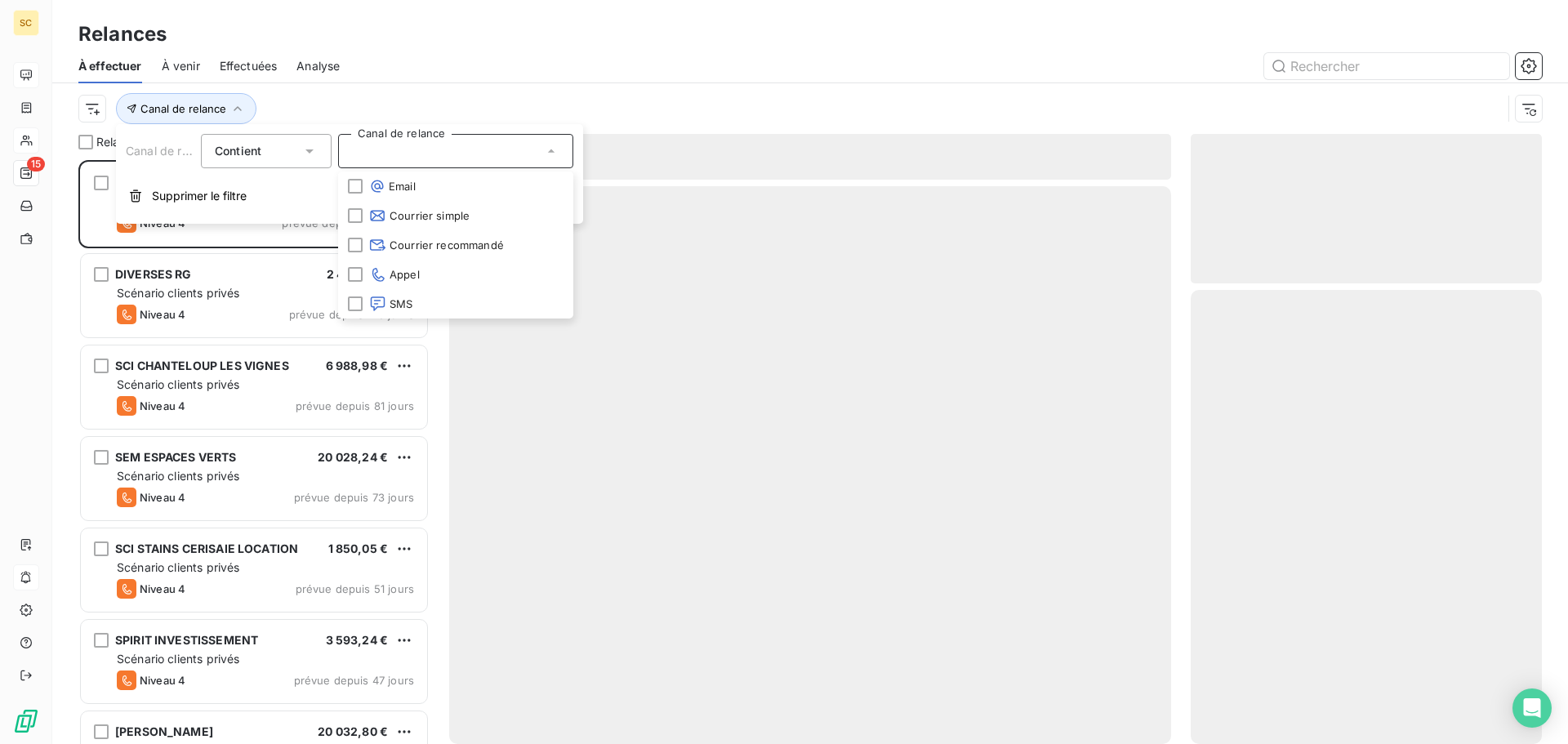
scroll to position [571, 339]
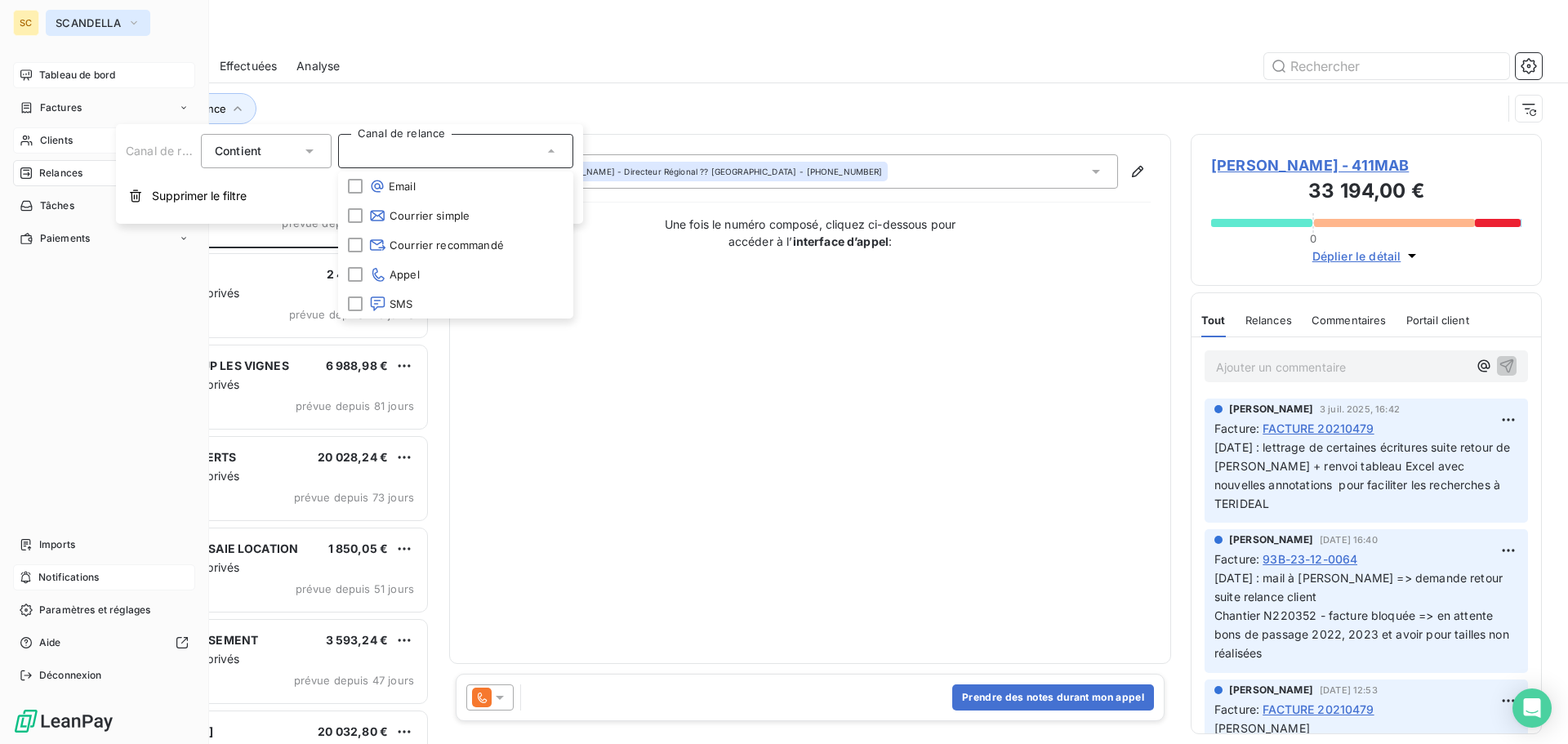
click at [113, 24] on span "SCANDELLA" at bounding box center [89, 23] width 66 height 14
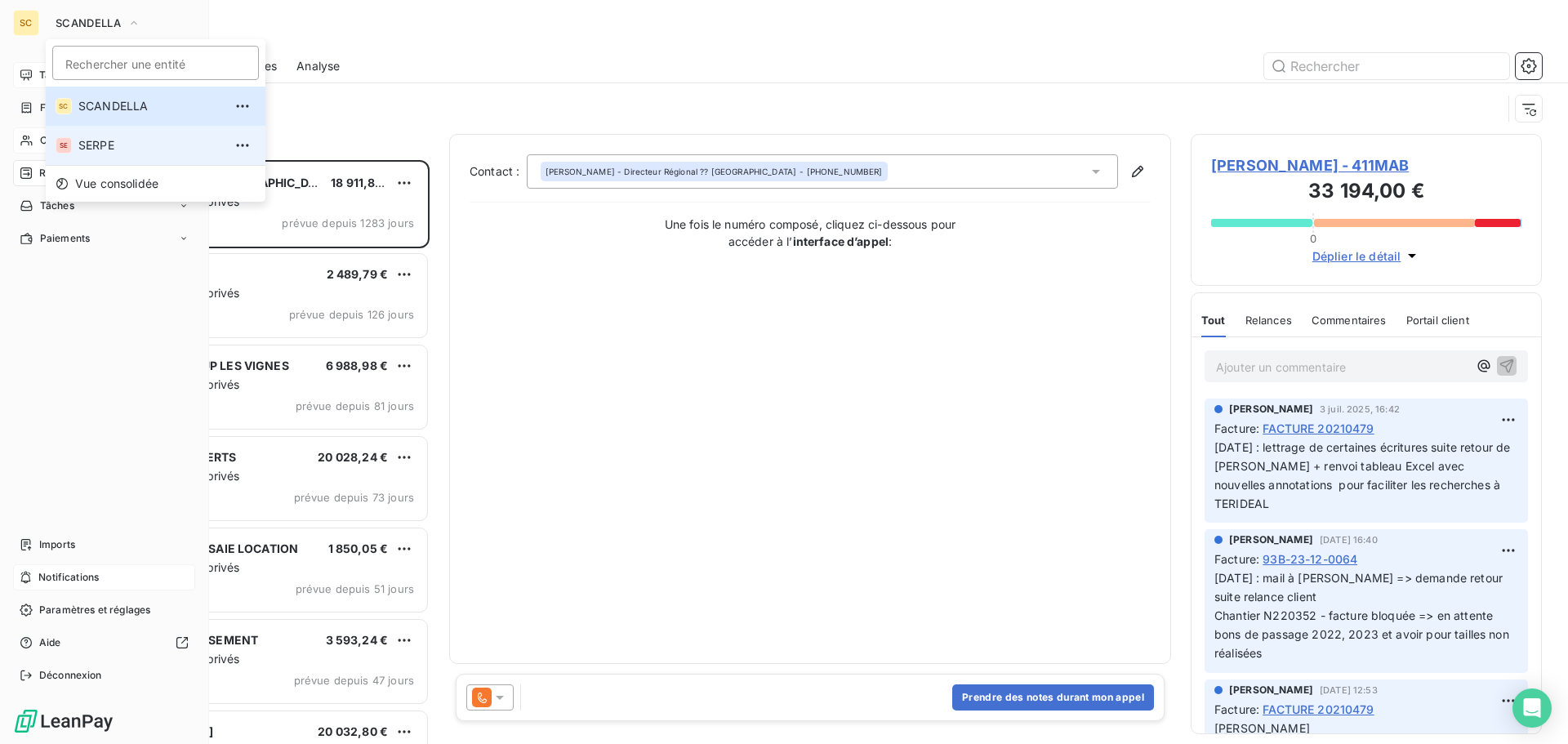
click at [114, 147] on span "SERPE" at bounding box center [151, 145] width 145 height 16
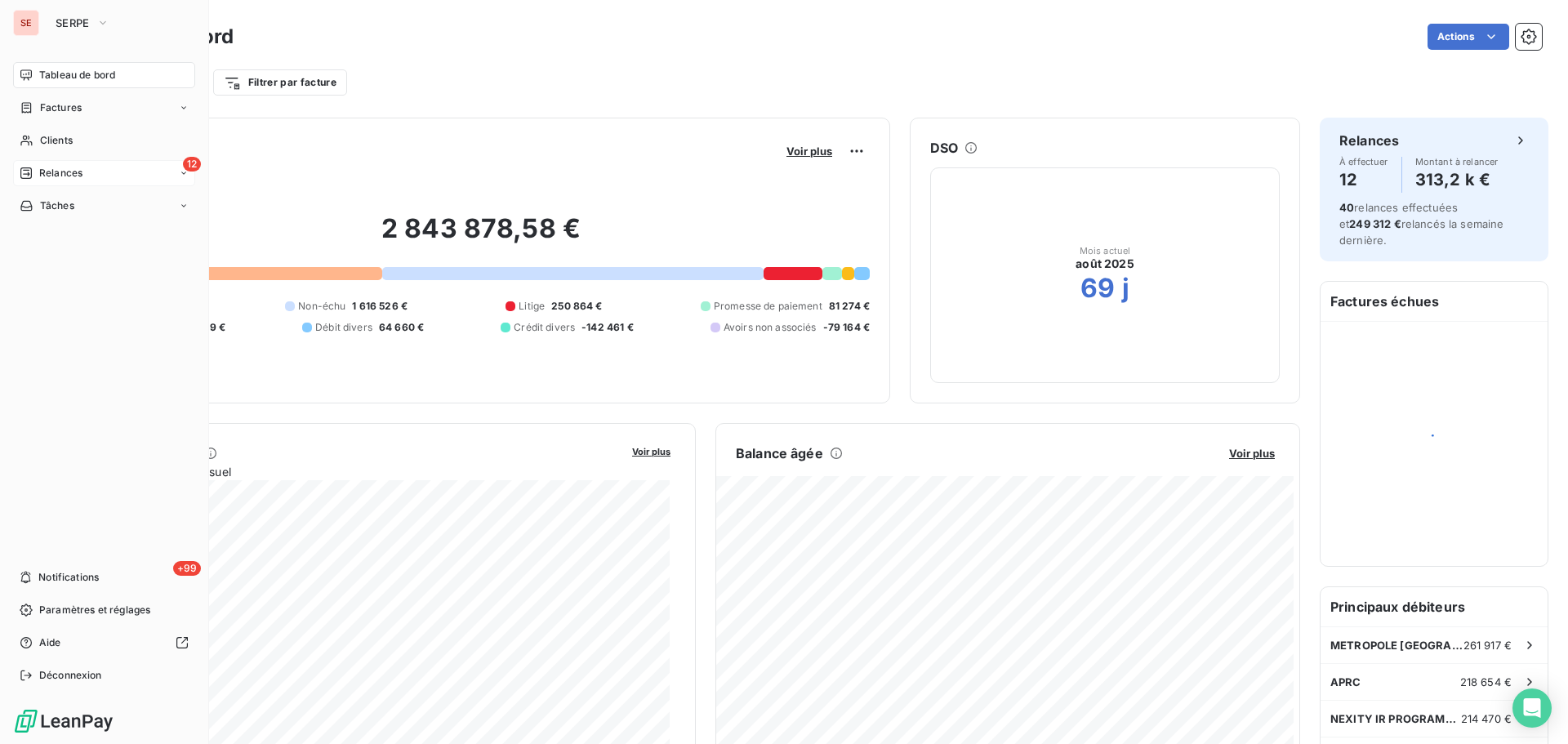
click at [168, 167] on div "12 Relances" at bounding box center [104, 173] width 182 height 26
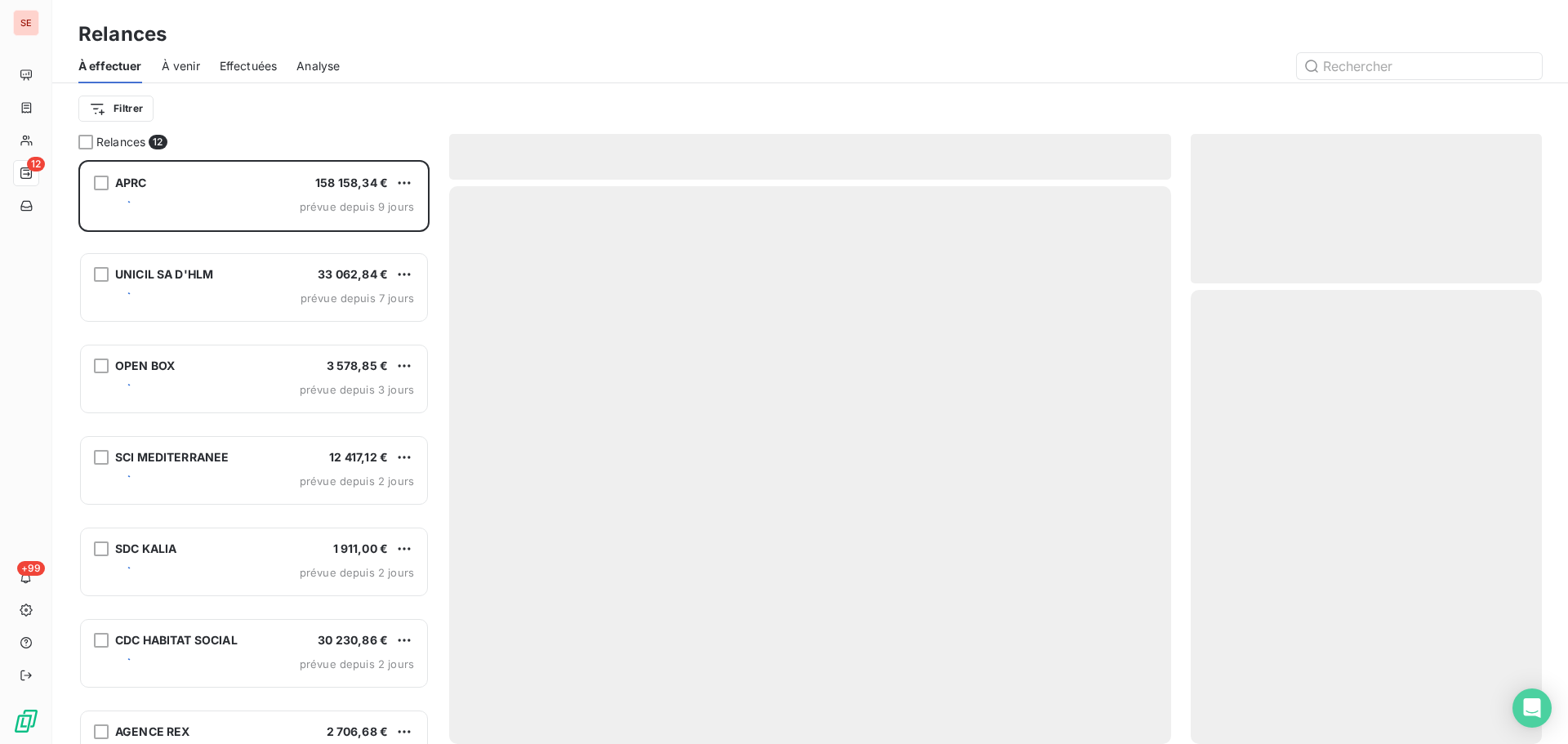
scroll to position [571, 339]
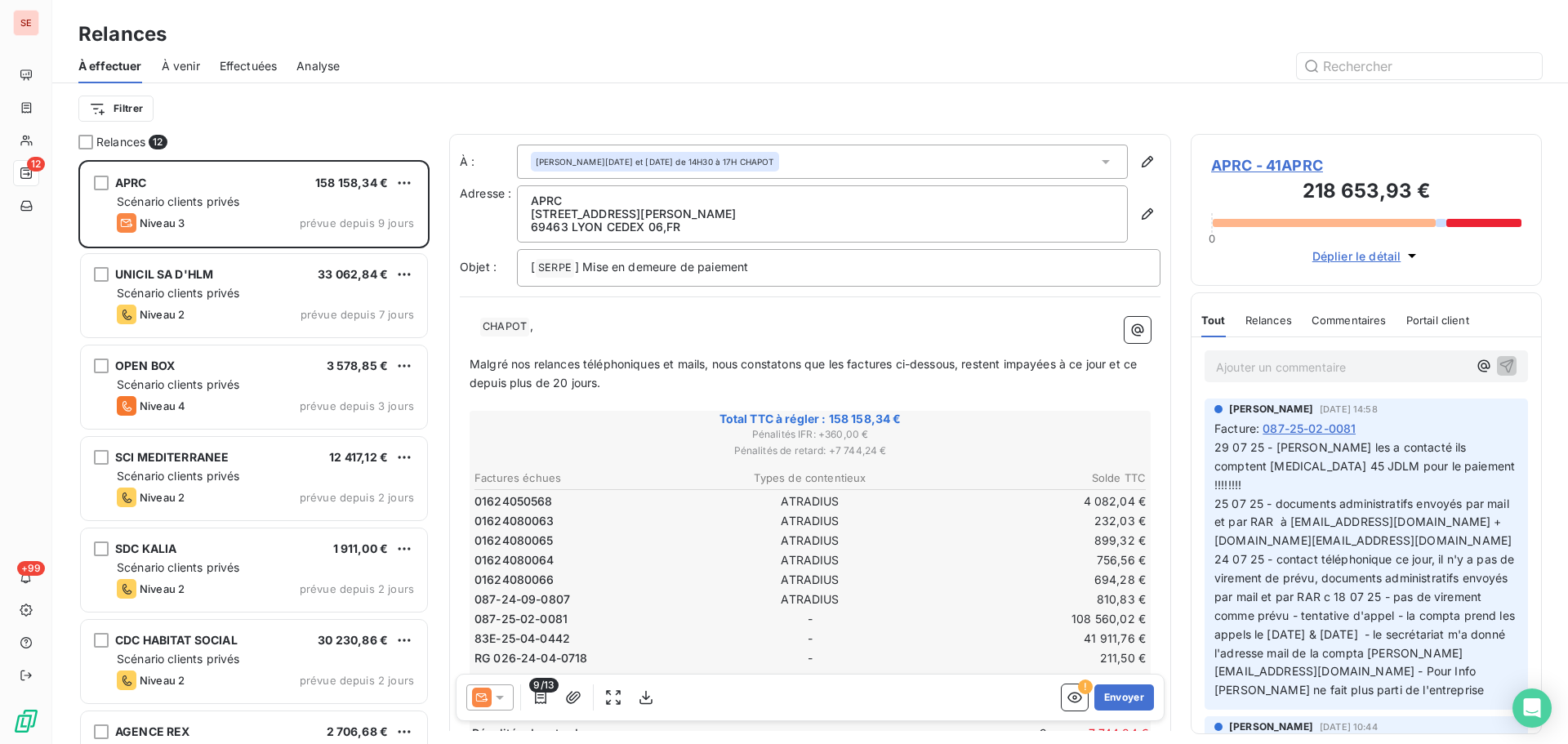
click at [130, 113] on html "SE 12 +99 Relances À effectuer À venir Effectuées Analyse Filtrer Relances 12 A…" at bounding box center [784, 372] width 1568 height 744
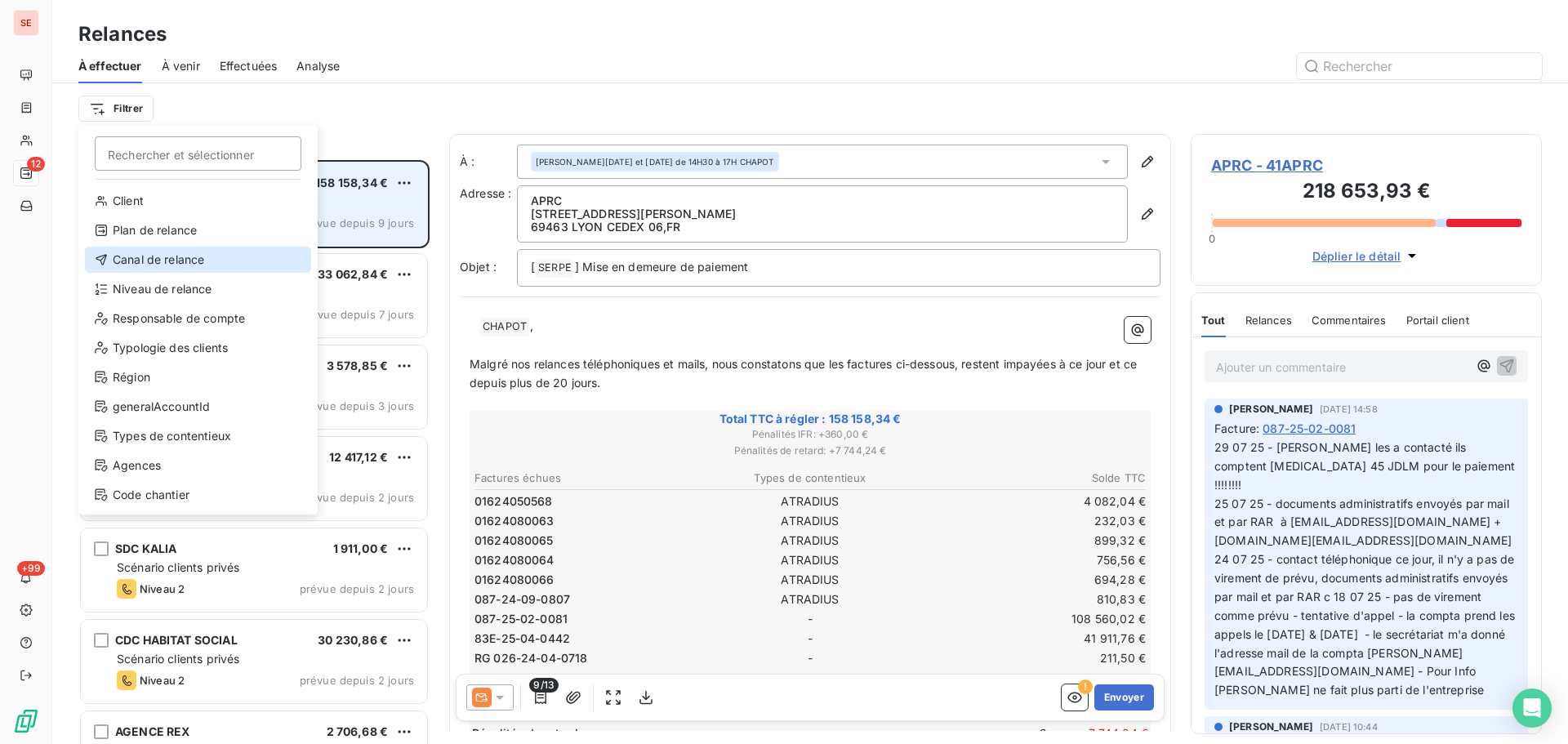
drag, startPoint x: 149, startPoint y: 260, endPoint x: 209, endPoint y: 234, distance: 65.4
click at [150, 259] on div "Canal de relance" at bounding box center [198, 260] width 226 height 26
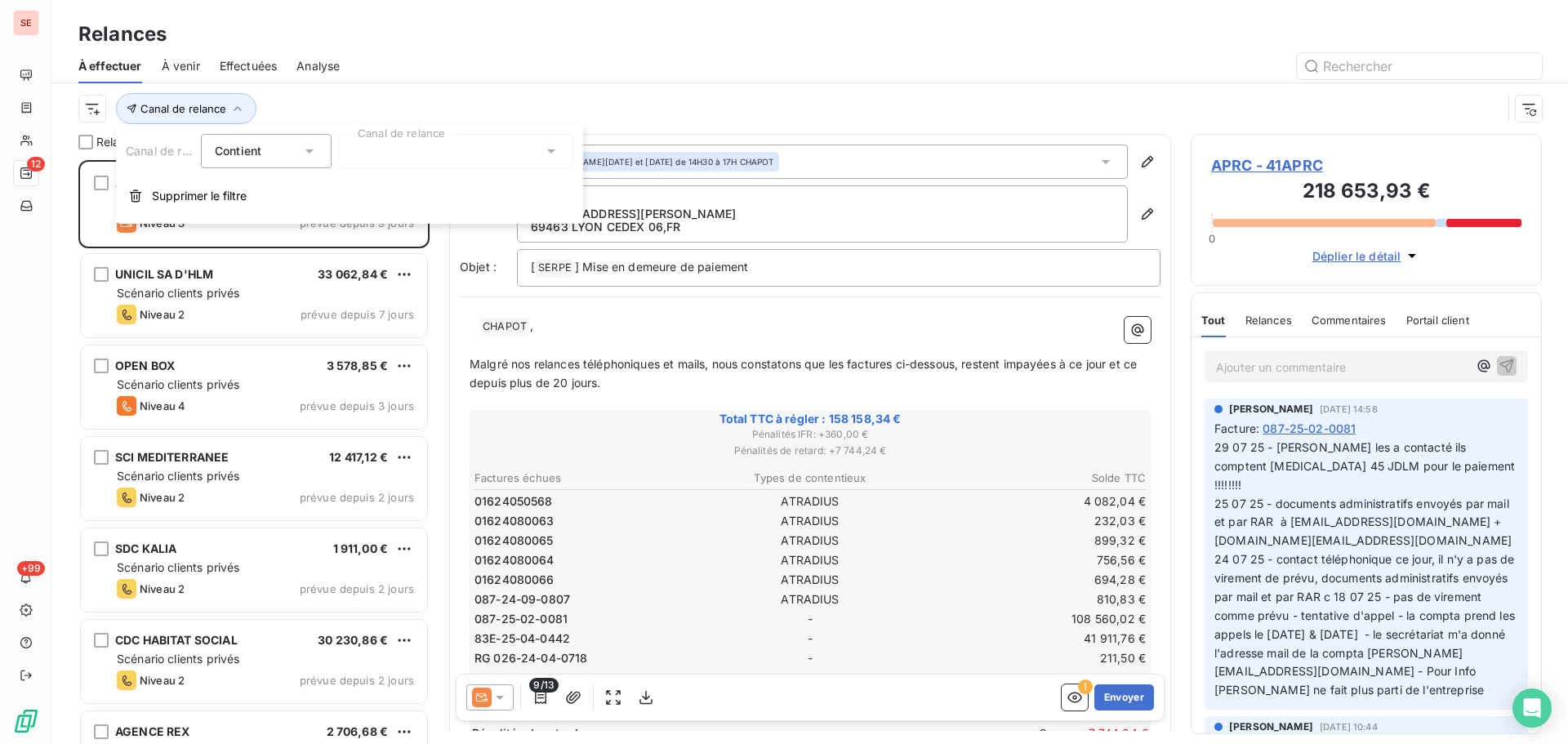
click at [372, 163] on div at bounding box center [455, 152] width 235 height 35
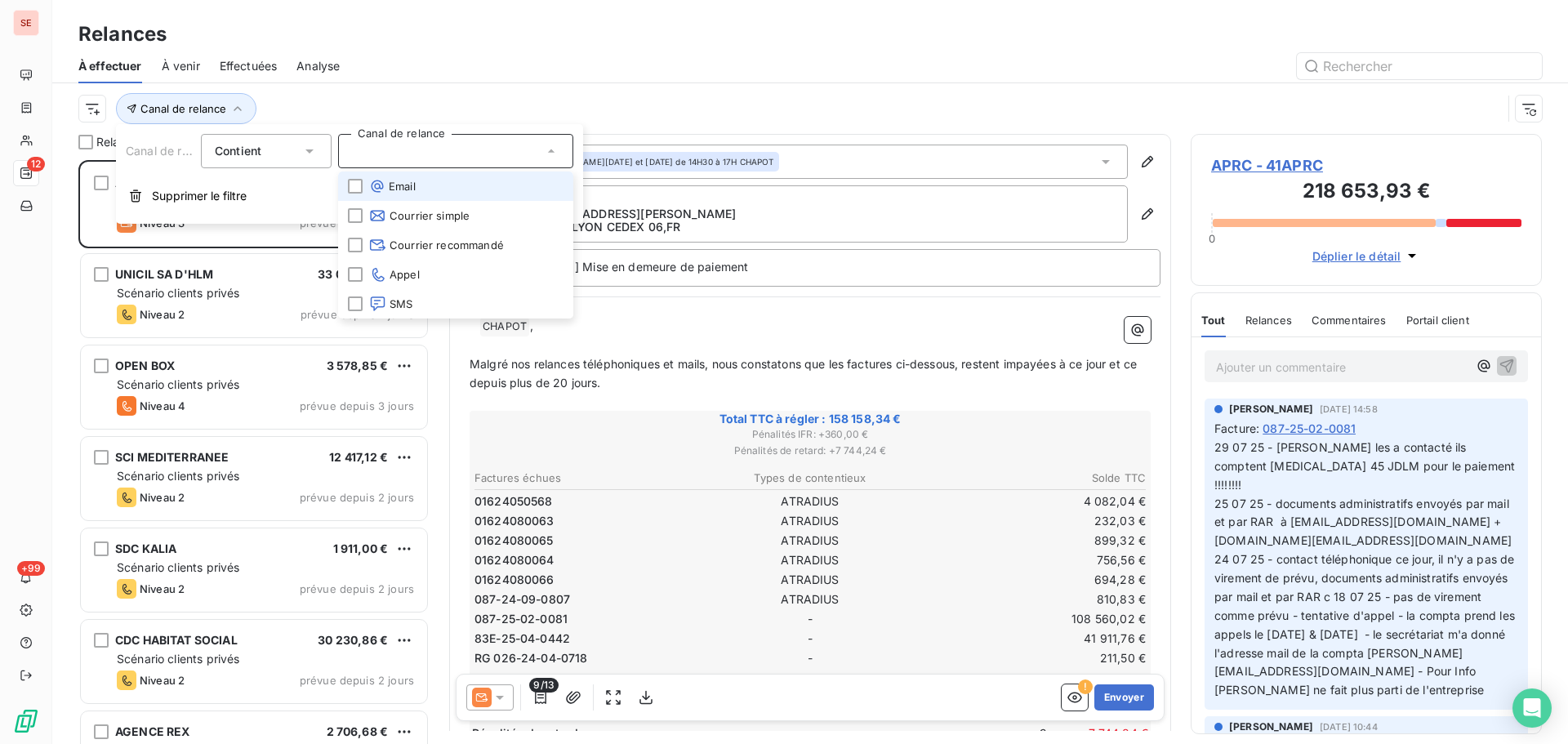
click at [412, 188] on span "Email" at bounding box center [392, 185] width 46 height 16
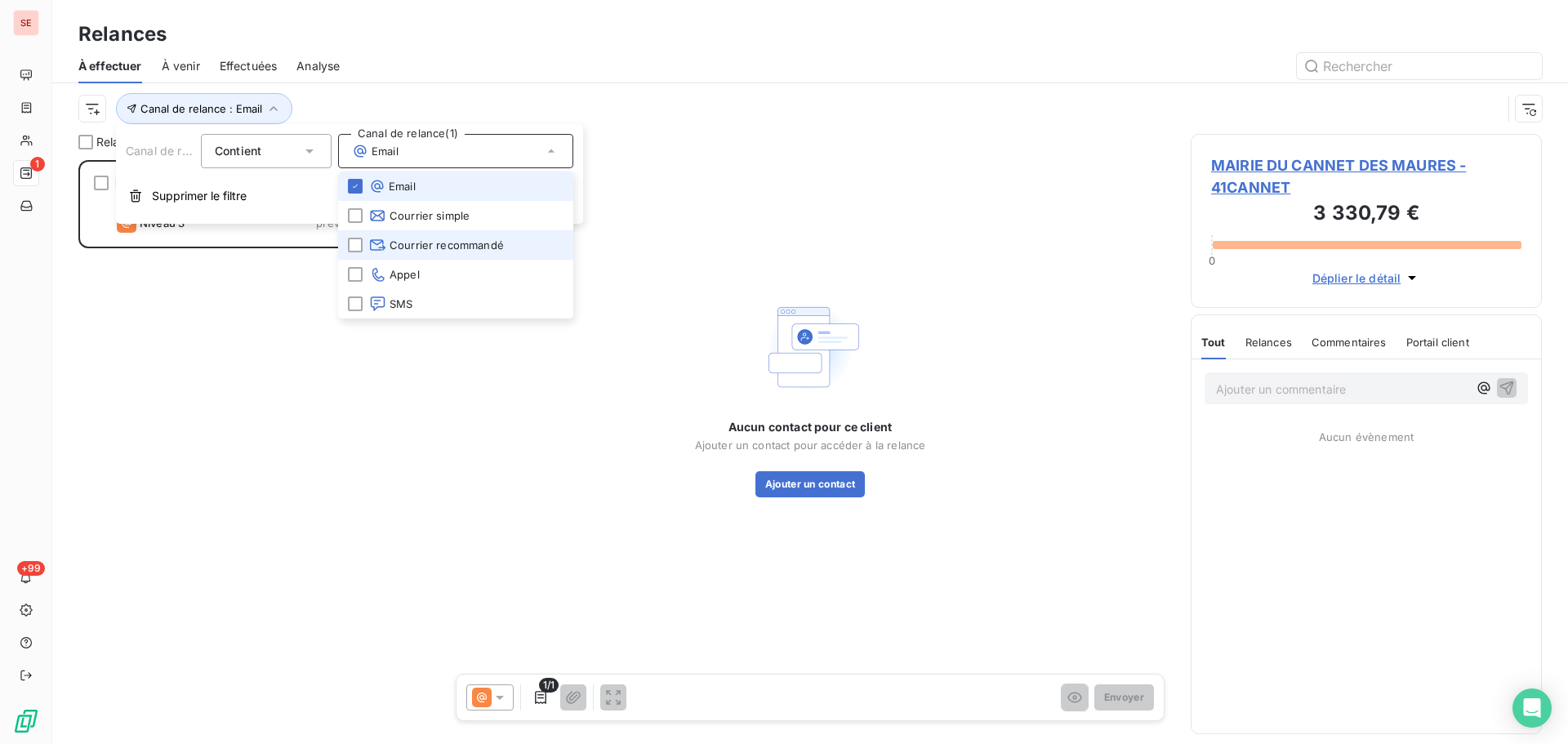
scroll to position [571, 339]
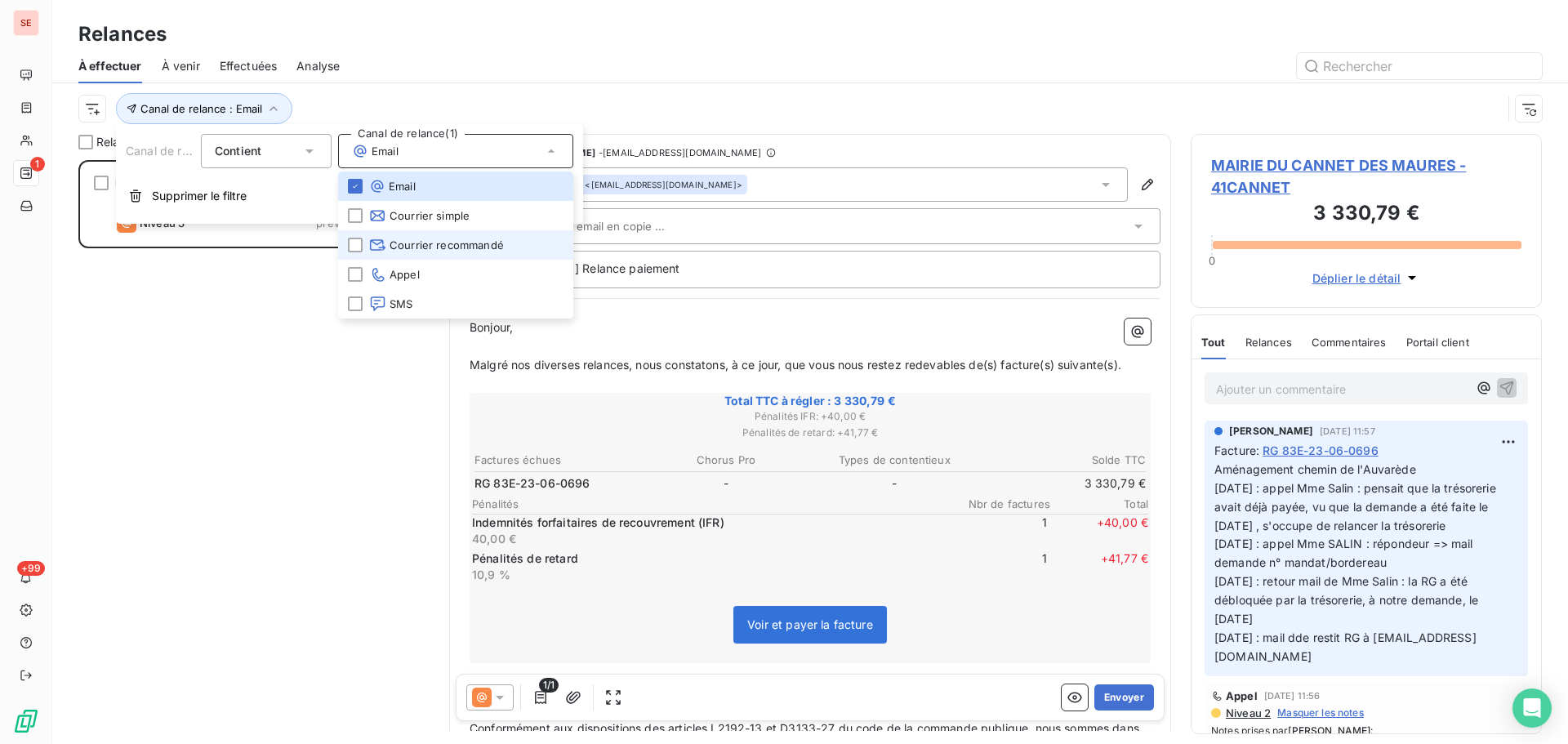
click at [443, 243] on span "Courrier recommandé" at bounding box center [436, 244] width 135 height 16
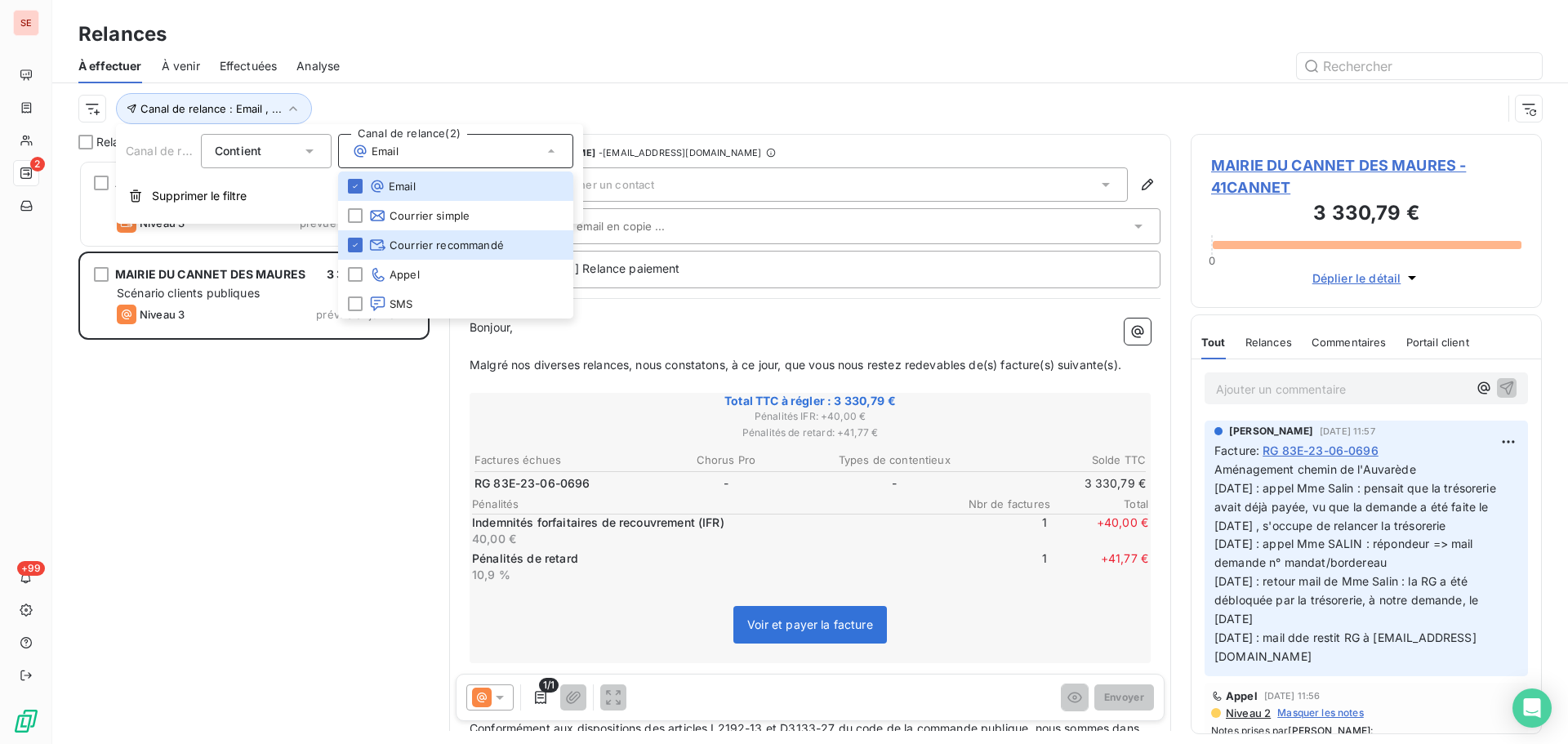
click at [563, 82] on div "À effectuer À venir Effectuées Analyse" at bounding box center [810, 67] width 1515 height 35
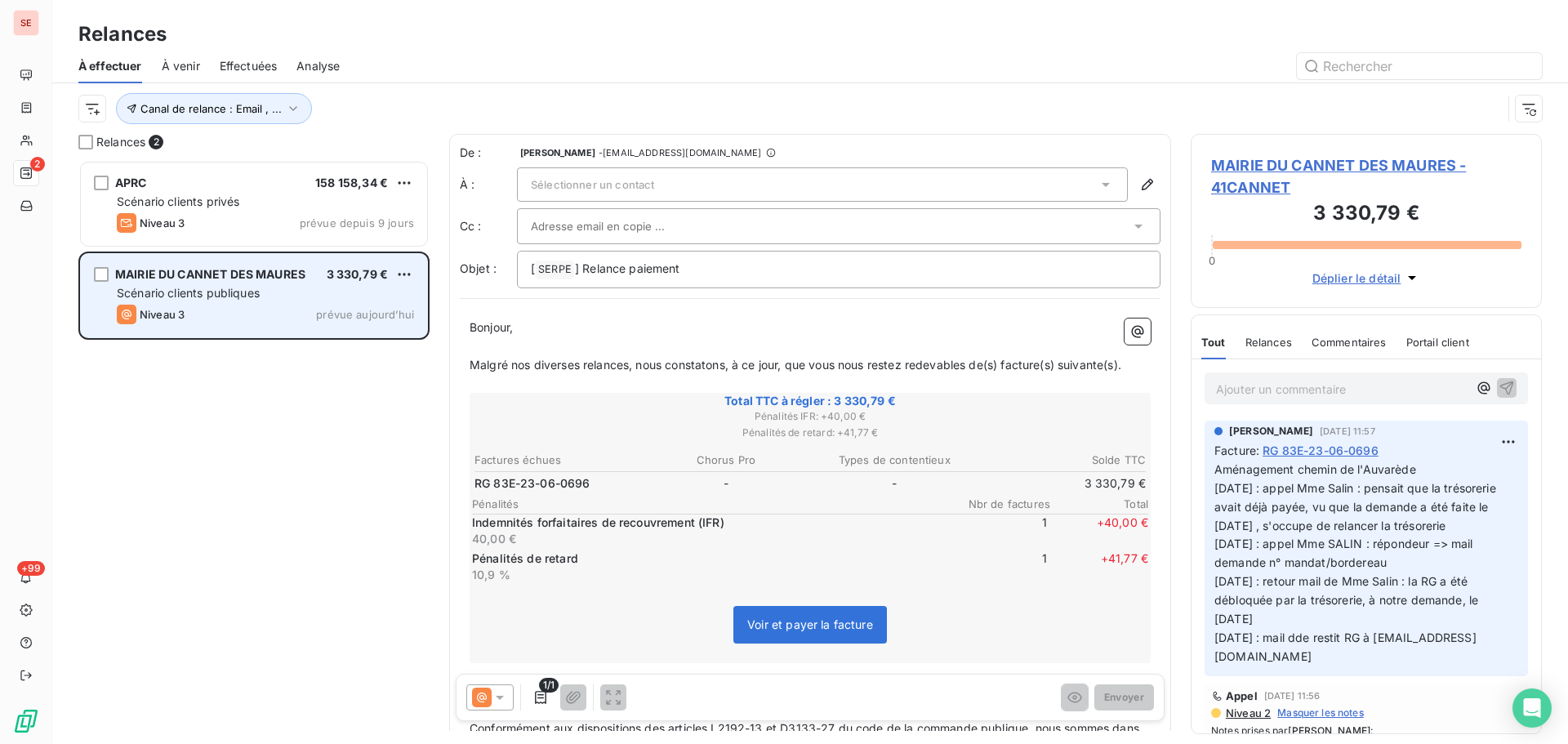
click at [166, 285] on div "Scénario clients publiques" at bounding box center [265, 292] width 297 height 16
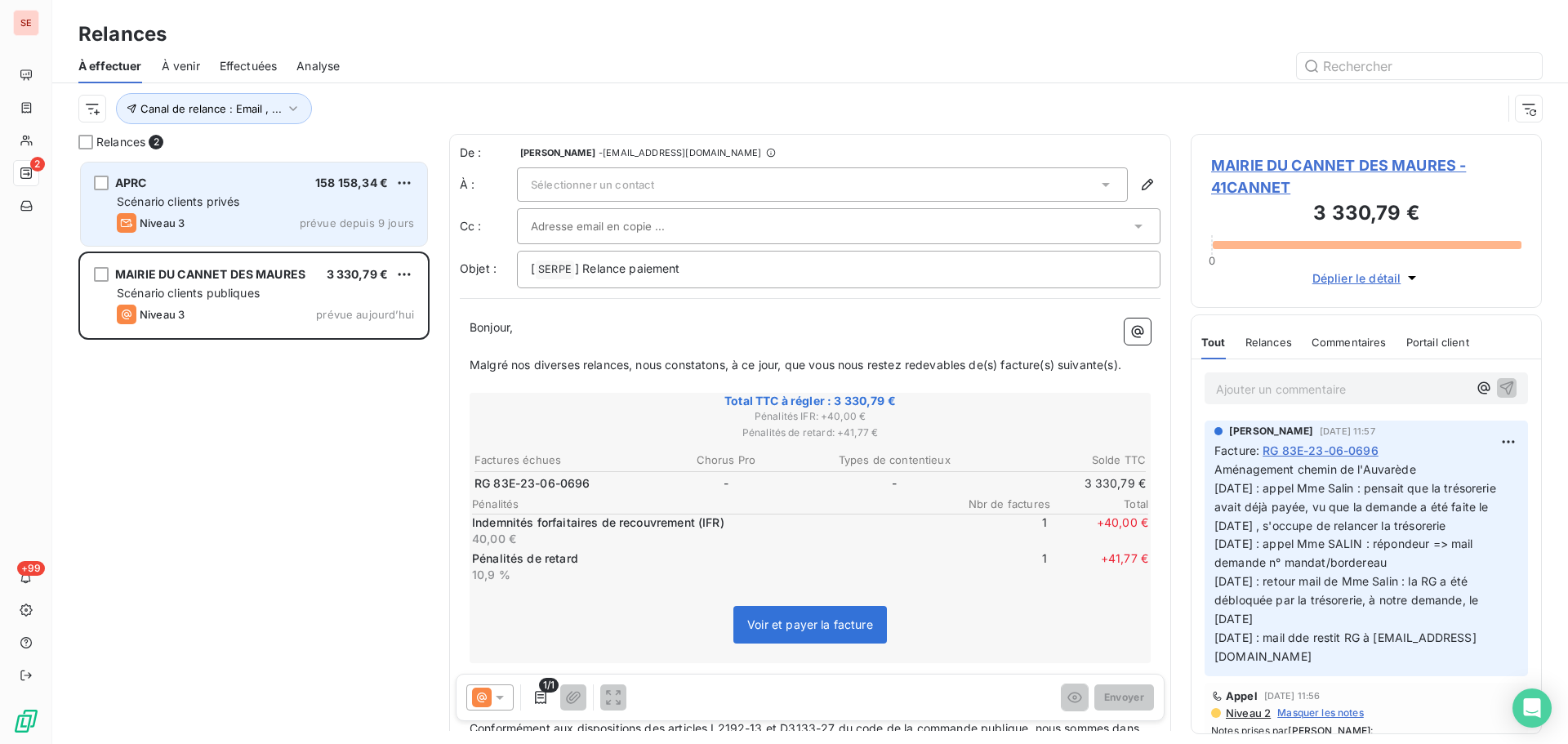
click at [321, 220] on span "prévue depuis 9 jours" at bounding box center [357, 223] width 114 height 14
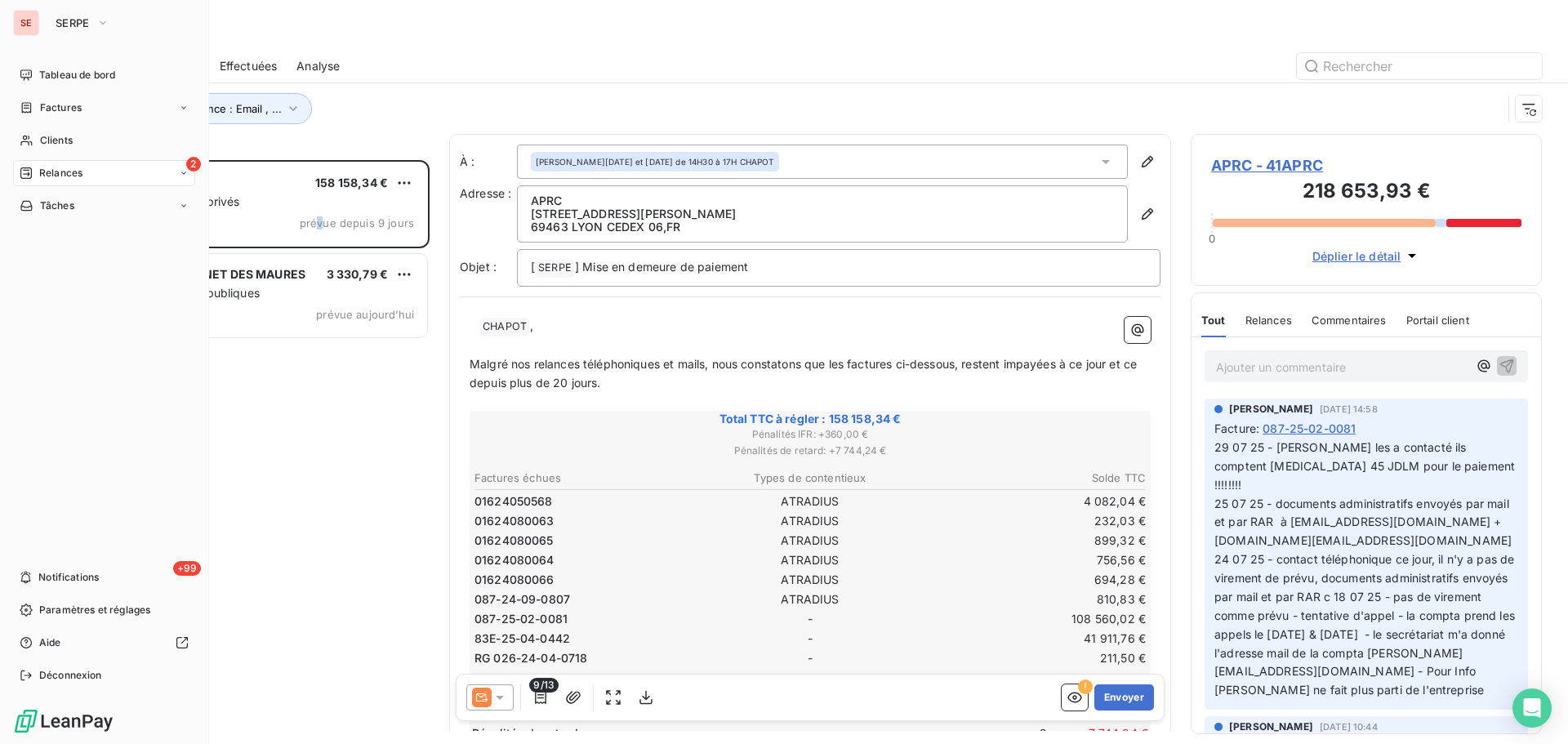
click at [103, 173] on div "2 Relances" at bounding box center [104, 173] width 182 height 26
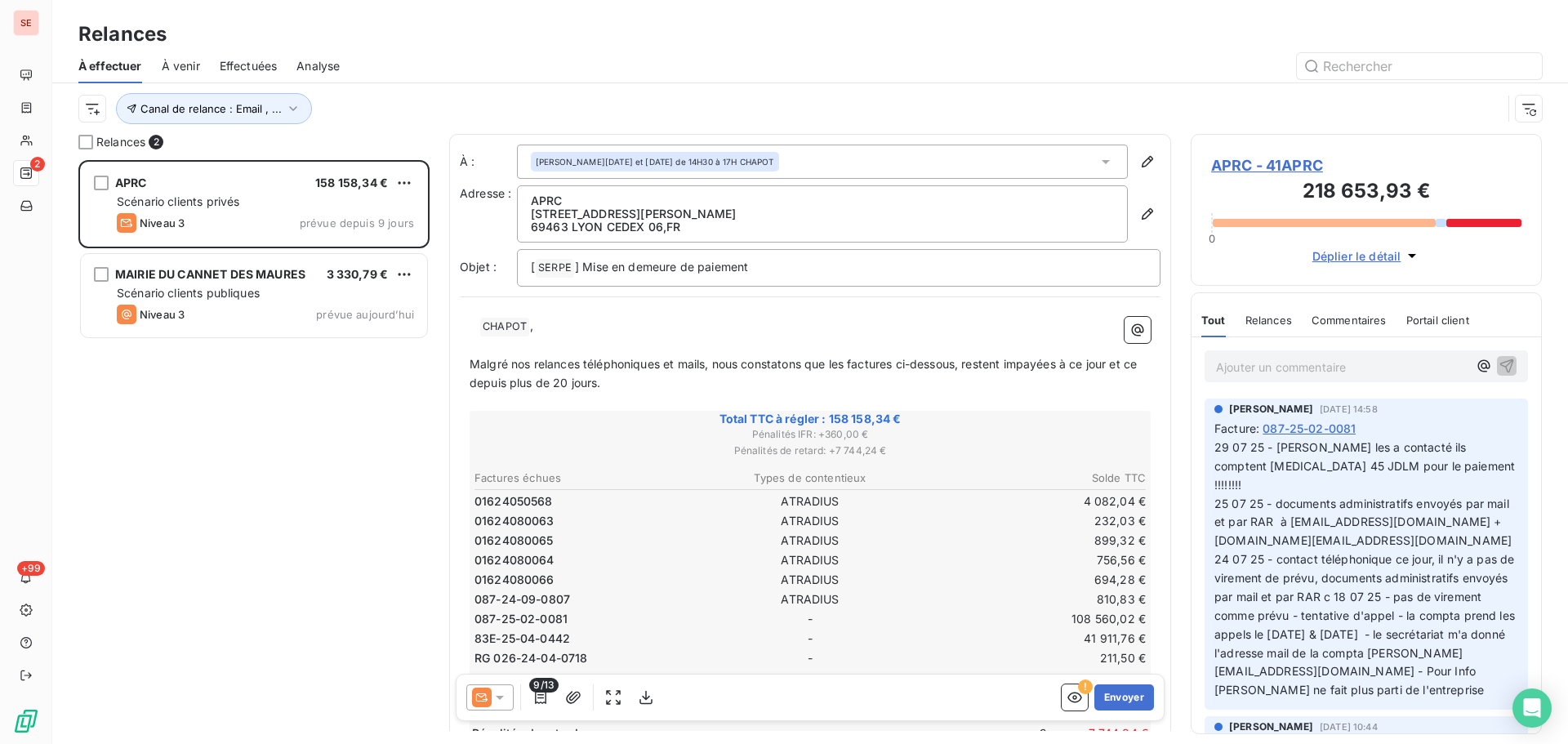
click at [438, 37] on div "Relances" at bounding box center [810, 34] width 1515 height 29
click at [287, 103] on icon "button" at bounding box center [292, 108] width 16 height 16
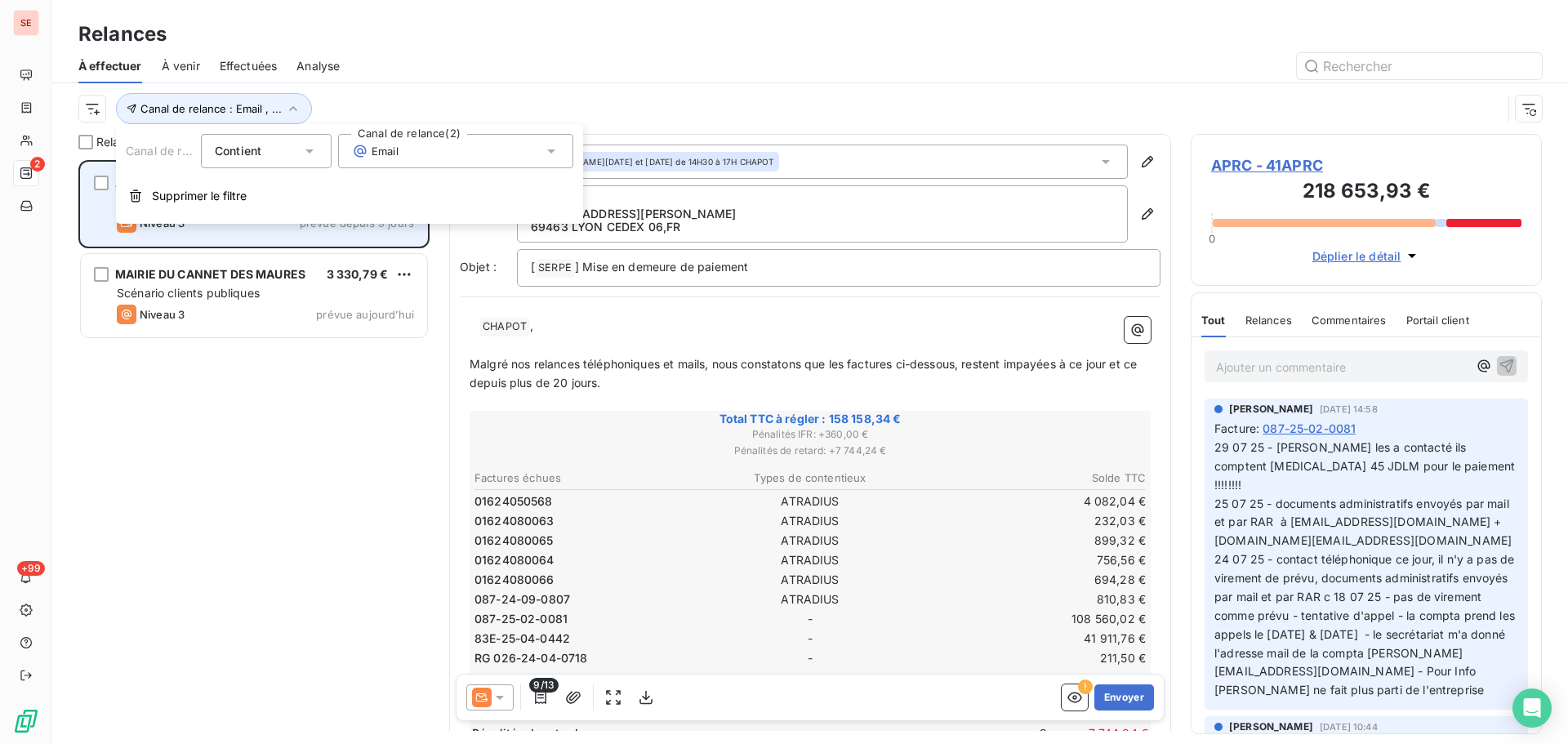
click at [212, 196] on span "Supprimer le filtre" at bounding box center [199, 196] width 95 height 16
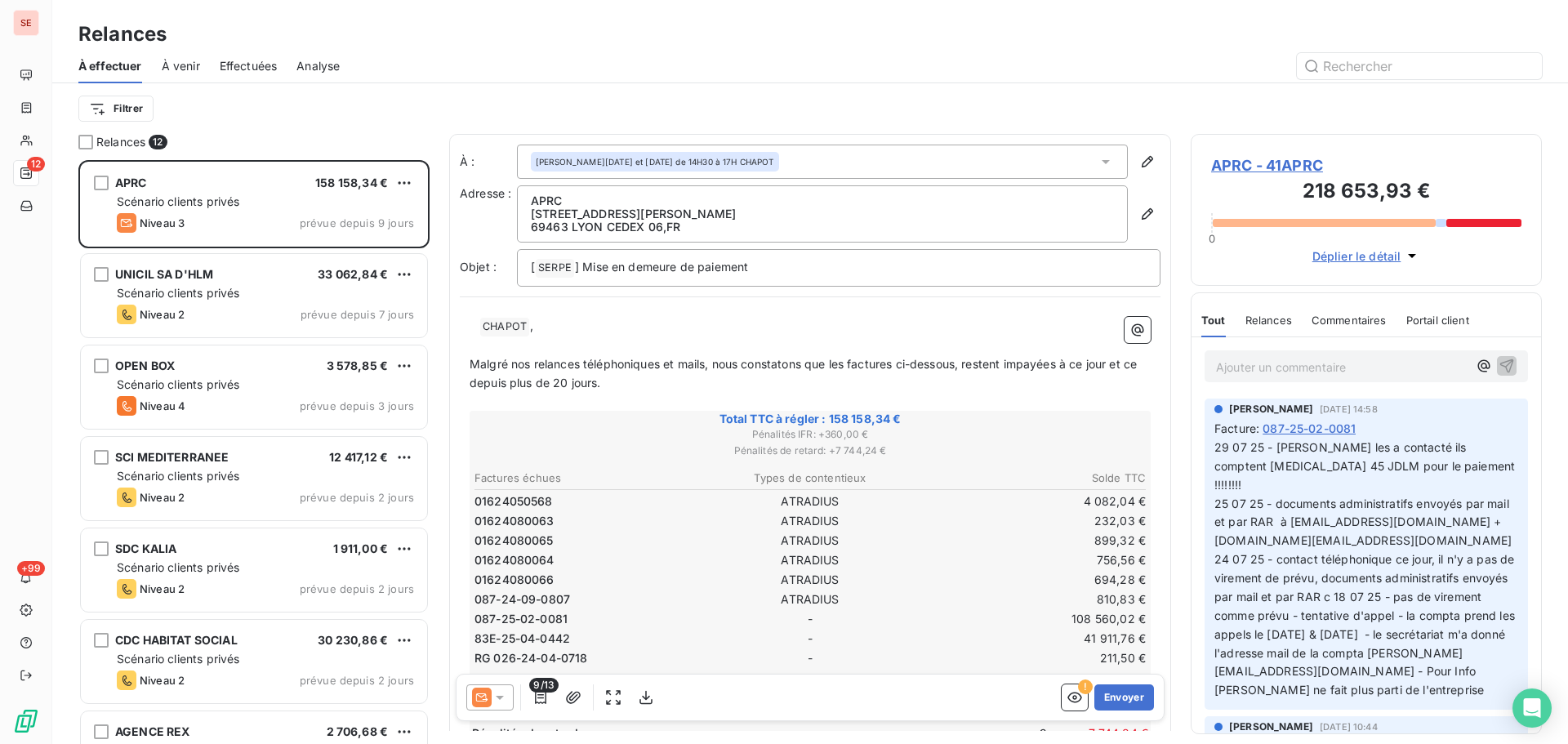
click at [347, 58] on div "À effectuer À venir Effectuées Analyse" at bounding box center [810, 67] width 1515 height 35
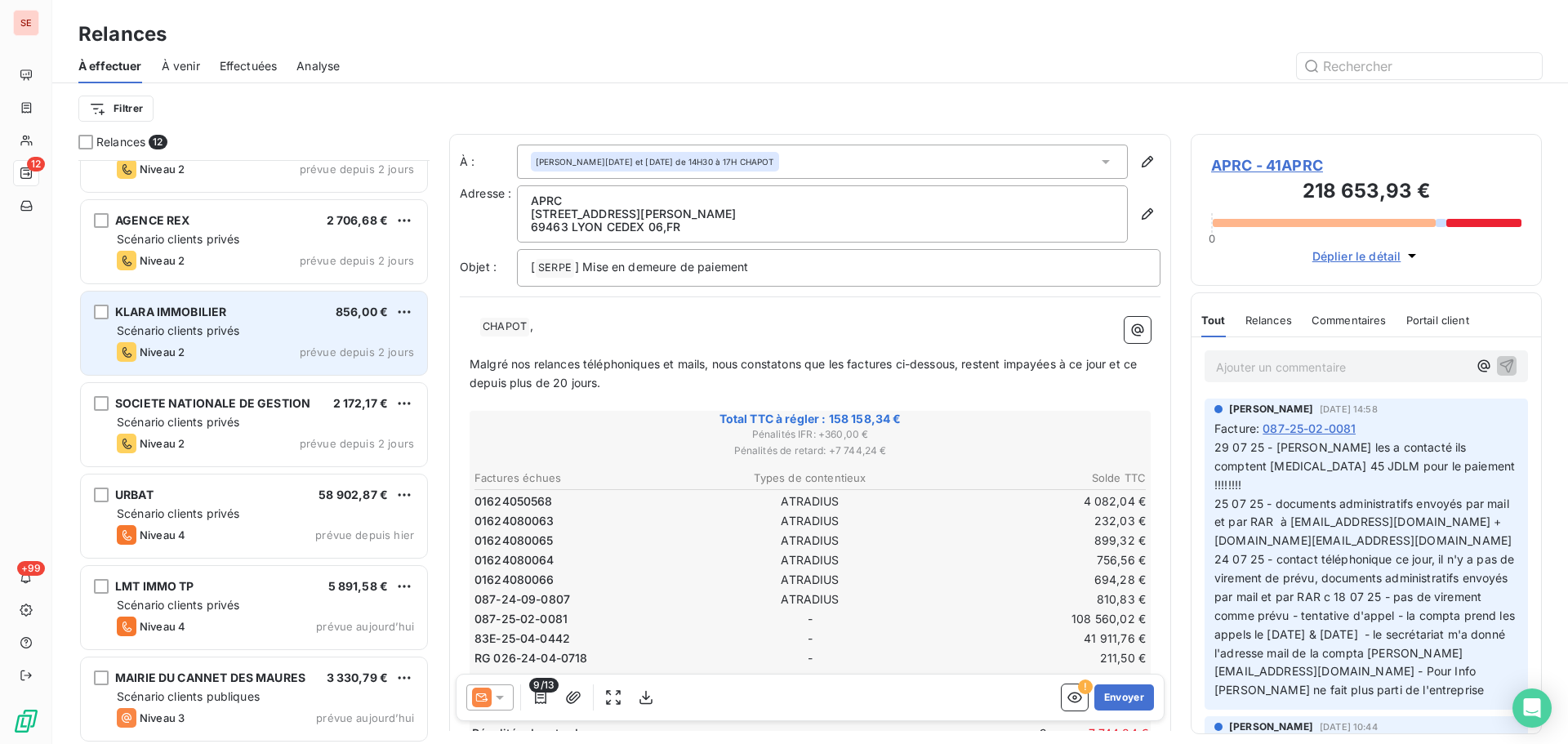
scroll to position [514, 0]
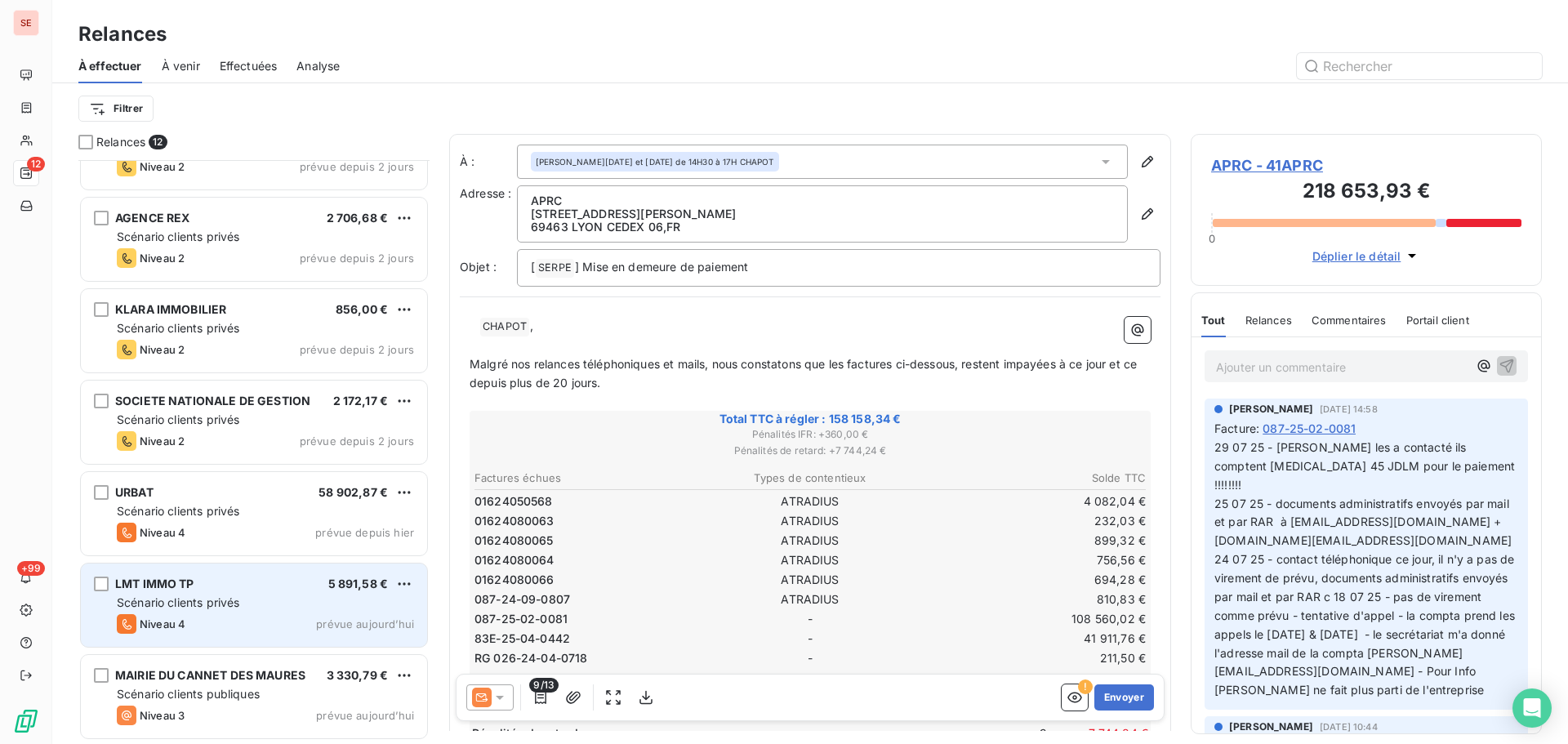
click at [310, 618] on div "Niveau 4 prévue [DATE]" at bounding box center [265, 623] width 297 height 19
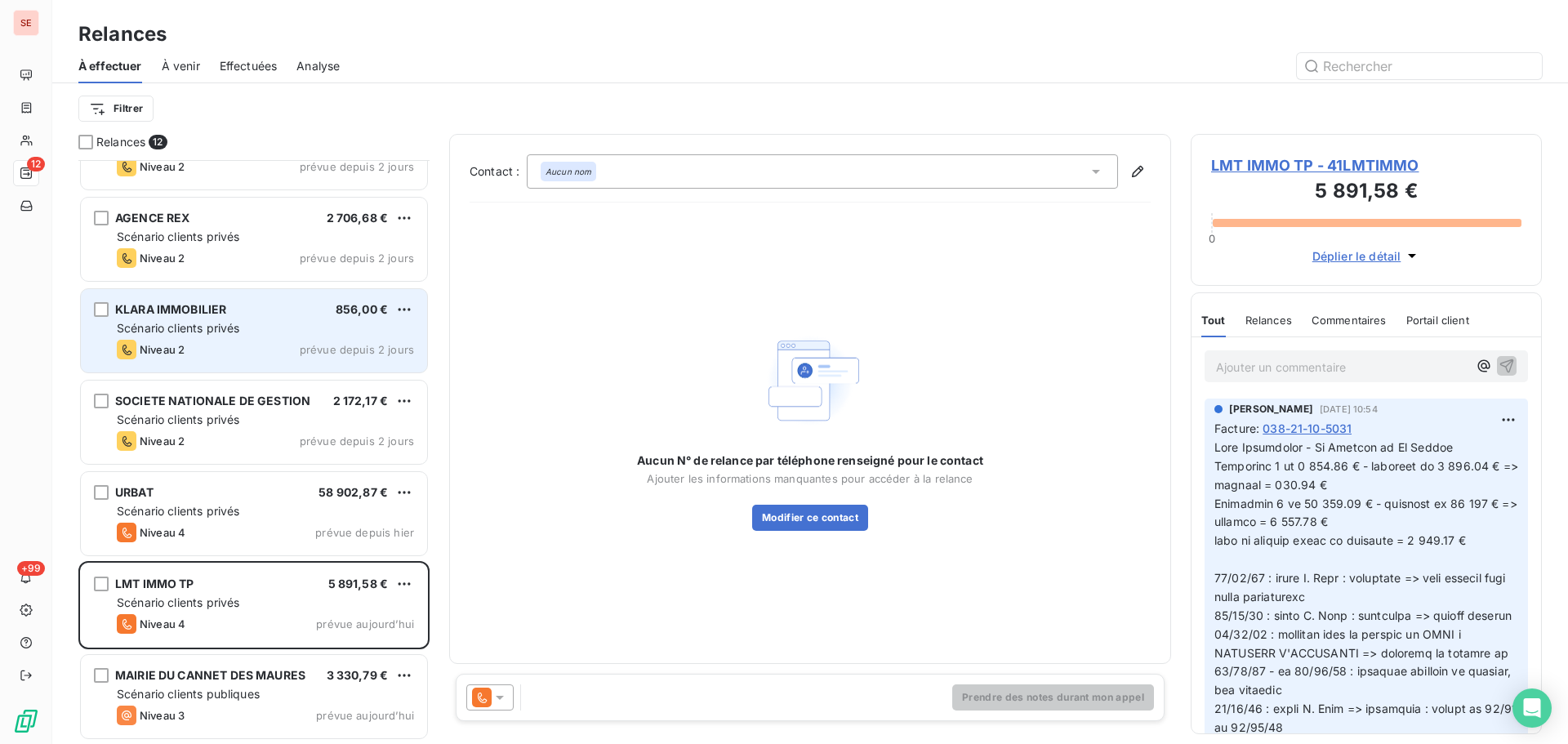
click at [162, 311] on span "KLARA IMMOBILIER" at bounding box center [170, 309] width 111 height 14
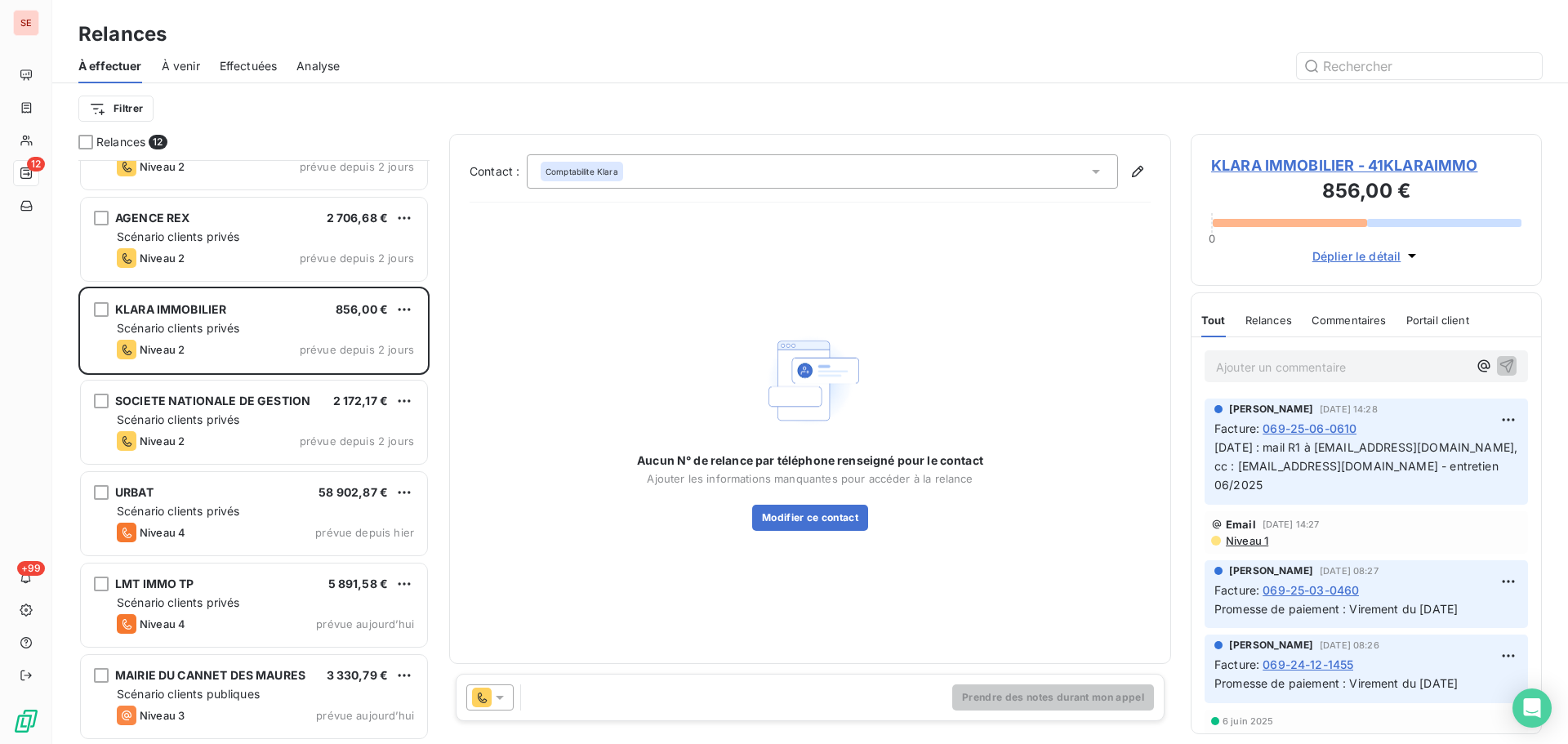
click at [1313, 162] on span "KLARA IMMOBILIER - 41KLARAIMMO" at bounding box center [1366, 165] width 311 height 22
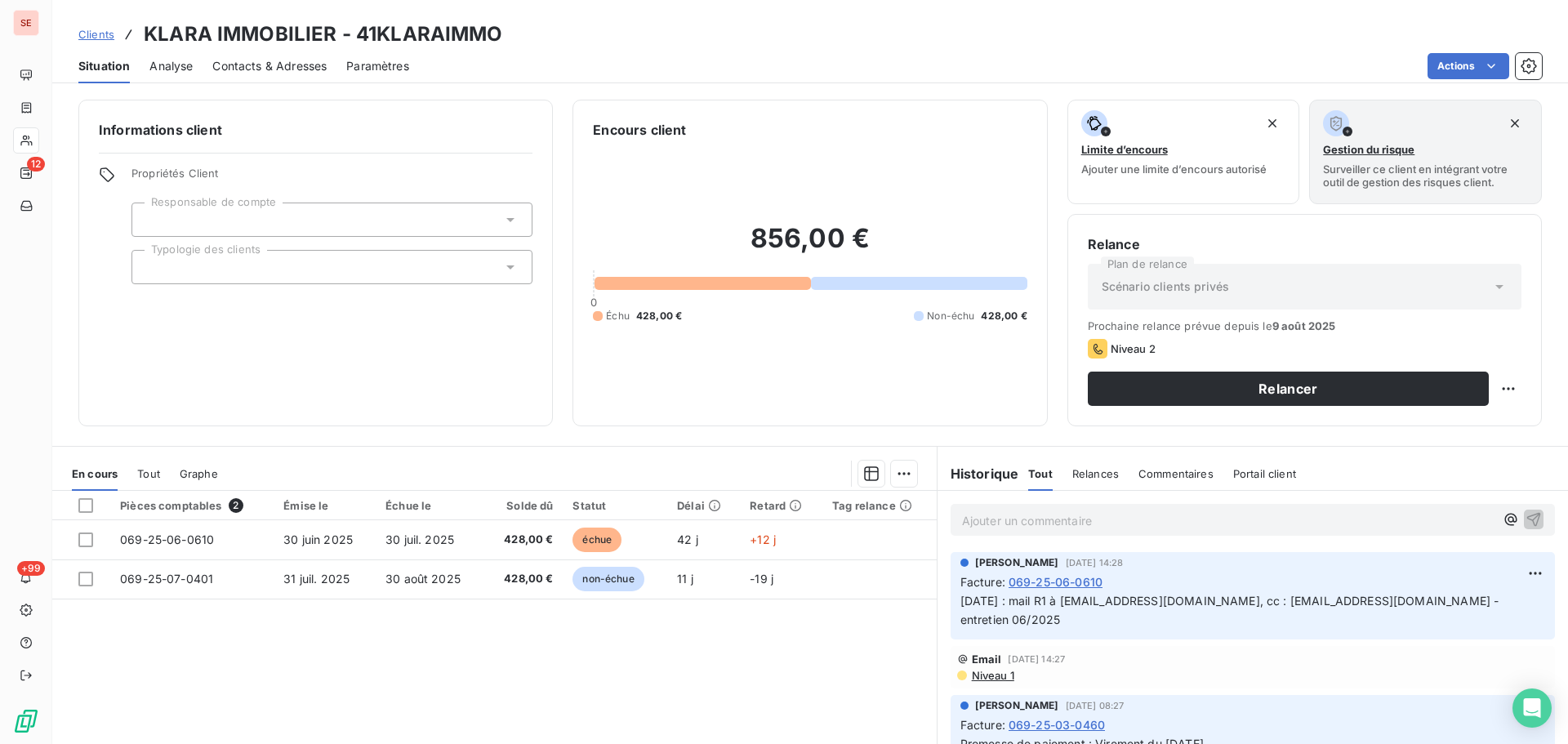
click at [239, 67] on span "Contacts & Adresses" at bounding box center [269, 66] width 114 height 16
